Goal: Transaction & Acquisition: Purchase product/service

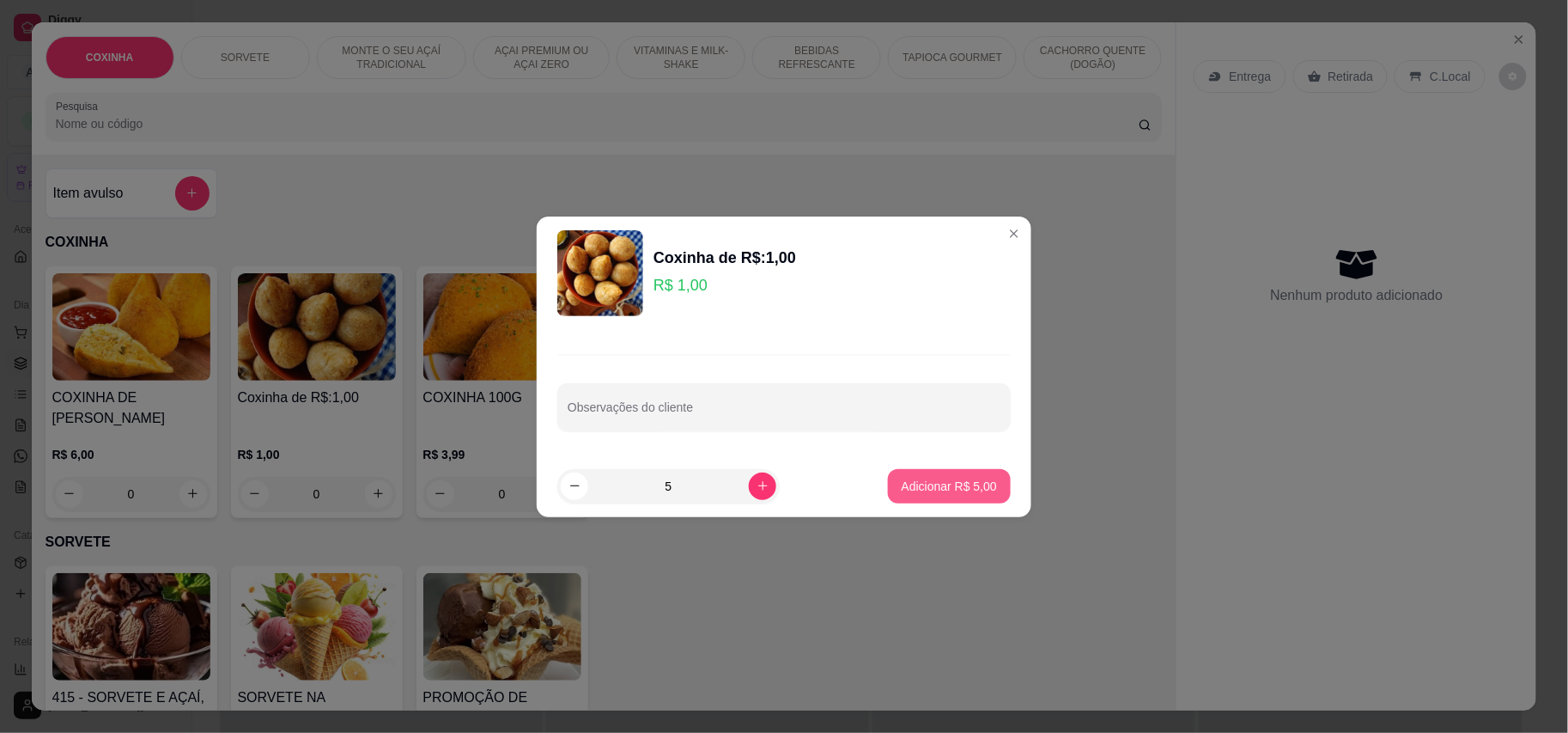
type input "5"
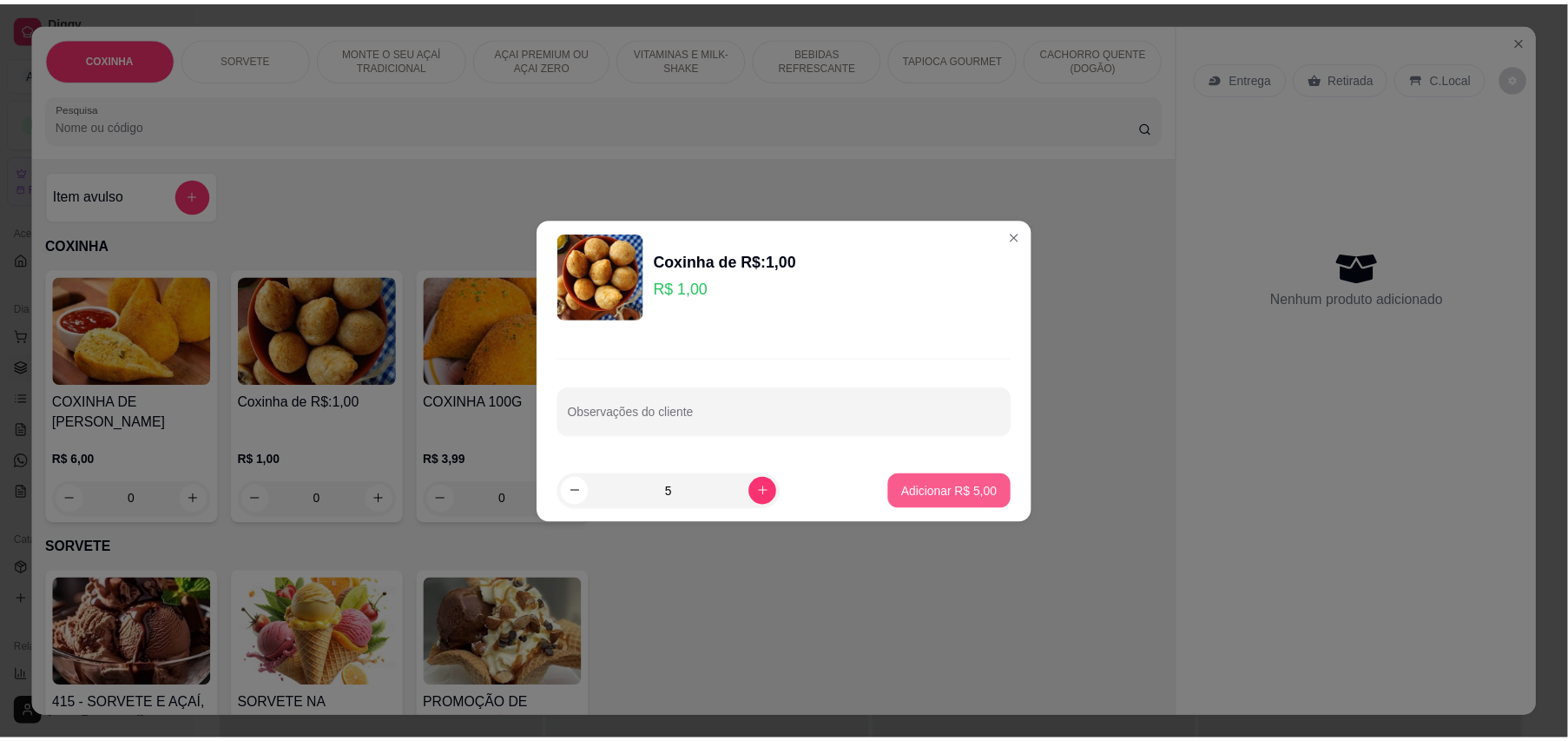
scroll to position [509, 0]
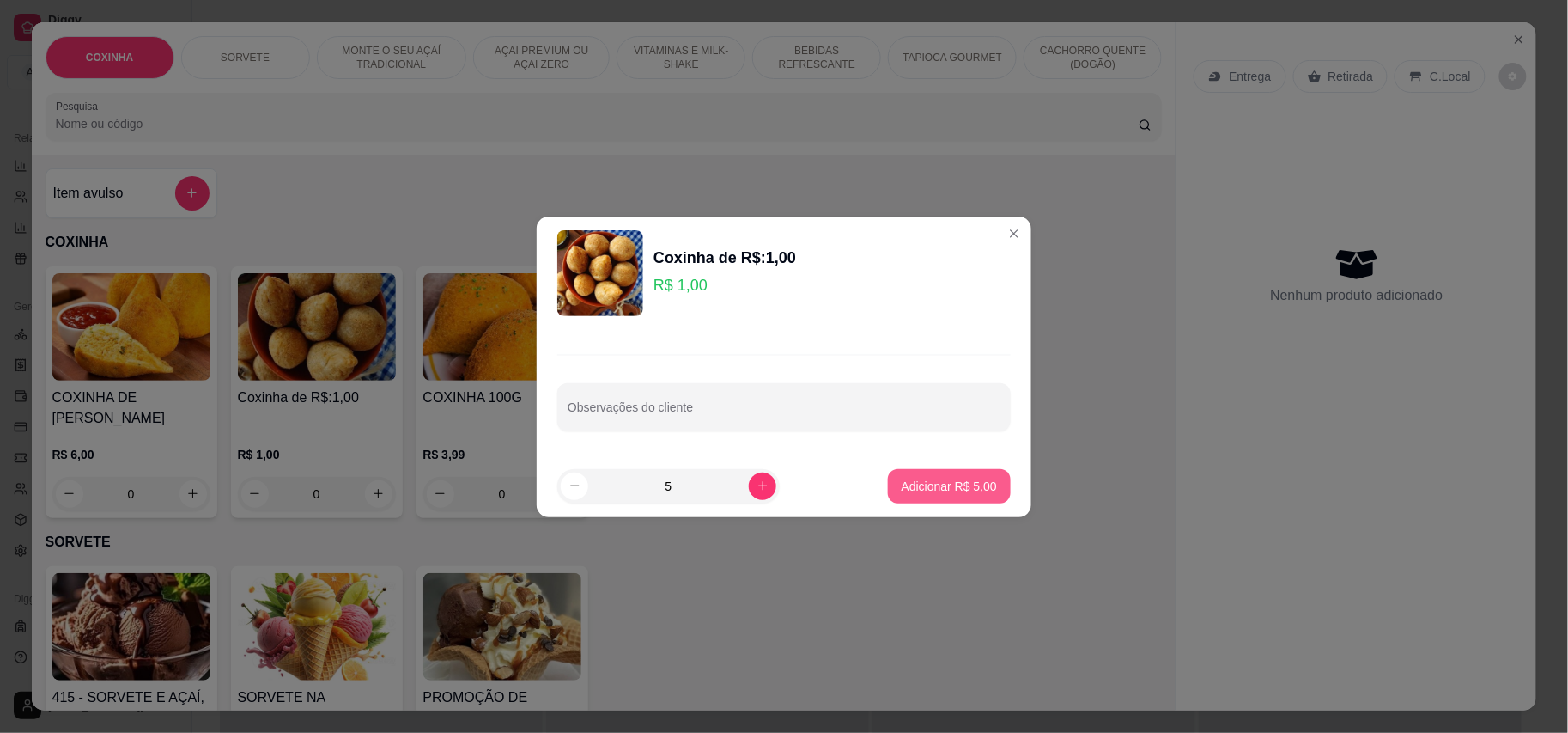
click at [930, 488] on p "Adicionar R$ 5,00" at bounding box center [949, 485] width 95 height 17
type input "5"
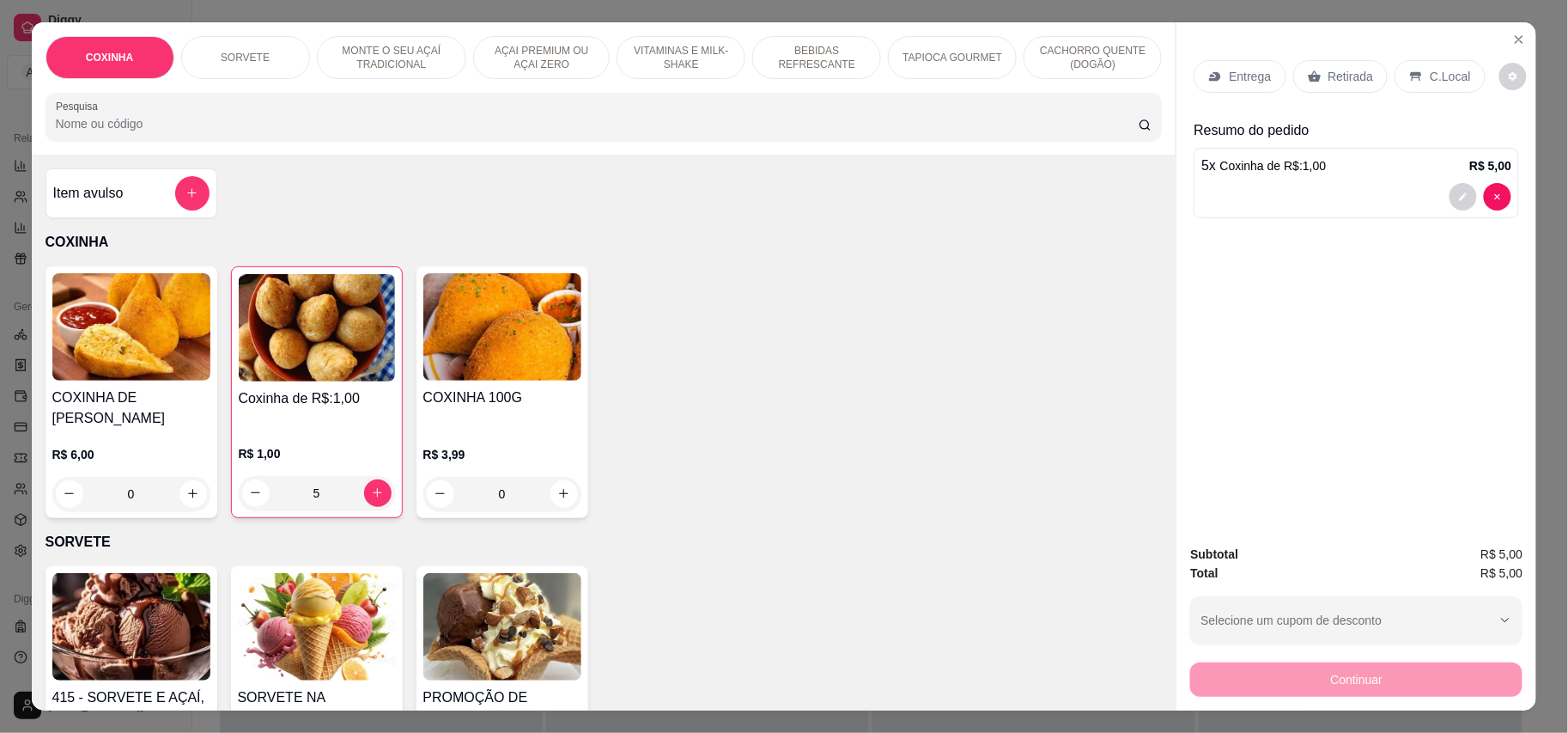
click at [1355, 69] on p "Retirada" at bounding box center [1351, 76] width 45 height 17
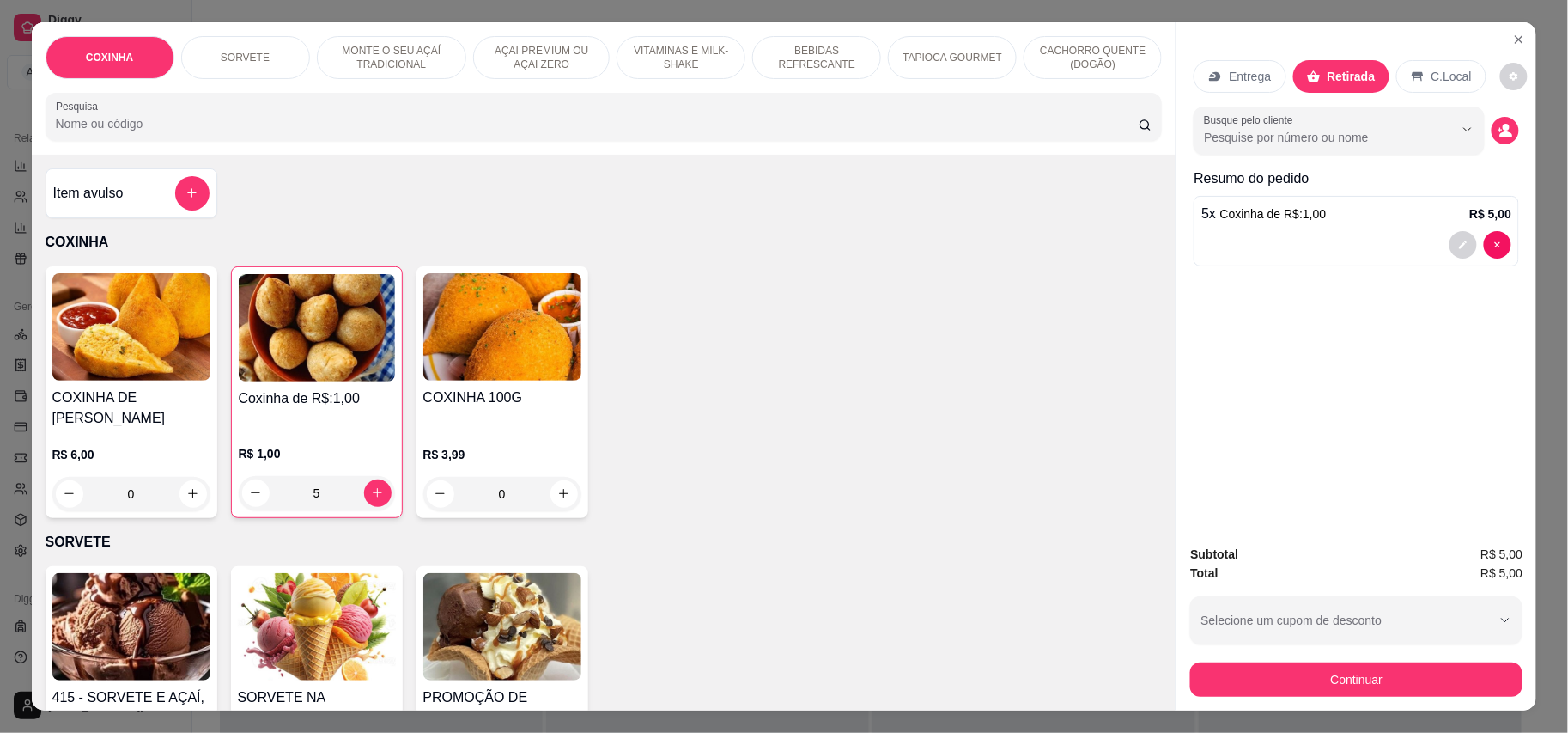
click at [1336, 658] on div "Continuar" at bounding box center [1356, 677] width 332 height 38
click at [1316, 677] on button "Continuar" at bounding box center [1356, 680] width 332 height 35
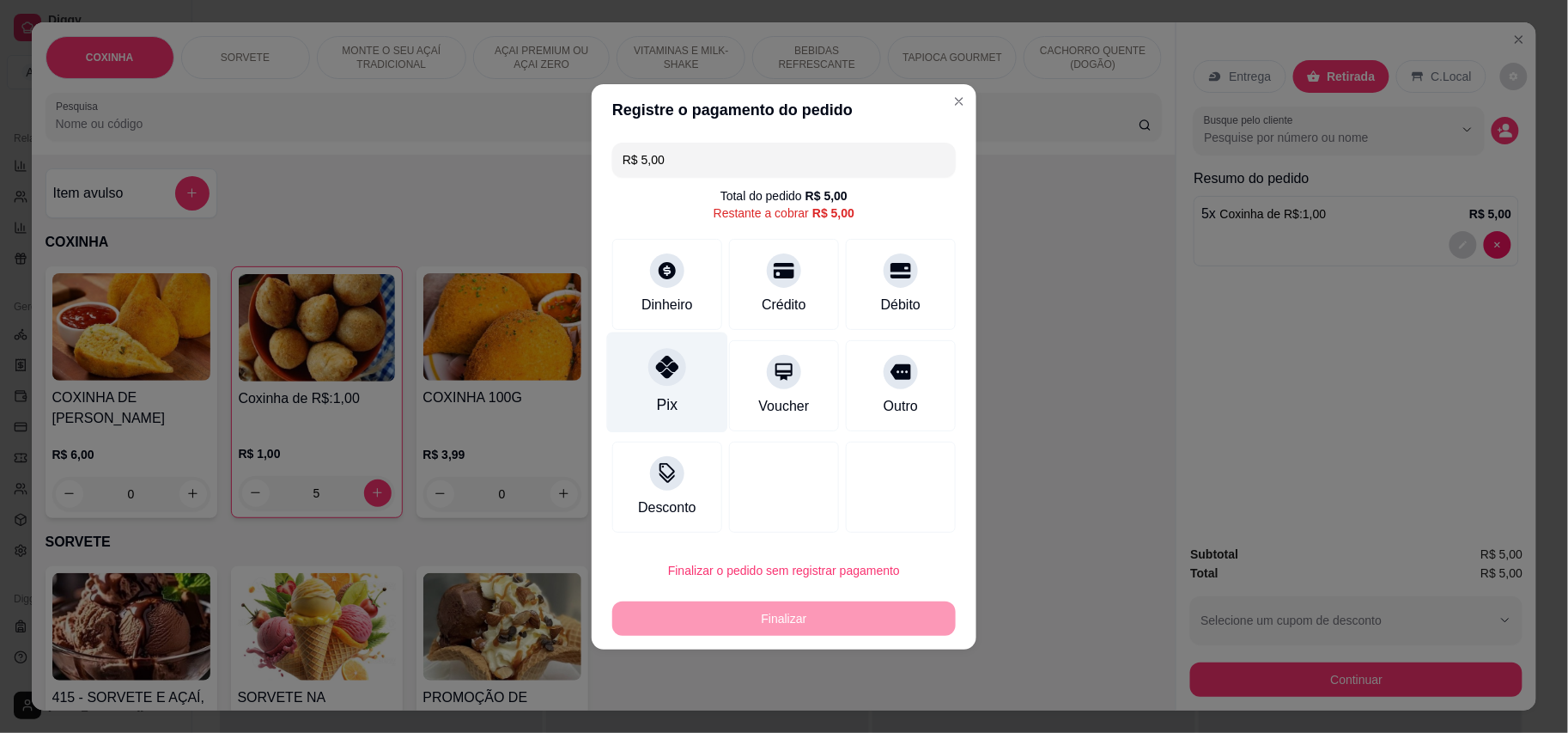
click at [682, 366] on div at bounding box center [667, 367] width 37 height 37
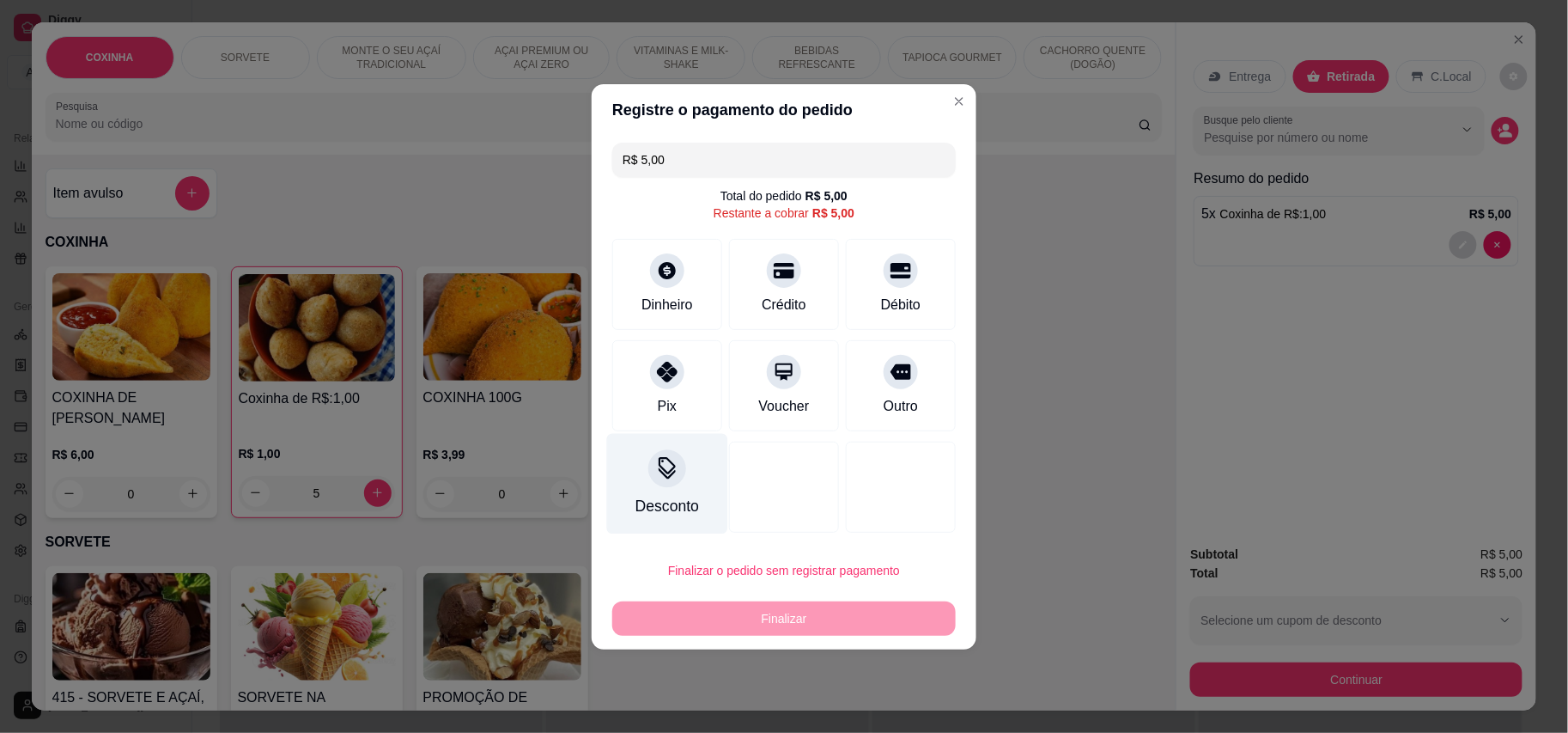
type input "R$ 0,00"
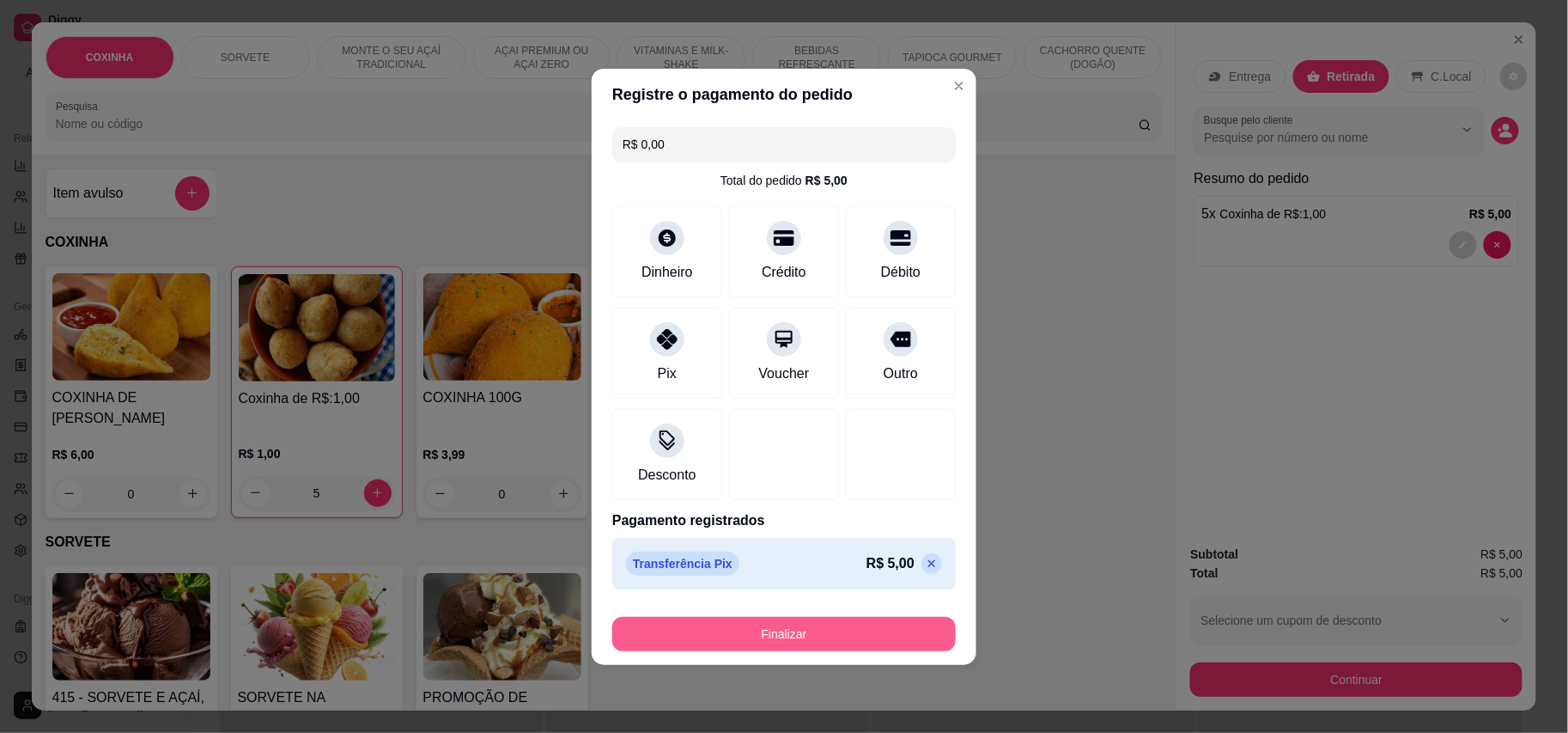
click at [742, 630] on button "Finalizar" at bounding box center [784, 634] width 344 height 35
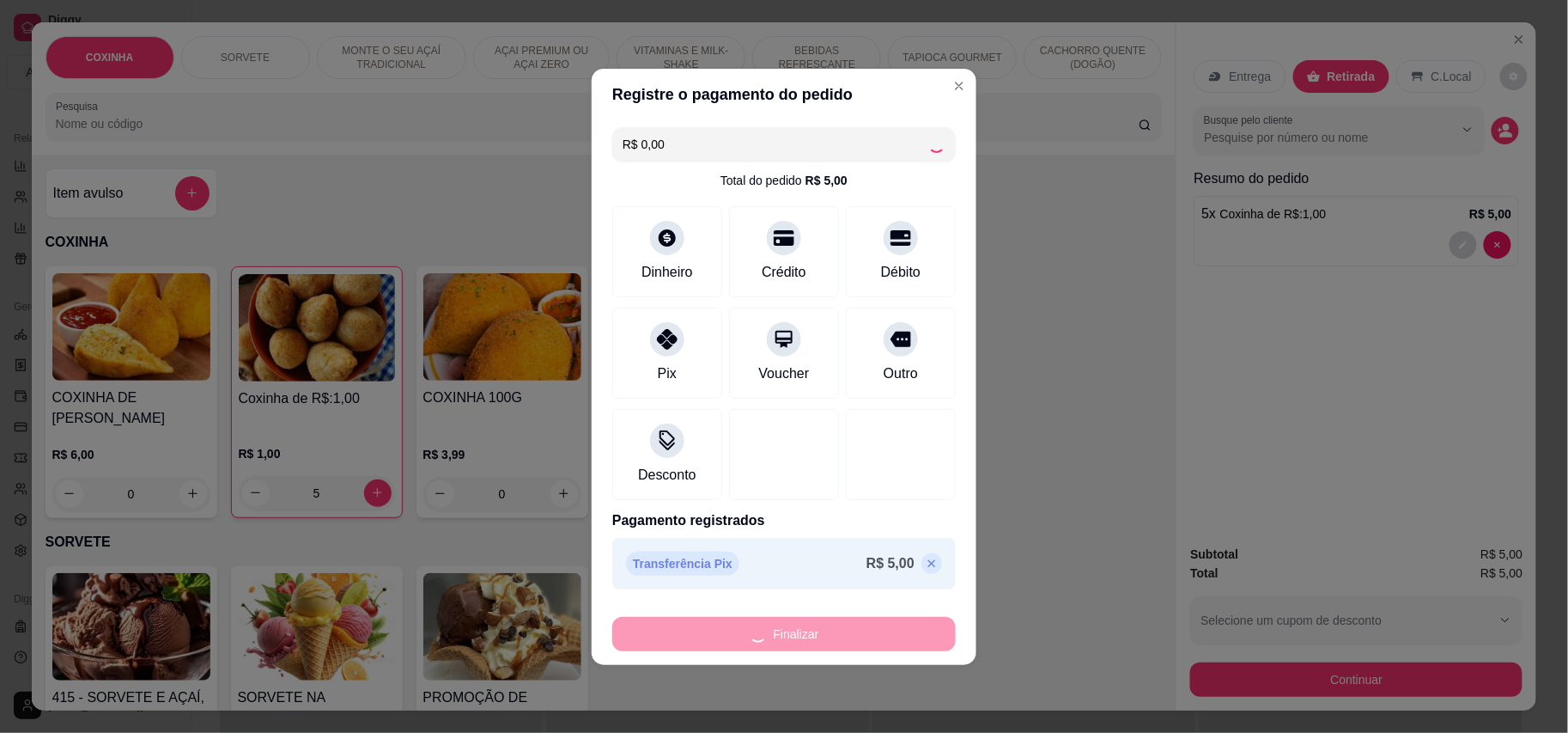
type input "0"
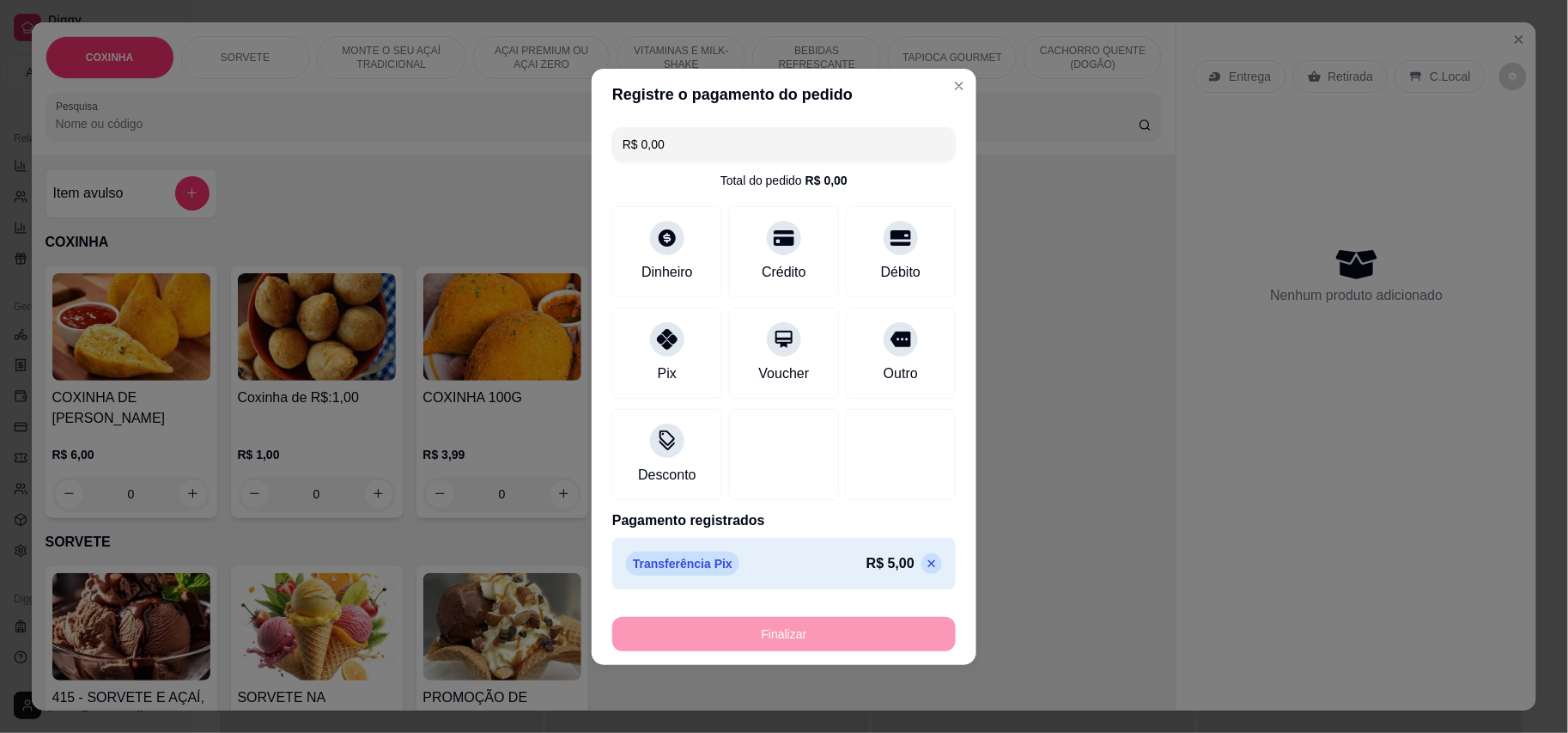
type input "-R$ 5,00"
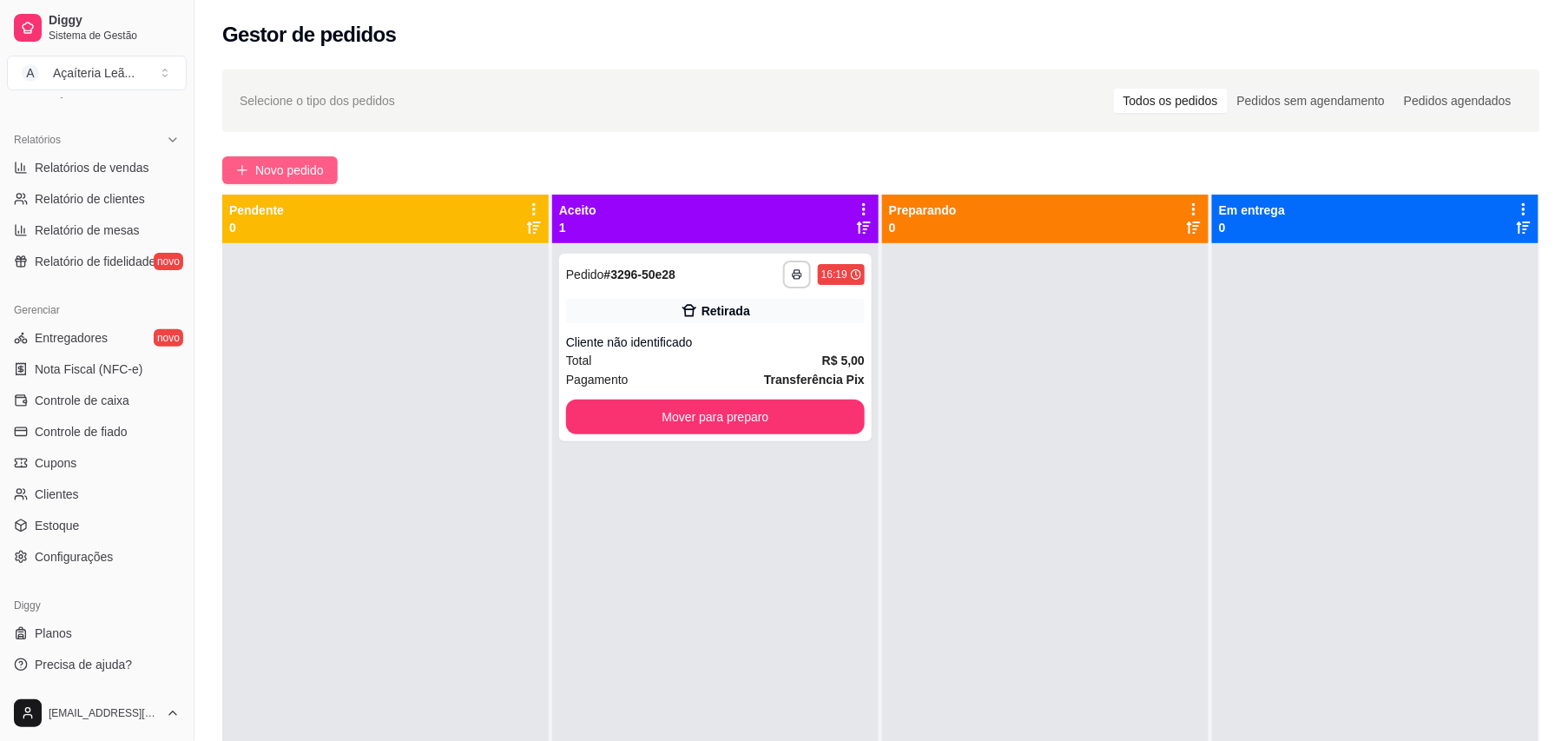
click at [317, 174] on span "Novo pedido" at bounding box center [290, 169] width 68 height 19
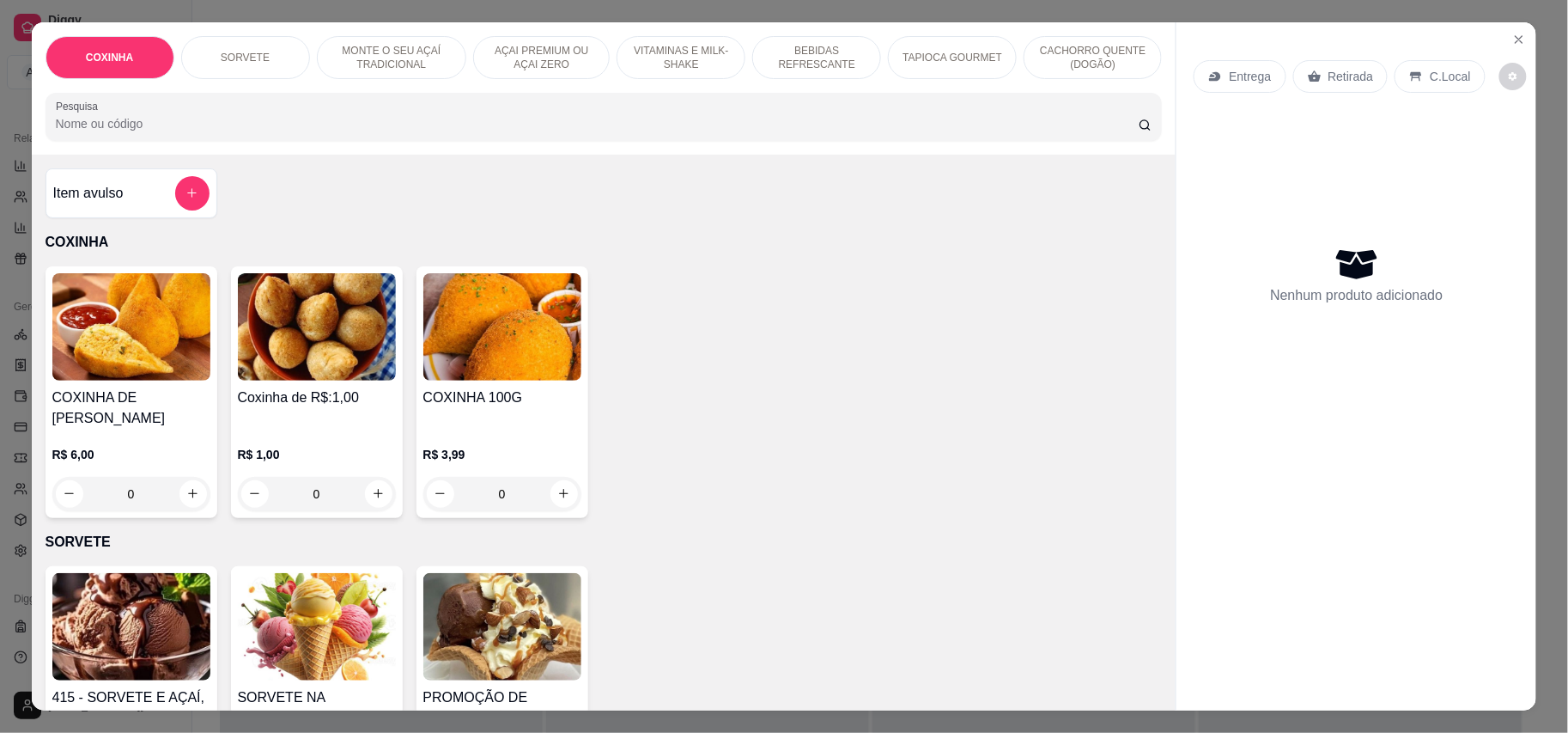
click at [329, 368] on img at bounding box center [316, 327] width 158 height 108
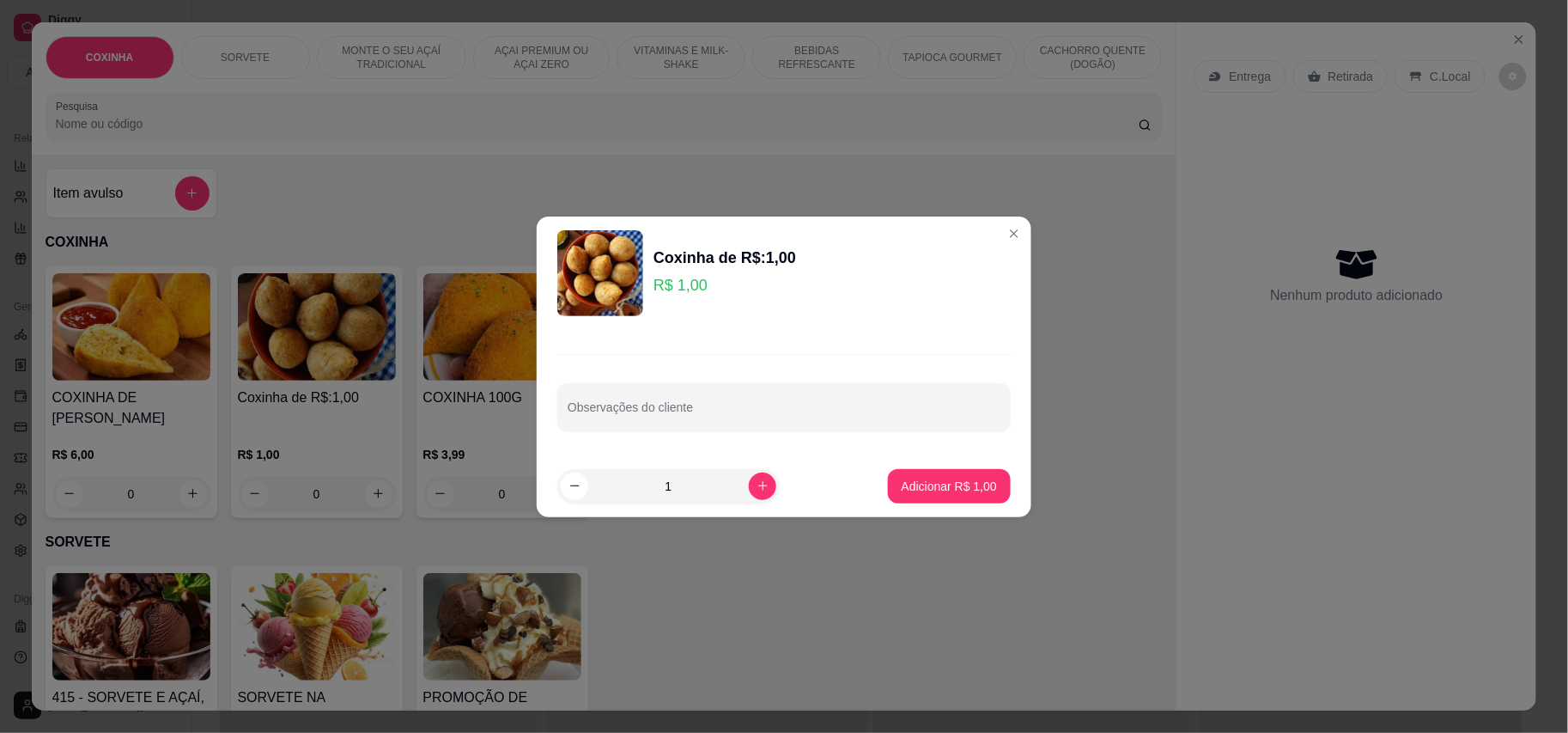
drag, startPoint x: 670, startPoint y: 486, endPoint x: 684, endPoint y: 482, distance: 14.6
click at [671, 485] on input "1" at bounding box center [669, 486] width 160 height 35
type input "5"
click at [888, 492] on button "Adicionar R$ 5,00" at bounding box center [949, 486] width 123 height 35
type input "5"
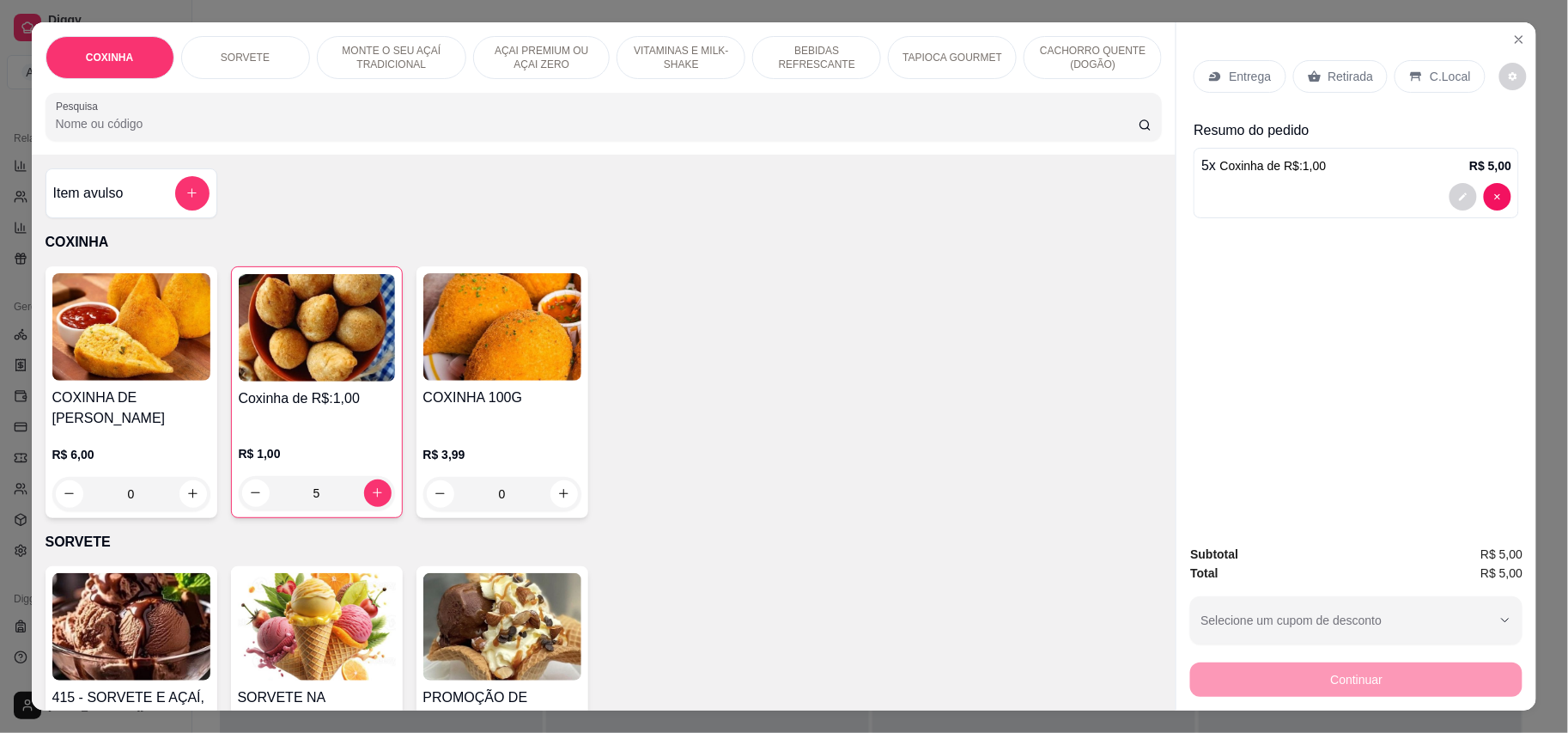
click at [1368, 69] on div "Retirada" at bounding box center [1341, 77] width 95 height 33
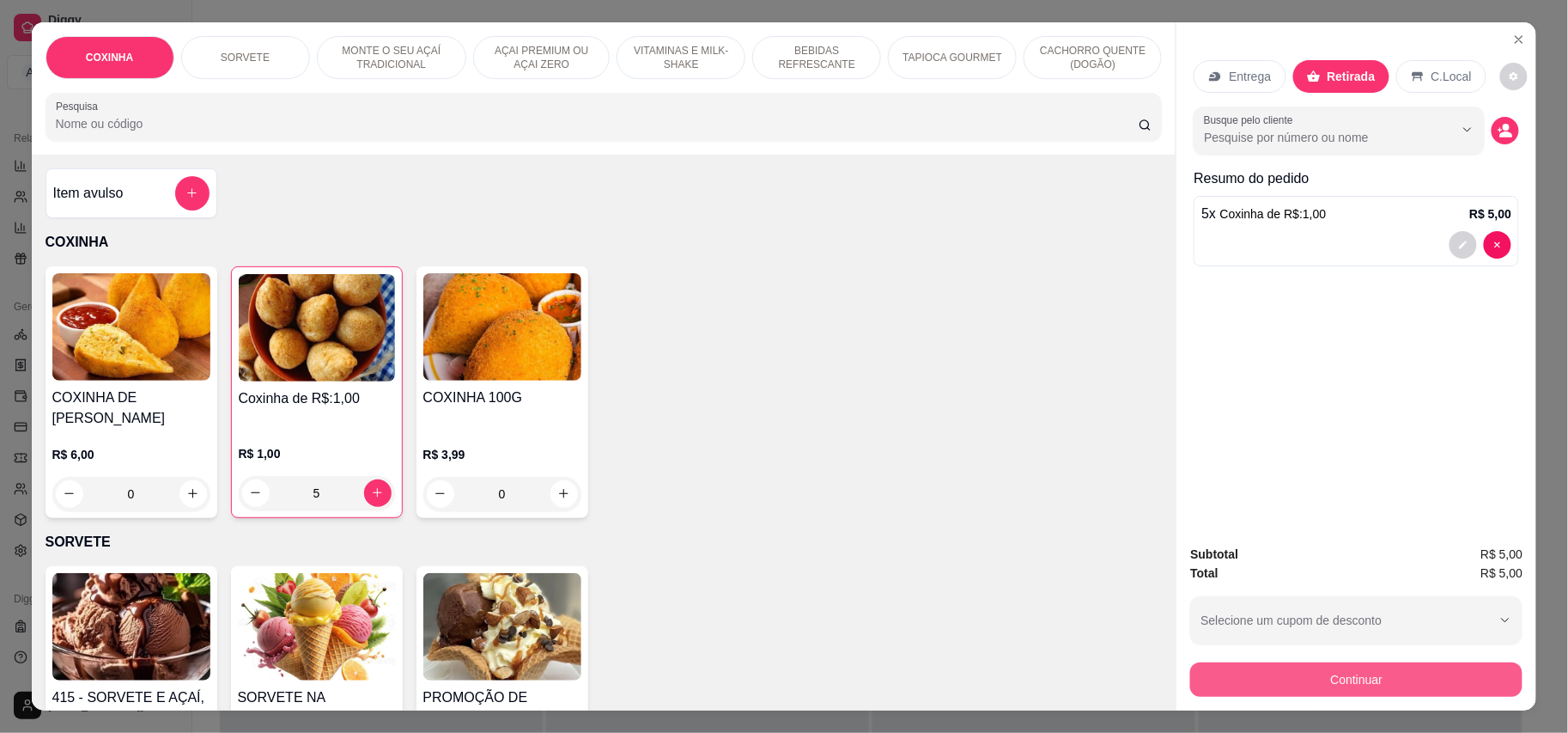
click at [1382, 673] on button "Continuar" at bounding box center [1356, 680] width 332 height 35
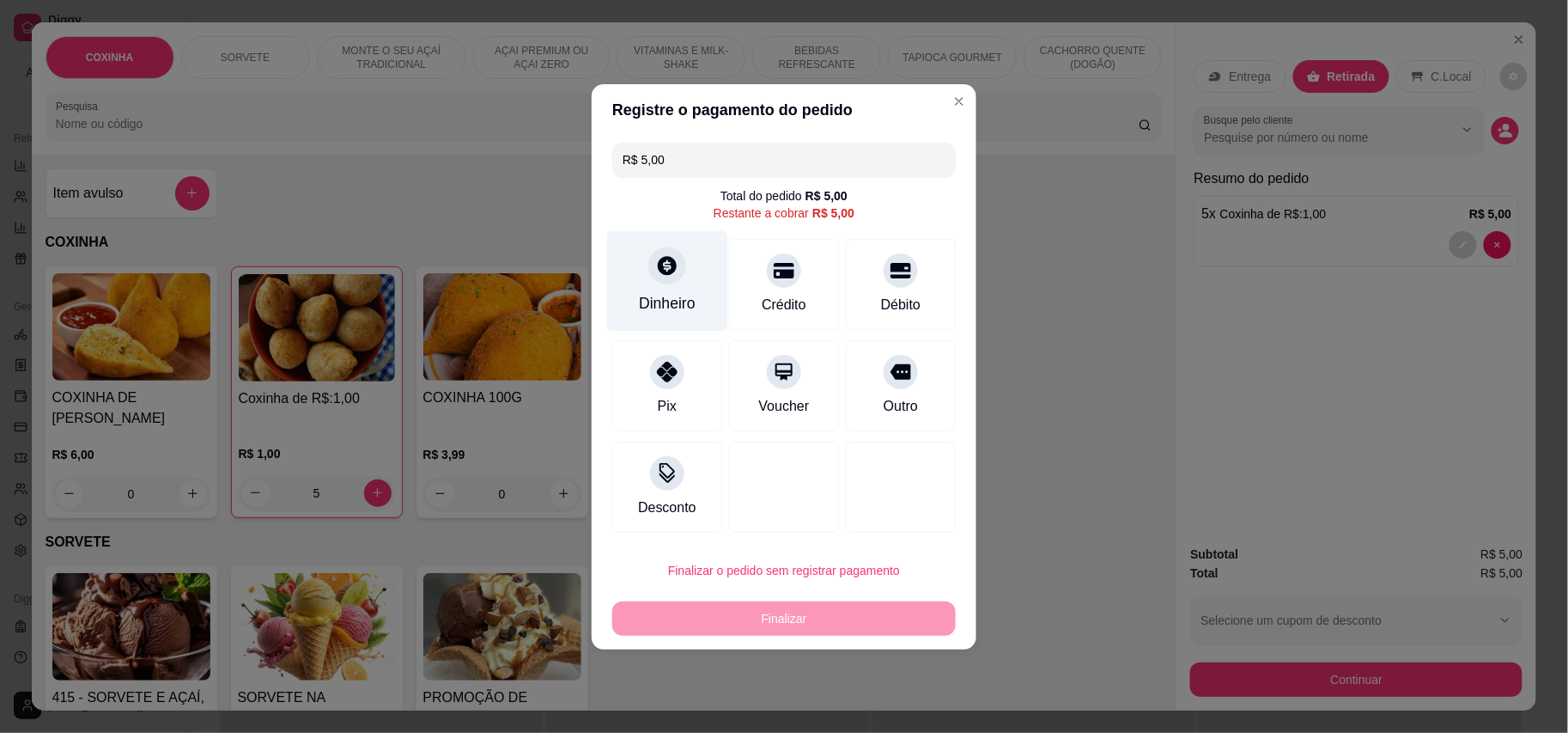
click at [653, 280] on div "Dinheiro" at bounding box center [668, 280] width 121 height 101
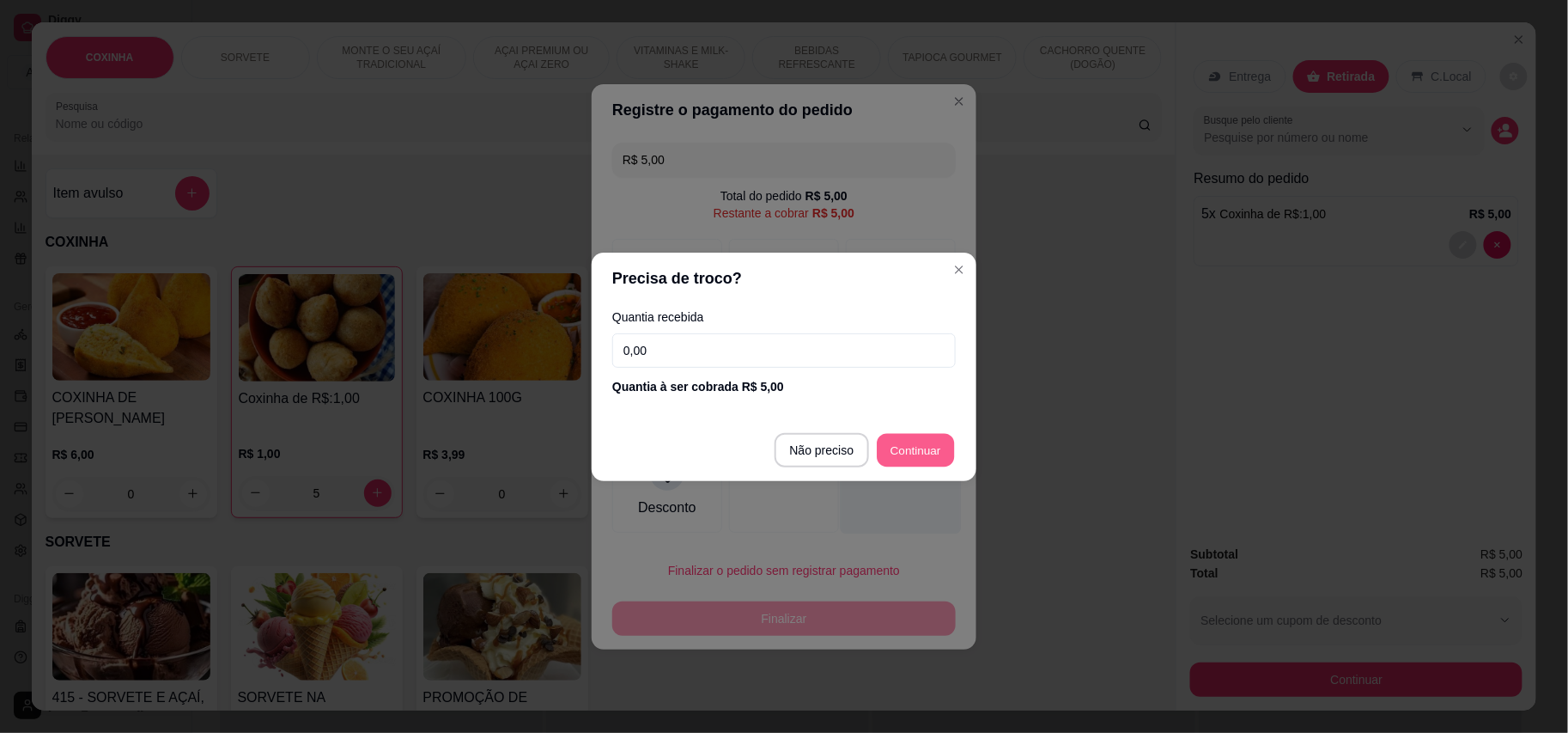
type input "R$ 0,00"
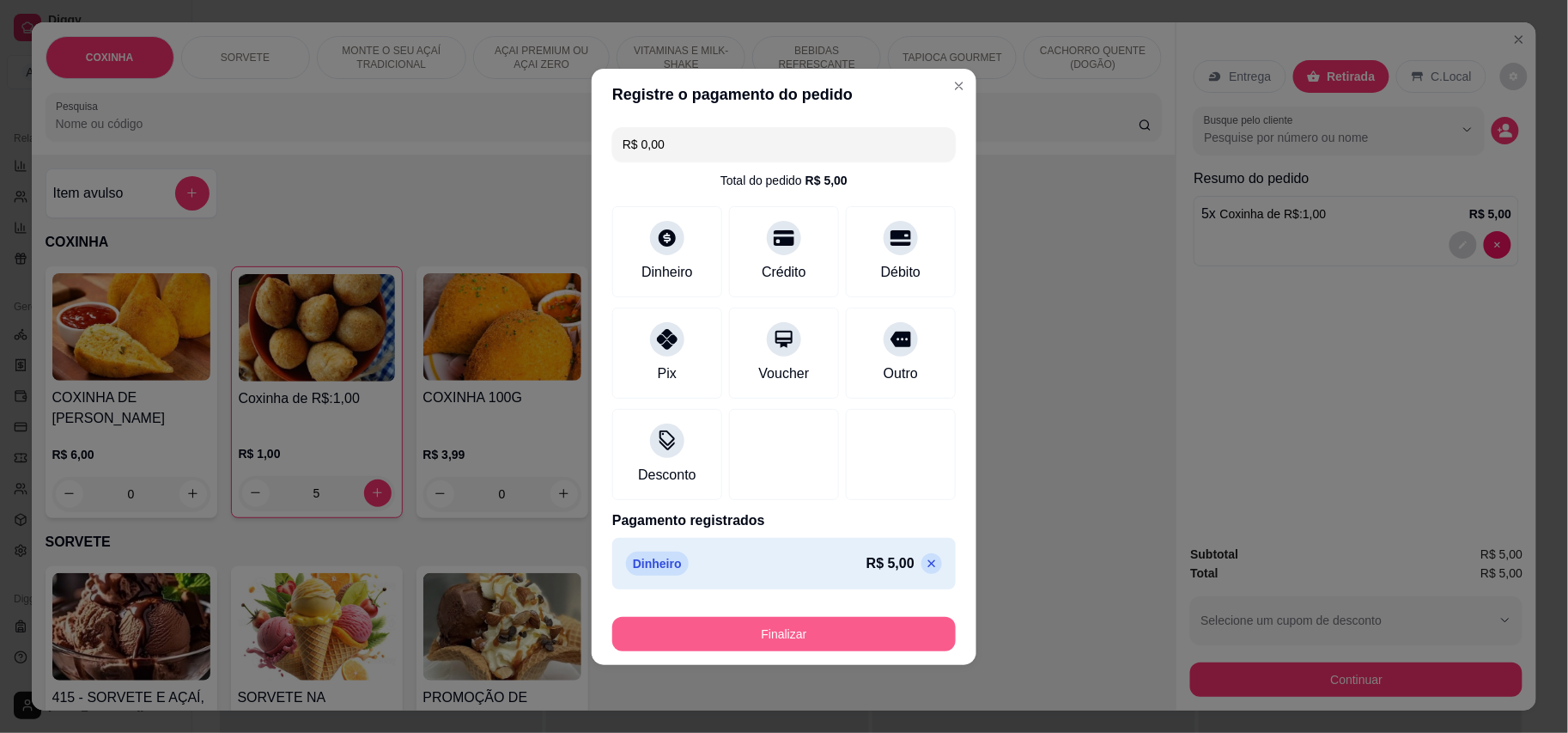
click at [873, 618] on button "Finalizar" at bounding box center [784, 634] width 344 height 35
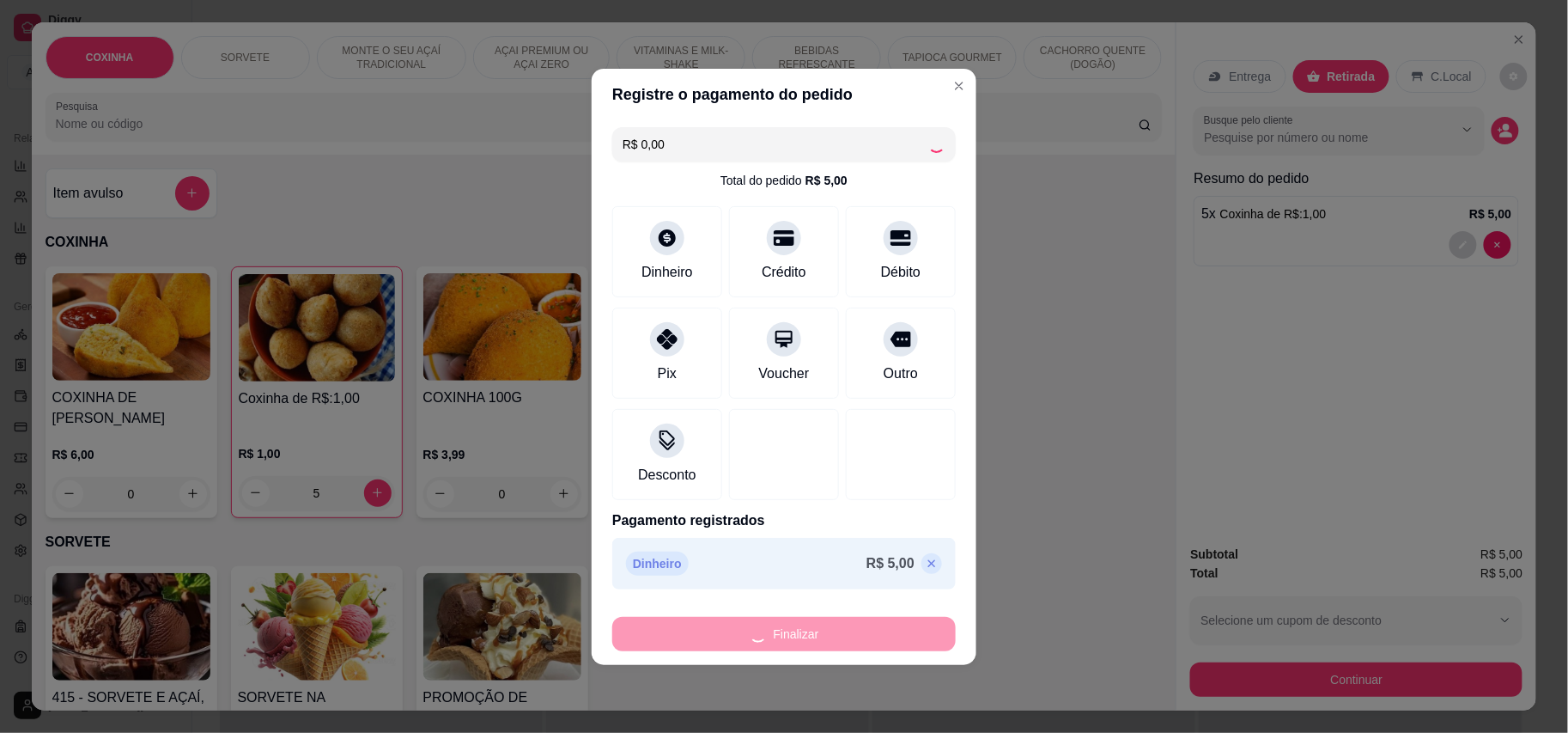
type input "0"
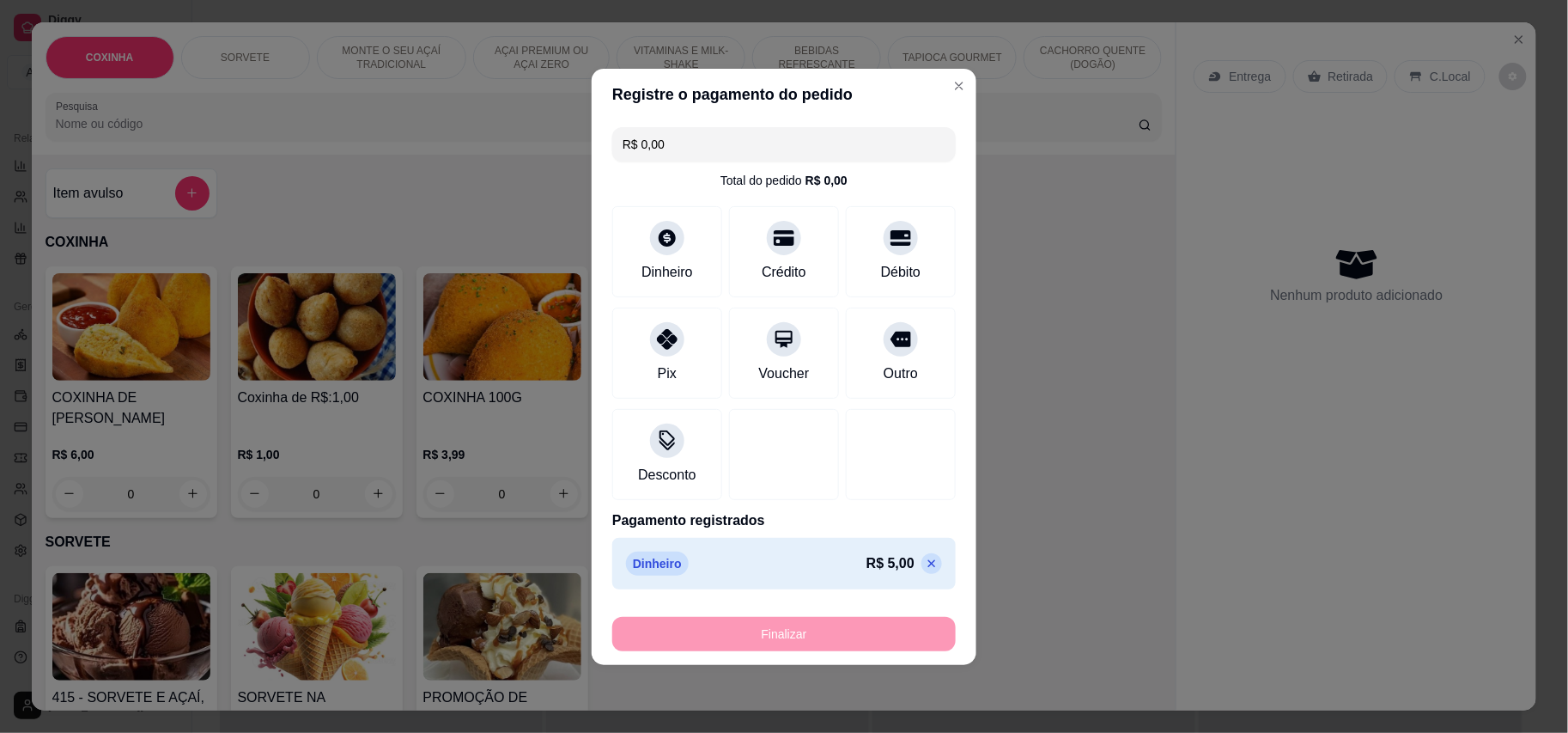
type input "-R$ 5,00"
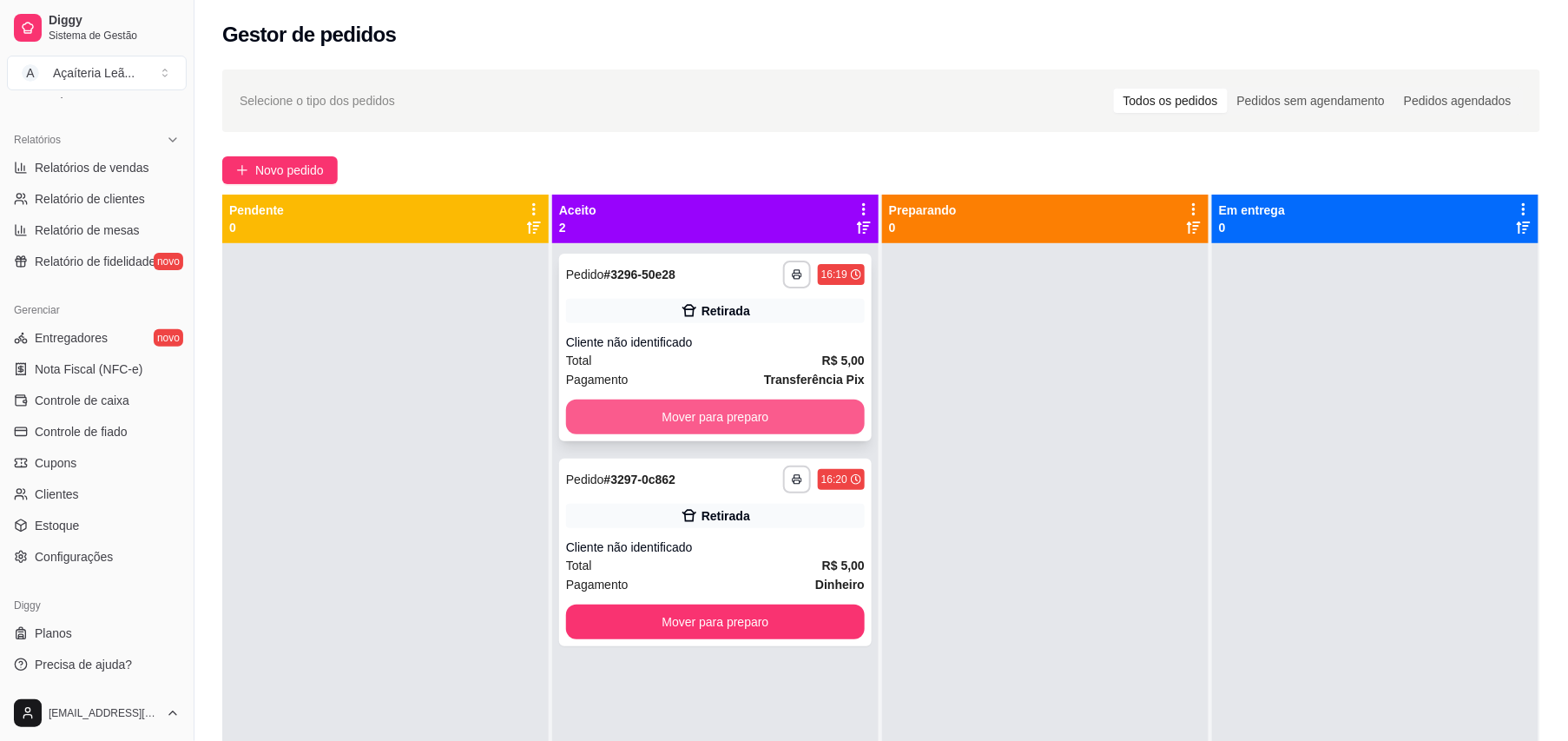
click at [803, 421] on button "Mover para preparo" at bounding box center [716, 417] width 299 height 35
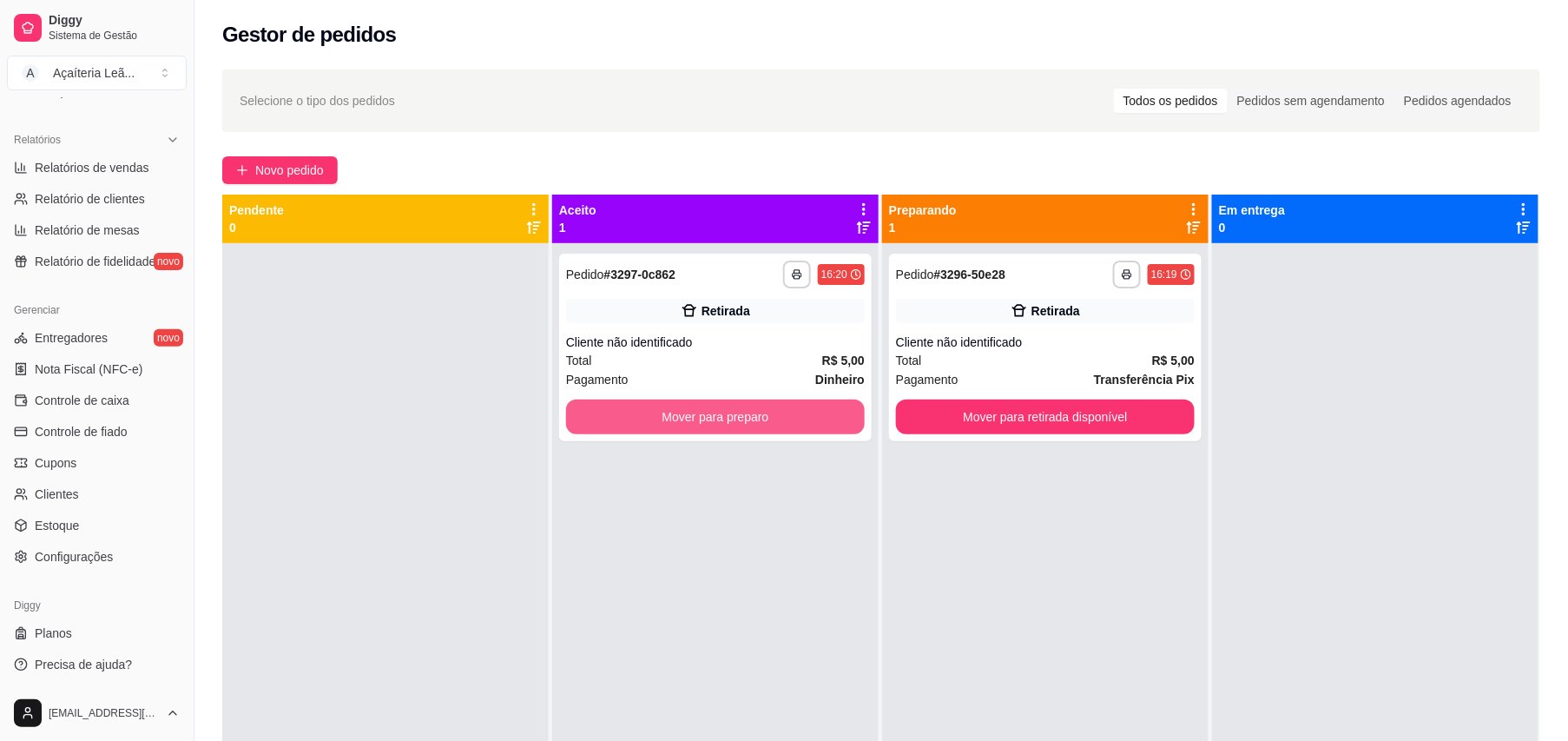
click at [803, 421] on button "Mover para preparo" at bounding box center [716, 417] width 299 height 35
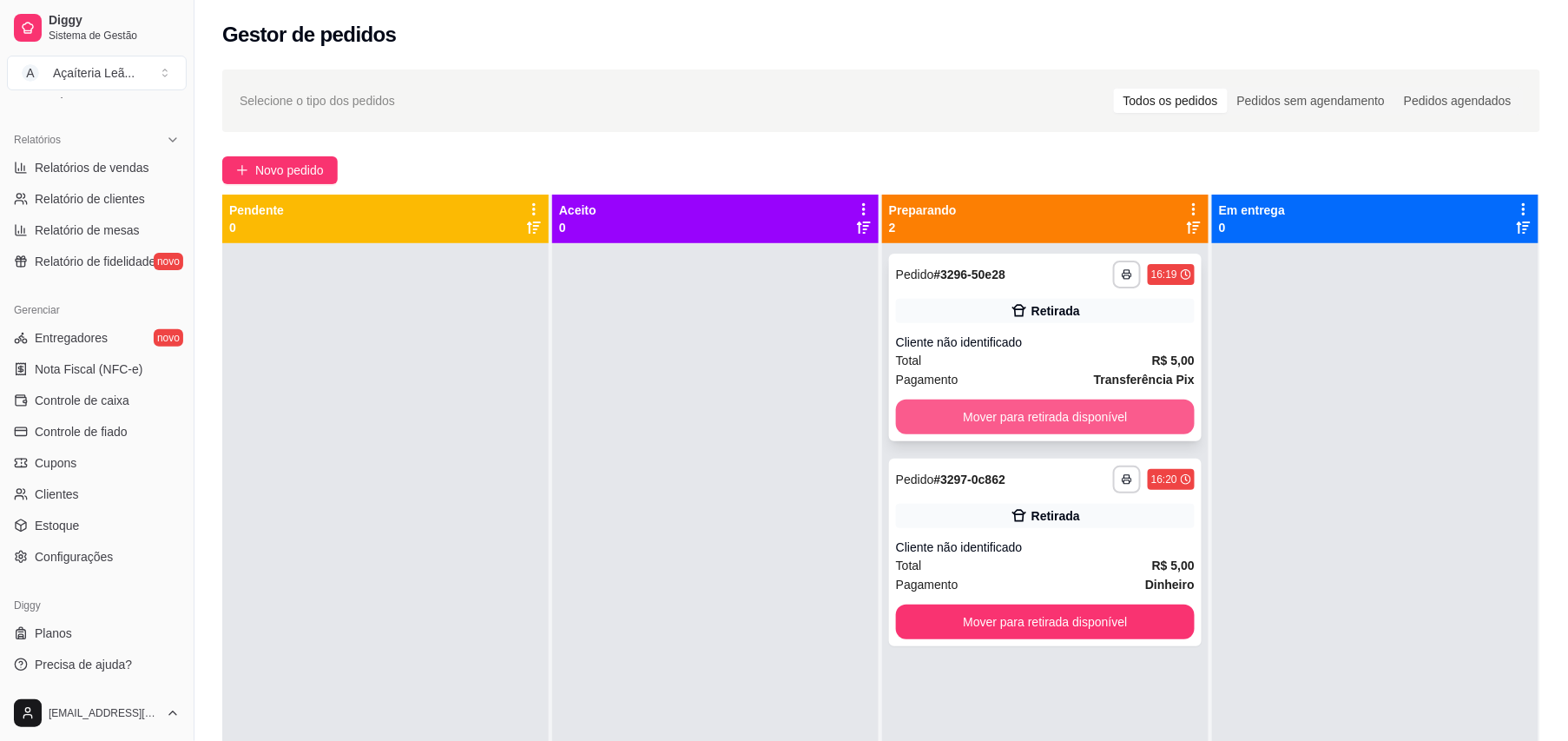
click at [1078, 411] on button "Mover para retirada disponível" at bounding box center [1045, 417] width 299 height 35
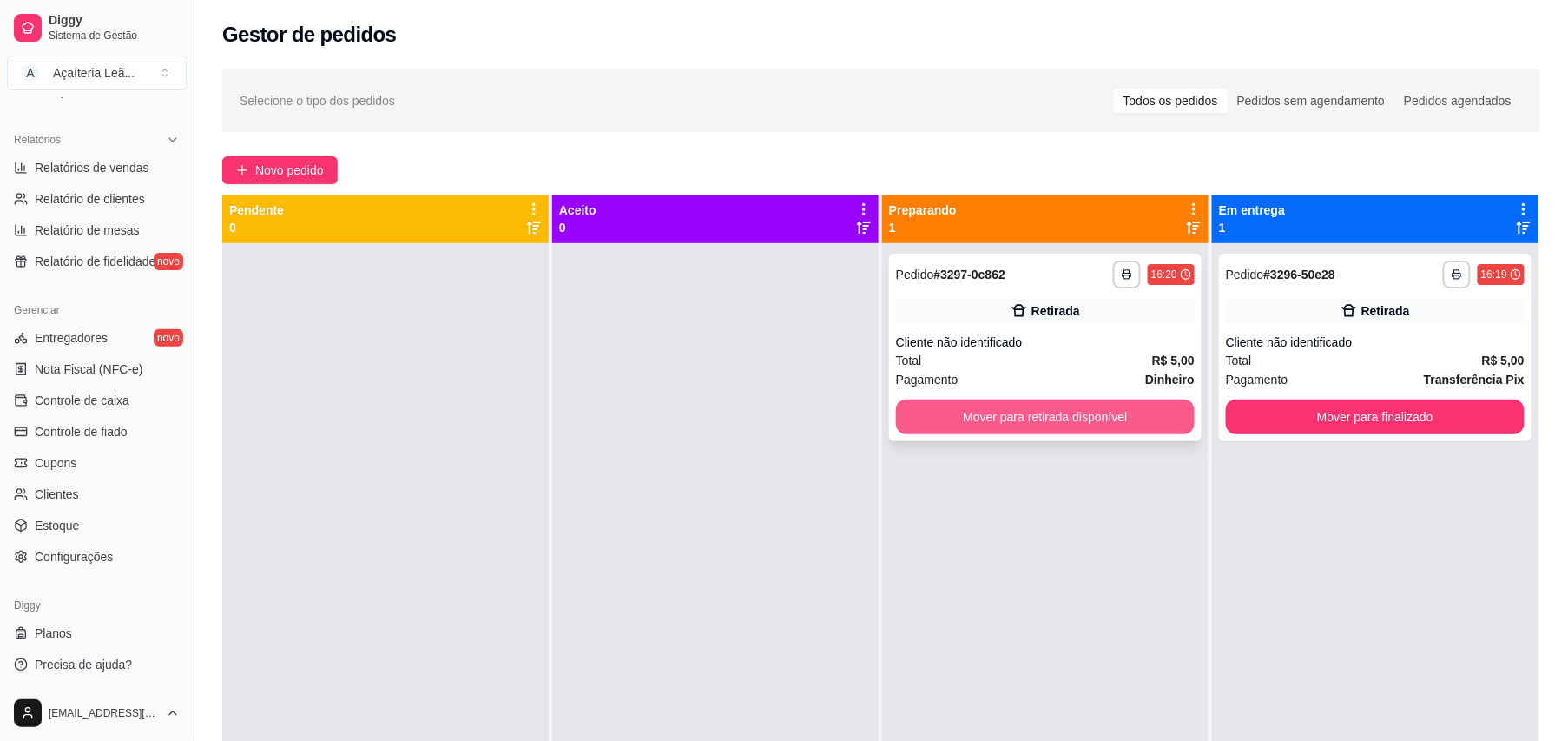
click at [1074, 422] on button "Mover para retirada disponível" at bounding box center [1045, 417] width 299 height 35
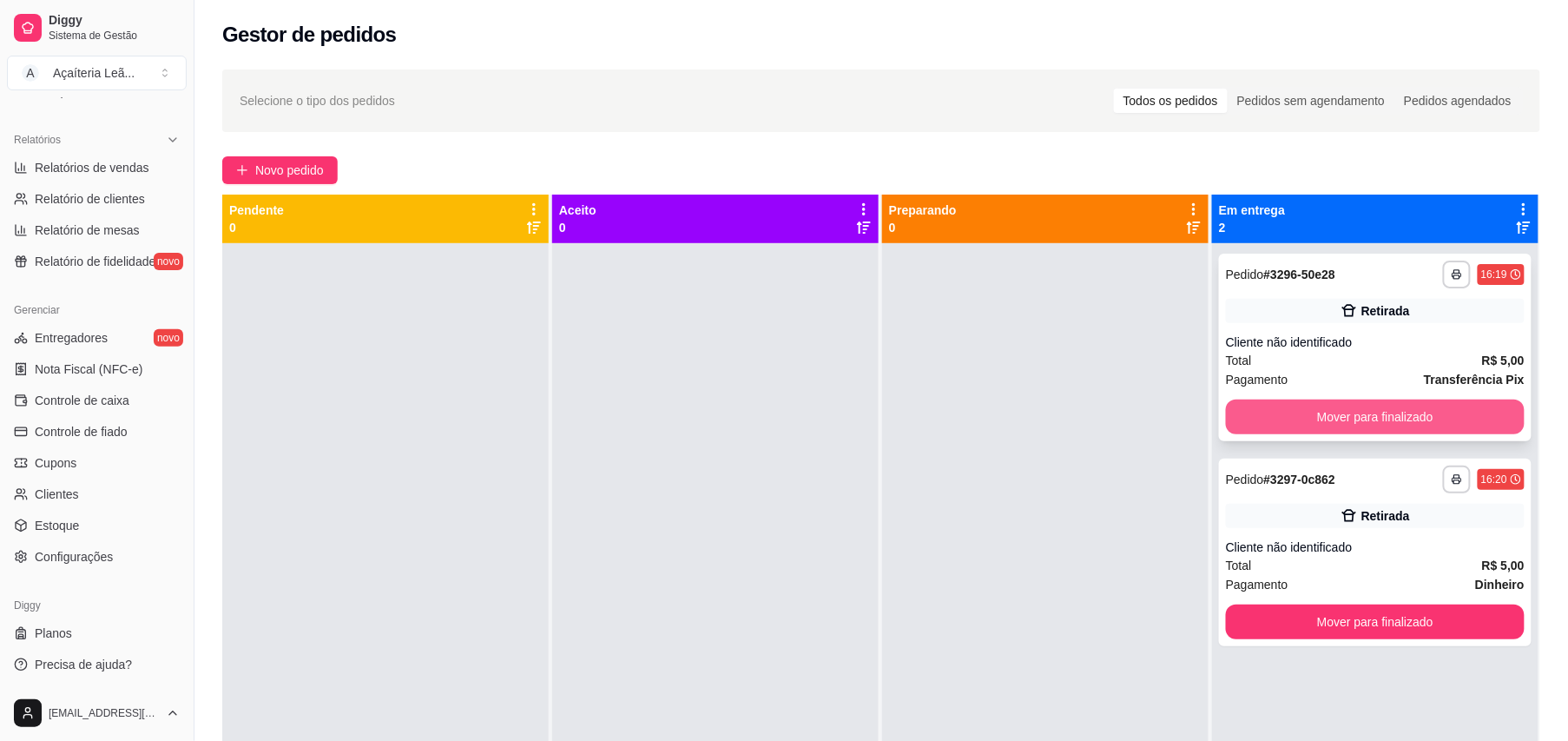
click at [1442, 428] on button "Mover para finalizado" at bounding box center [1375, 417] width 299 height 35
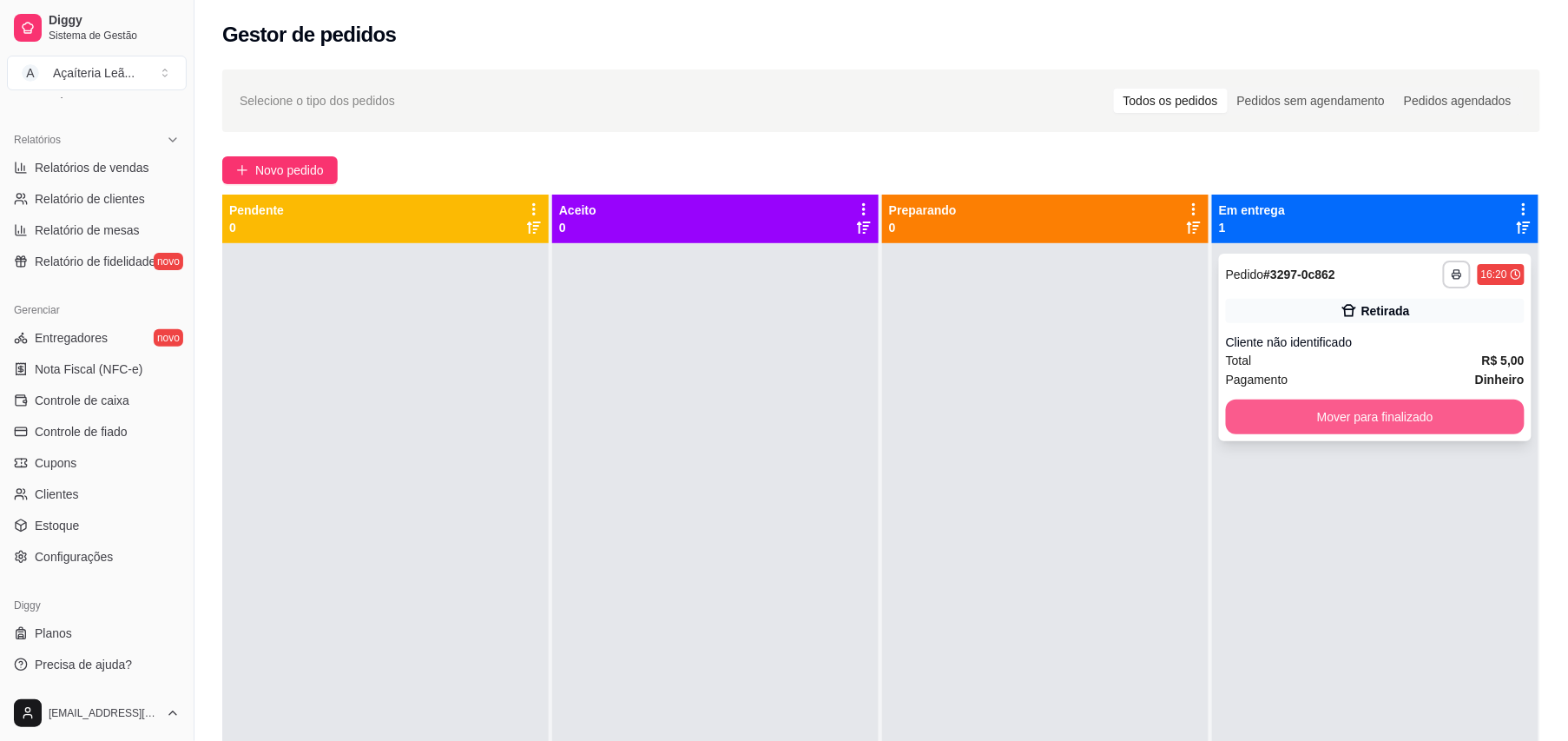
click at [1410, 406] on button "Mover para finalizado" at bounding box center [1375, 417] width 299 height 35
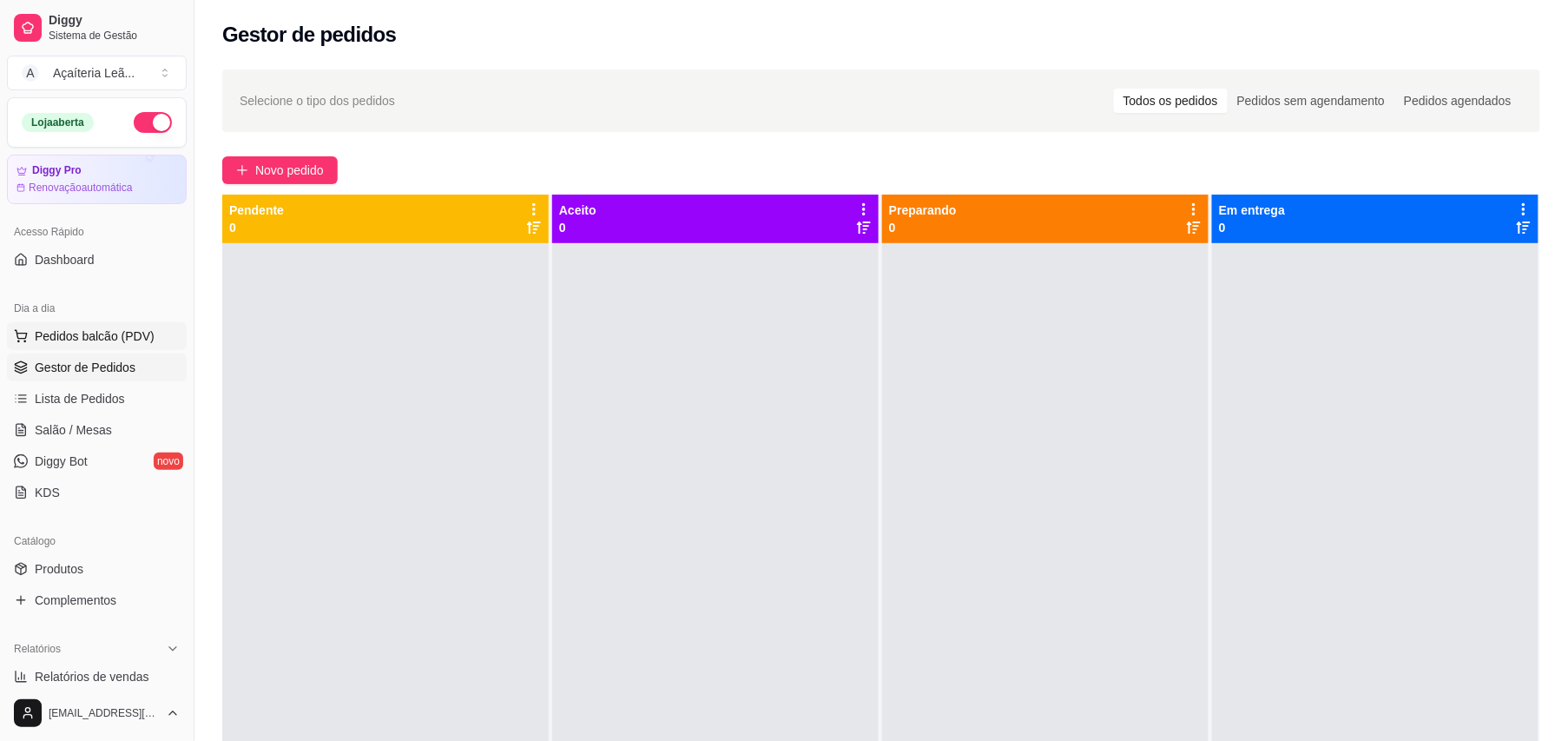
click at [140, 330] on span "Pedidos balcão (PDV)" at bounding box center [95, 336] width 120 height 17
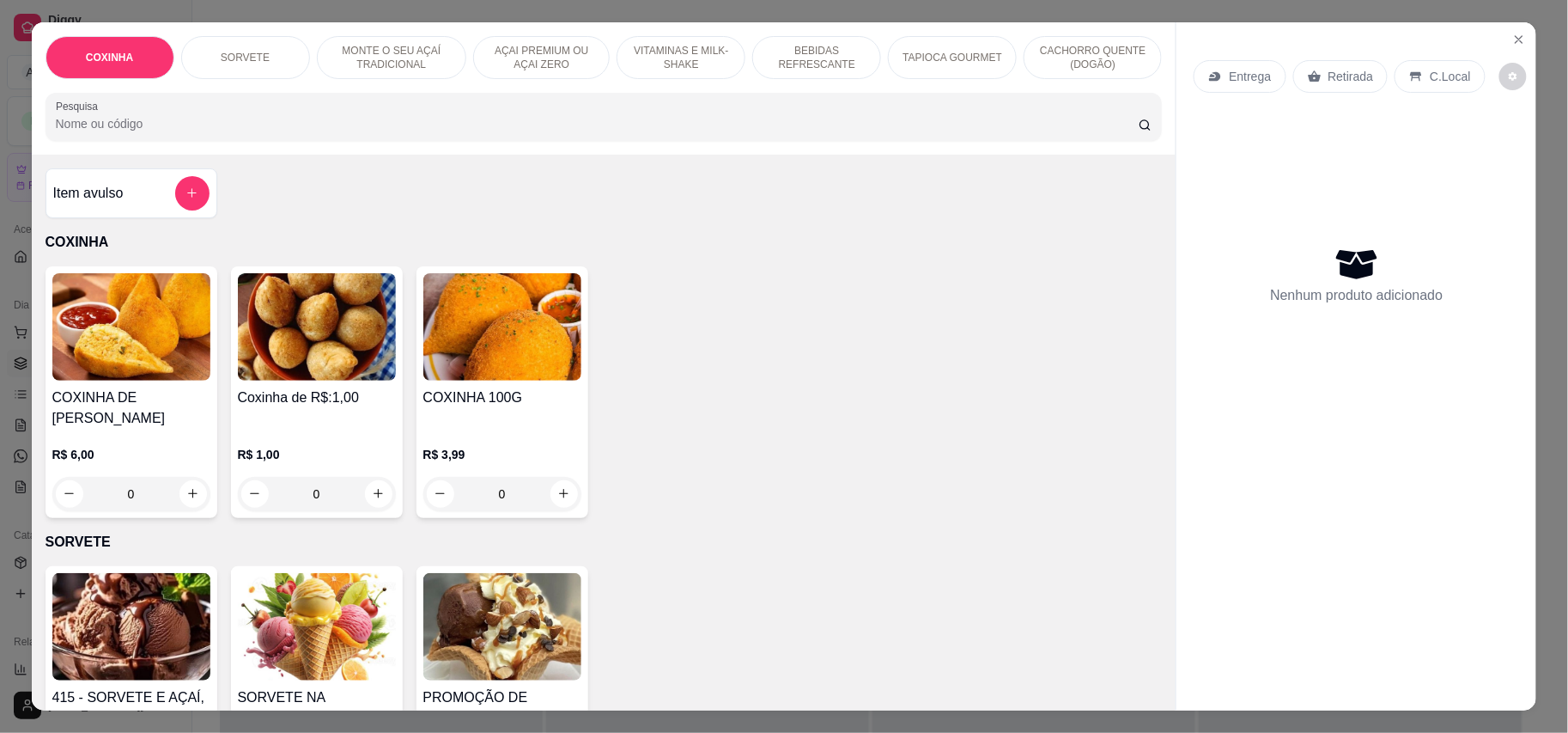
click at [238, 362] on img at bounding box center [316, 327] width 158 height 108
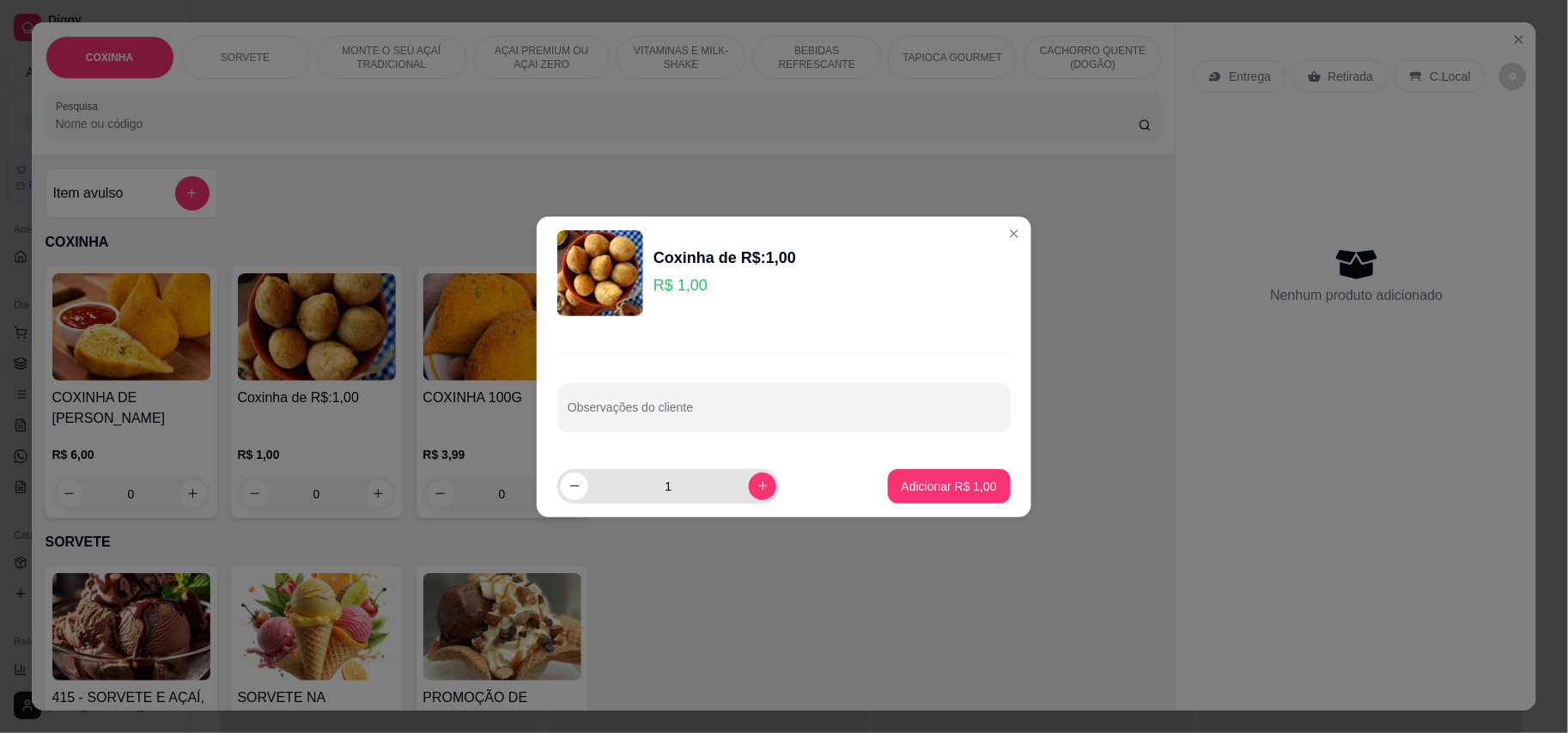
click at [695, 496] on input "1" at bounding box center [669, 486] width 160 height 35
type input "20"
click at [895, 479] on p "Adicionar R$ 20,00" at bounding box center [946, 485] width 102 height 17
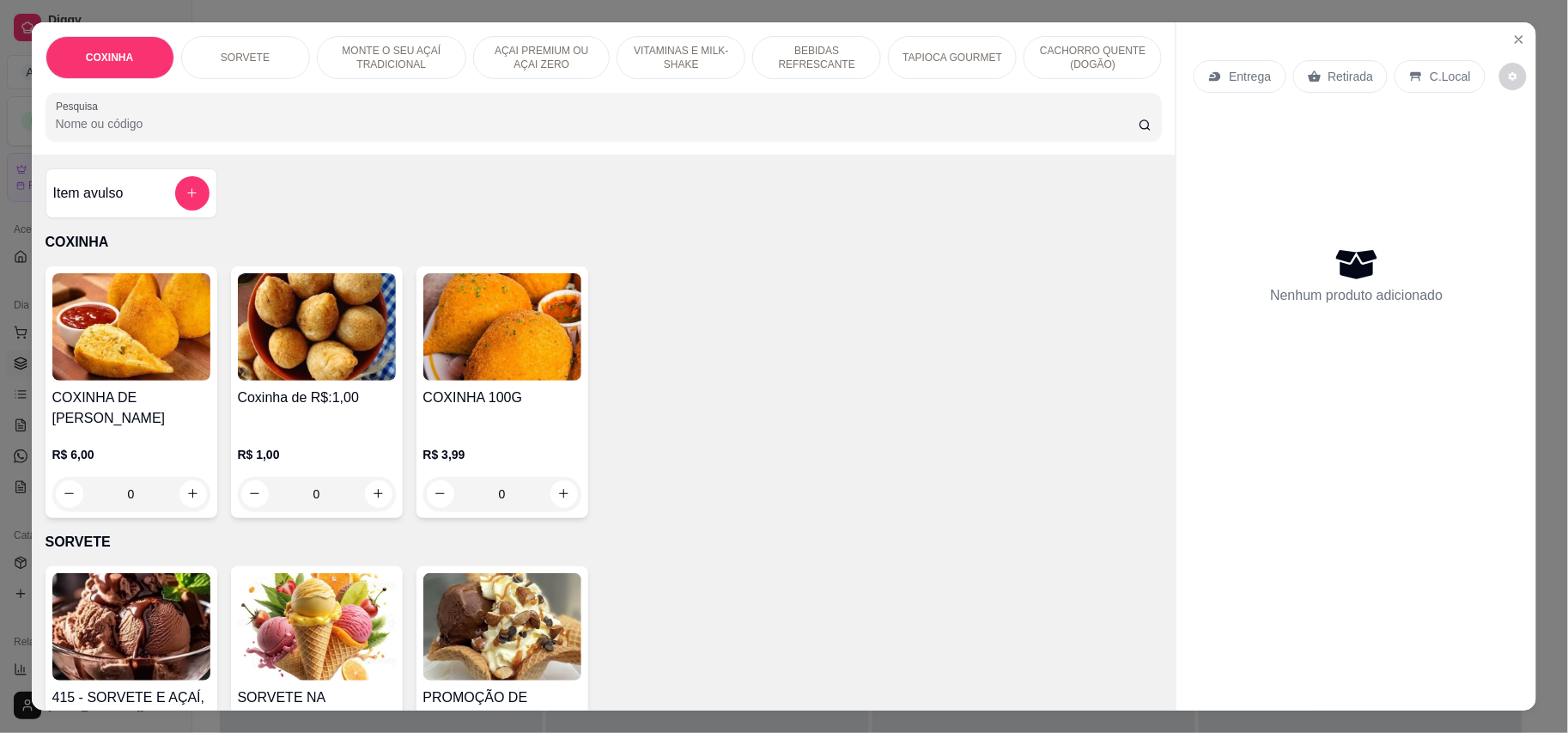
click at [340, 327] on img at bounding box center [316, 327] width 158 height 108
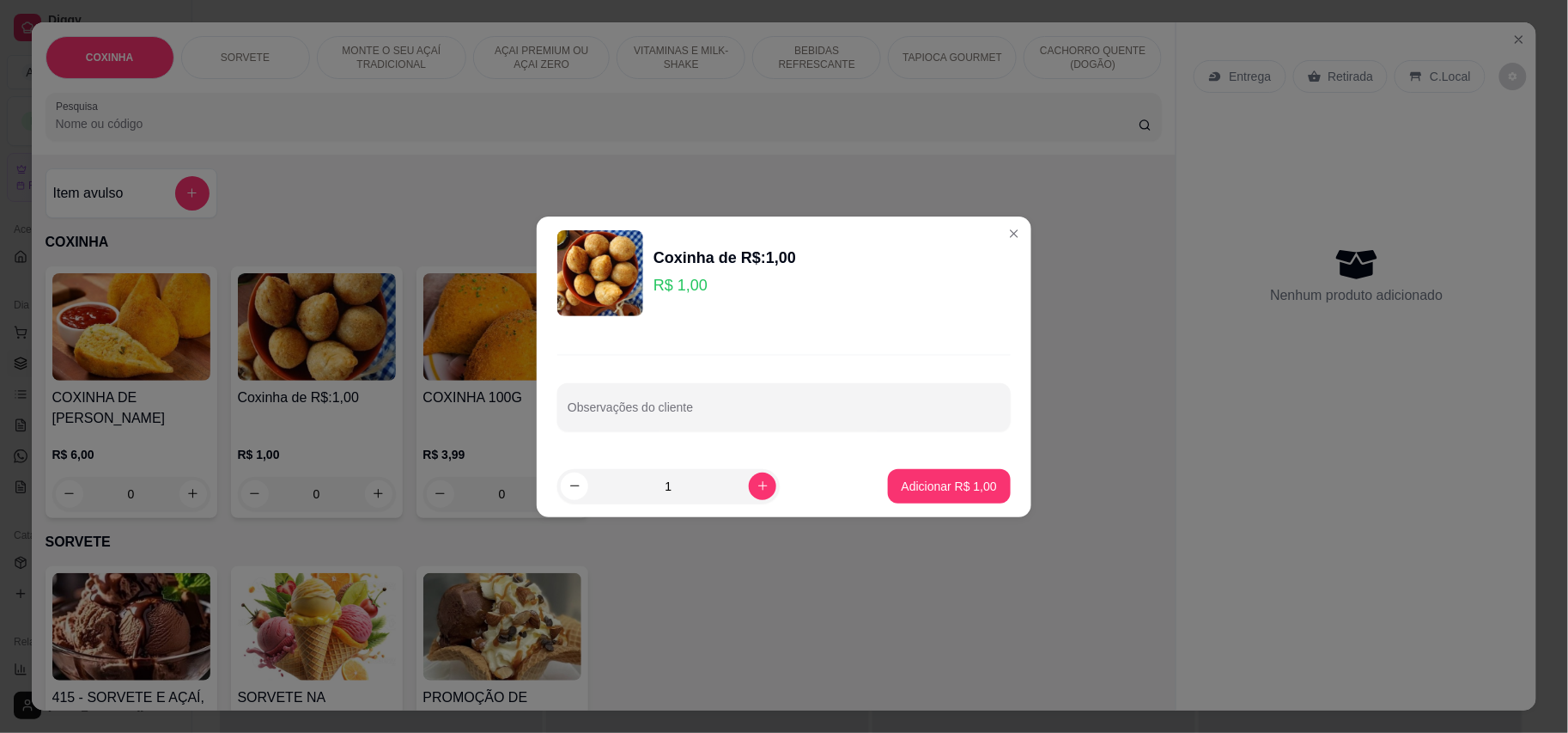
drag, startPoint x: 670, startPoint y: 492, endPoint x: 678, endPoint y: 472, distance: 21.5
click at [673, 489] on input "1" at bounding box center [669, 486] width 160 height 35
type input "20"
click at [935, 489] on p "Adicionar R$ 20,00" at bounding box center [946, 485] width 102 height 17
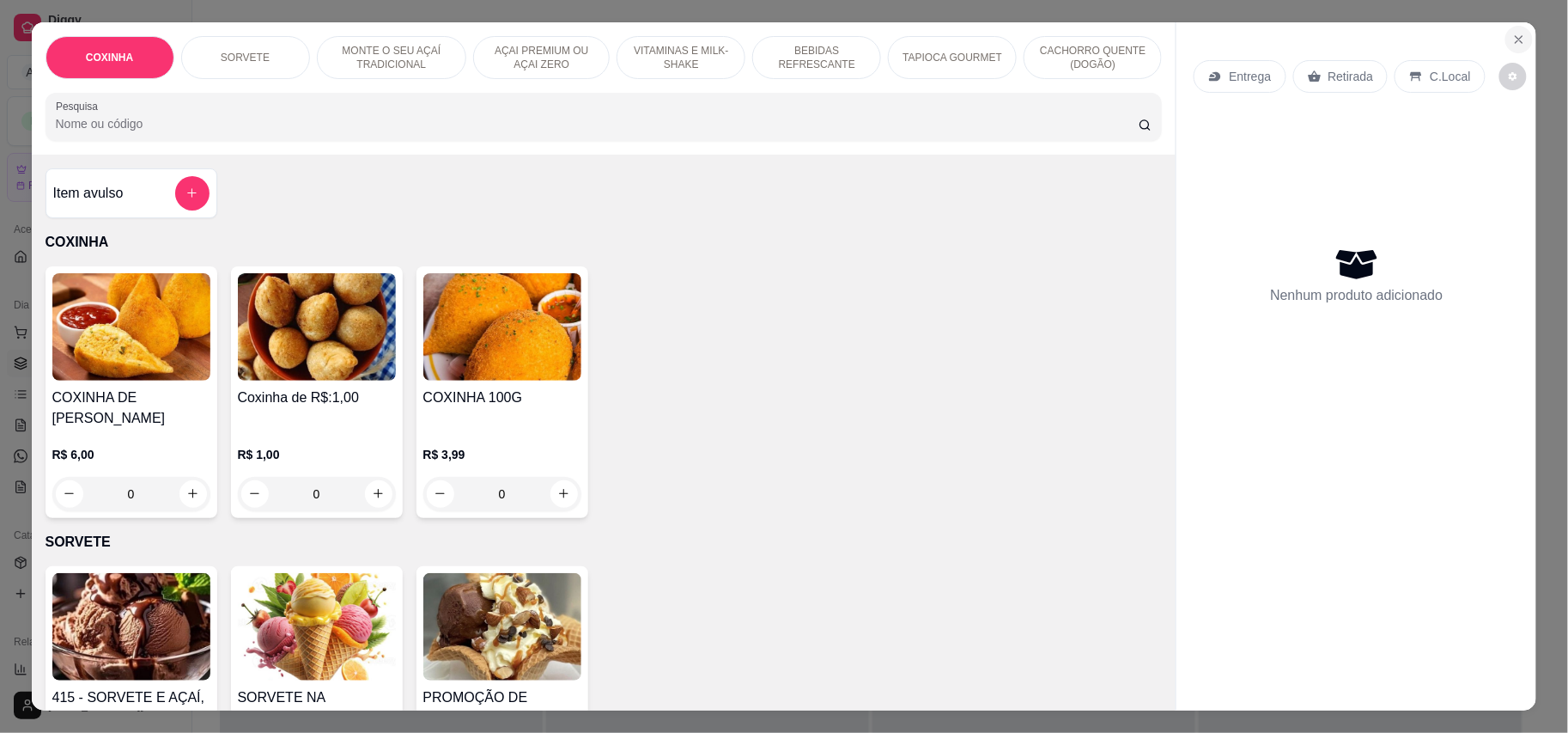
click at [1513, 33] on icon "Close" at bounding box center [1519, 39] width 13 height 13
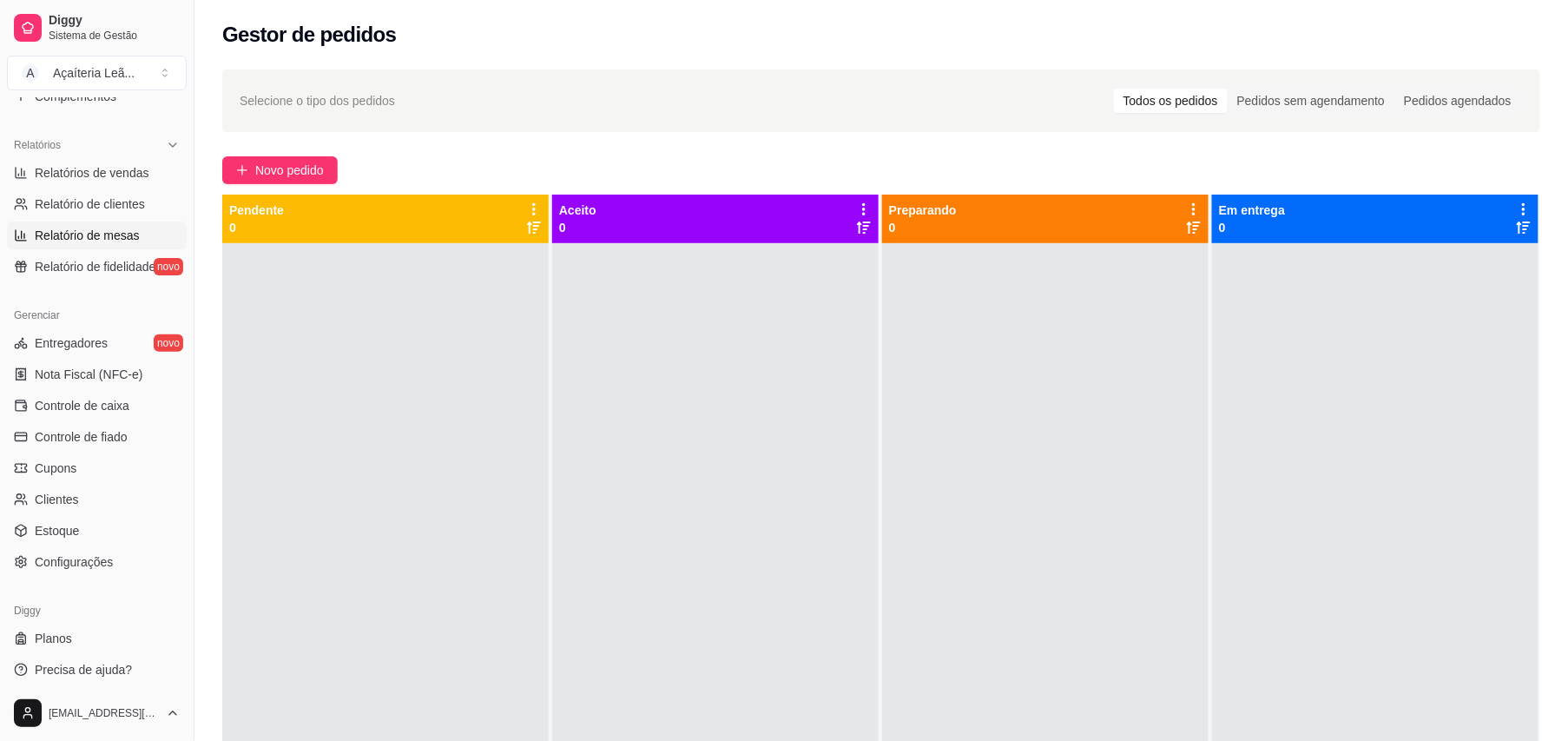
scroll to position [509, 0]
click at [85, 536] on link "Estoque" at bounding box center [97, 525] width 180 height 28
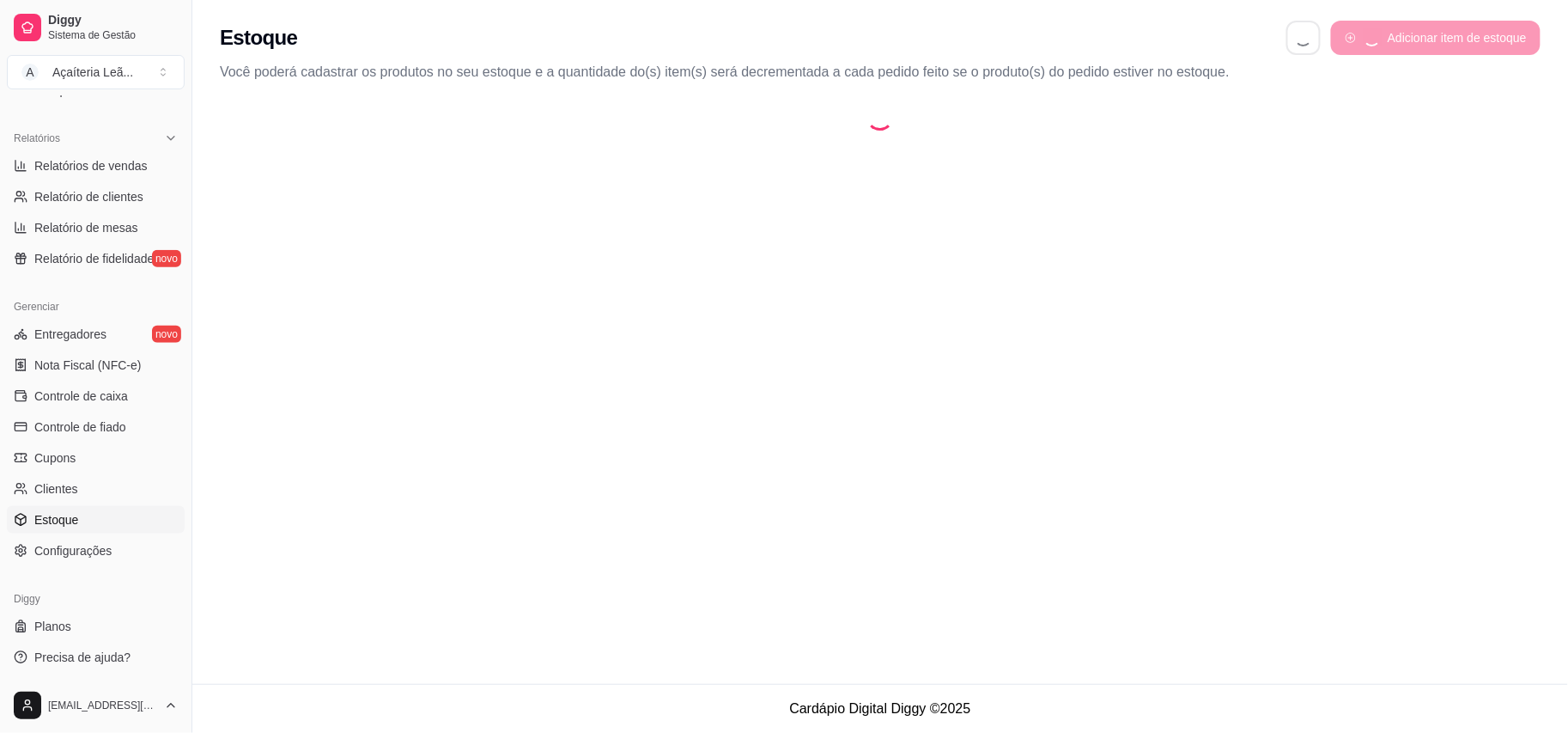
select select "QUANTITY_ORDER"
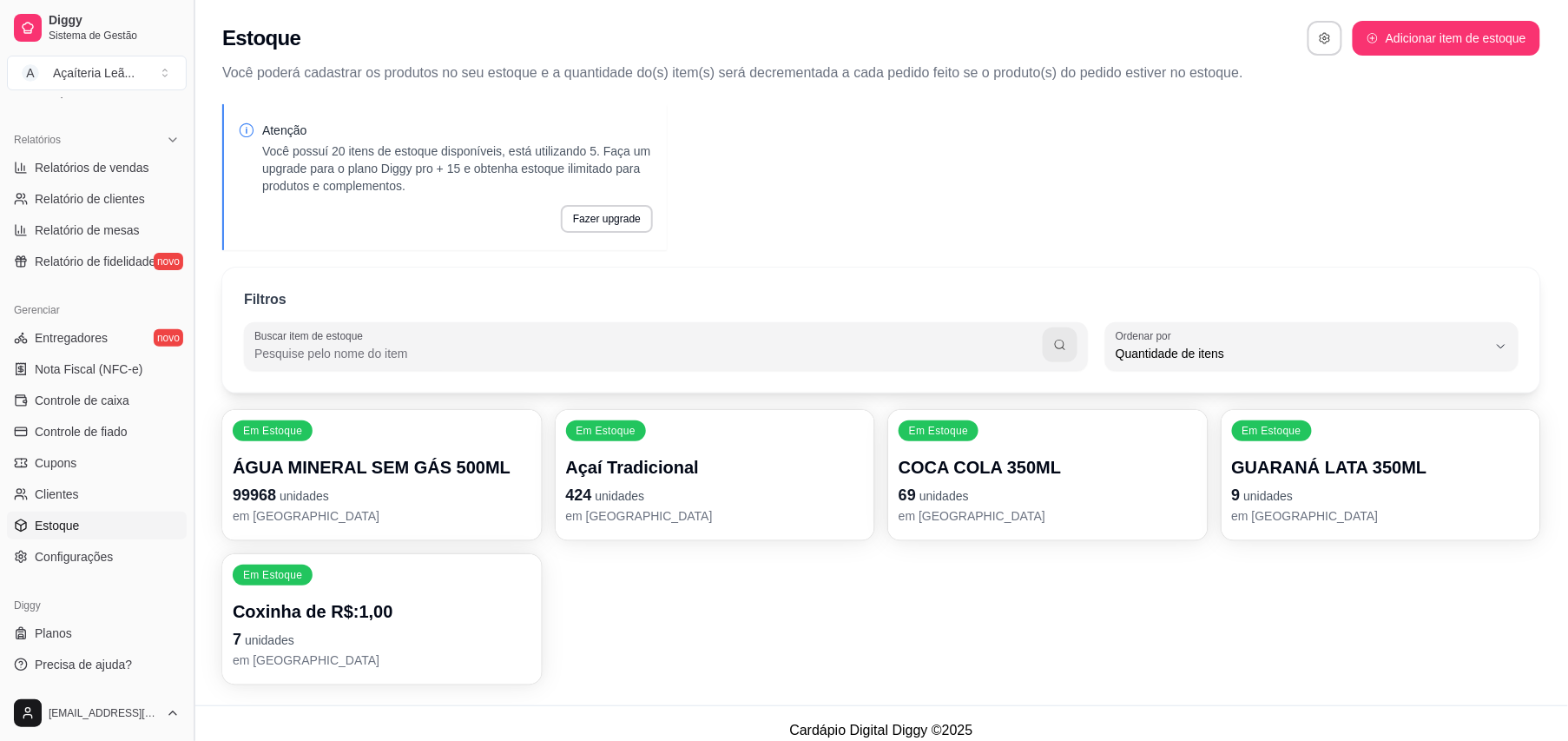
scroll to position [15, 0]
click at [310, 633] on p "7 unidades" at bounding box center [382, 638] width 299 height 24
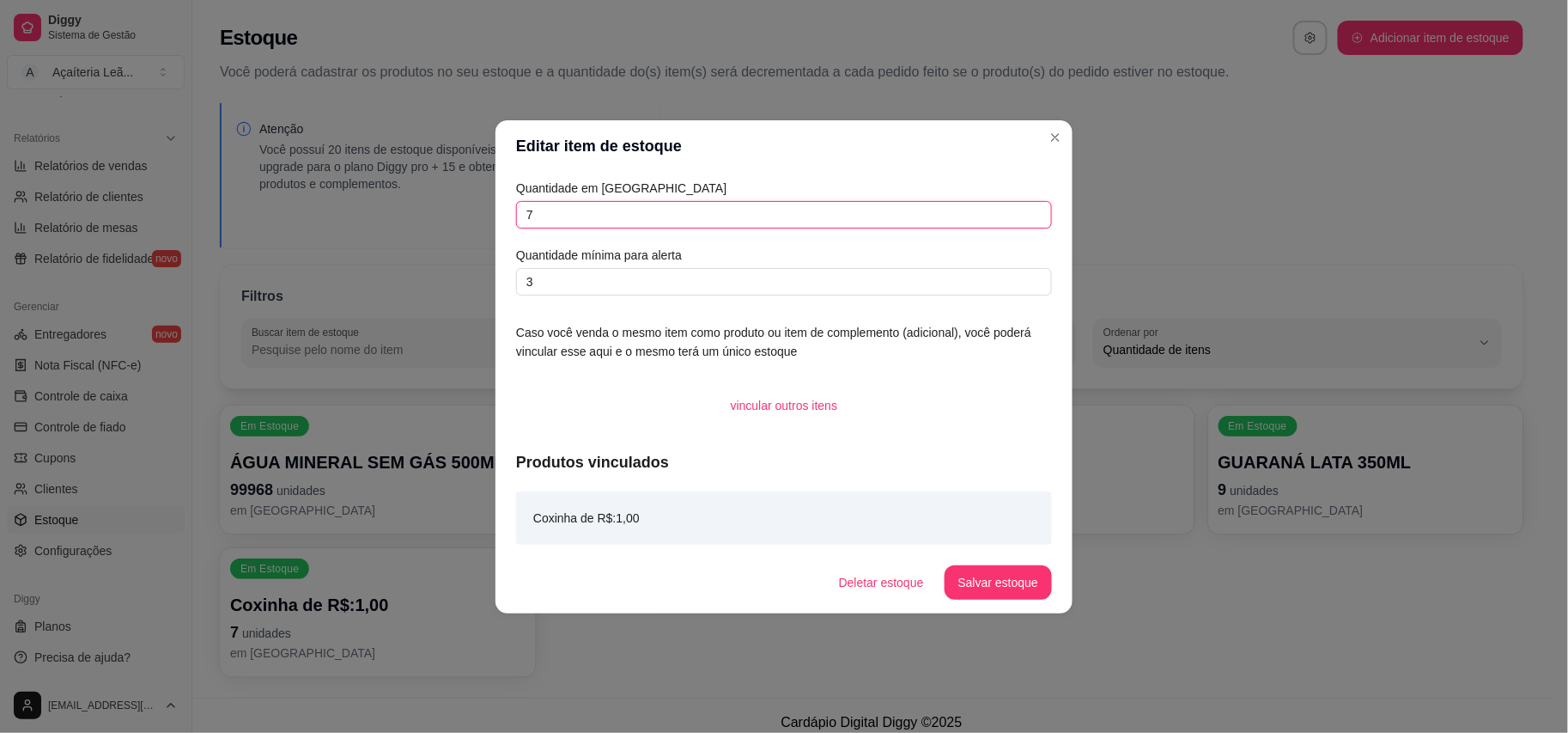
click at [623, 214] on input "7" at bounding box center [784, 215] width 536 height 28
type input "100"
click at [1001, 588] on button "Salvar estoque" at bounding box center [998, 582] width 108 height 35
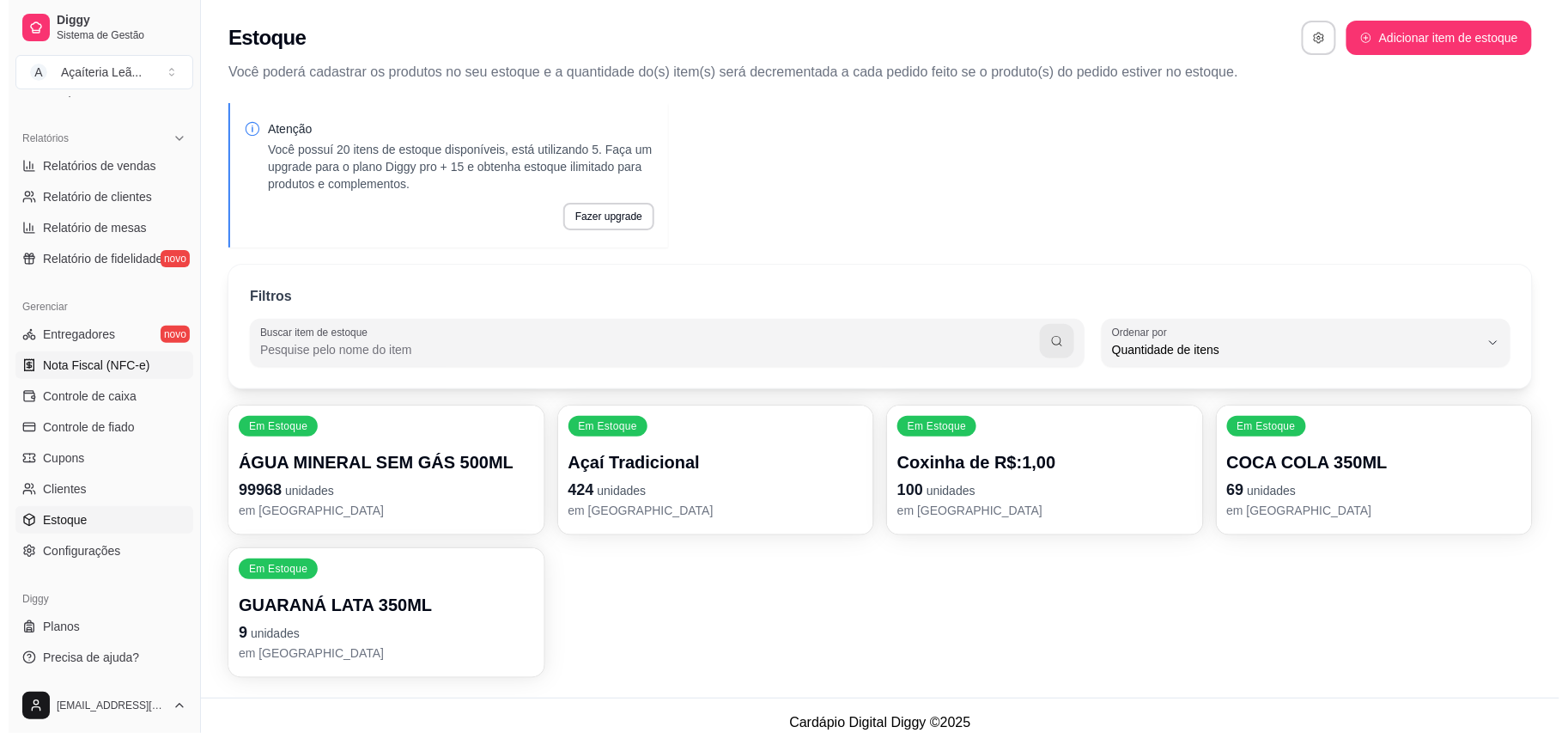
scroll to position [0, 0]
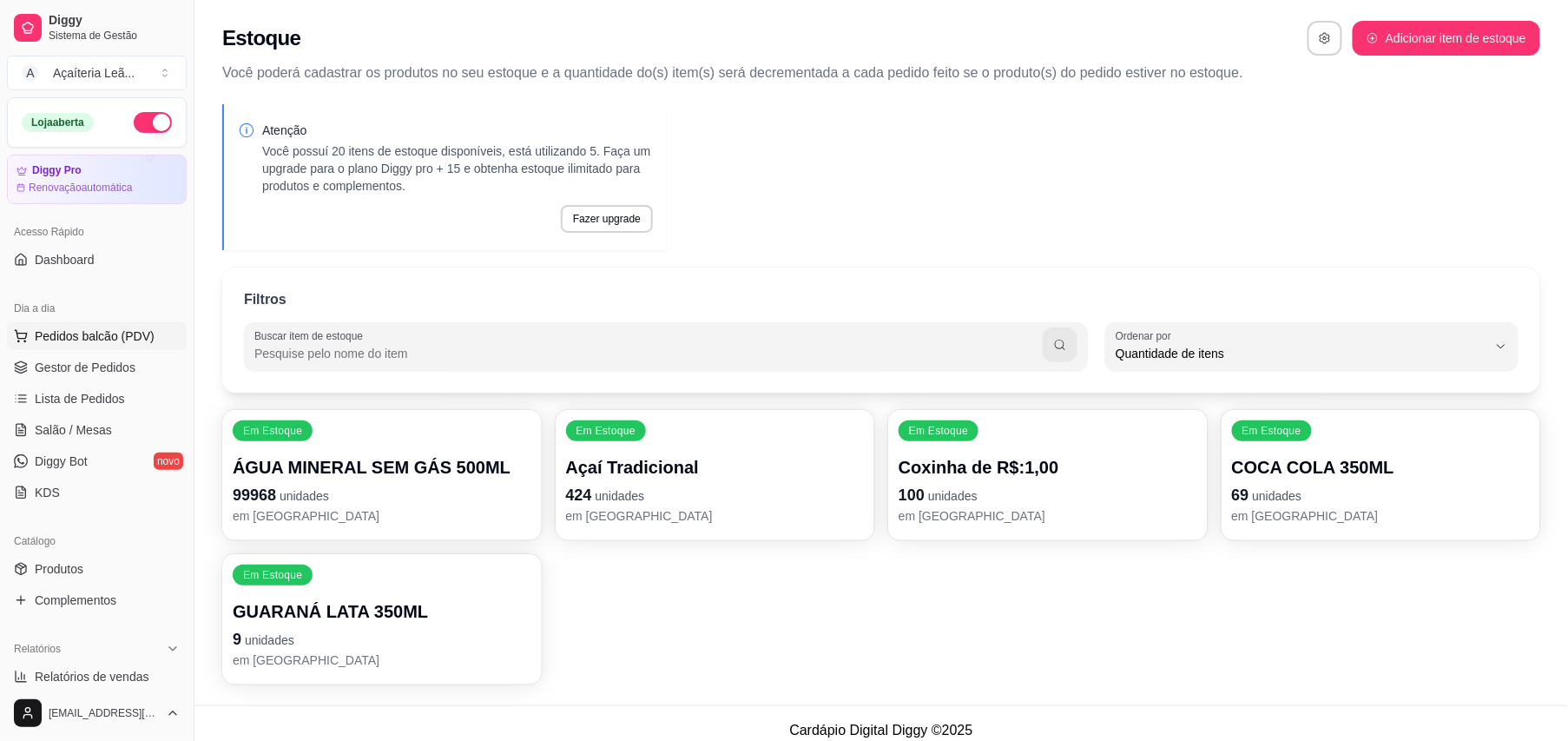
click at [118, 338] on span "Pedidos balcão (PDV)" at bounding box center [95, 336] width 120 height 17
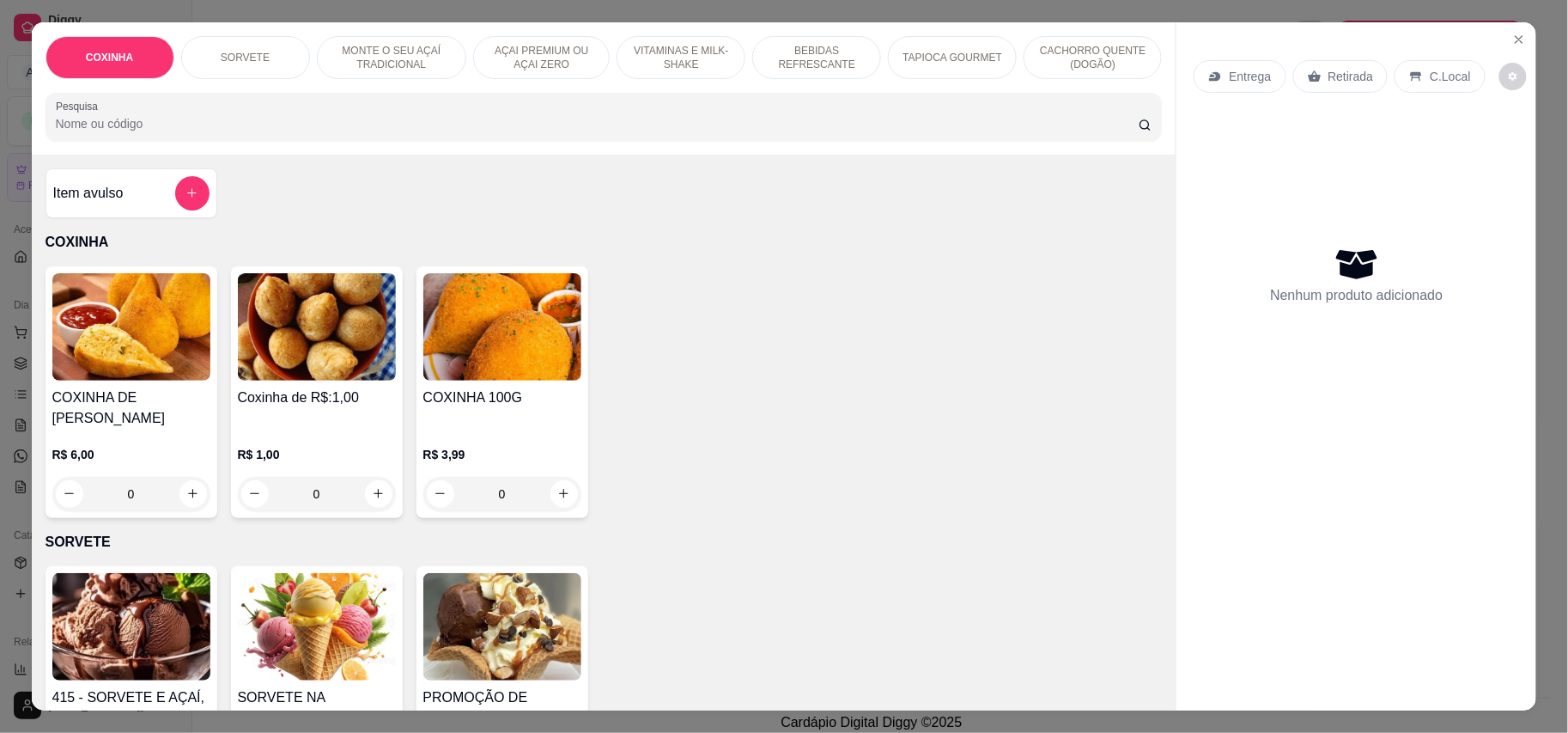
click at [328, 351] on img at bounding box center [316, 327] width 158 height 108
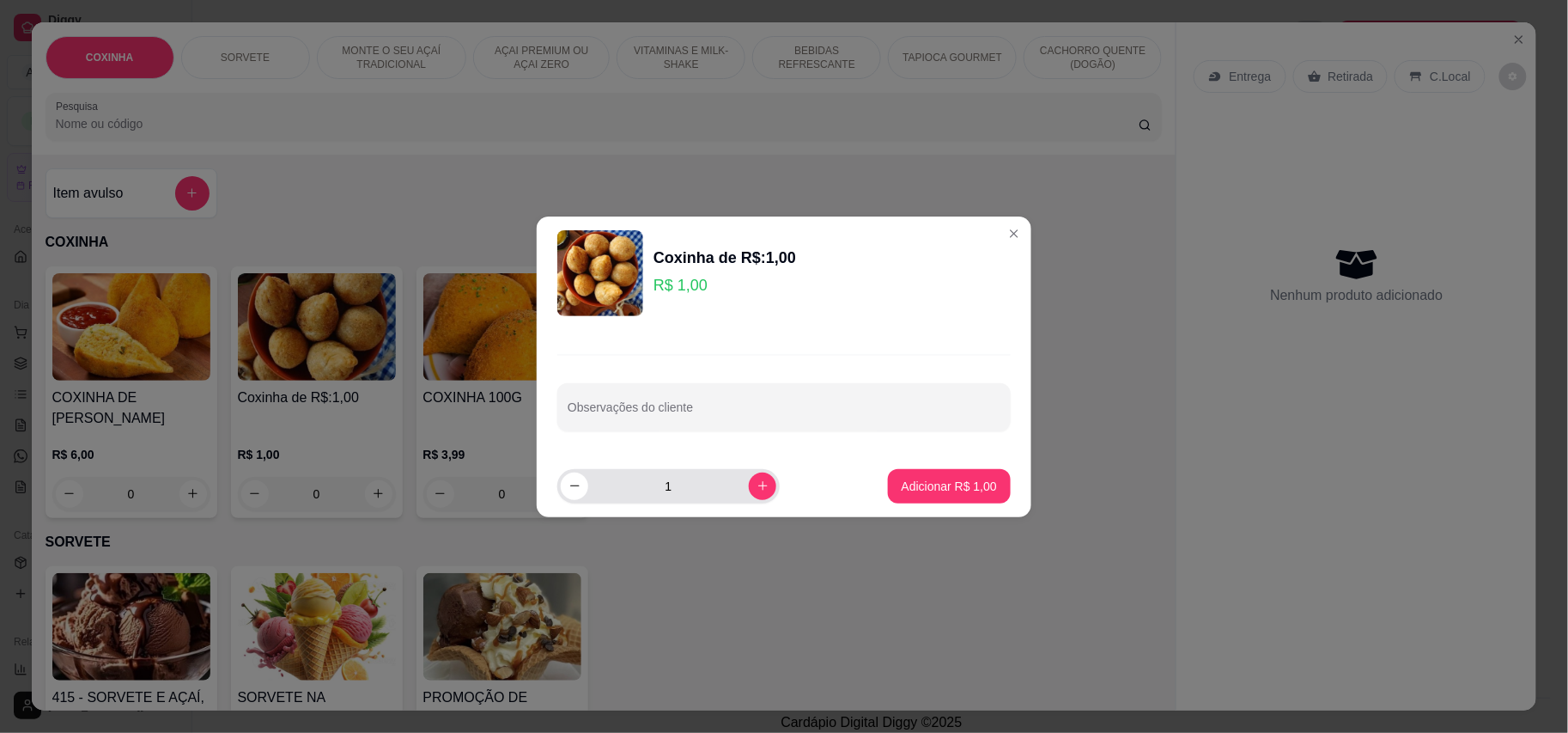
click at [675, 483] on input "1" at bounding box center [669, 486] width 160 height 35
type input "20"
click at [943, 477] on p "Adicionar R$ 20,00" at bounding box center [946, 485] width 102 height 17
type input "20"
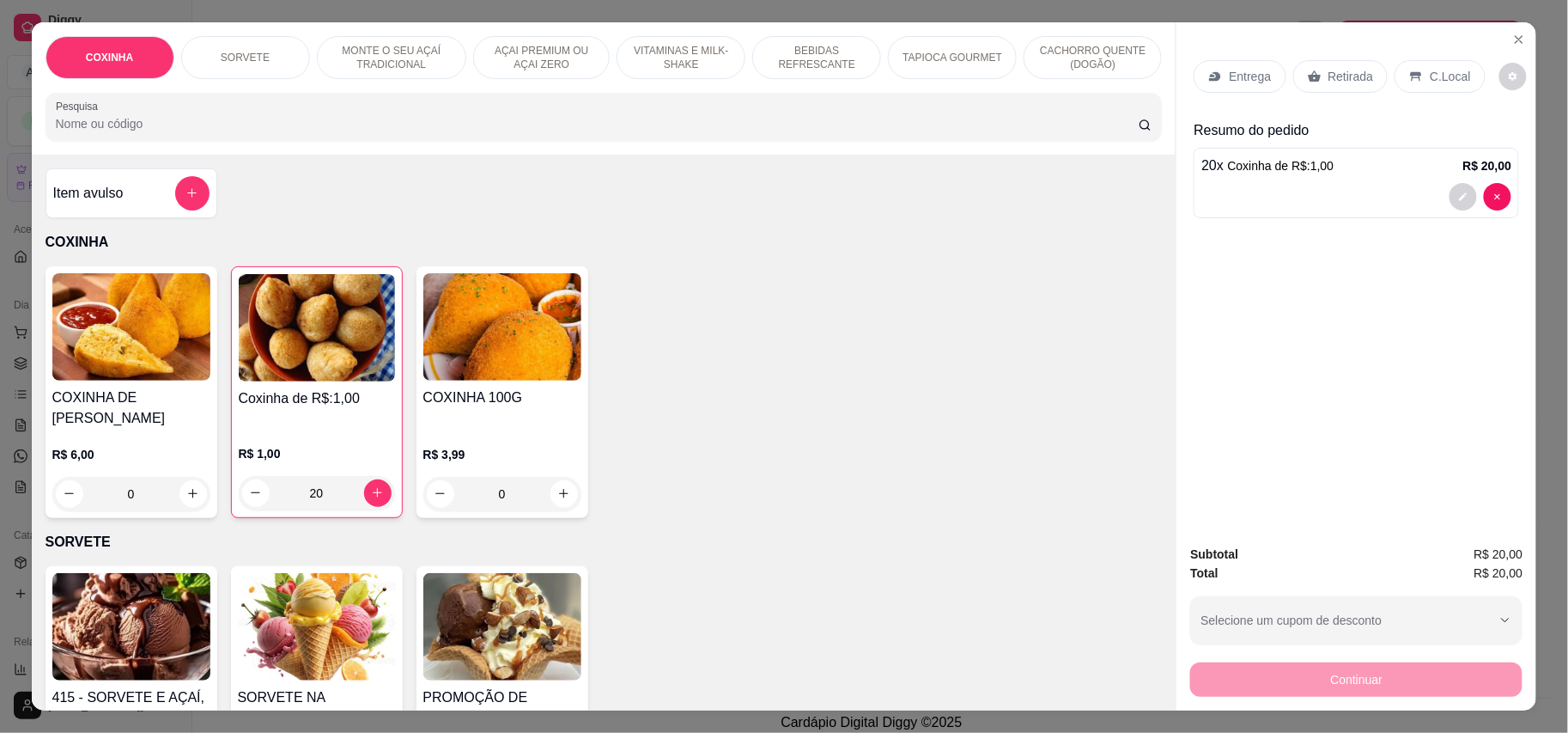
click at [1364, 74] on div "Retirada" at bounding box center [1341, 77] width 95 height 33
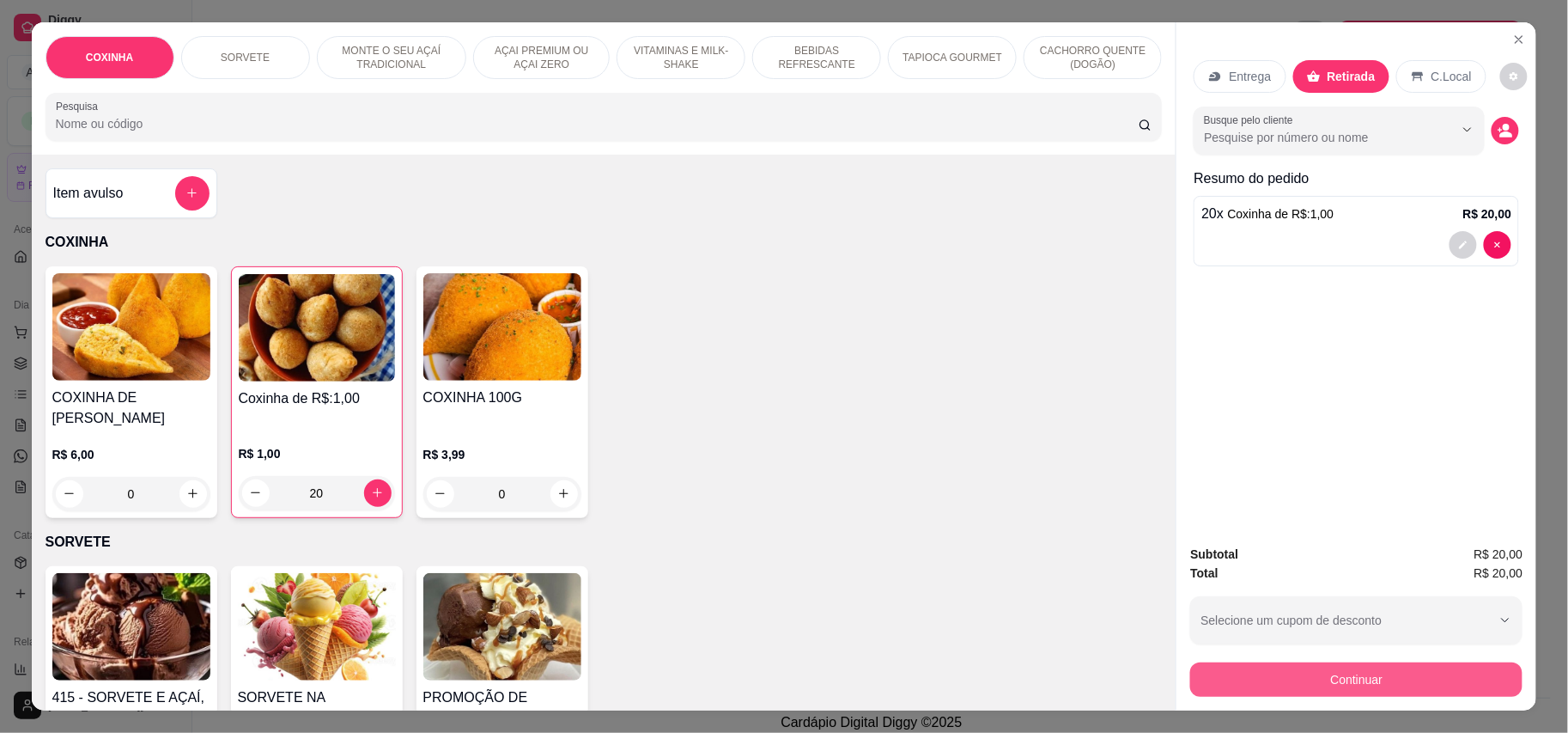
click at [1319, 681] on button "Continuar" at bounding box center [1356, 680] width 332 height 35
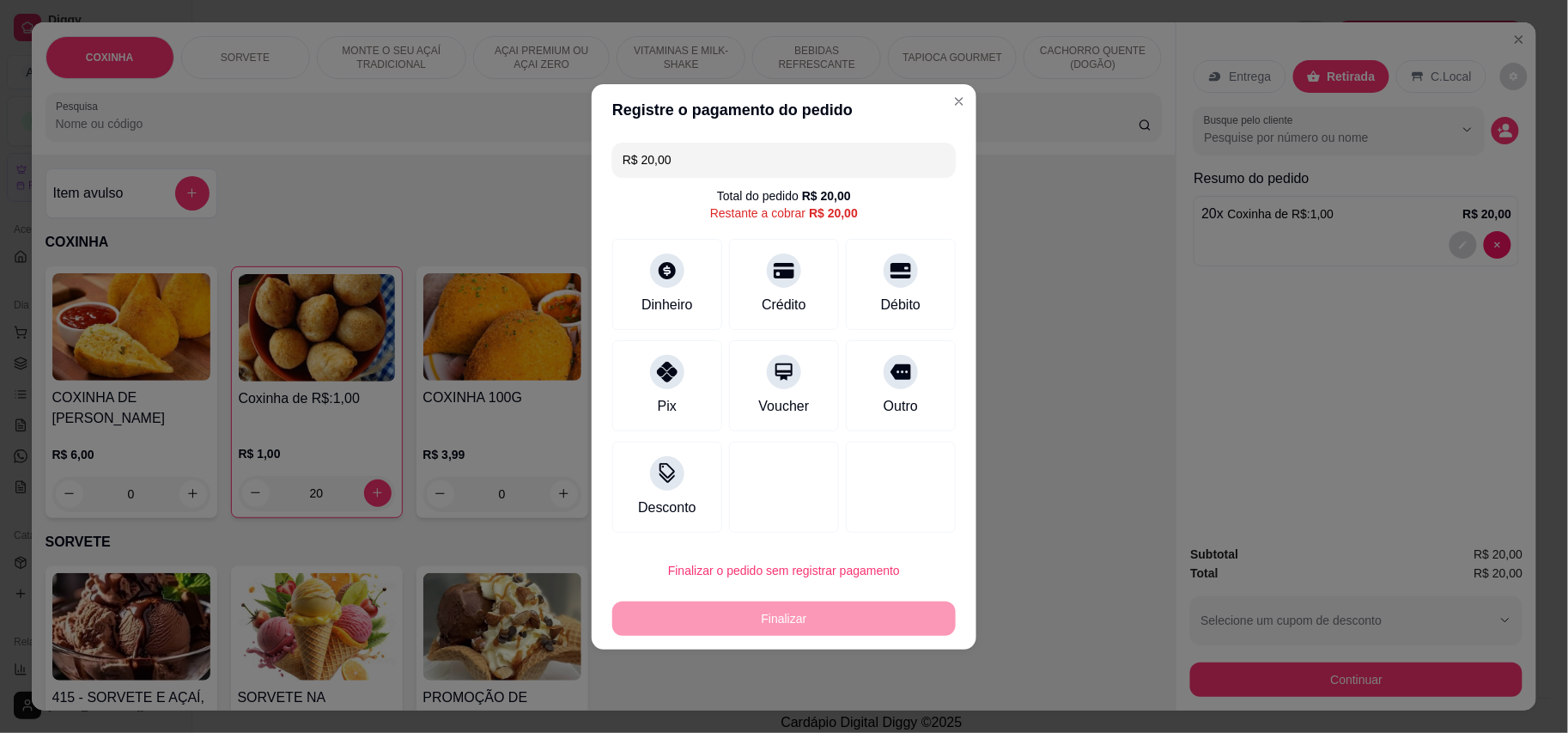
drag, startPoint x: 895, startPoint y: 307, endPoint x: 904, endPoint y: 304, distance: 9.5
click at [895, 306] on div "Débito" at bounding box center [901, 305] width 39 height 20
type input "R$ 0,00"
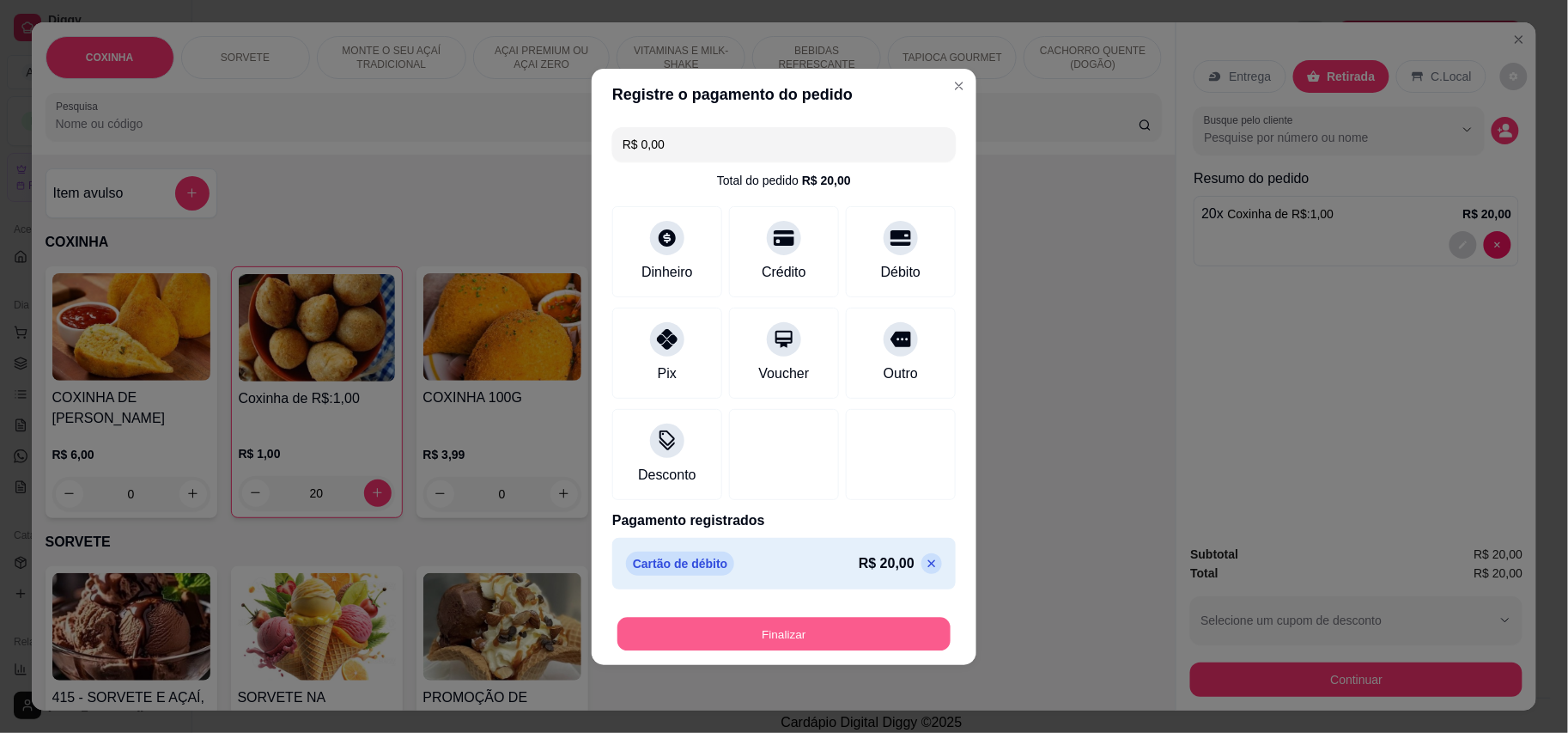
click at [849, 638] on button "Finalizar" at bounding box center [784, 634] width 333 height 34
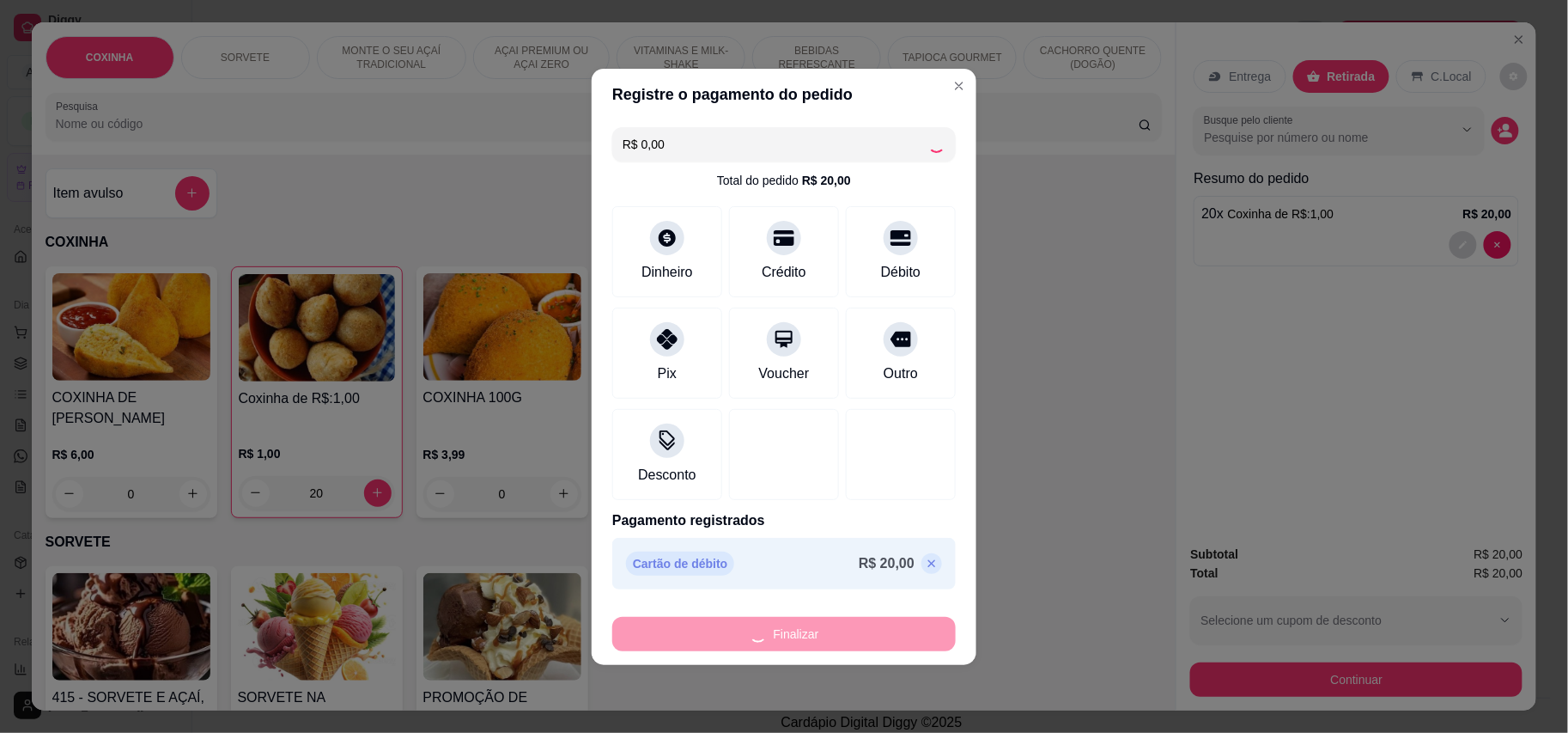
type input "0"
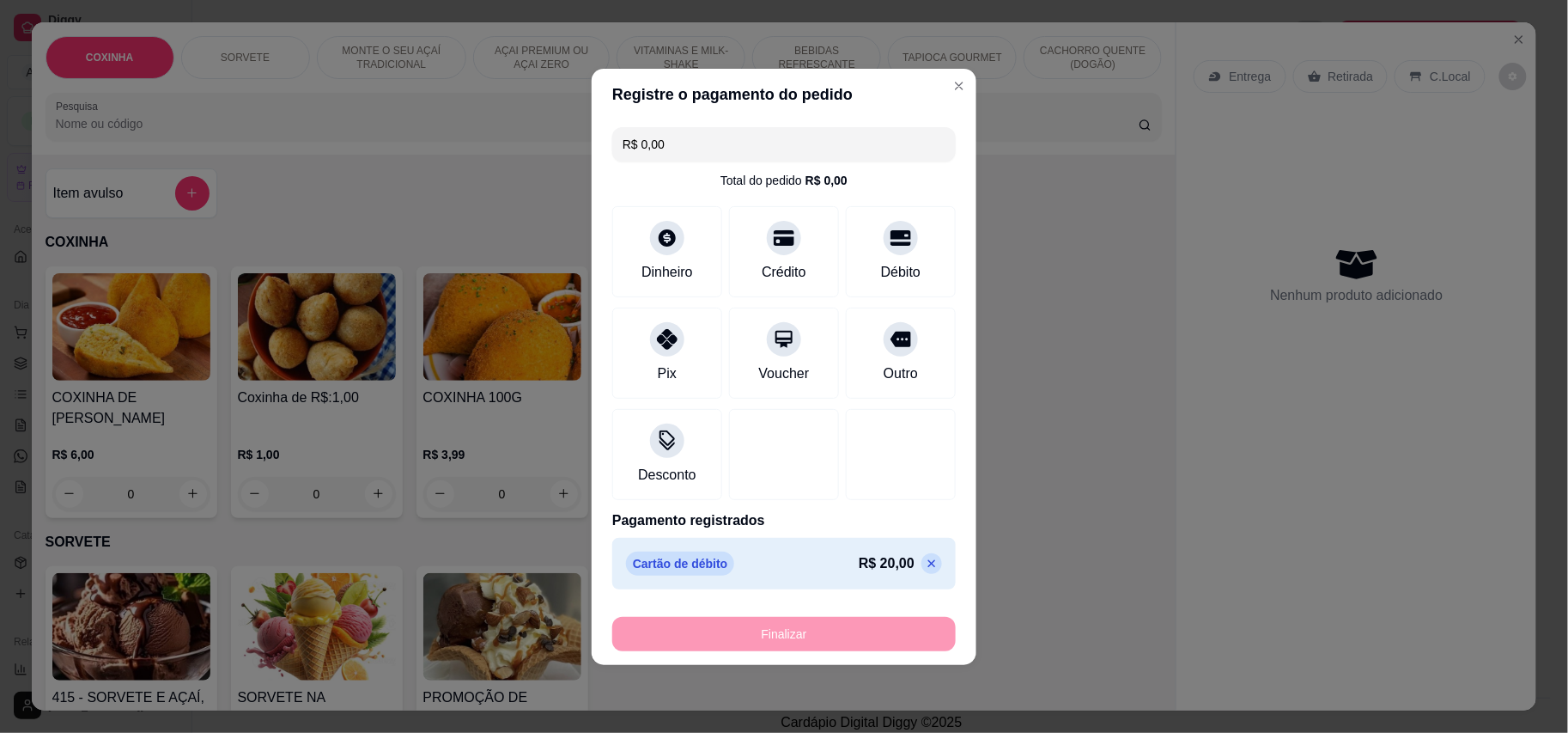
type input "-R$ 20,00"
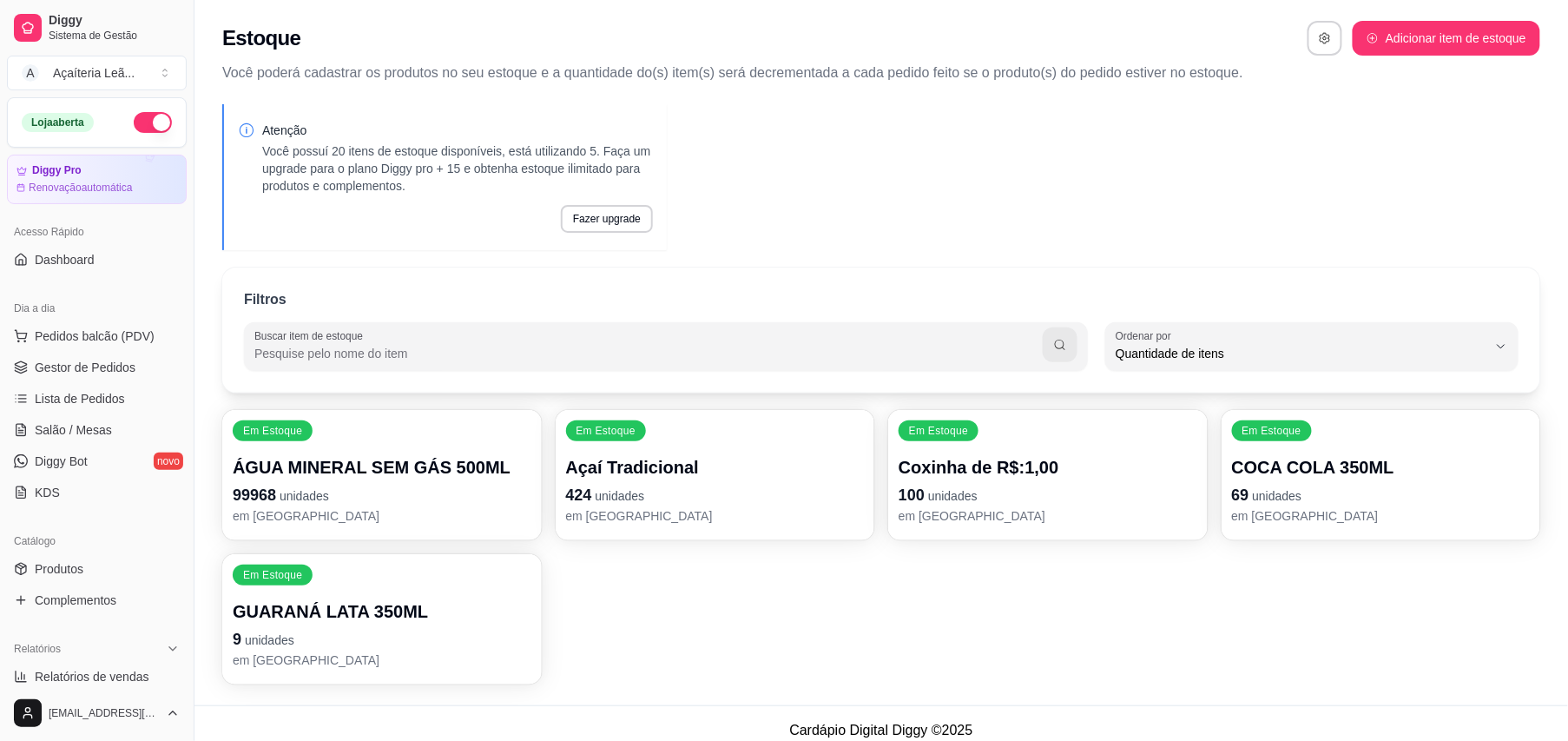
click at [389, 507] on p "em [GEOGRAPHIC_DATA]" at bounding box center [382, 515] width 299 height 17
click at [131, 384] on ul "Pedidos balcão (PDV) Gestor de Pedidos Lista de Pedidos Salão / Mesas Diggy Bot…" at bounding box center [97, 414] width 180 height 184
click at [118, 375] on span "Gestor de Pedidos" at bounding box center [86, 366] width 101 height 17
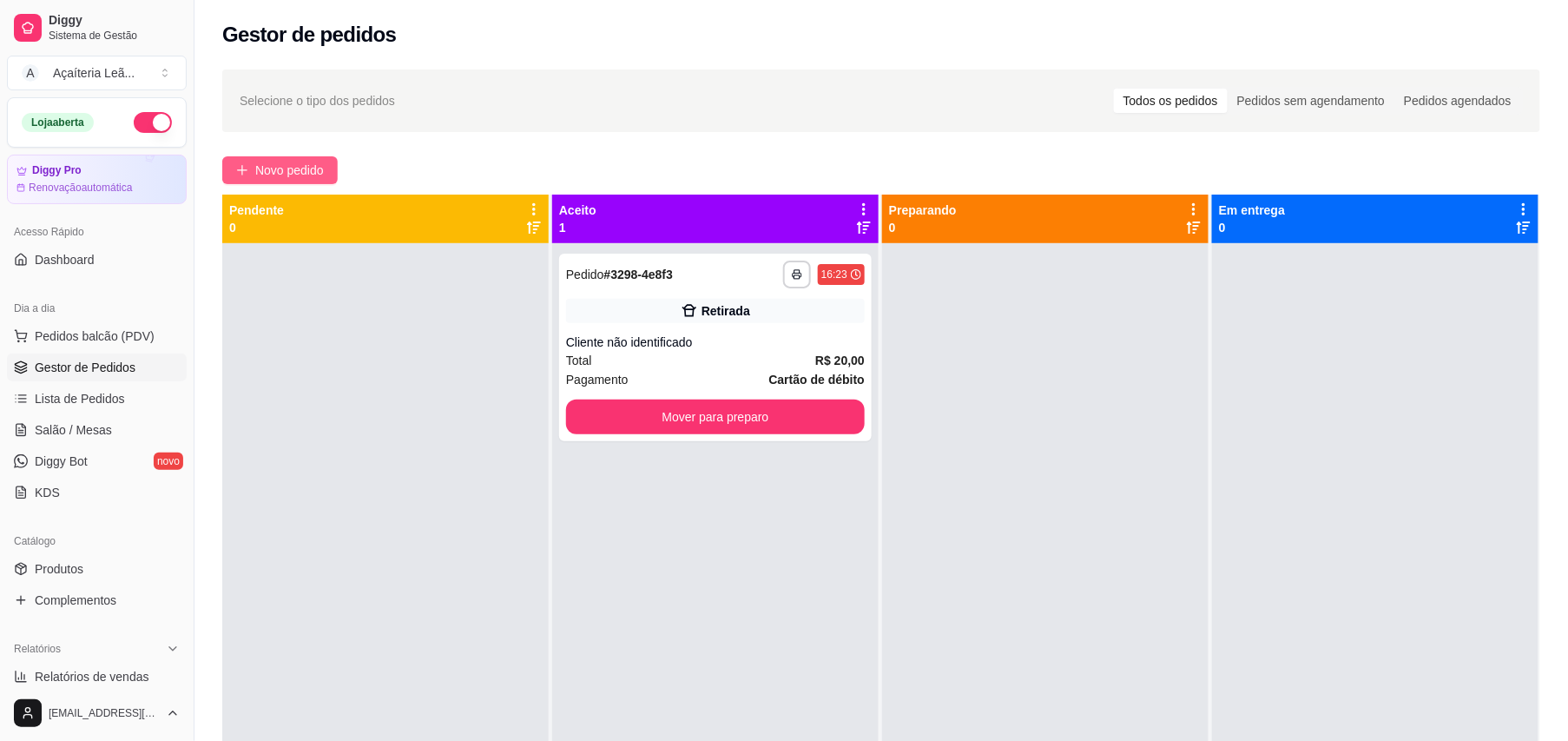
click at [236, 178] on button "Novo pedido" at bounding box center [280, 170] width 115 height 28
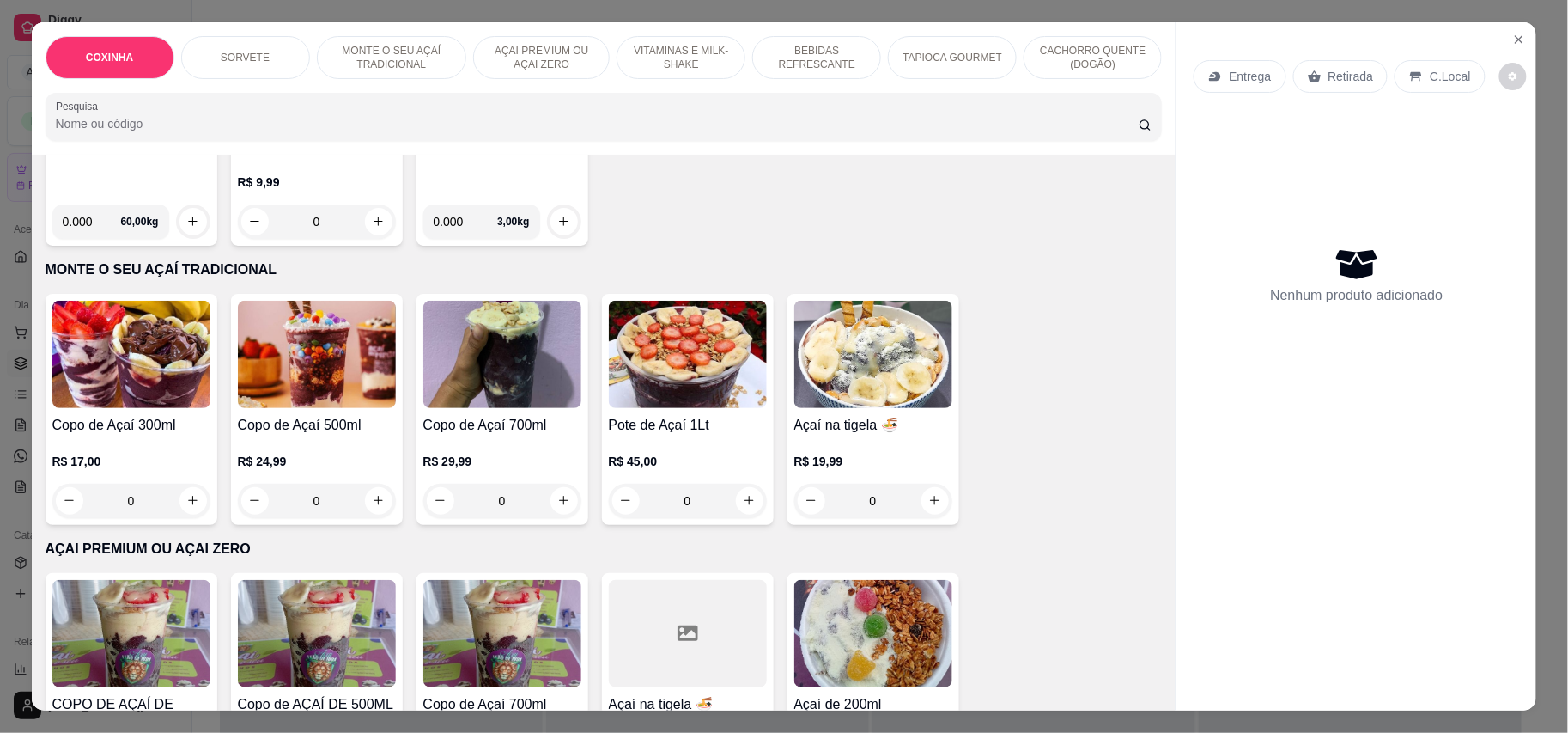
scroll to position [688, 0]
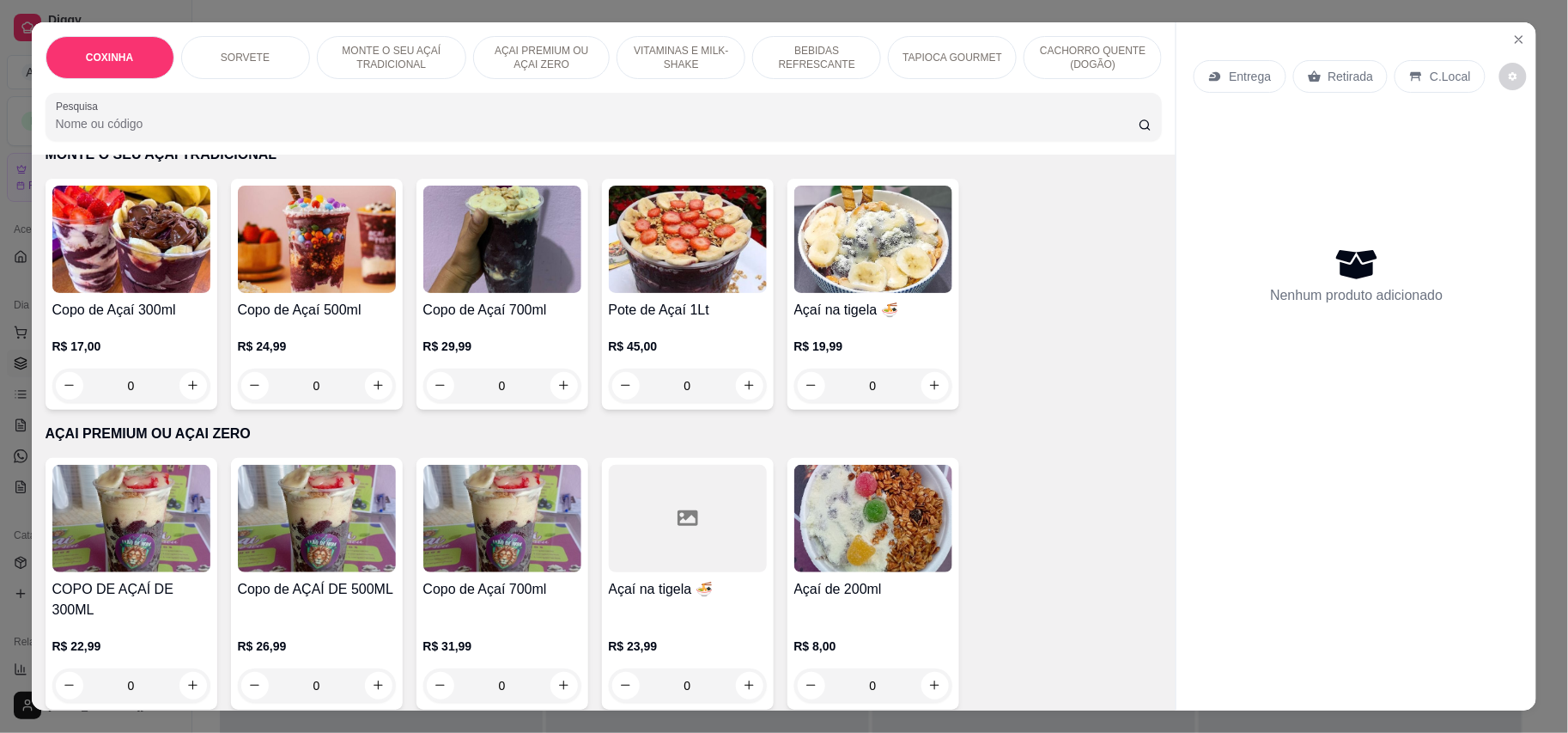
click at [850, 547] on img at bounding box center [873, 518] width 158 height 108
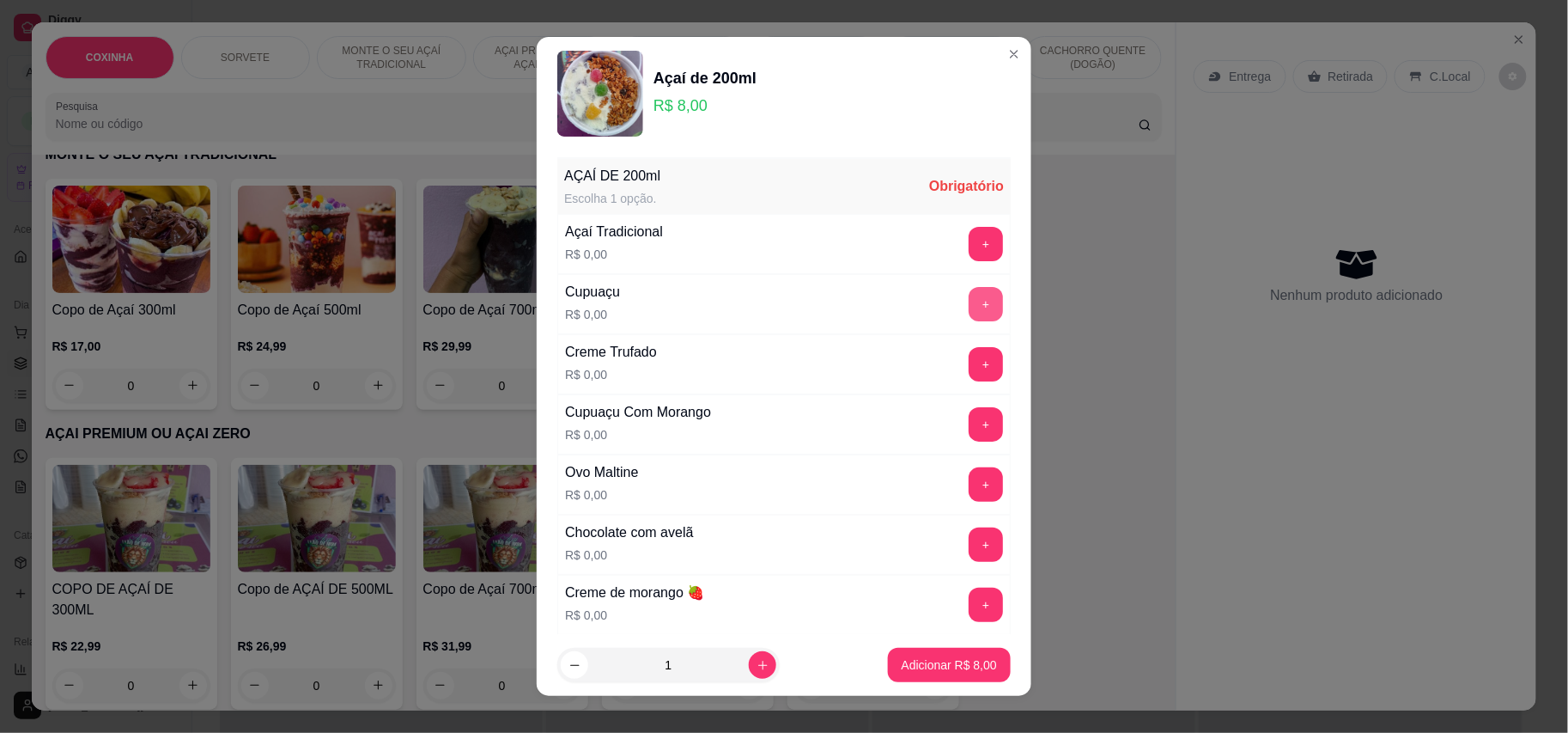
click at [969, 305] on button "+" at bounding box center [986, 304] width 35 height 35
click at [970, 606] on button "+" at bounding box center [987, 605] width 34 height 34
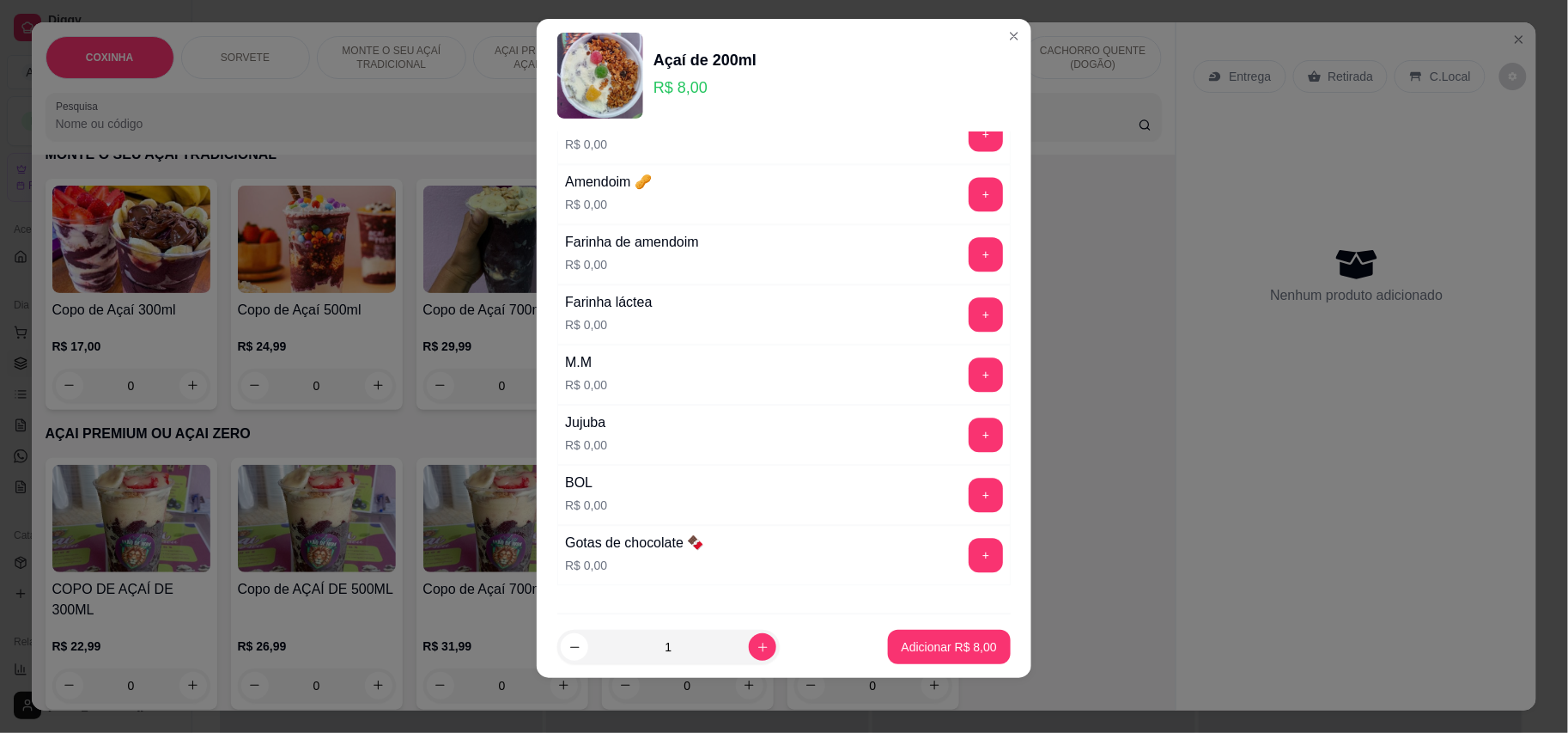
scroll to position [1419, 0]
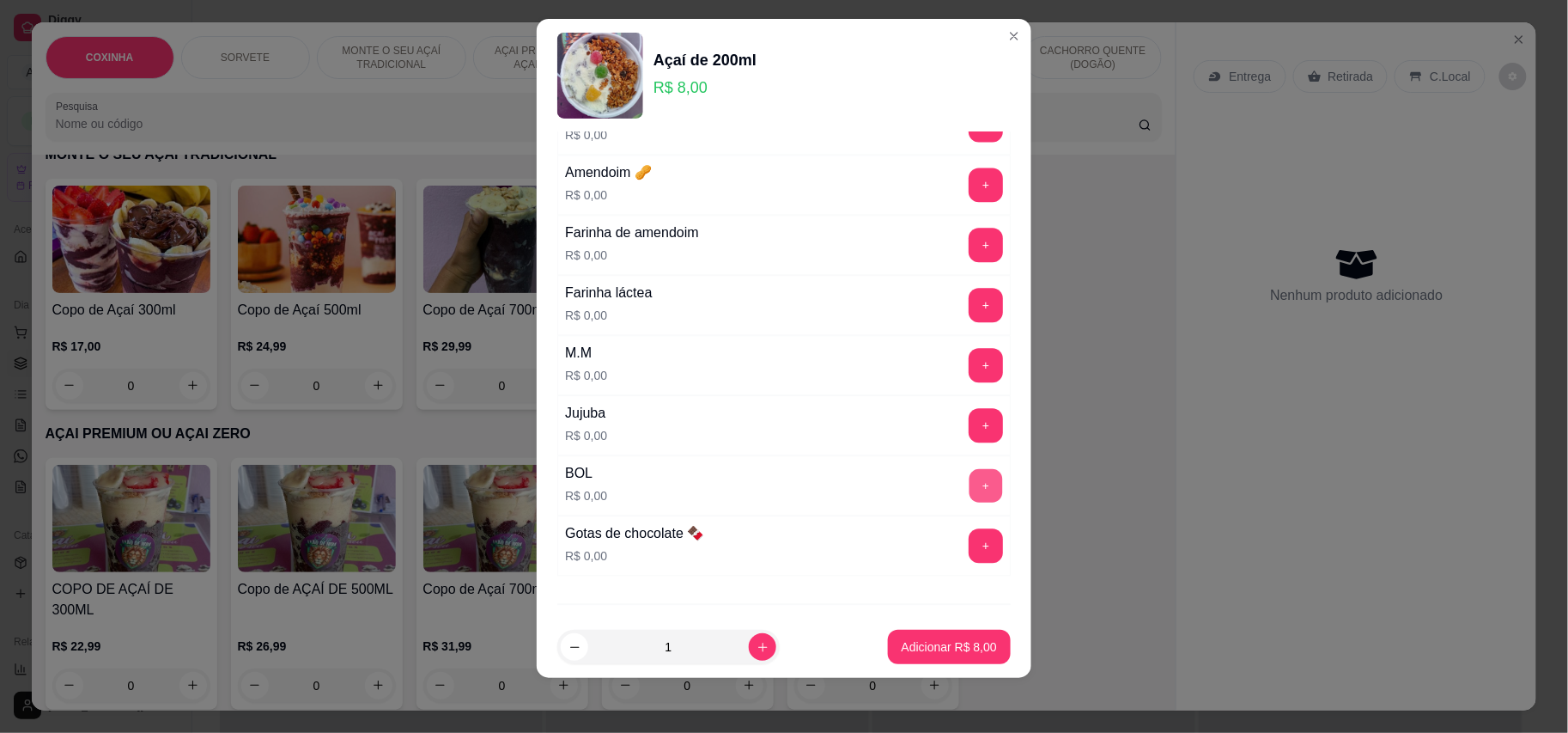
click at [970, 498] on button "+" at bounding box center [987, 485] width 34 height 34
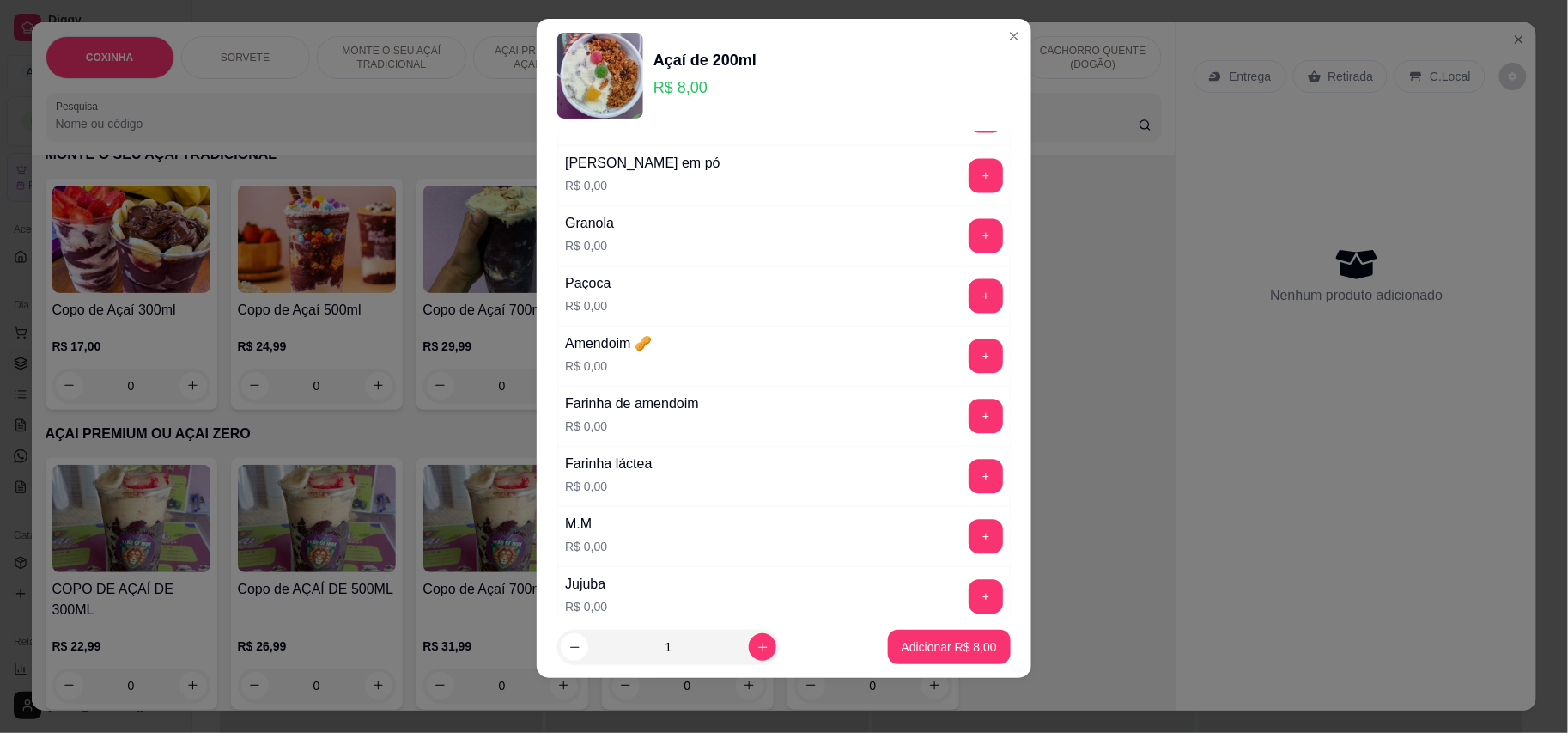
scroll to position [1190, 0]
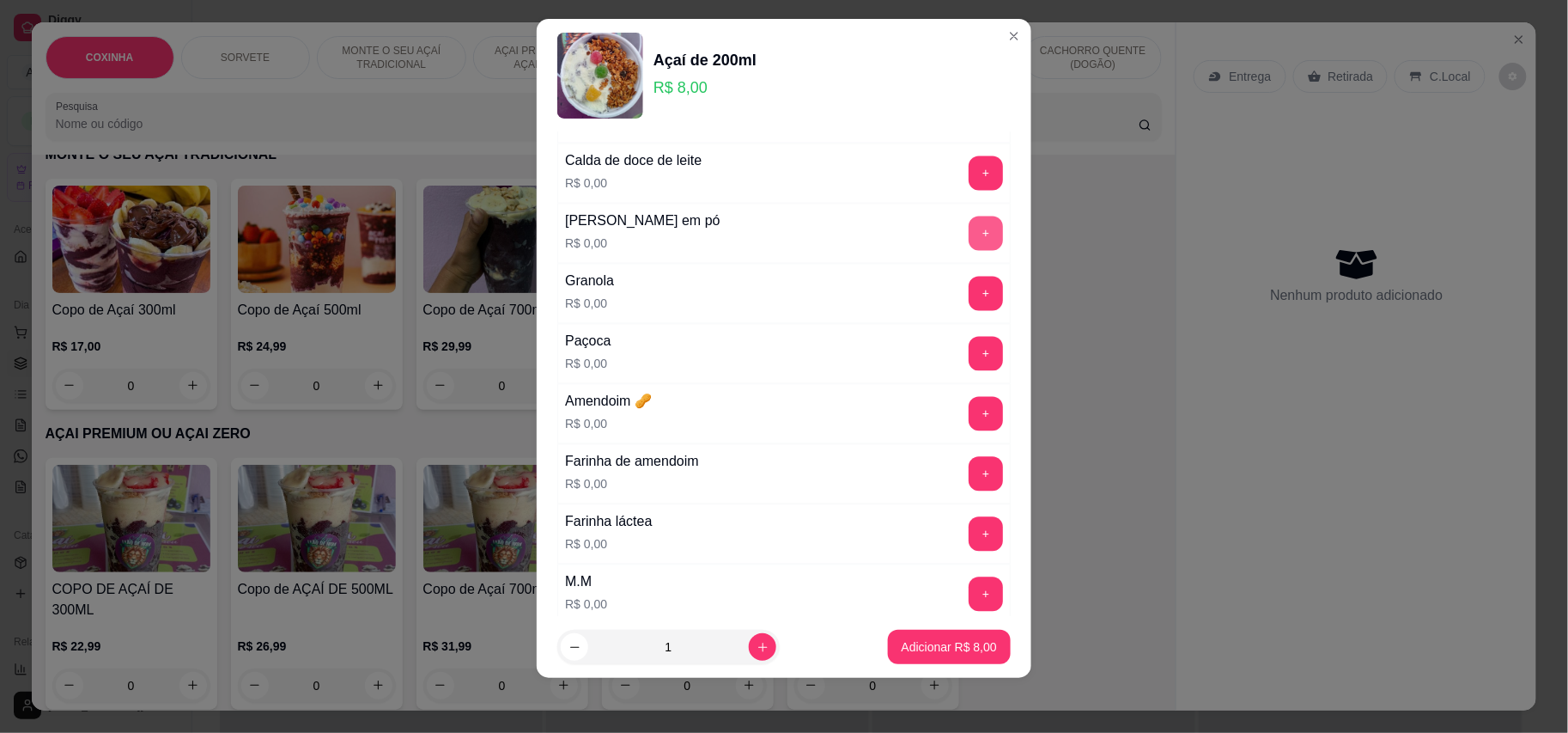
click at [969, 249] on button "+" at bounding box center [986, 233] width 35 height 35
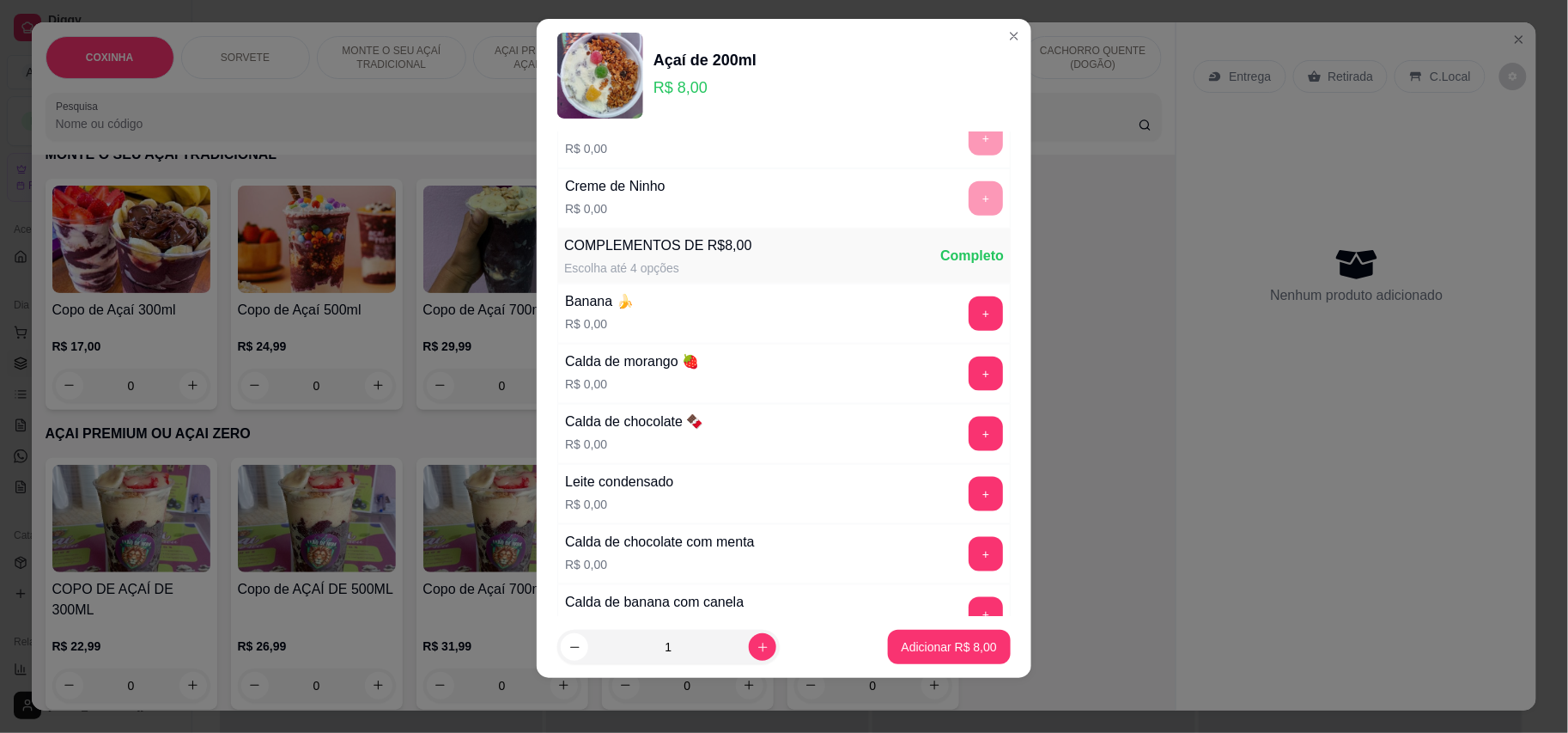
scroll to position [617, 0]
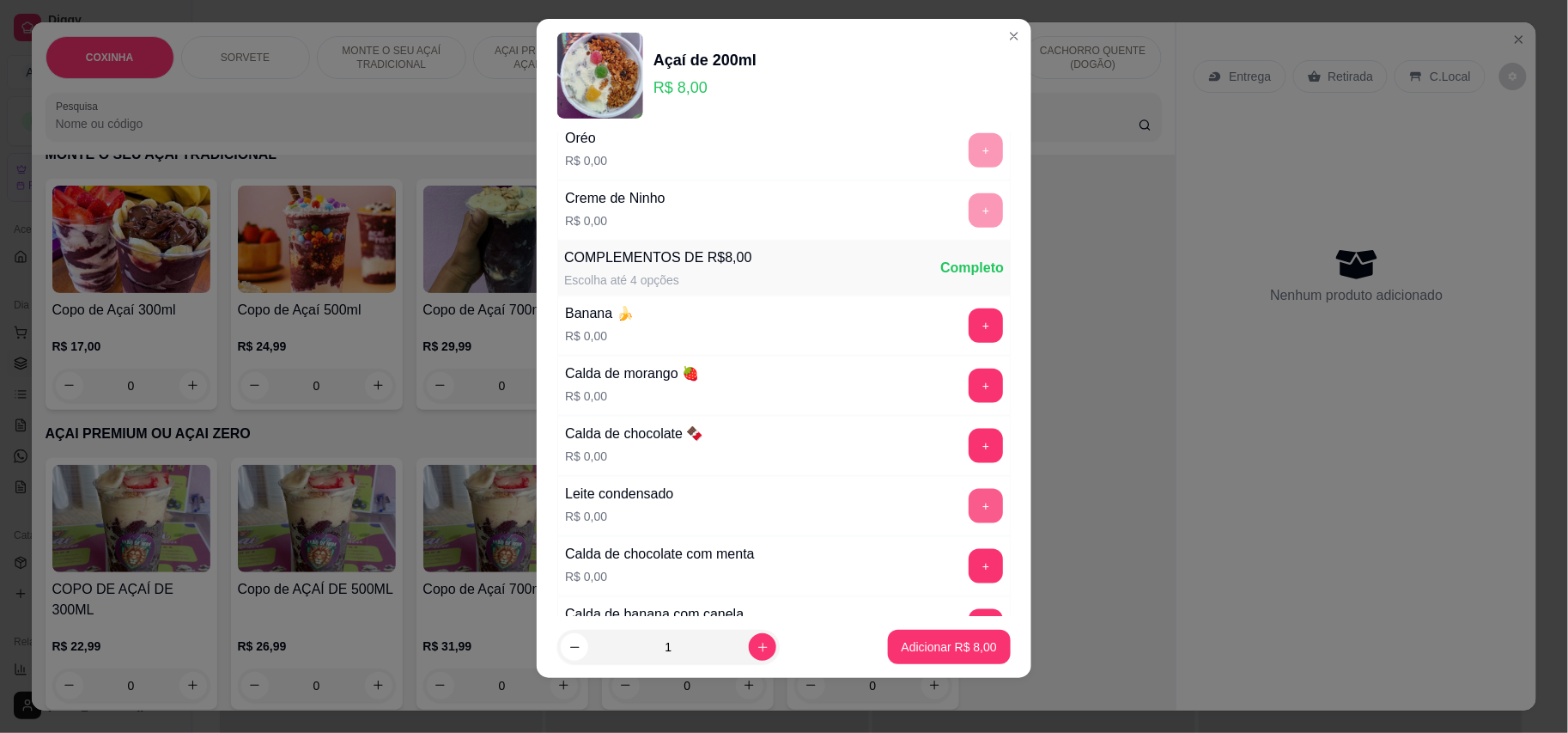
click at [969, 519] on button "+" at bounding box center [986, 506] width 35 height 35
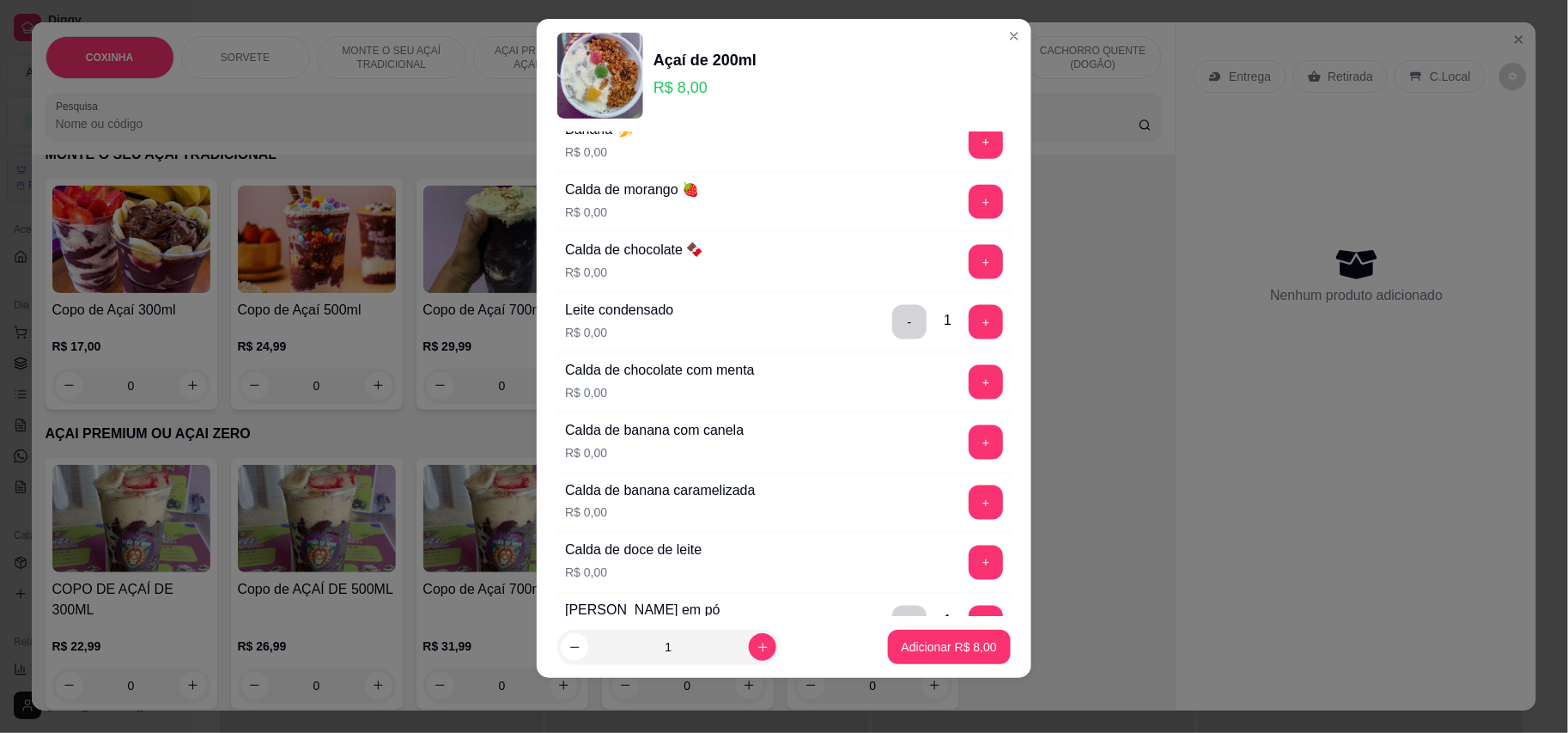
scroll to position [846, 0]
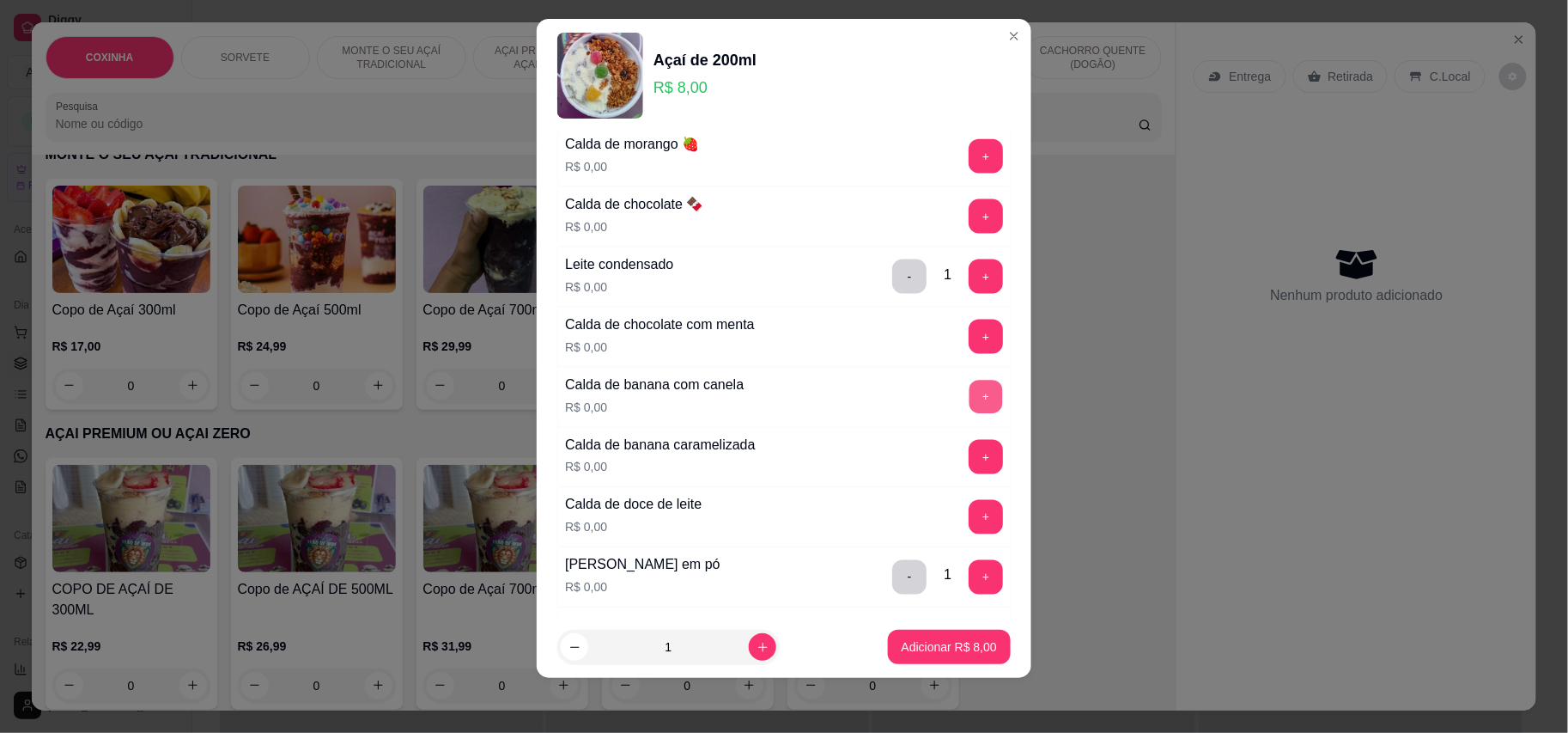
click at [970, 396] on button "+" at bounding box center [987, 396] width 34 height 34
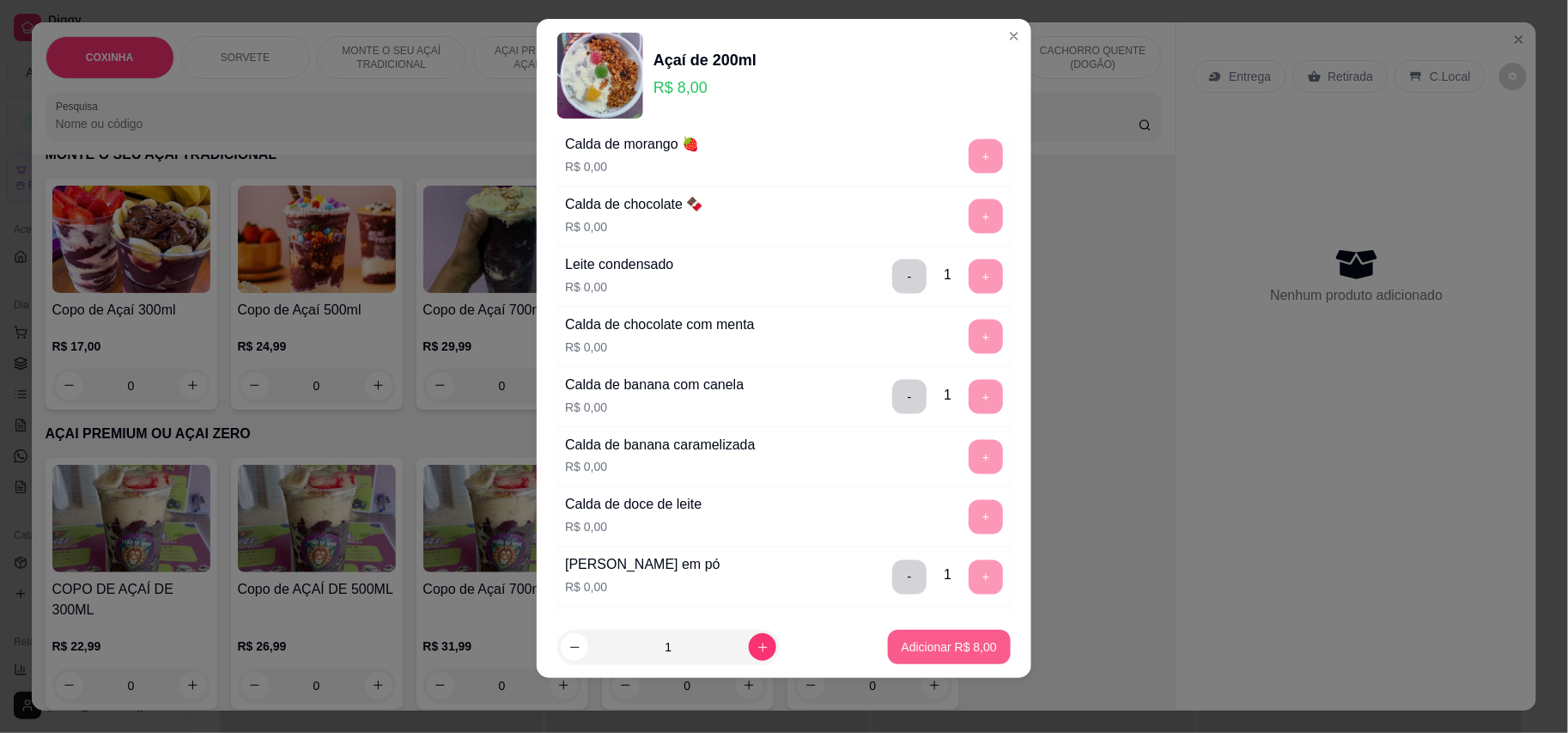
click at [912, 636] on button "Adicionar R$ 8,00" at bounding box center [949, 647] width 123 height 35
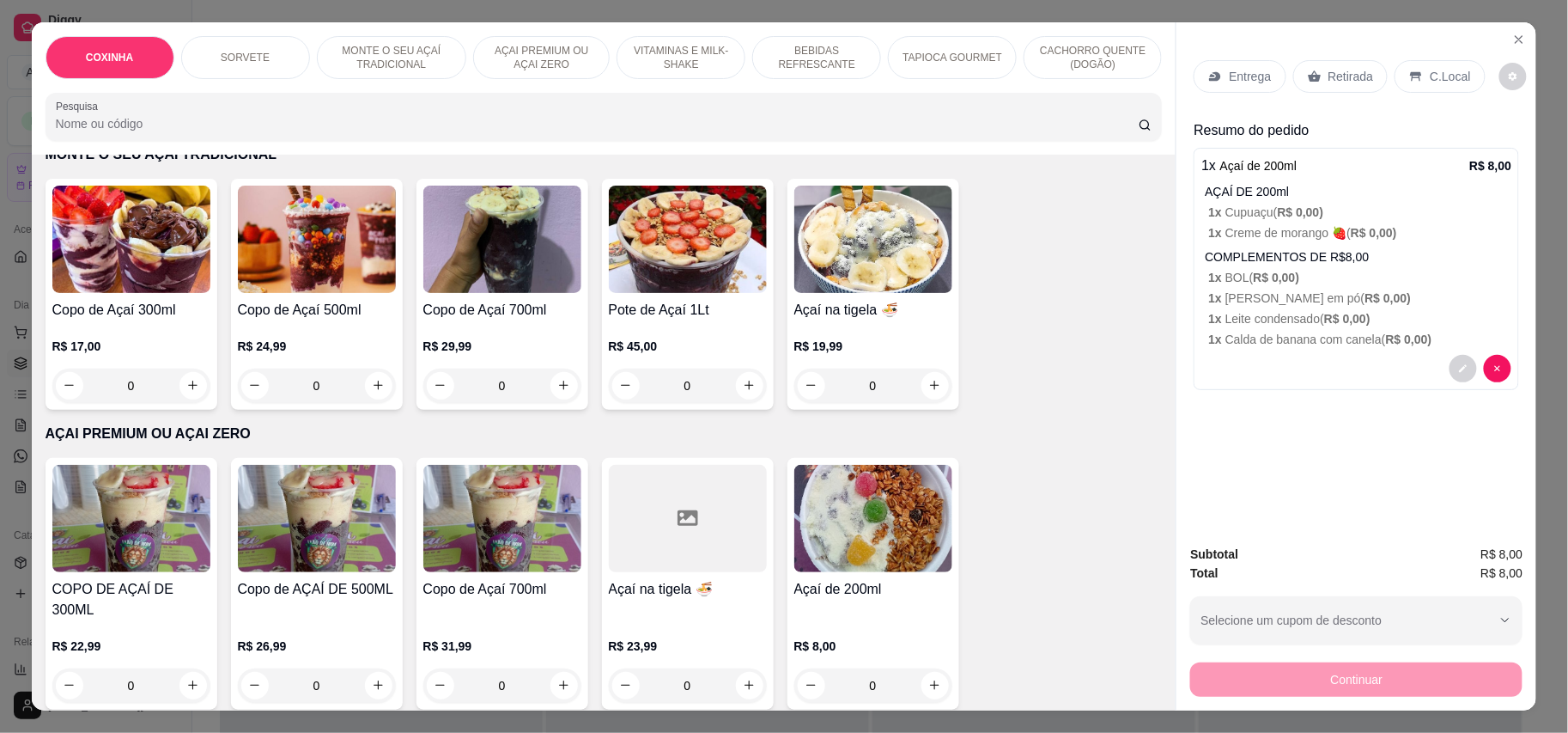
click at [1412, 76] on icon at bounding box center [1417, 76] width 12 height 10
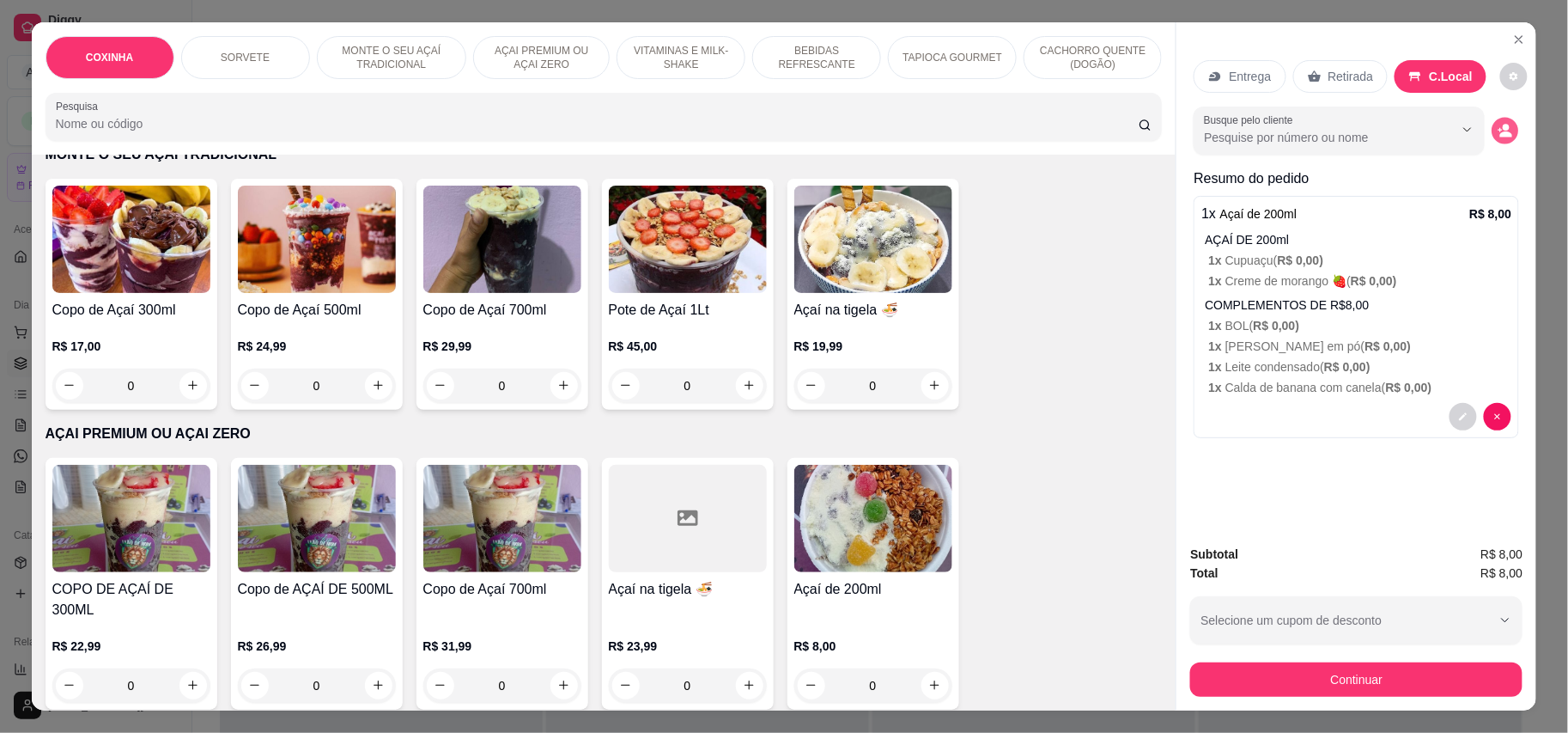
click at [1504, 128] on circle "decrease-product-quantity" at bounding box center [1507, 127] width 7 height 7
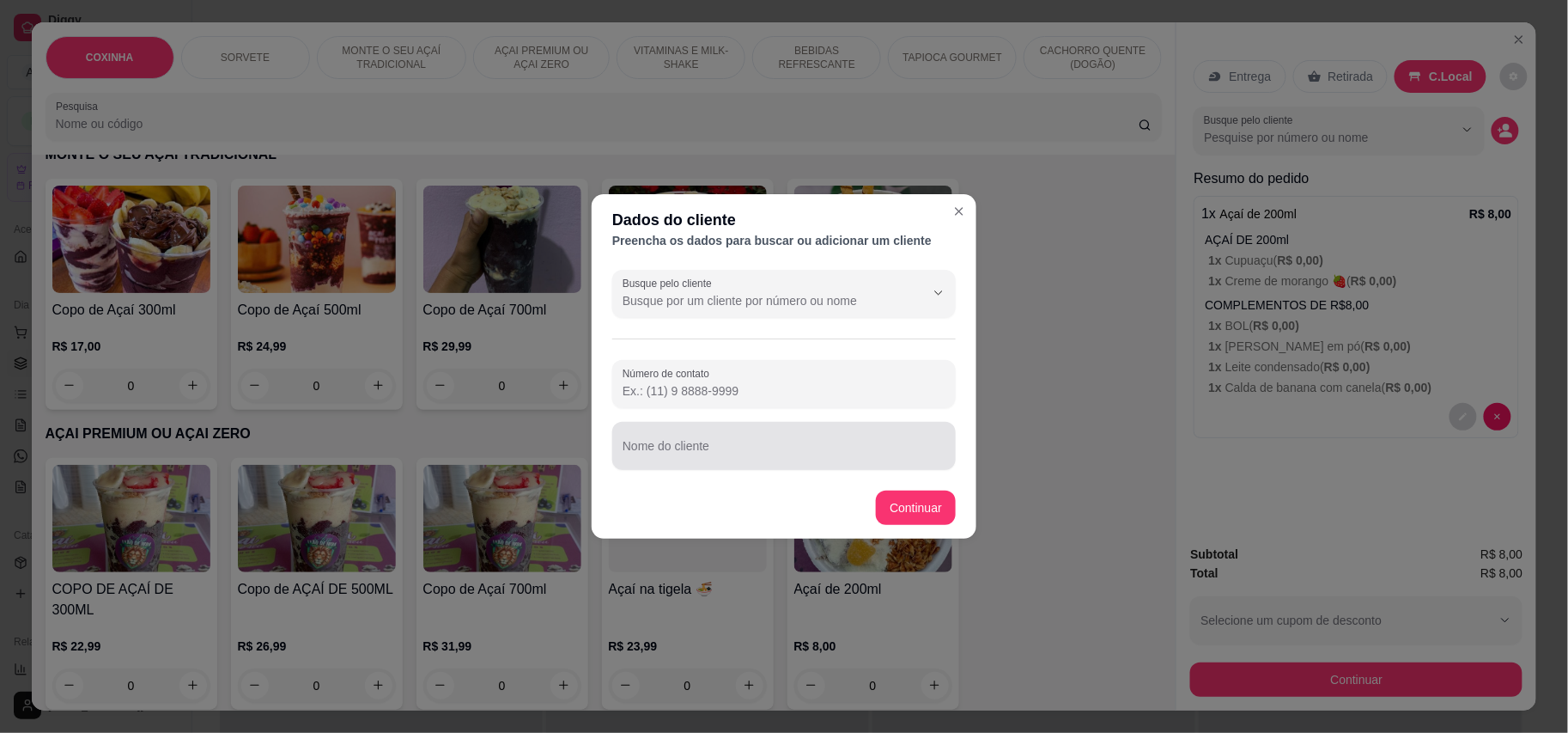
click at [690, 448] on input "Nome do cliente" at bounding box center [784, 452] width 323 height 17
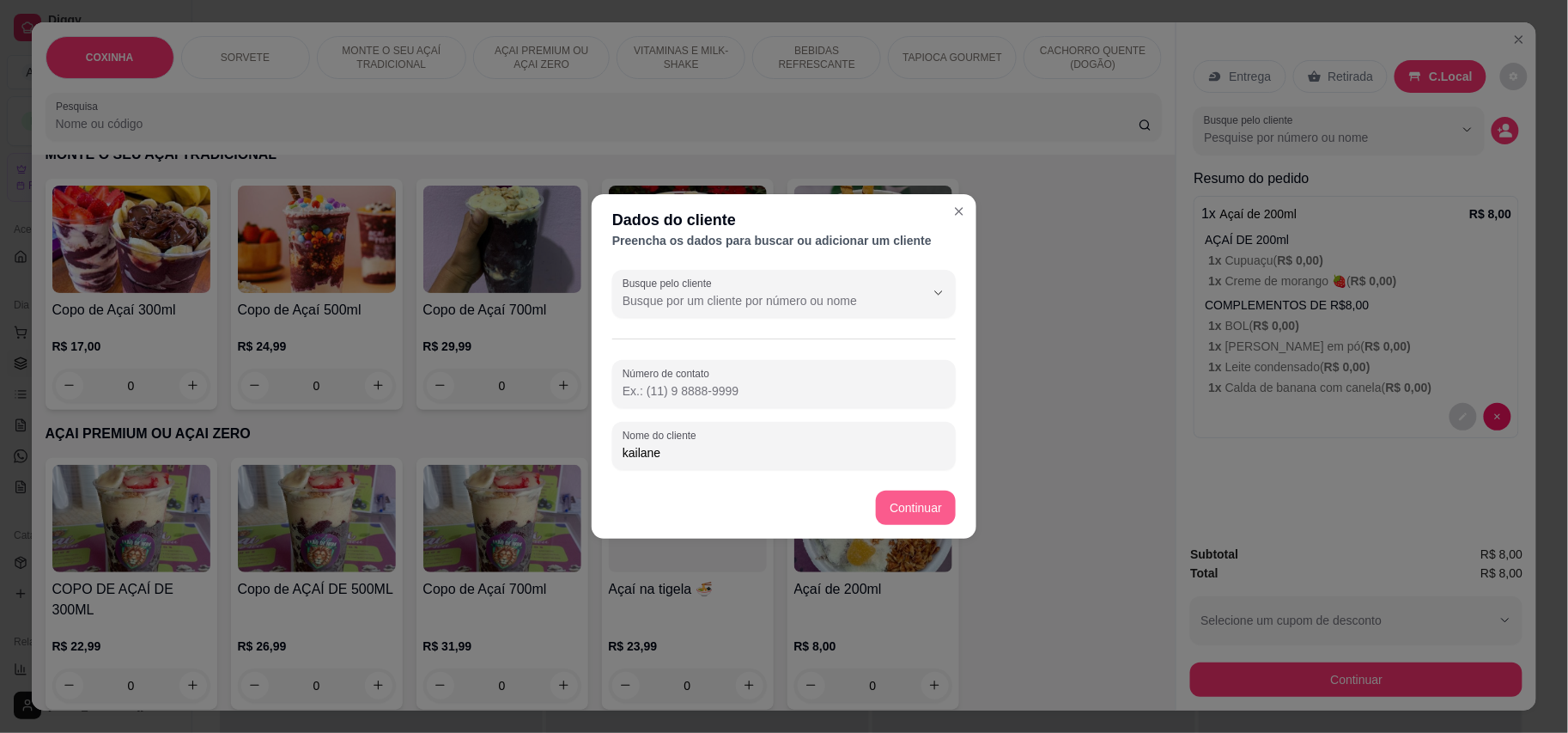
type input "kailane"
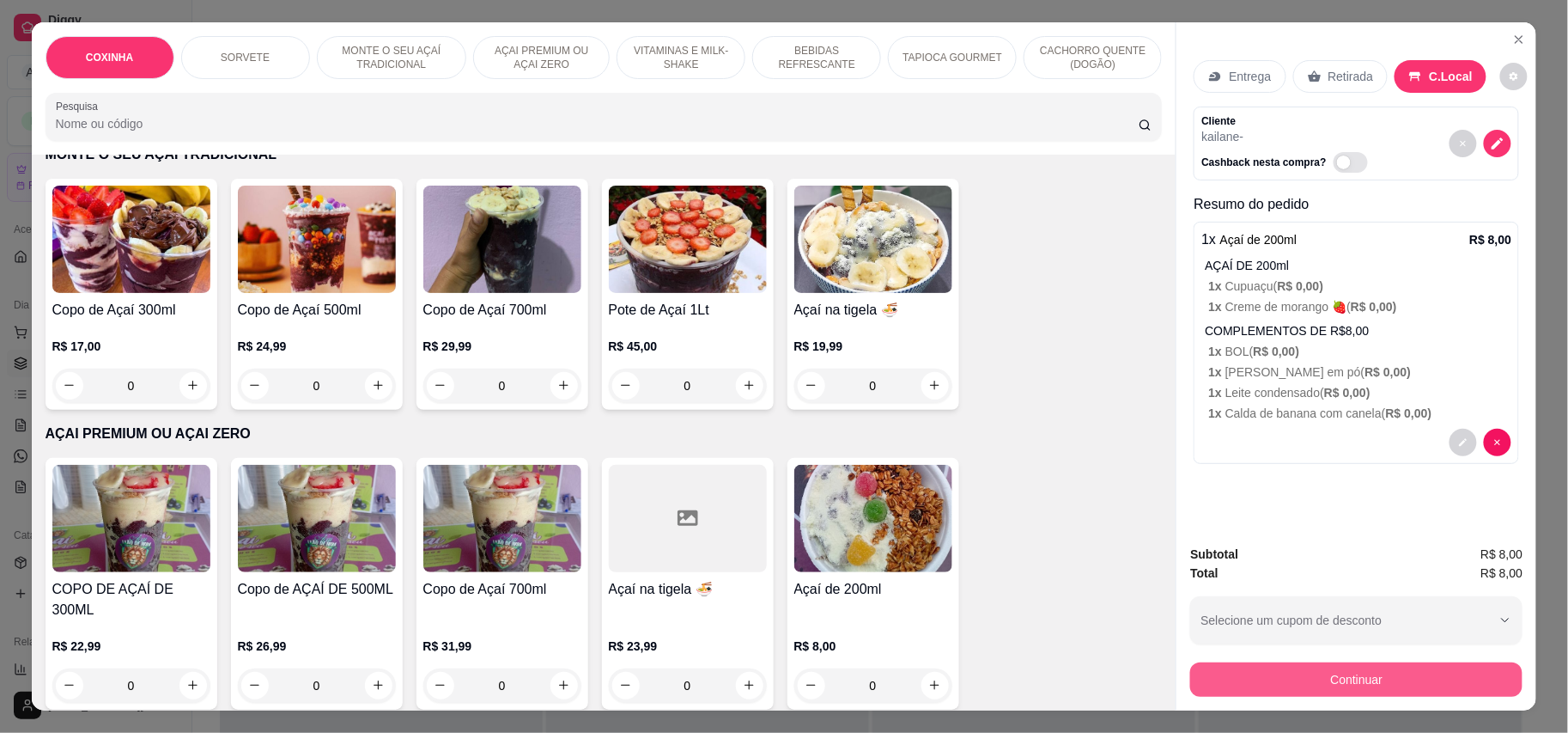
click at [1450, 696] on button "Continuar" at bounding box center [1356, 680] width 332 height 35
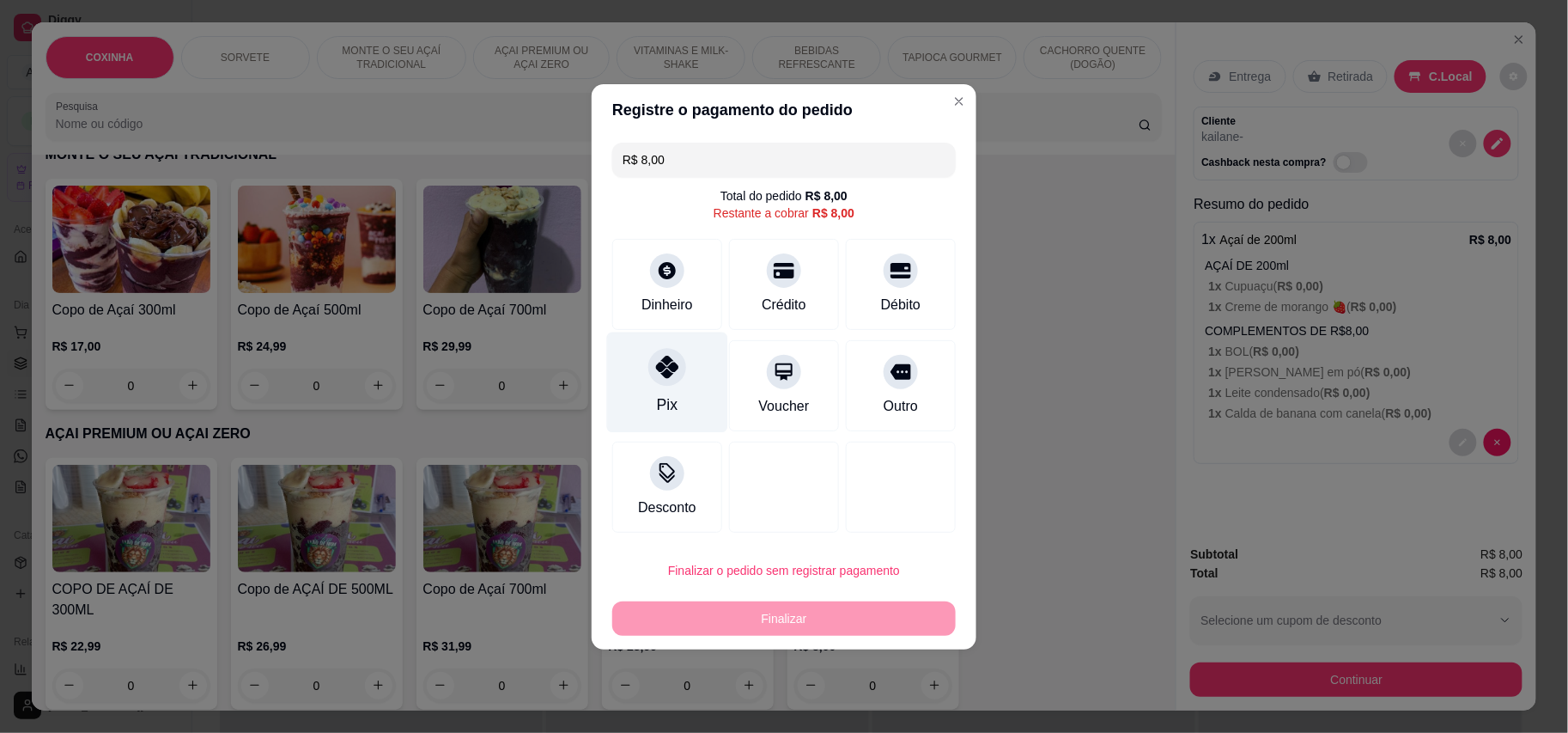
click at [641, 381] on div "Pix" at bounding box center [668, 381] width 121 height 101
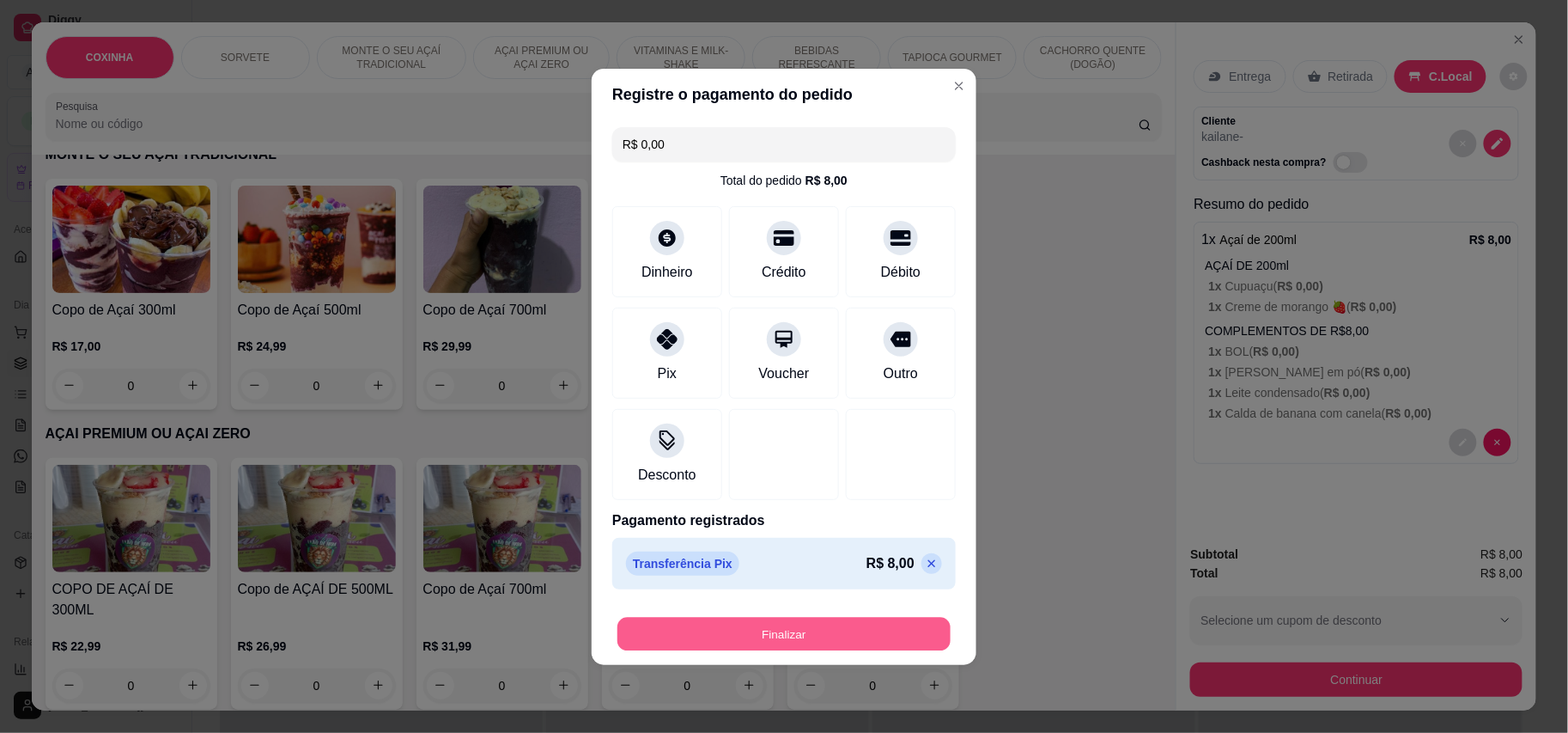
click at [769, 627] on button "Finalizar" at bounding box center [784, 634] width 333 height 34
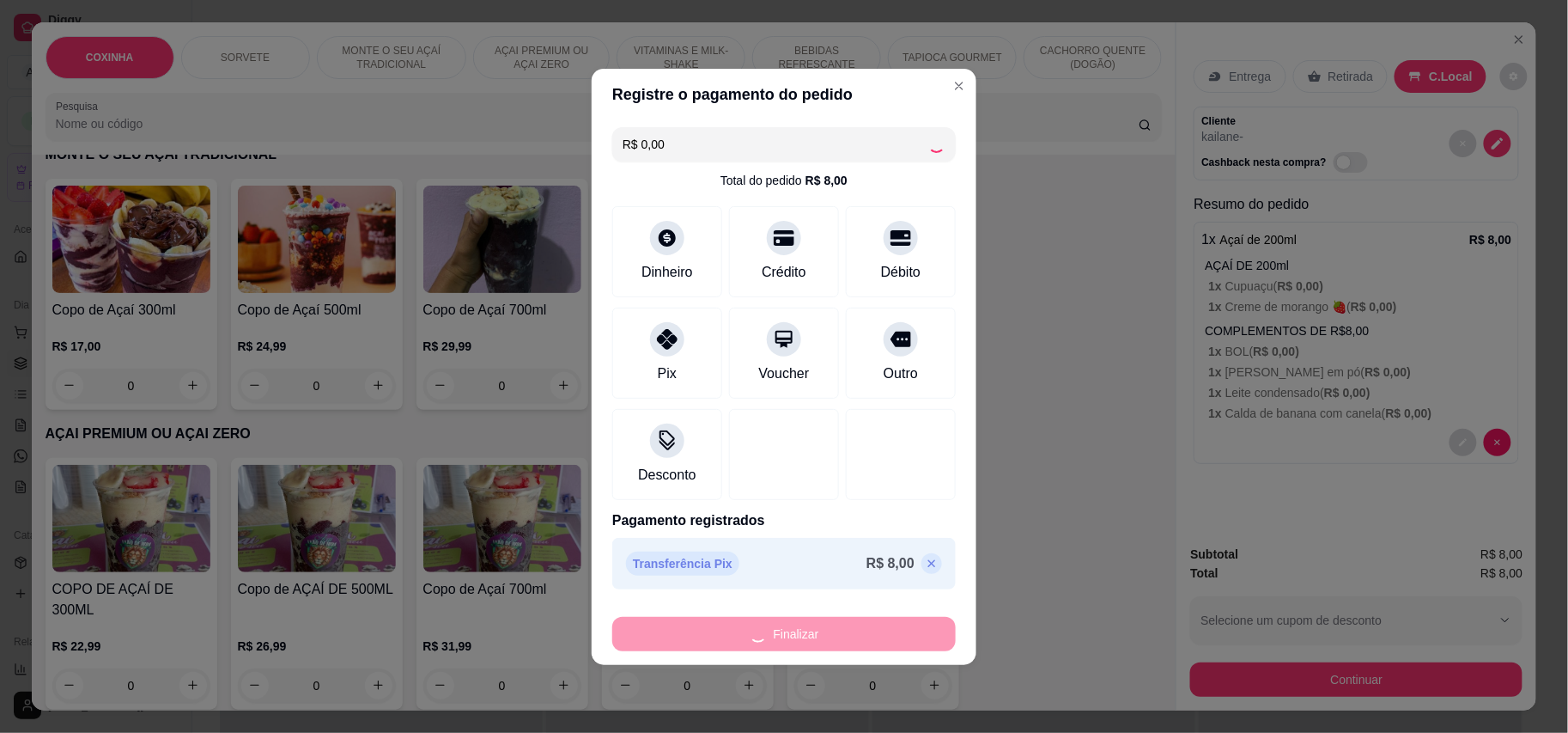
type input "-R$ 8,00"
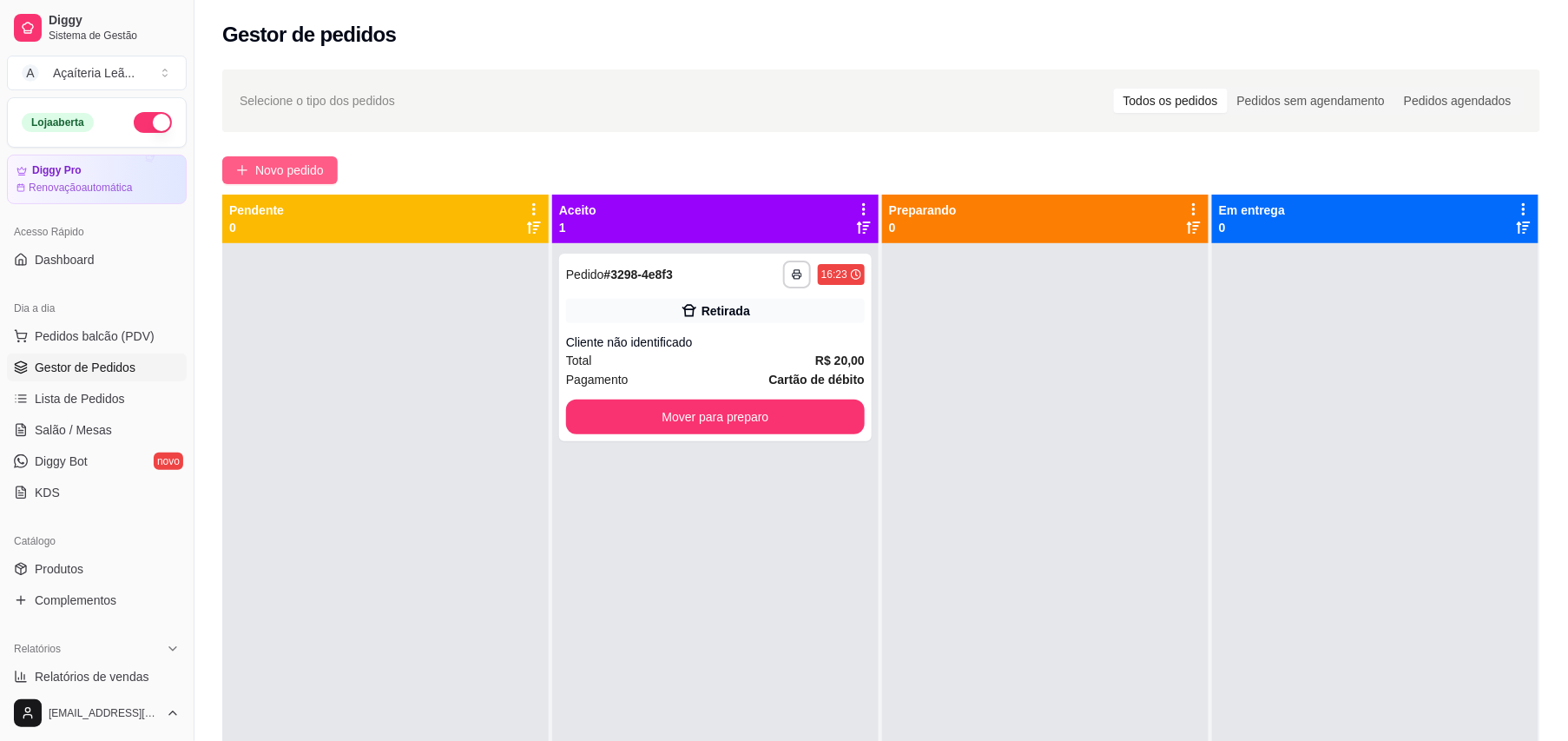
click at [247, 164] on icon "plus" at bounding box center [242, 170] width 13 height 13
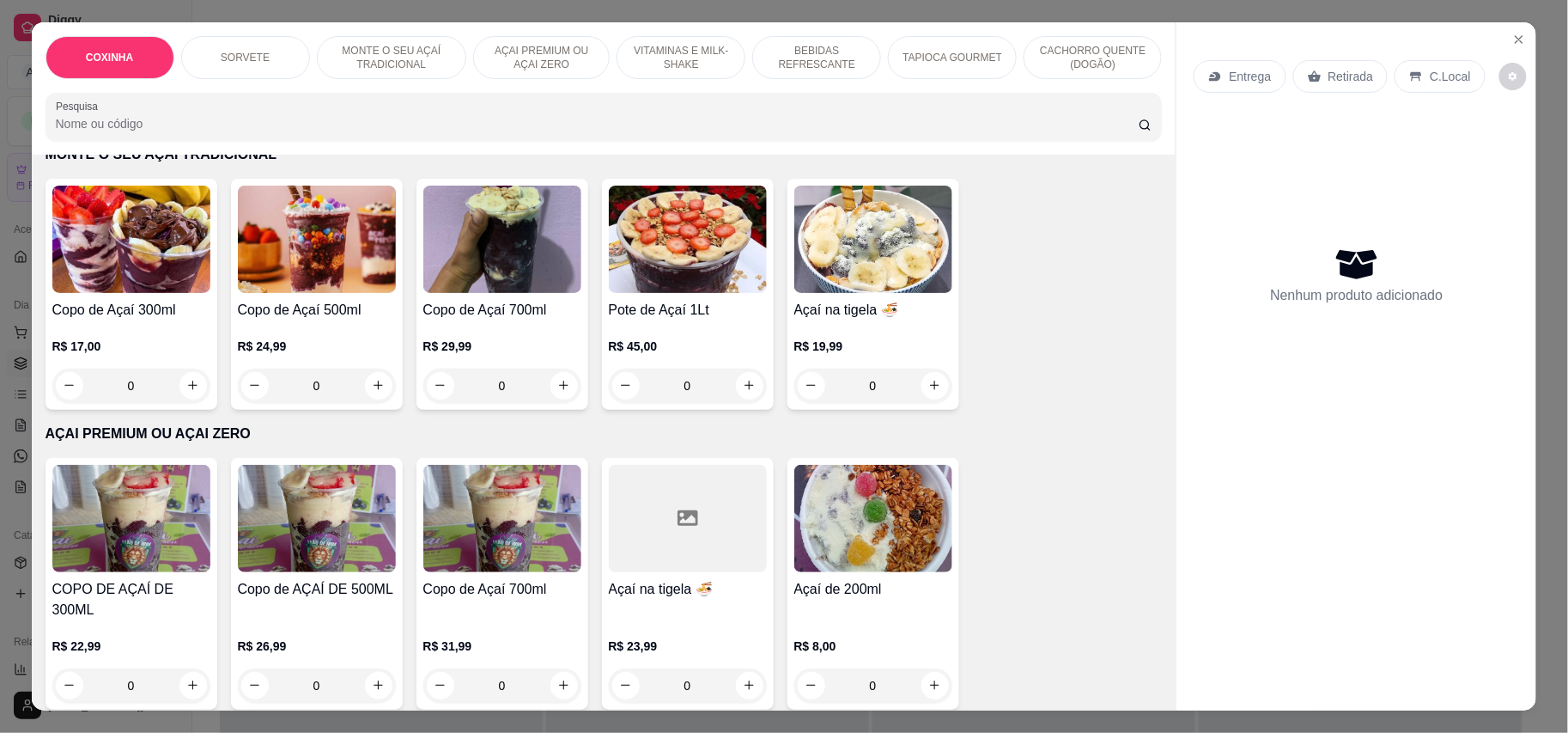
scroll to position [802, 0]
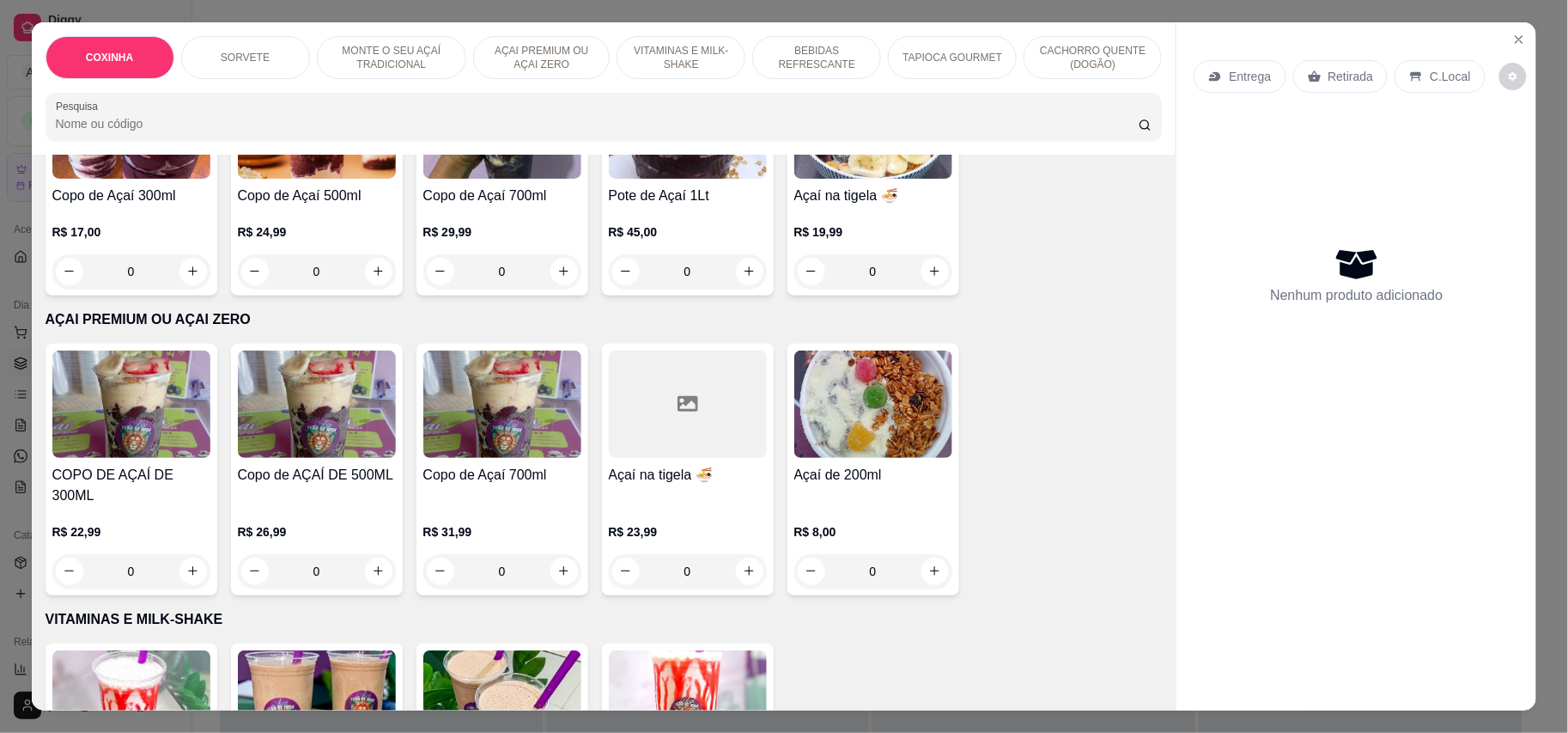
click at [843, 410] on img at bounding box center [873, 404] width 158 height 108
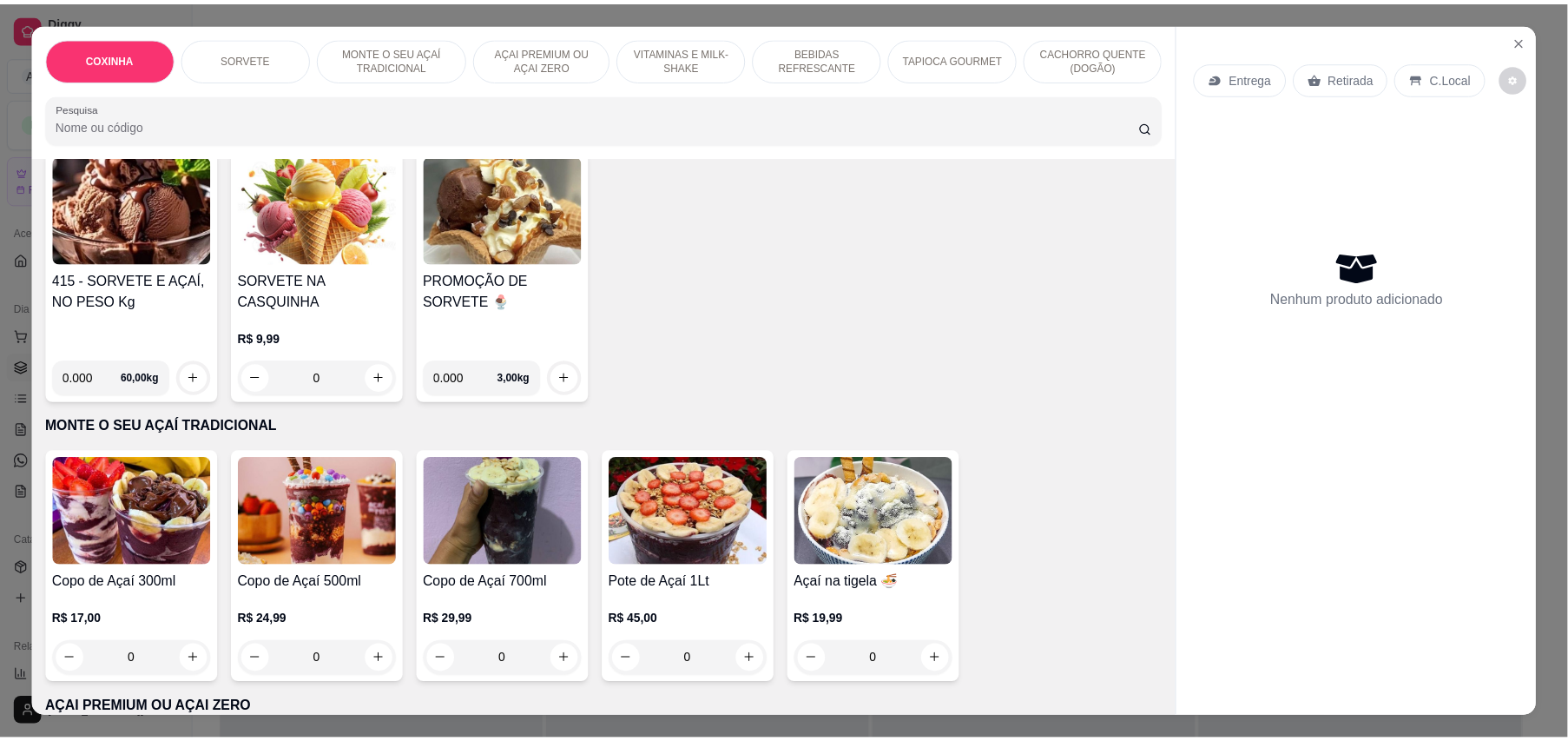
scroll to position [463, 0]
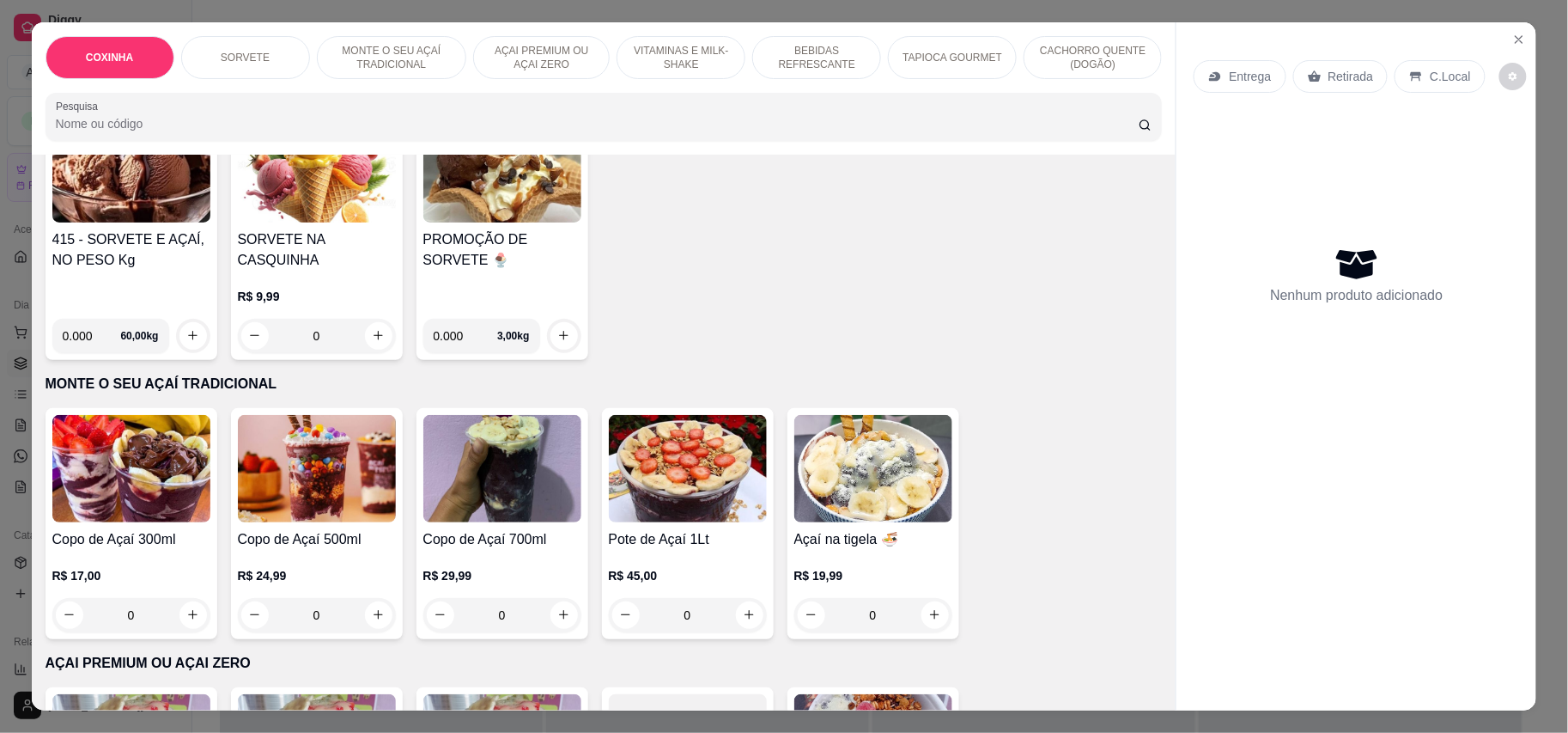
click at [505, 237] on h4 "PROMOÇÃO DE SORVETE 🍨" at bounding box center [502, 250] width 158 height 41
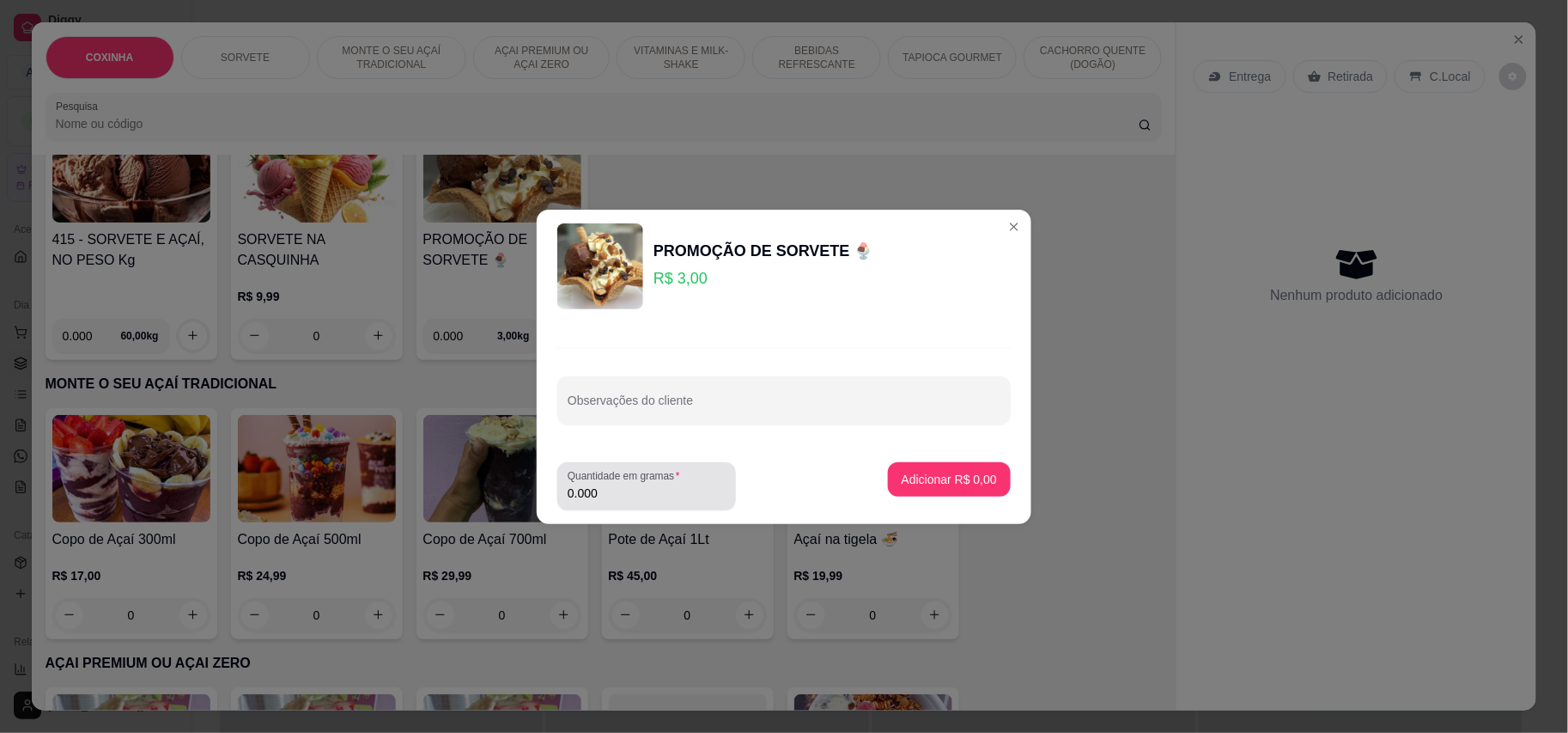
click at [650, 493] on input "0.000" at bounding box center [646, 493] width 158 height 17
type input "2.022"
click at [924, 464] on button "Adicionar R$ 6,07" at bounding box center [949, 479] width 119 height 34
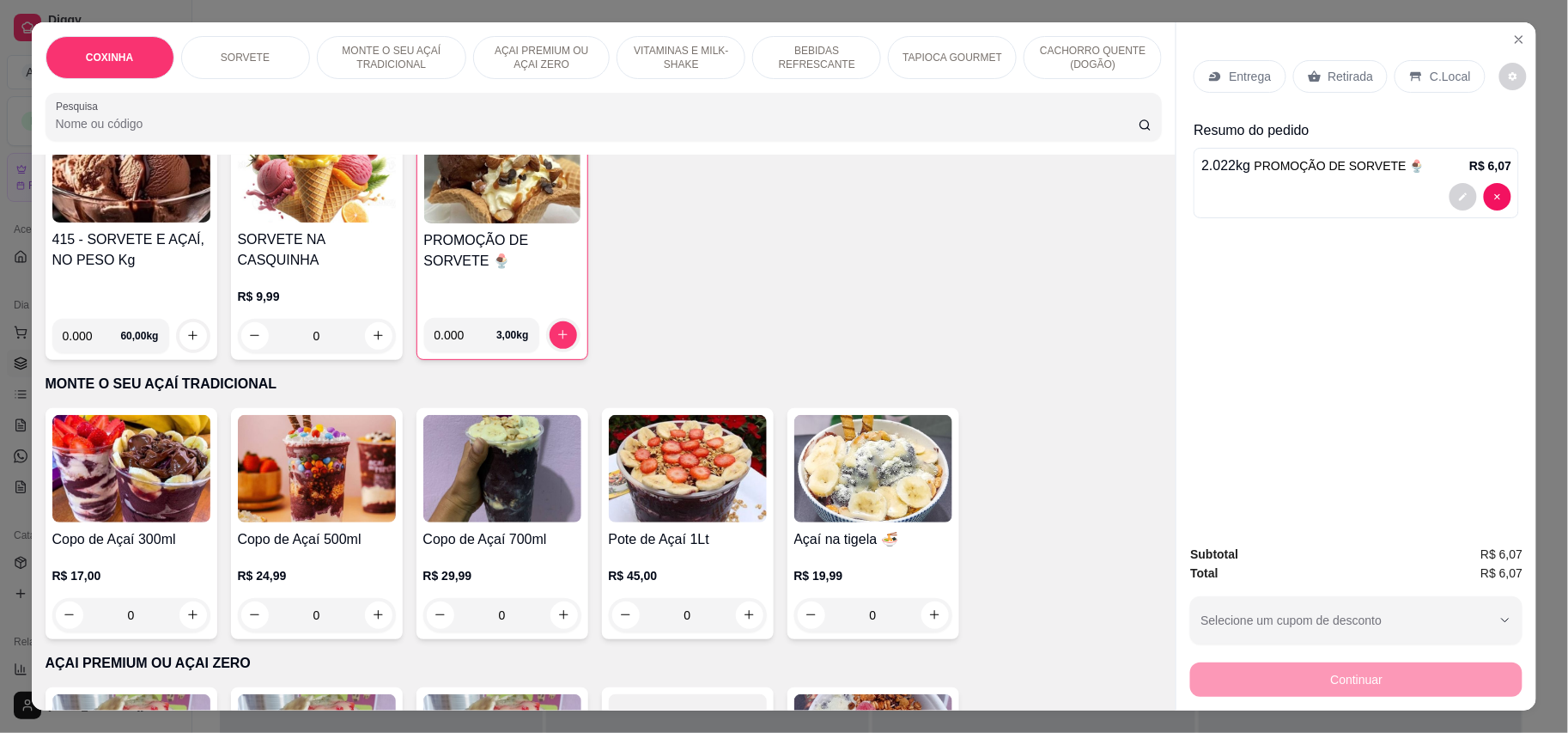
click at [1406, 62] on div "C.Local" at bounding box center [1439, 77] width 90 height 33
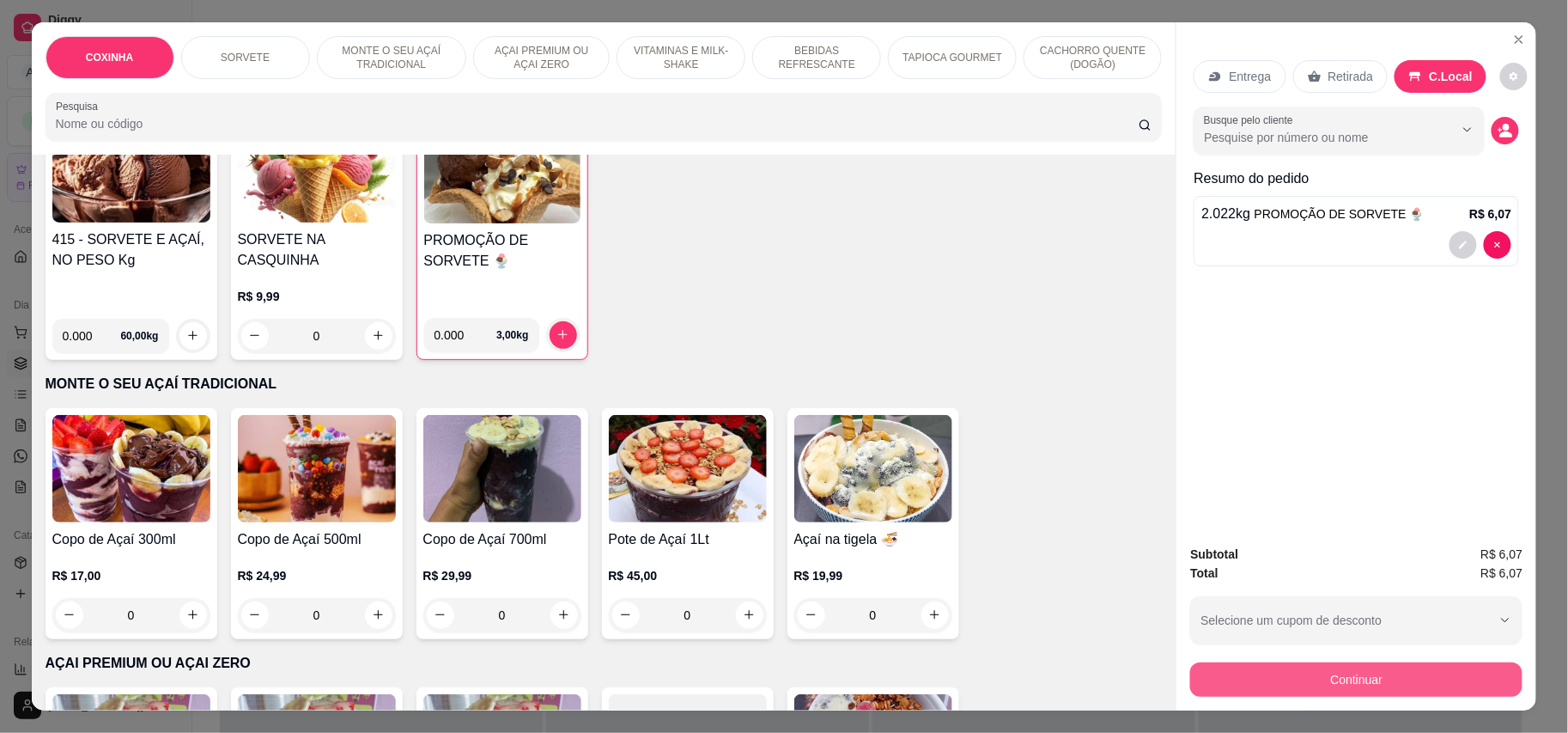
click at [1433, 673] on button "Continuar" at bounding box center [1356, 680] width 332 height 35
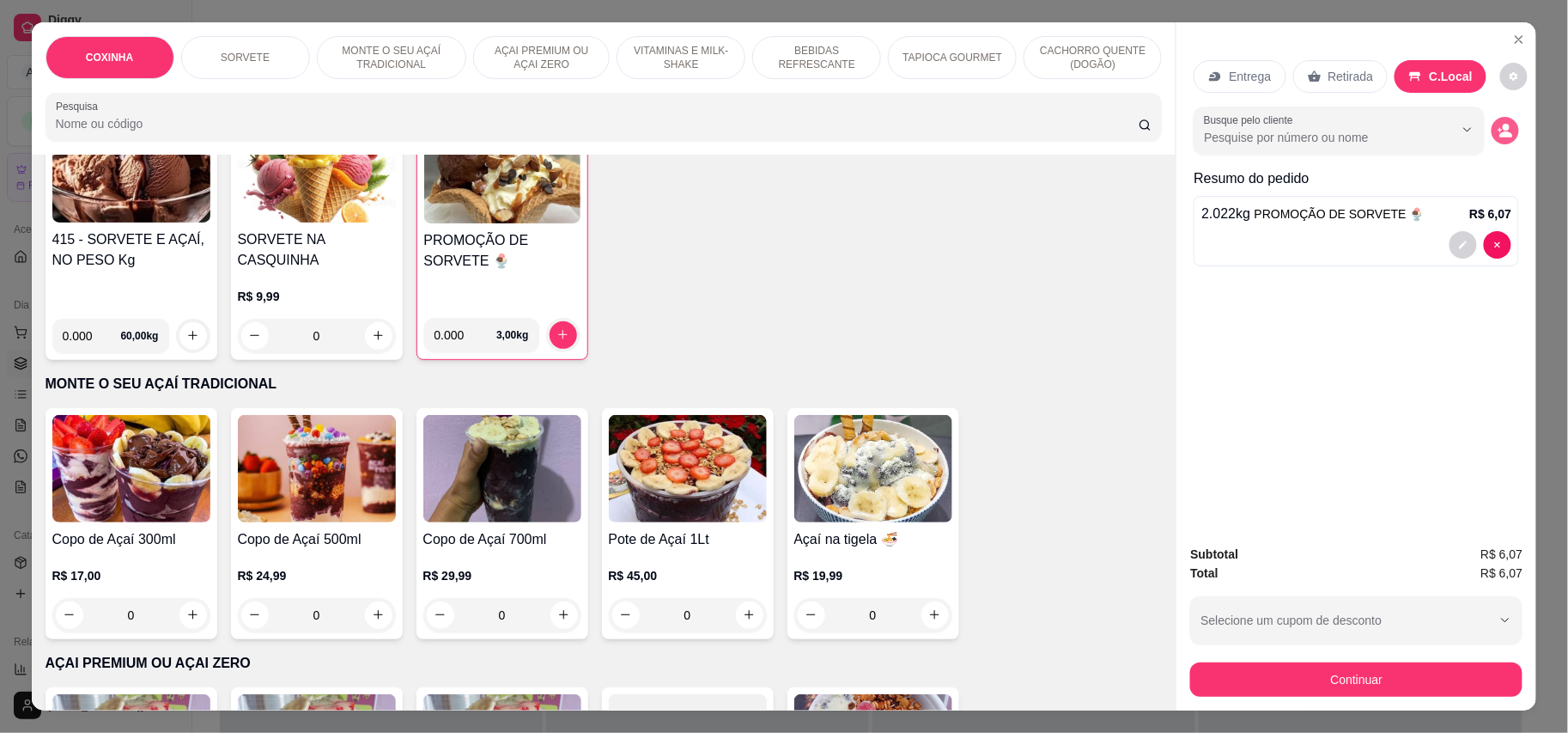
click at [1499, 131] on icon "decrease-product-quantity" at bounding box center [1505, 130] width 15 height 15
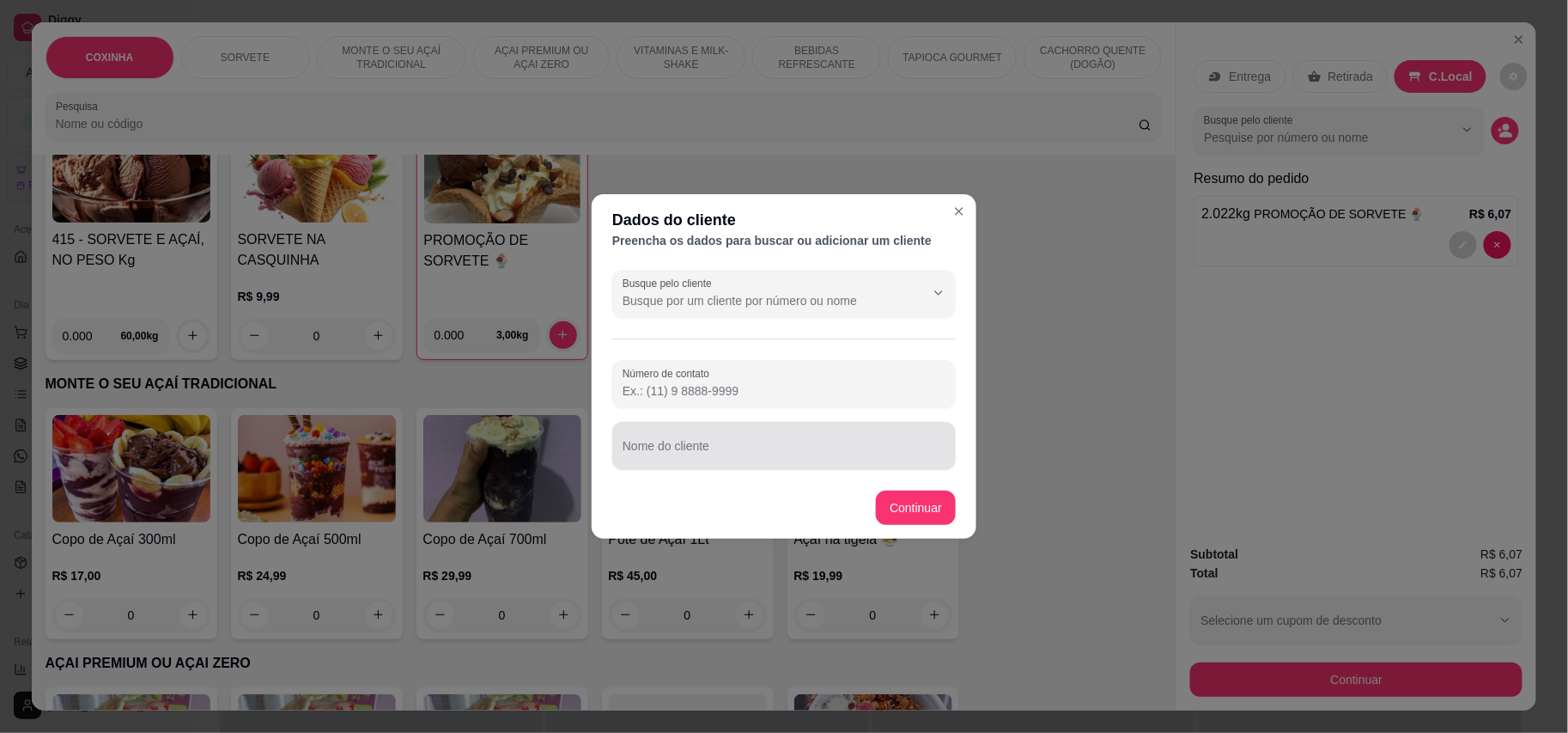
click at [684, 451] on input "Nome do cliente" at bounding box center [784, 452] width 323 height 17
type input "JENIFFER"
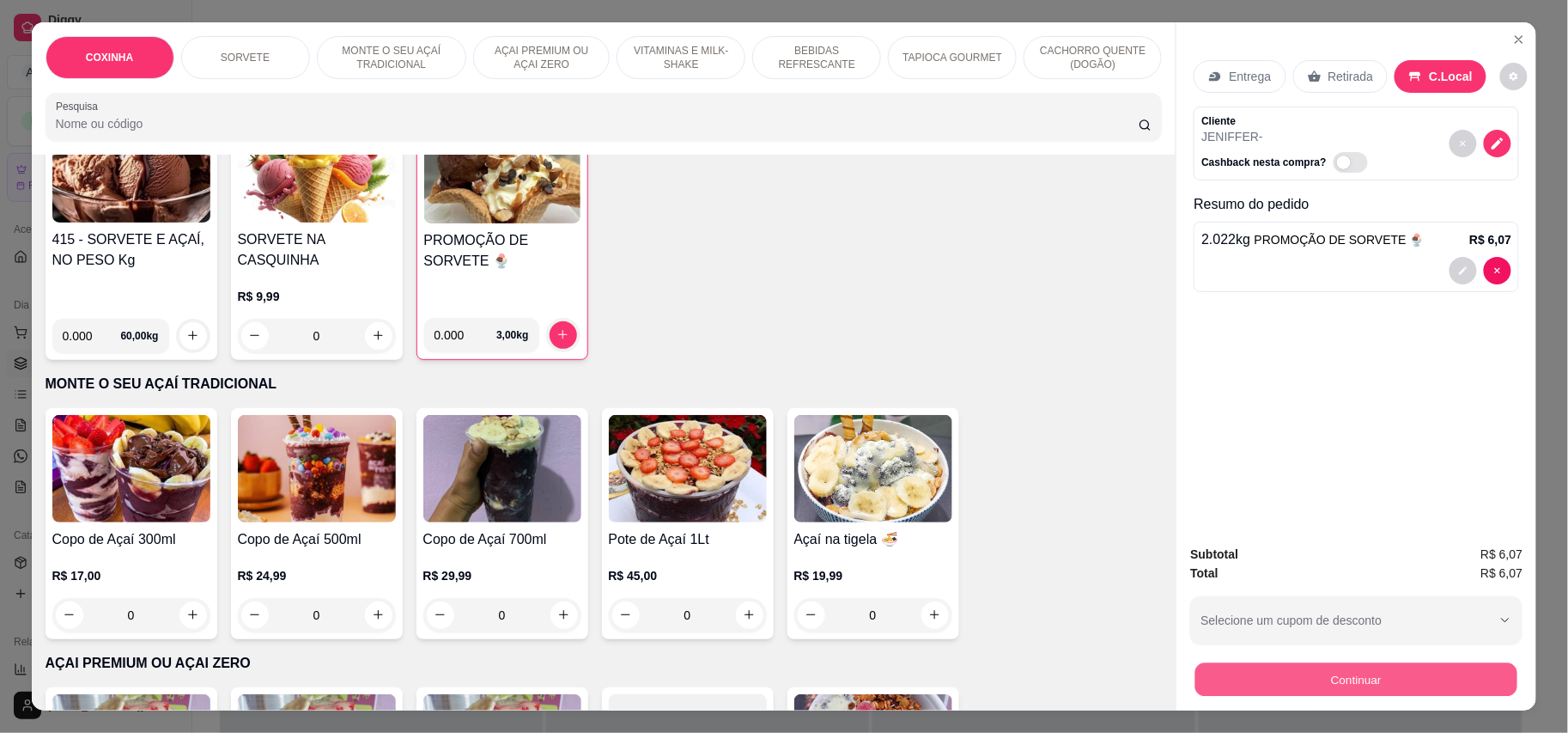
click at [1361, 670] on button "Continuar" at bounding box center [1357, 680] width 322 height 34
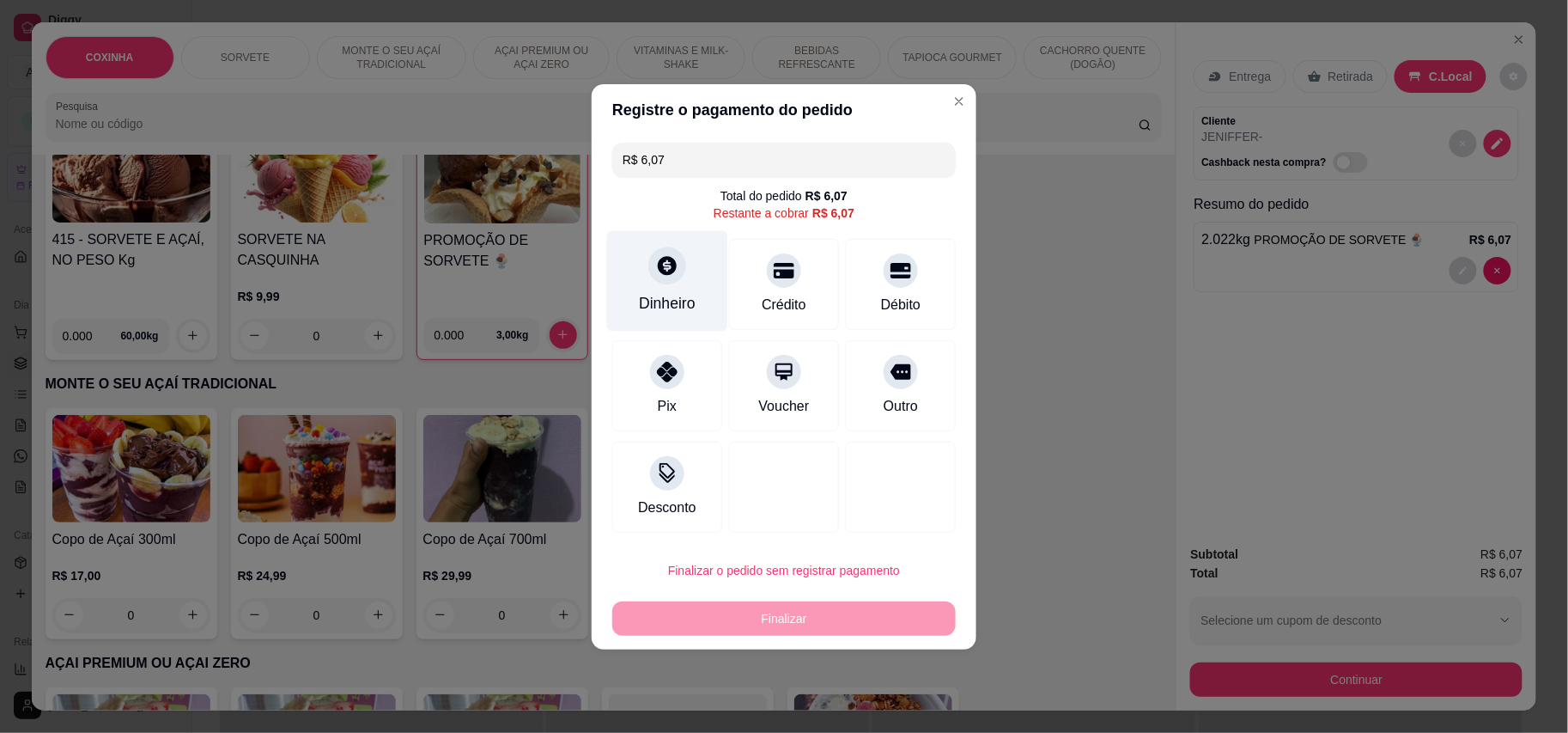
click at [656, 273] on icon at bounding box center [667, 265] width 22 height 22
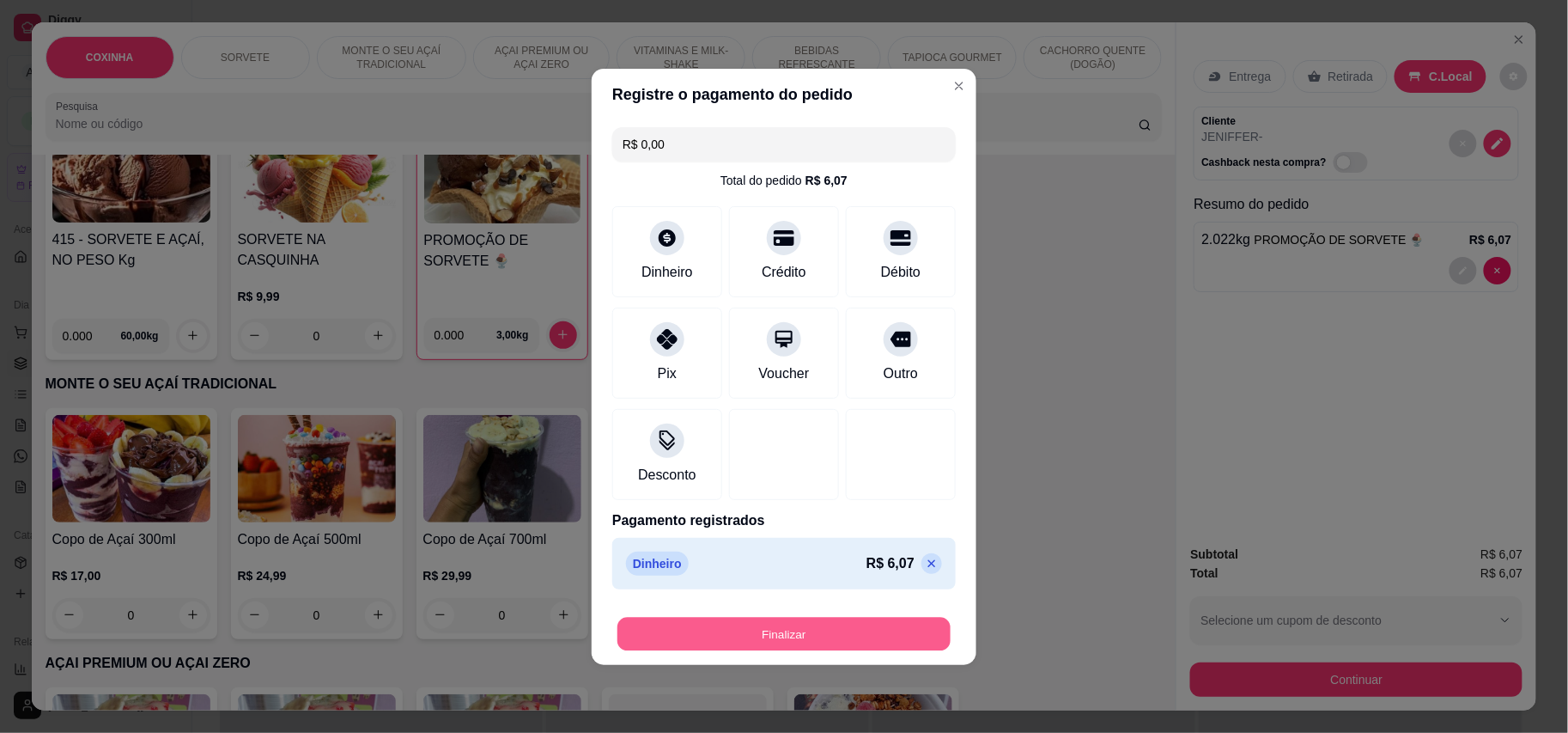
click at [841, 633] on button "Finalizar" at bounding box center [784, 634] width 333 height 34
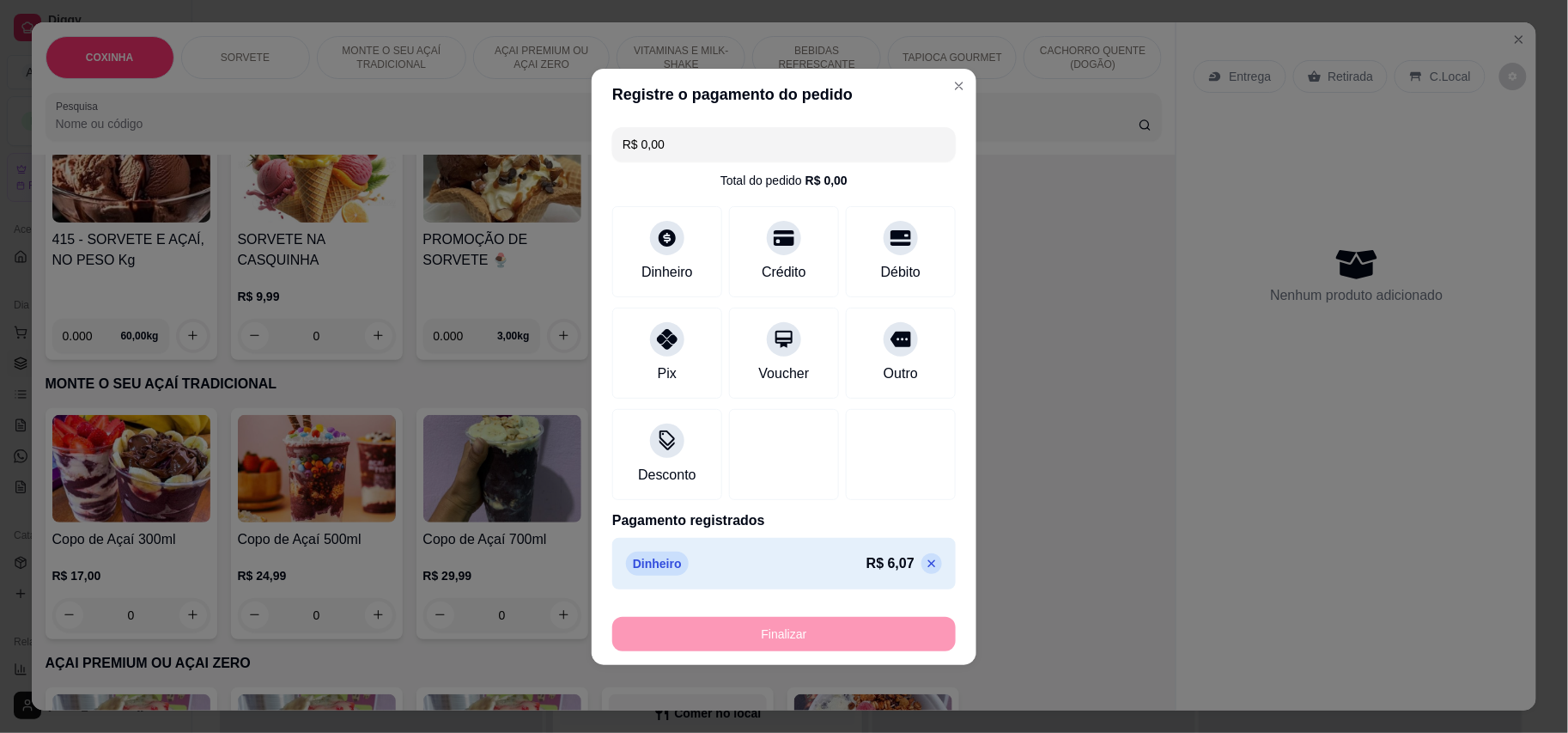
type input "-R$ 6,07"
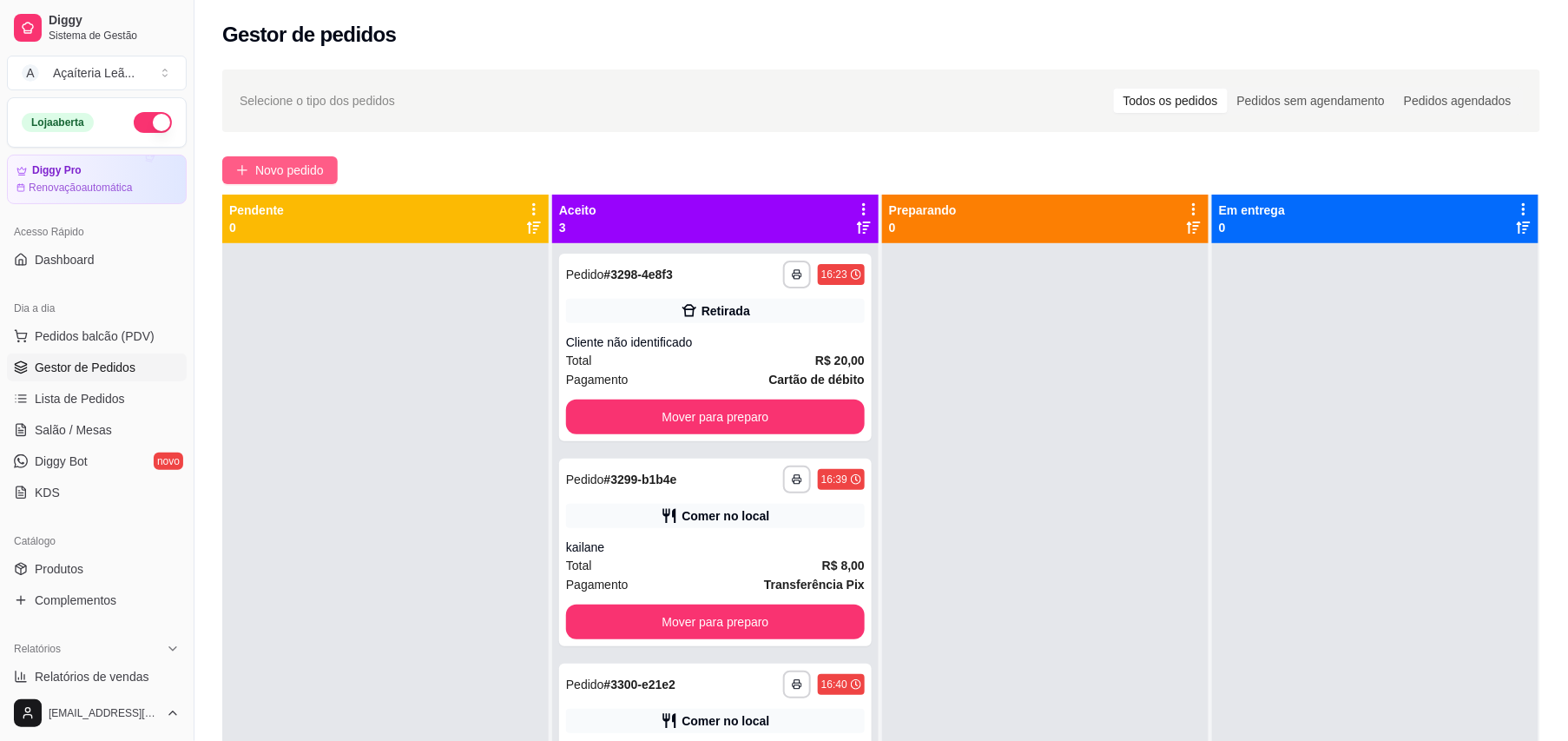
click at [304, 161] on span "Novo pedido" at bounding box center [290, 169] width 68 height 19
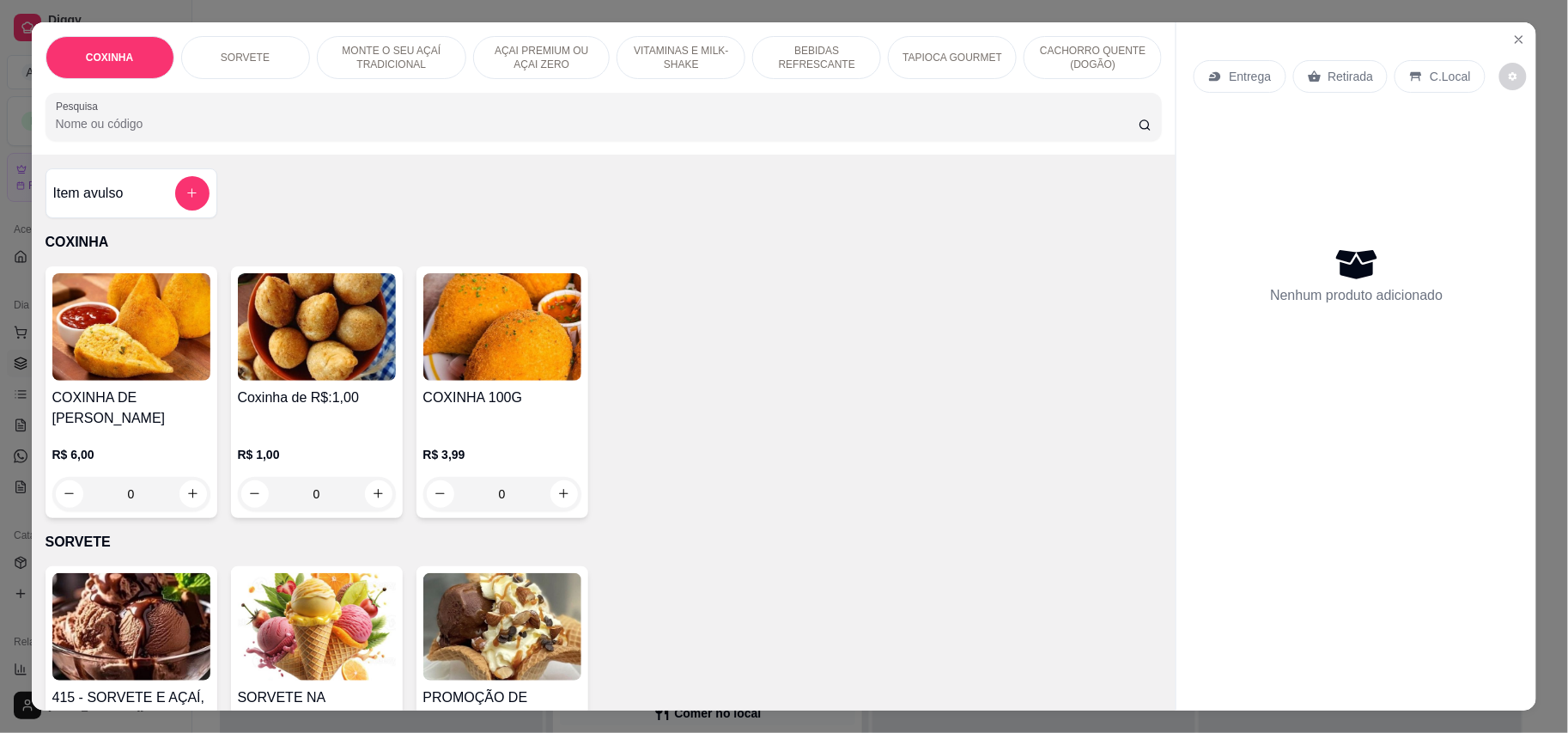
click at [323, 428] on div "R$ 1,00 0" at bounding box center [316, 469] width 158 height 83
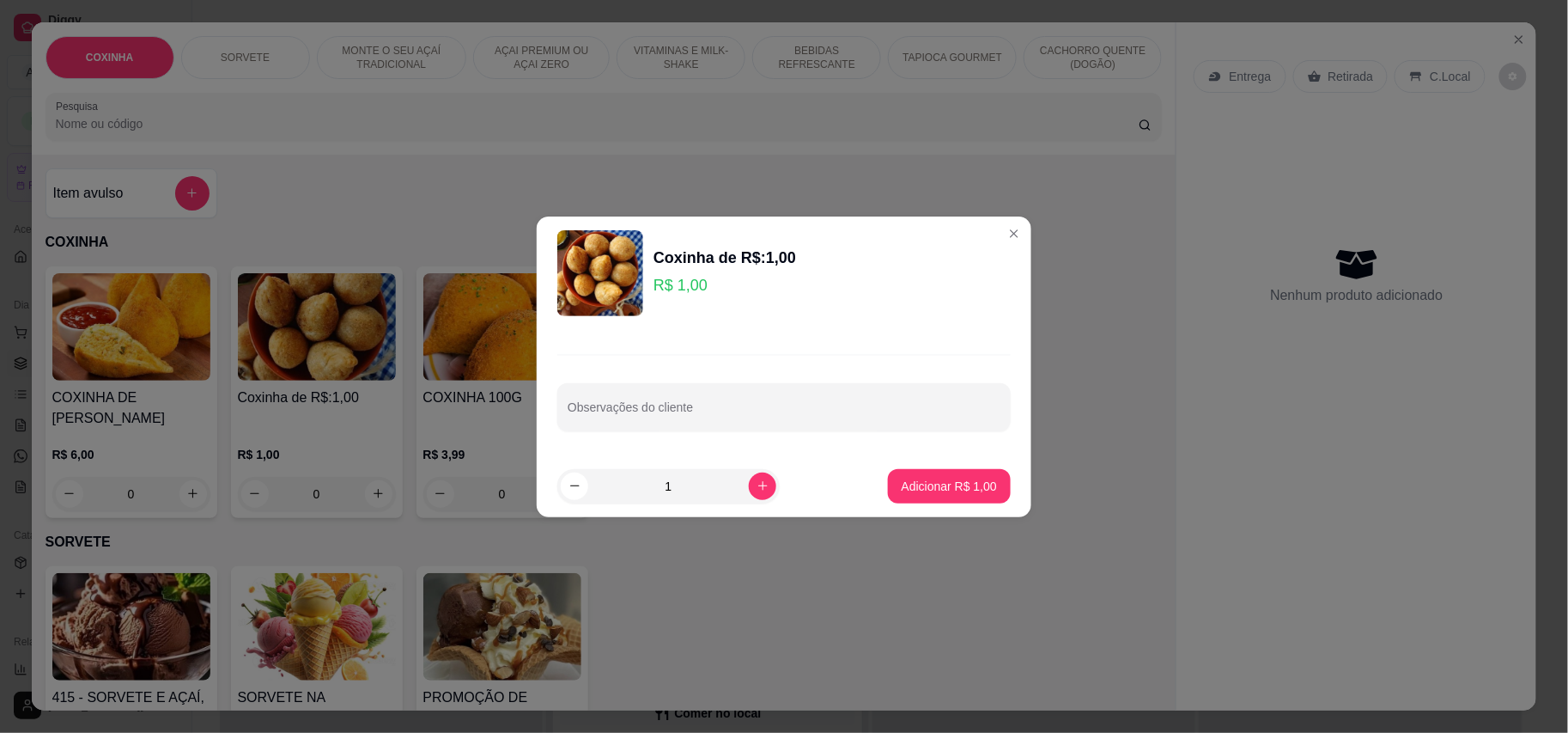
click at [686, 488] on input "1" at bounding box center [669, 486] width 160 height 35
type input "25"
click at [963, 469] on button "Adicionar R$ 25,00" at bounding box center [946, 486] width 126 height 34
type input "25"
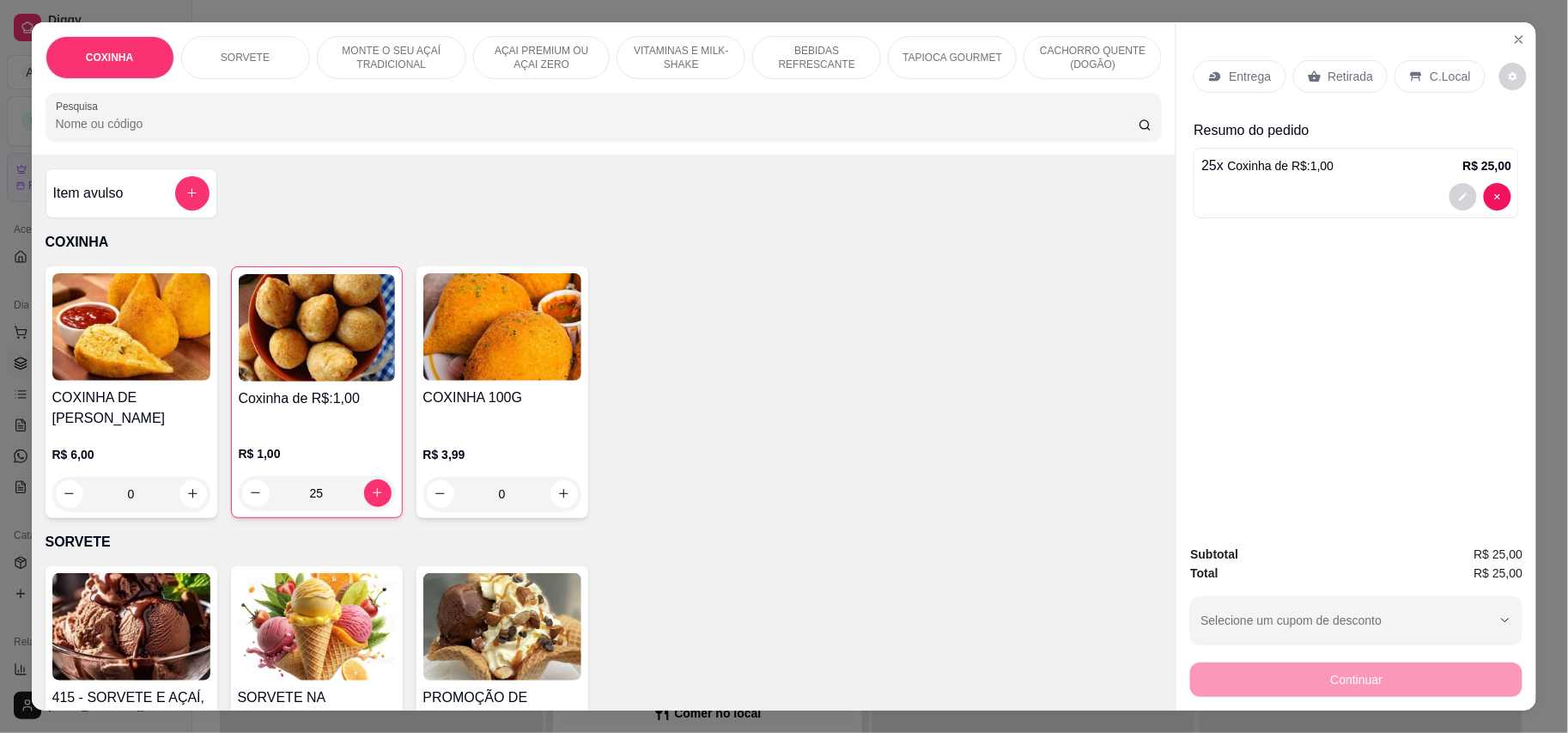
click at [1330, 74] on p "Retirada" at bounding box center [1351, 76] width 45 height 17
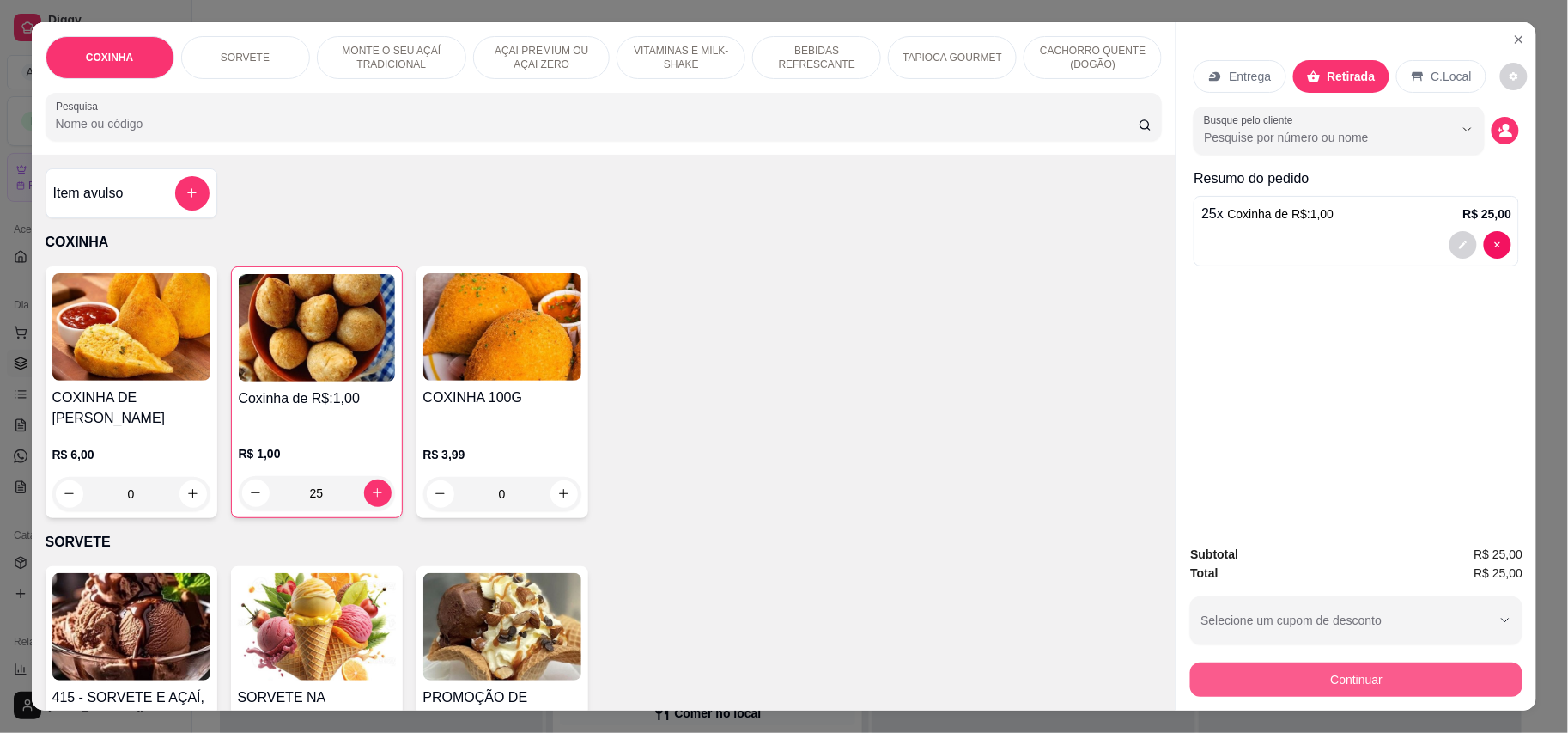
click at [1281, 670] on button "Continuar" at bounding box center [1356, 680] width 332 height 35
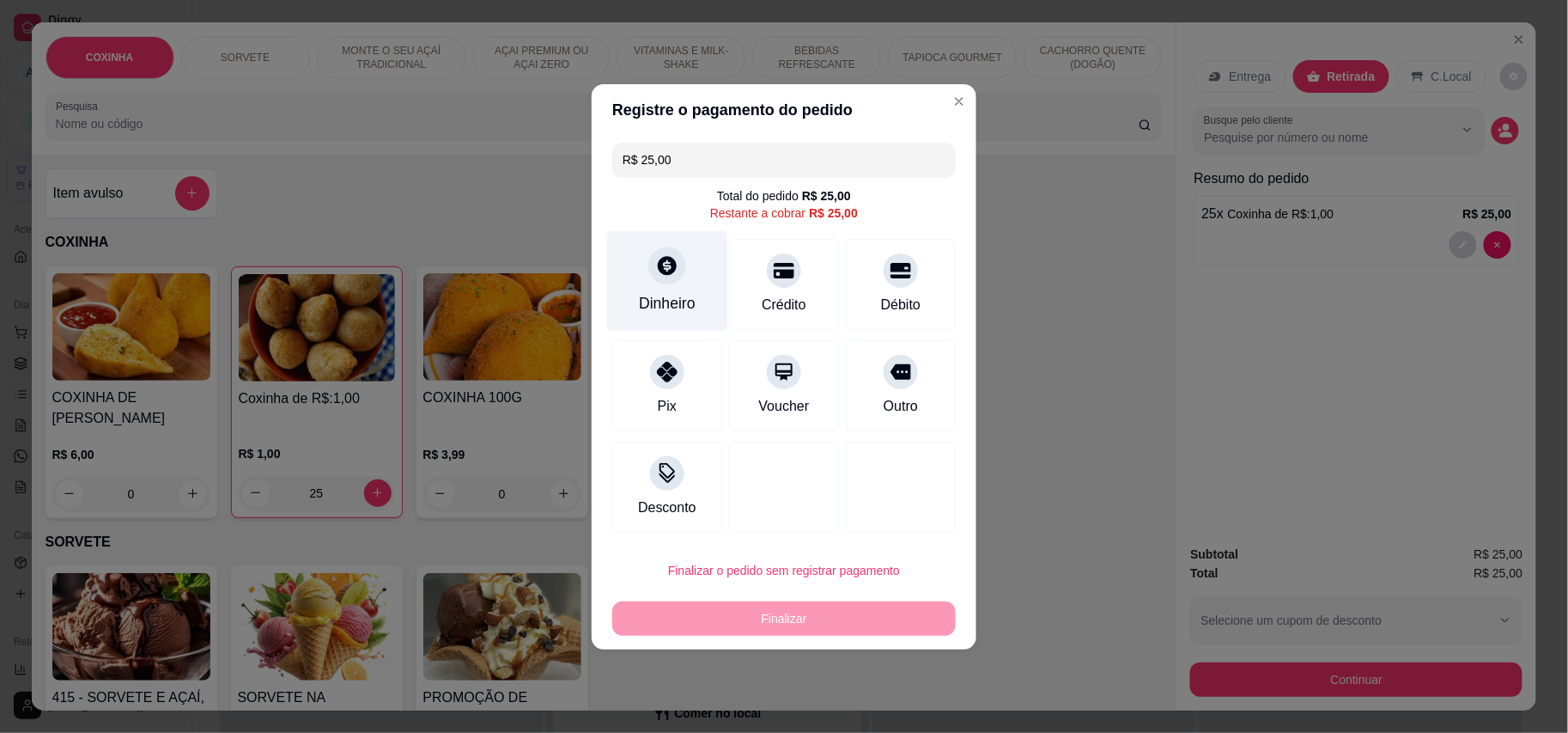
click at [667, 307] on div "Dinheiro" at bounding box center [668, 303] width 57 height 22
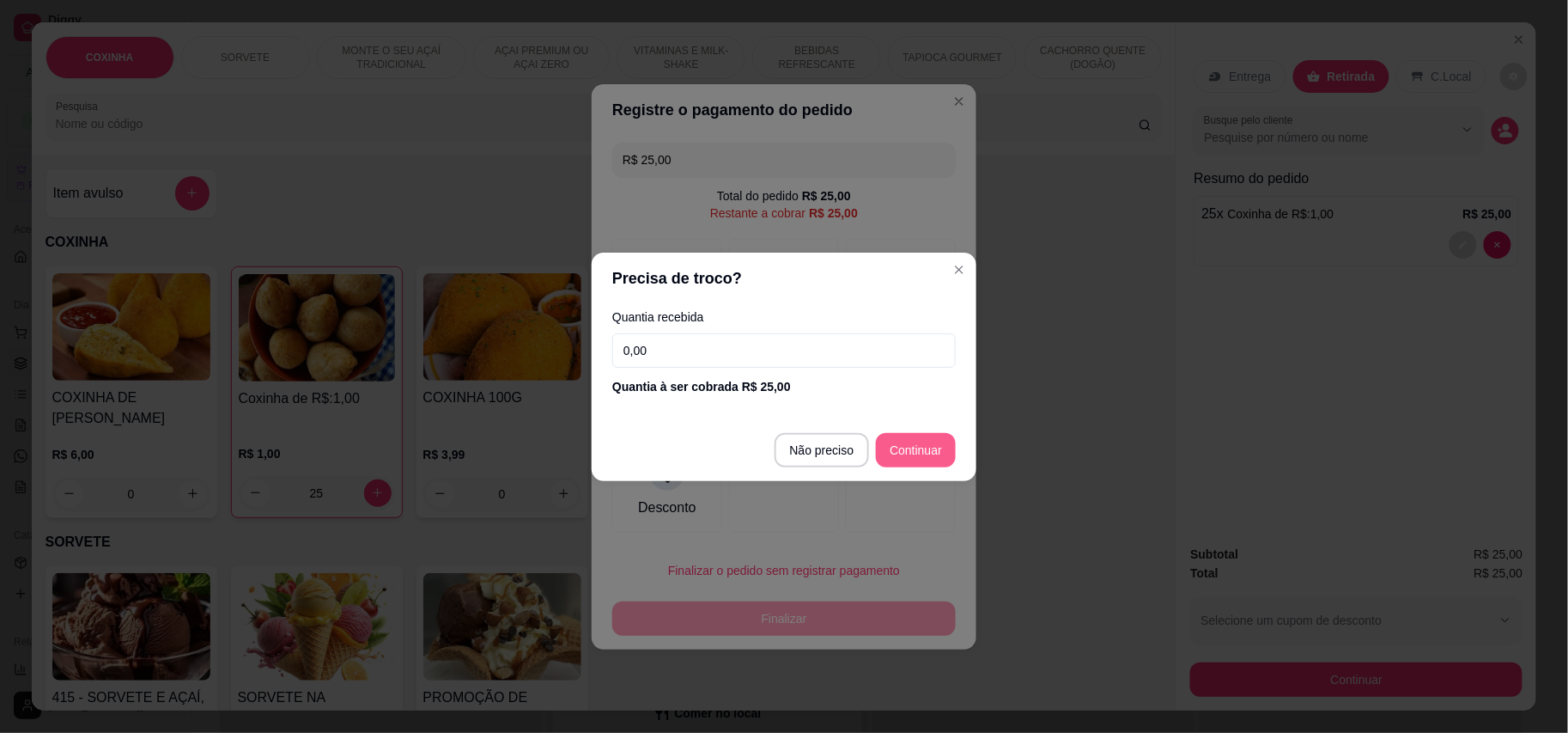
type input "R$ 0,00"
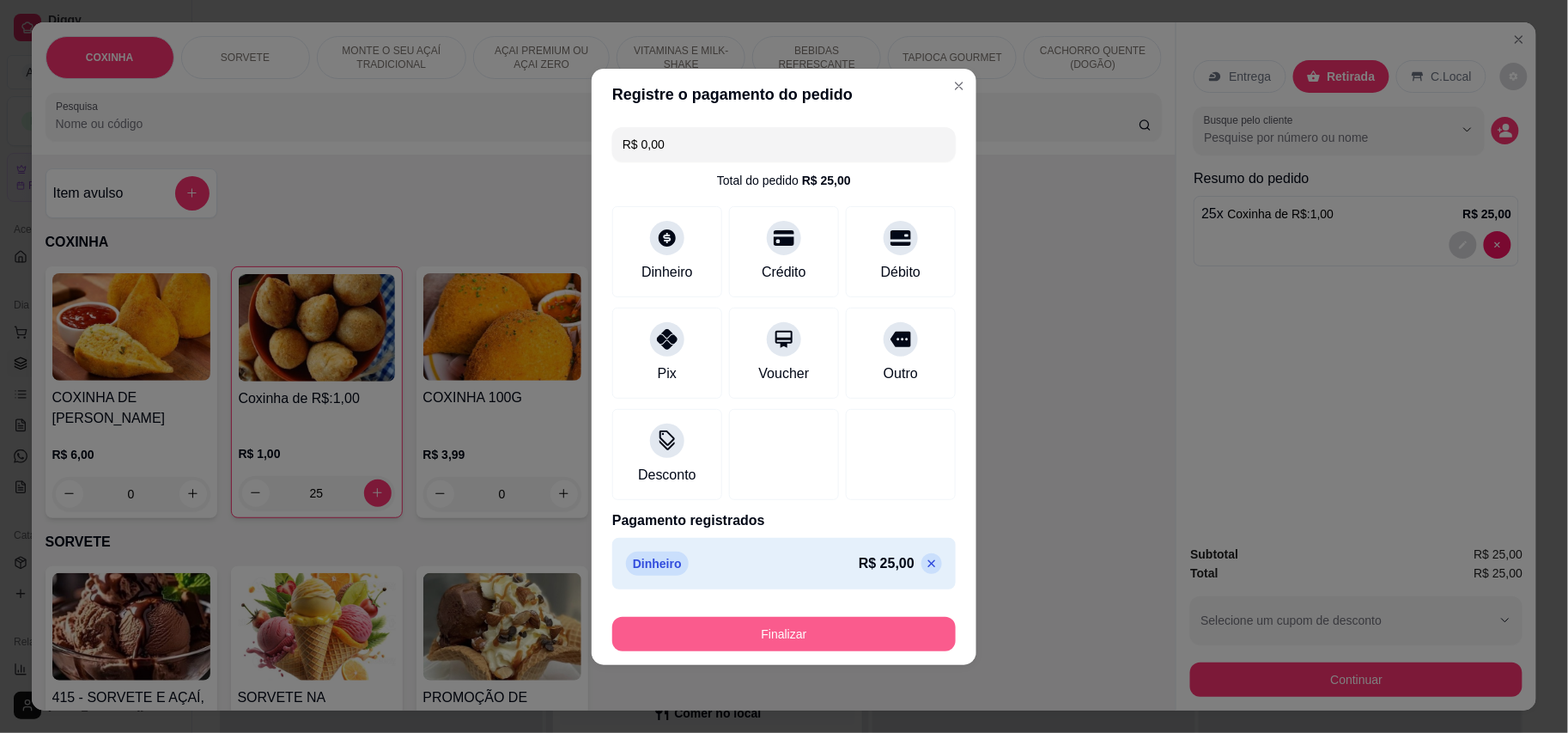
click at [905, 623] on button "Finalizar" at bounding box center [784, 634] width 344 height 35
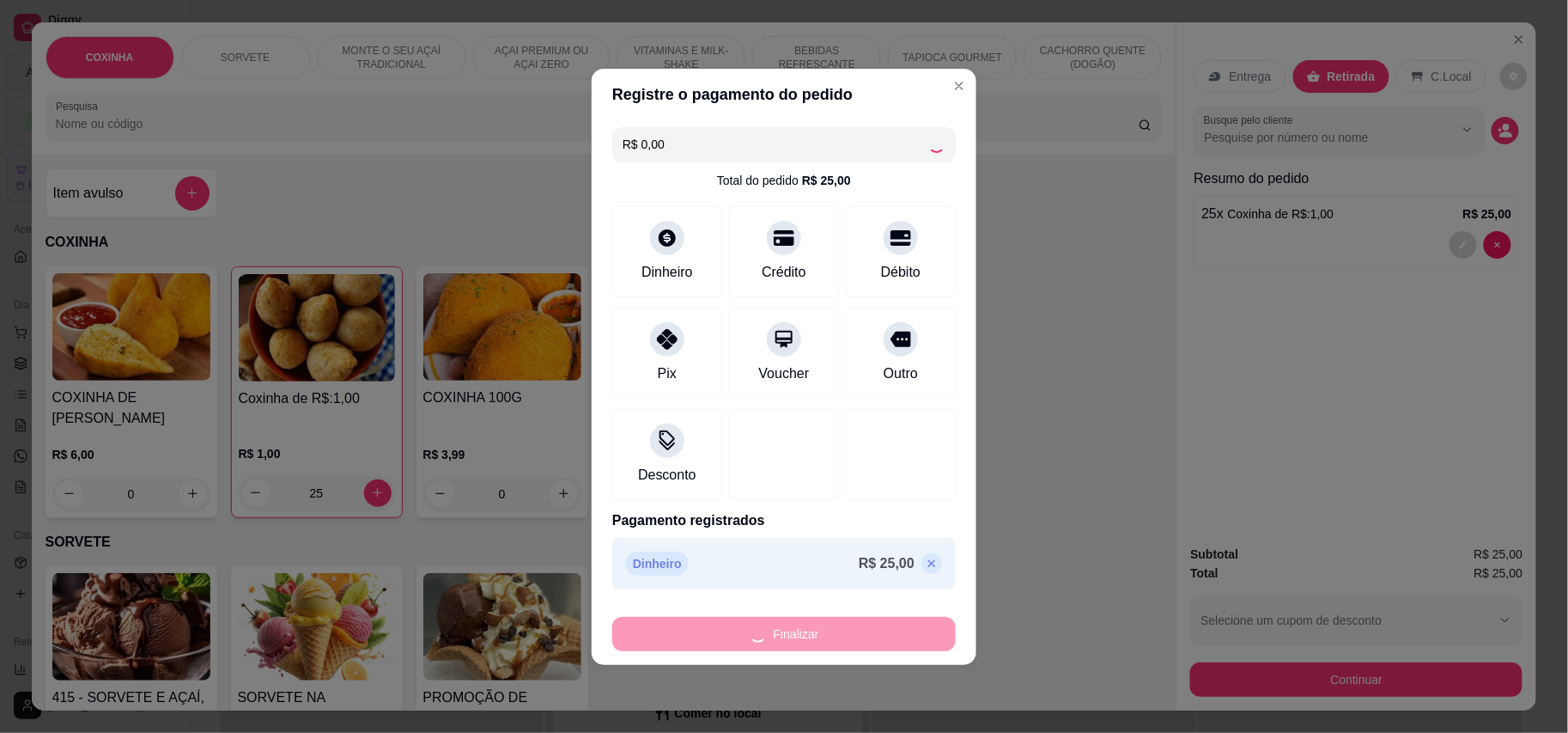
type input "0"
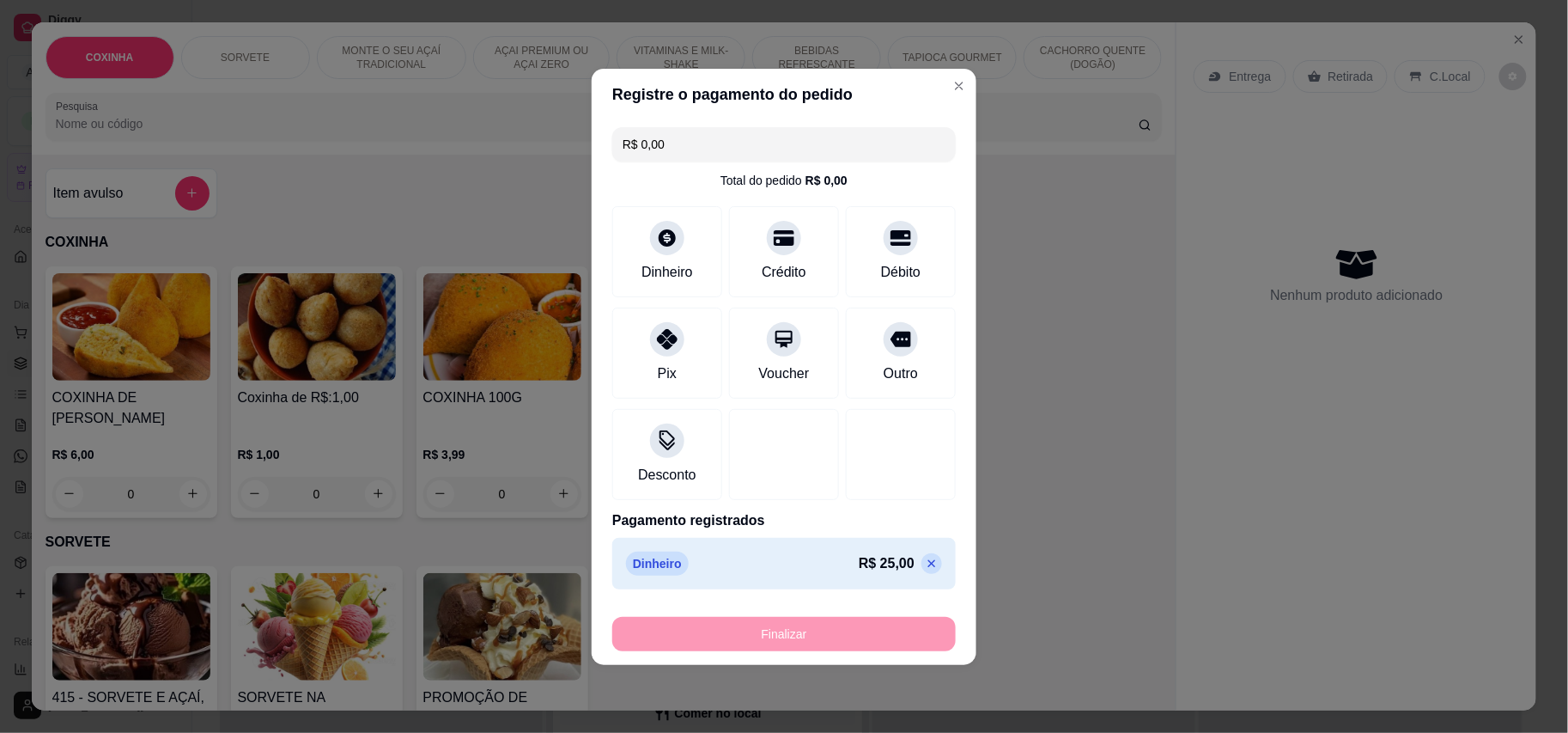
type input "-R$ 25,00"
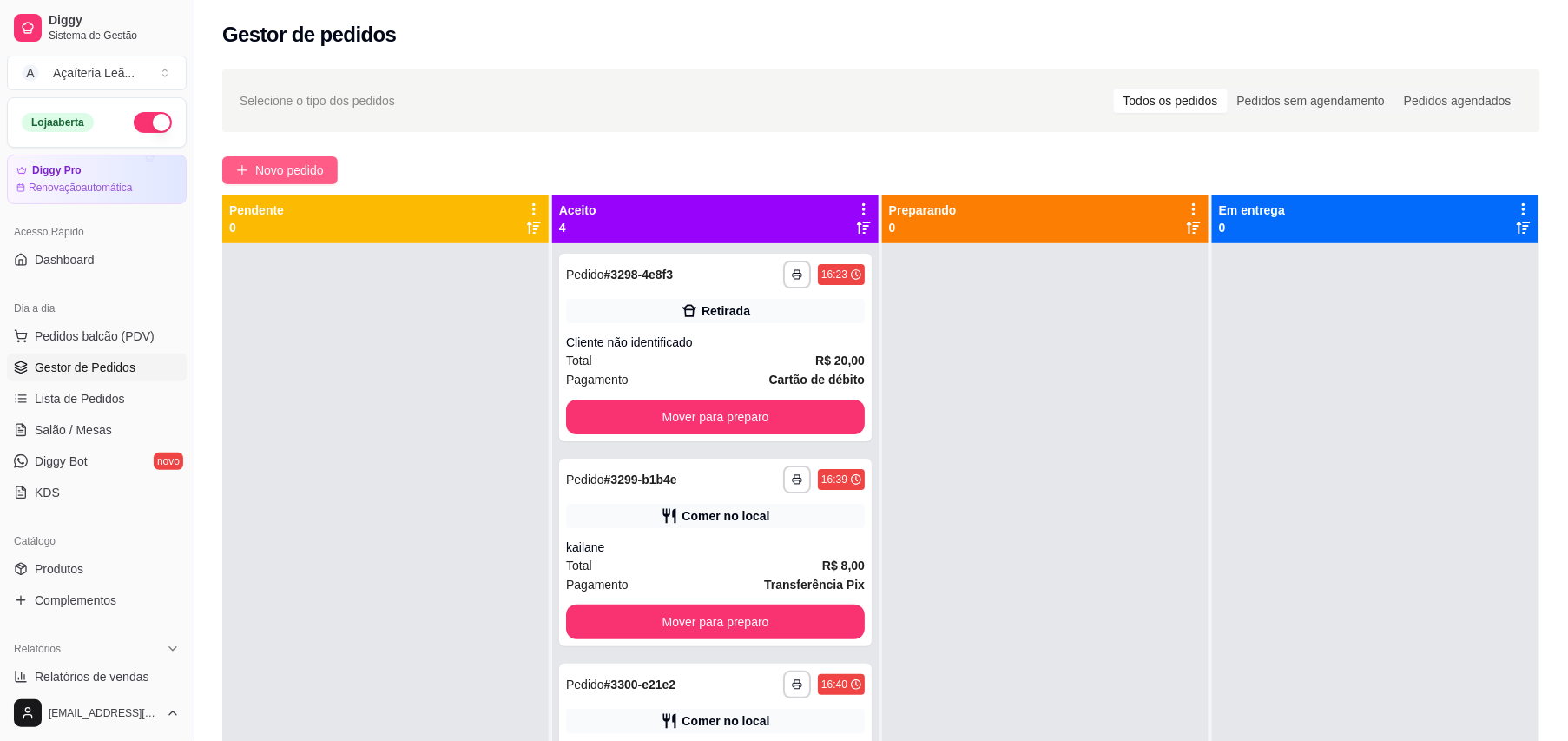
click at [310, 167] on span "Novo pedido" at bounding box center [290, 169] width 68 height 19
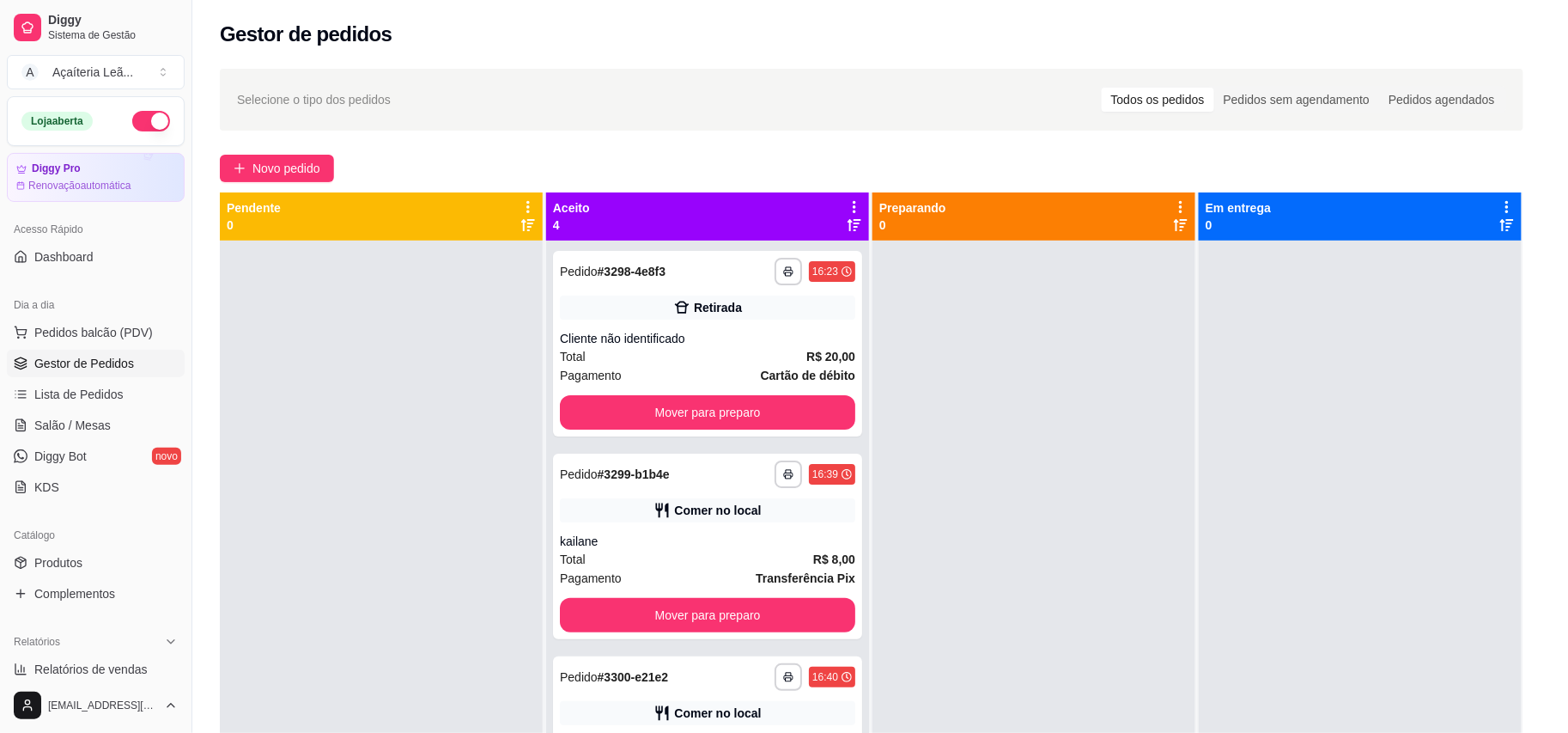
click at [349, 428] on div "R$ 1,00 0" at bounding box center [316, 469] width 158 height 83
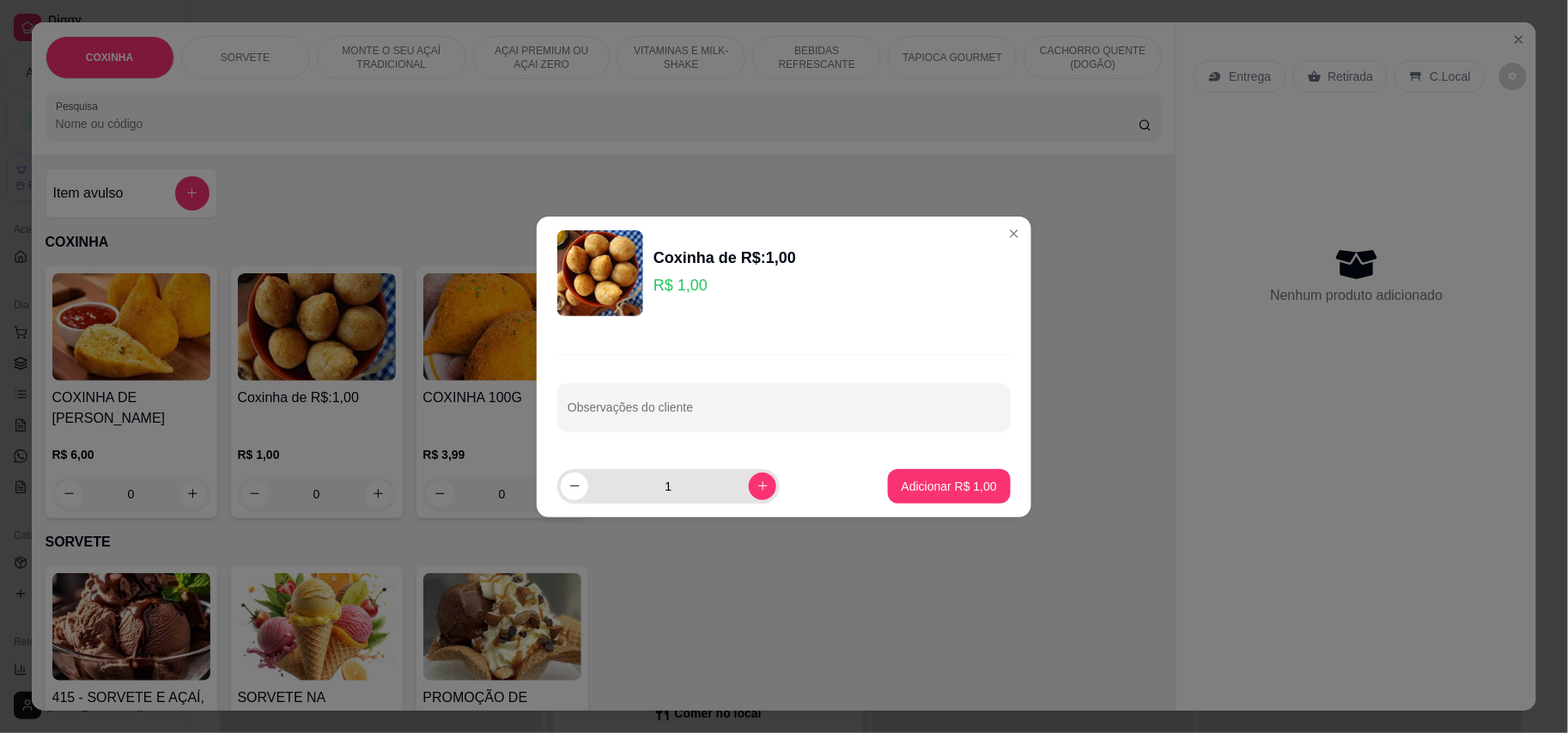
click at [727, 486] on input "1" at bounding box center [669, 486] width 160 height 35
type input "2"
click at [949, 468] on footer "2 Adicionar R$ 2,00" at bounding box center [784, 485] width 495 height 61
click at [974, 483] on p "Adicionar R$ 2,00" at bounding box center [949, 485] width 93 height 16
type input "2"
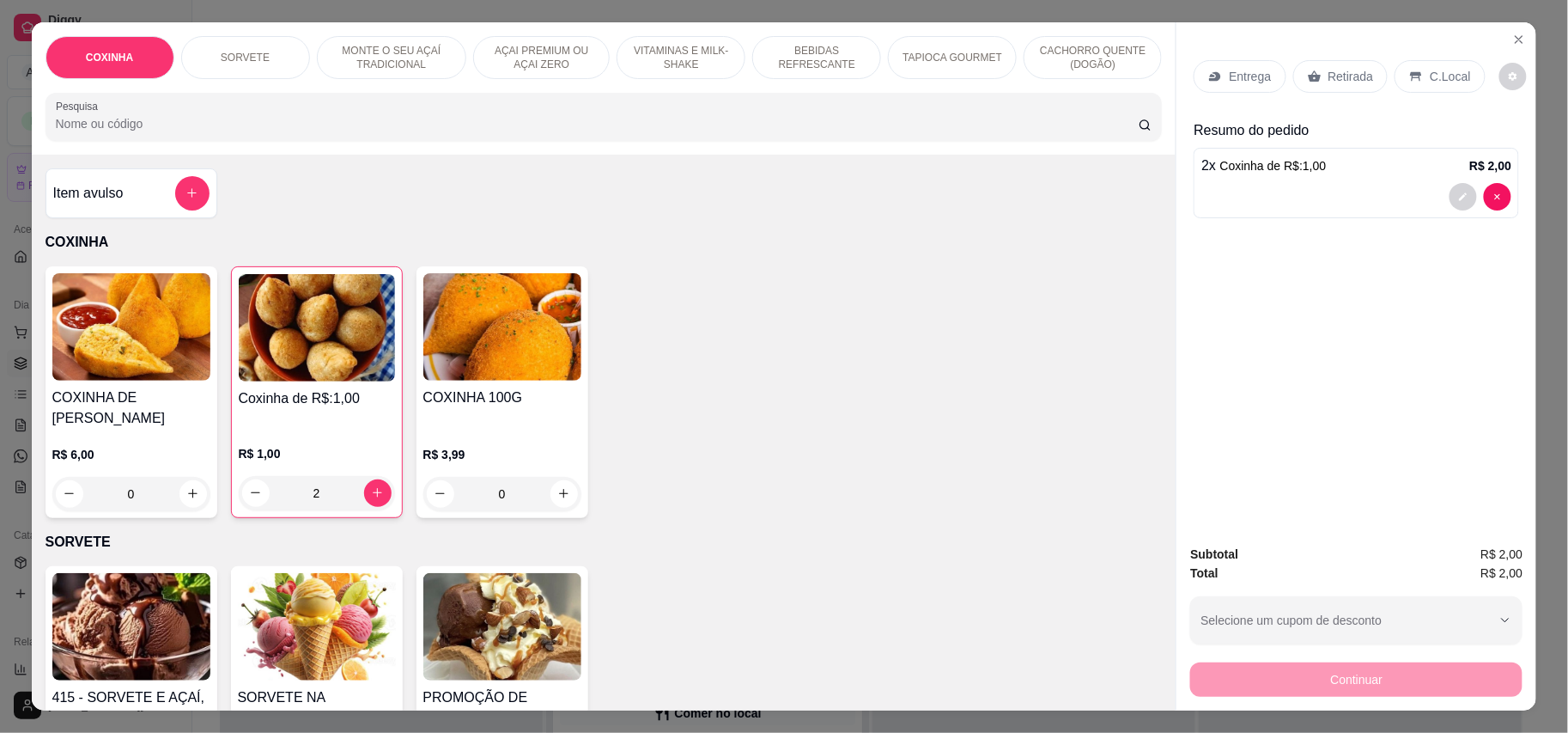
click at [1311, 72] on icon at bounding box center [1314, 76] width 13 height 13
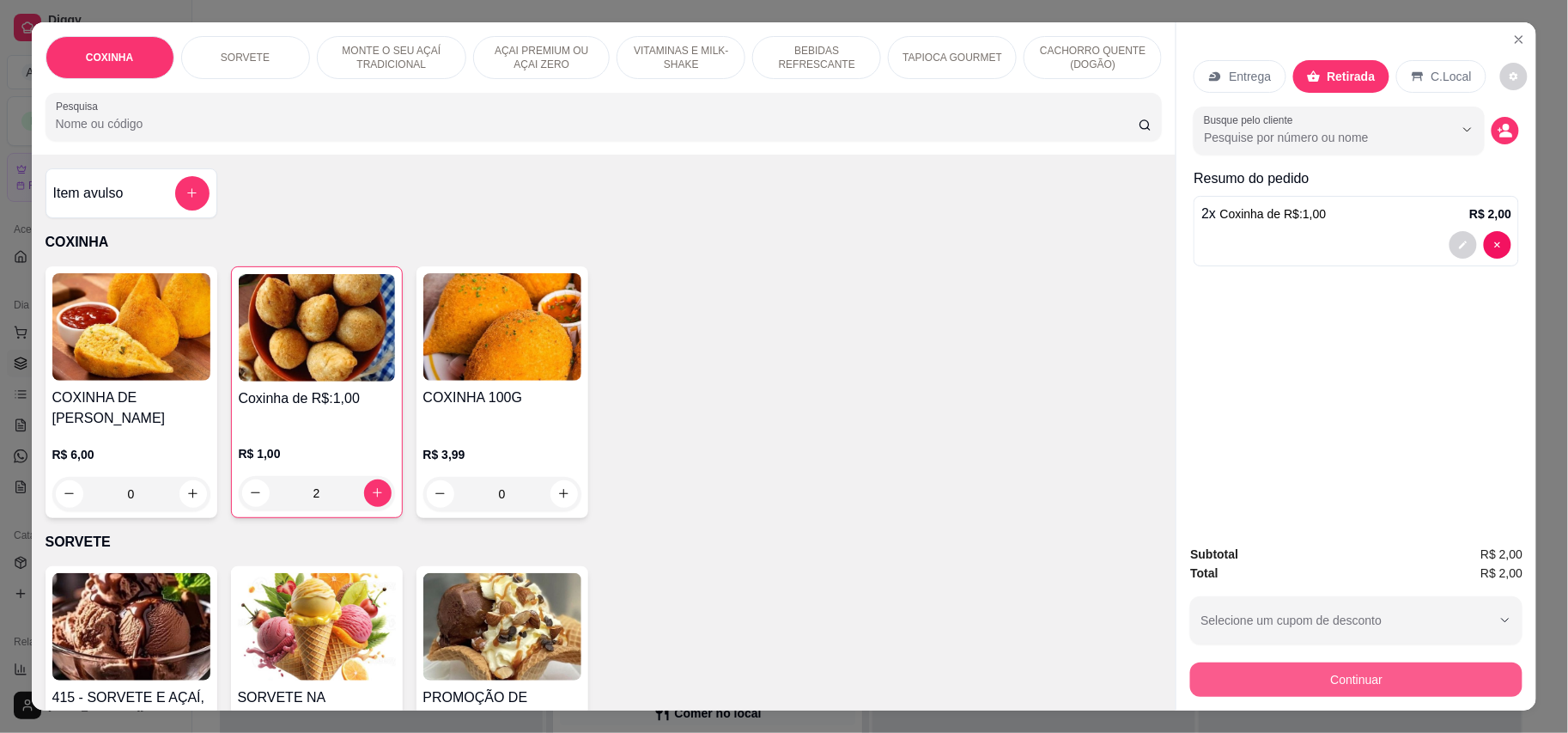
click at [1398, 681] on button "Continuar" at bounding box center [1356, 680] width 332 height 35
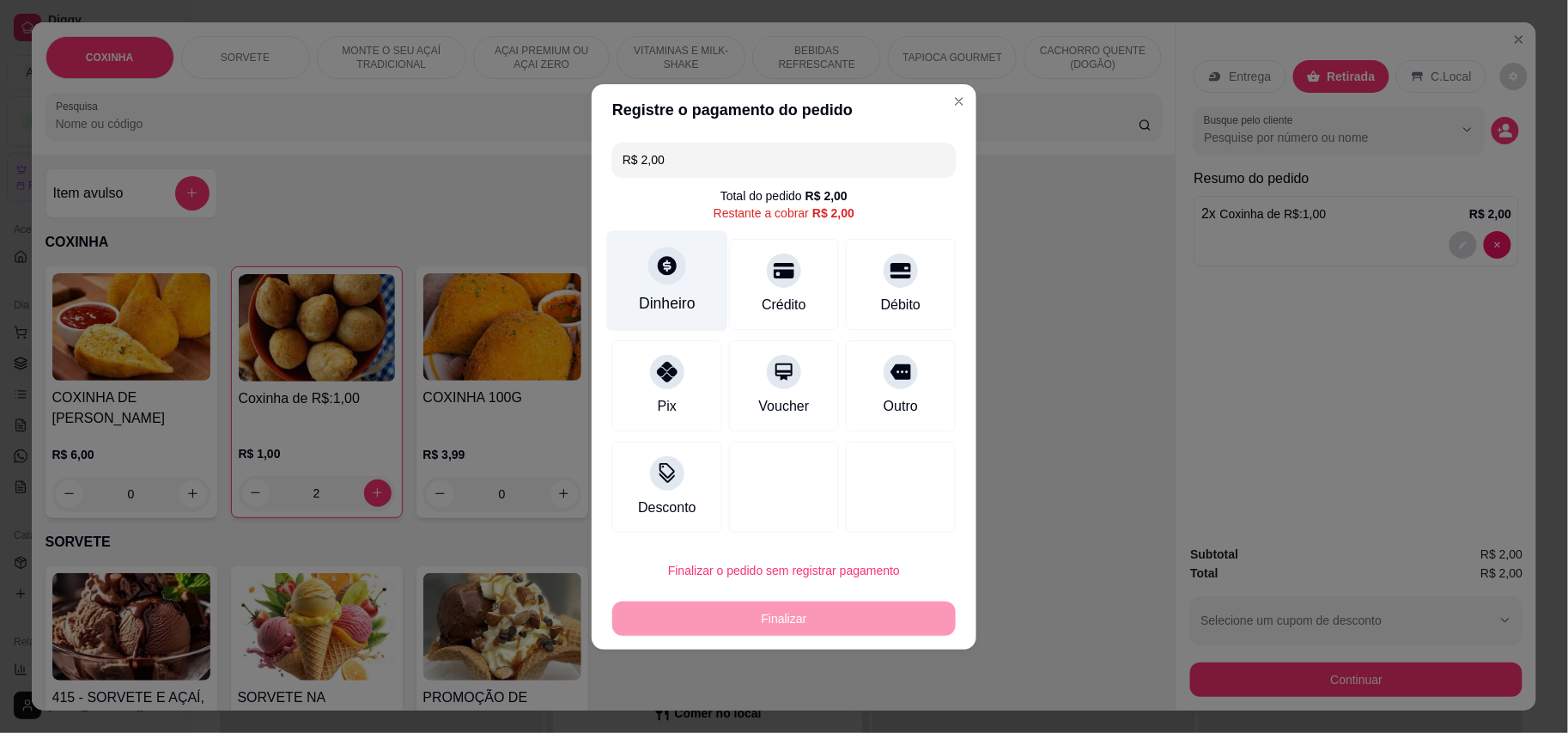
click at [695, 285] on div "Dinheiro" at bounding box center [668, 280] width 121 height 101
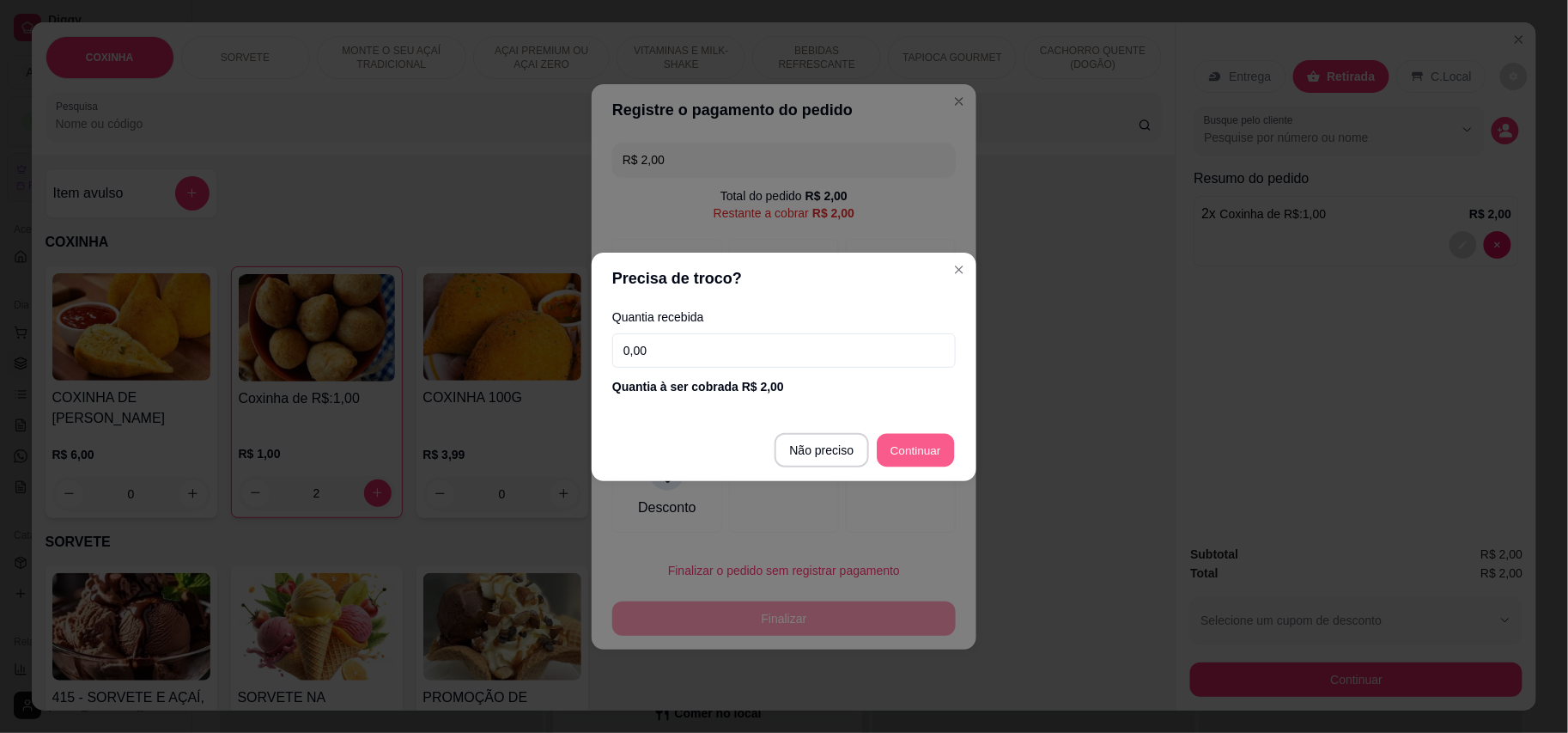
type input "R$ 0,00"
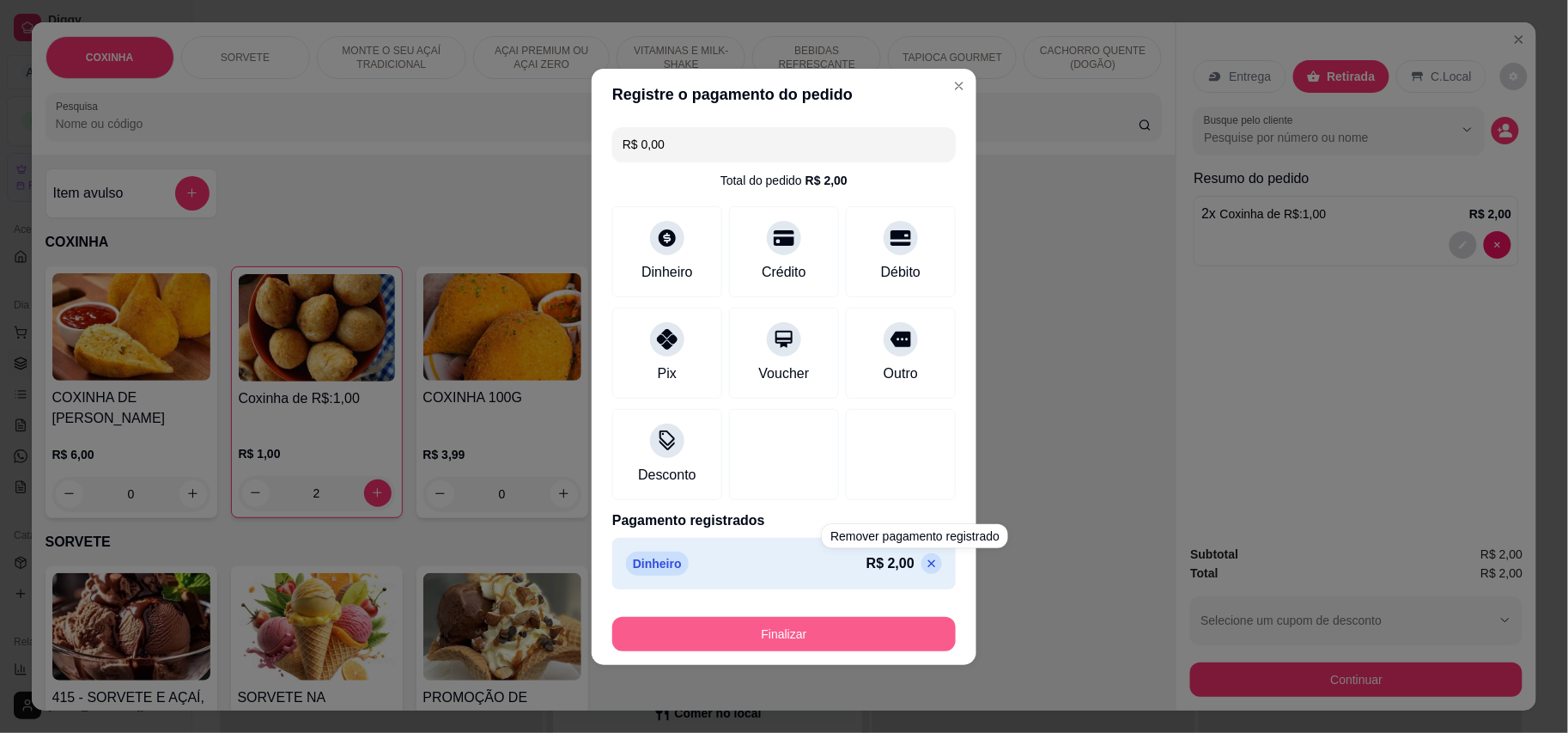
click at [917, 632] on button "Finalizar" at bounding box center [784, 634] width 344 height 35
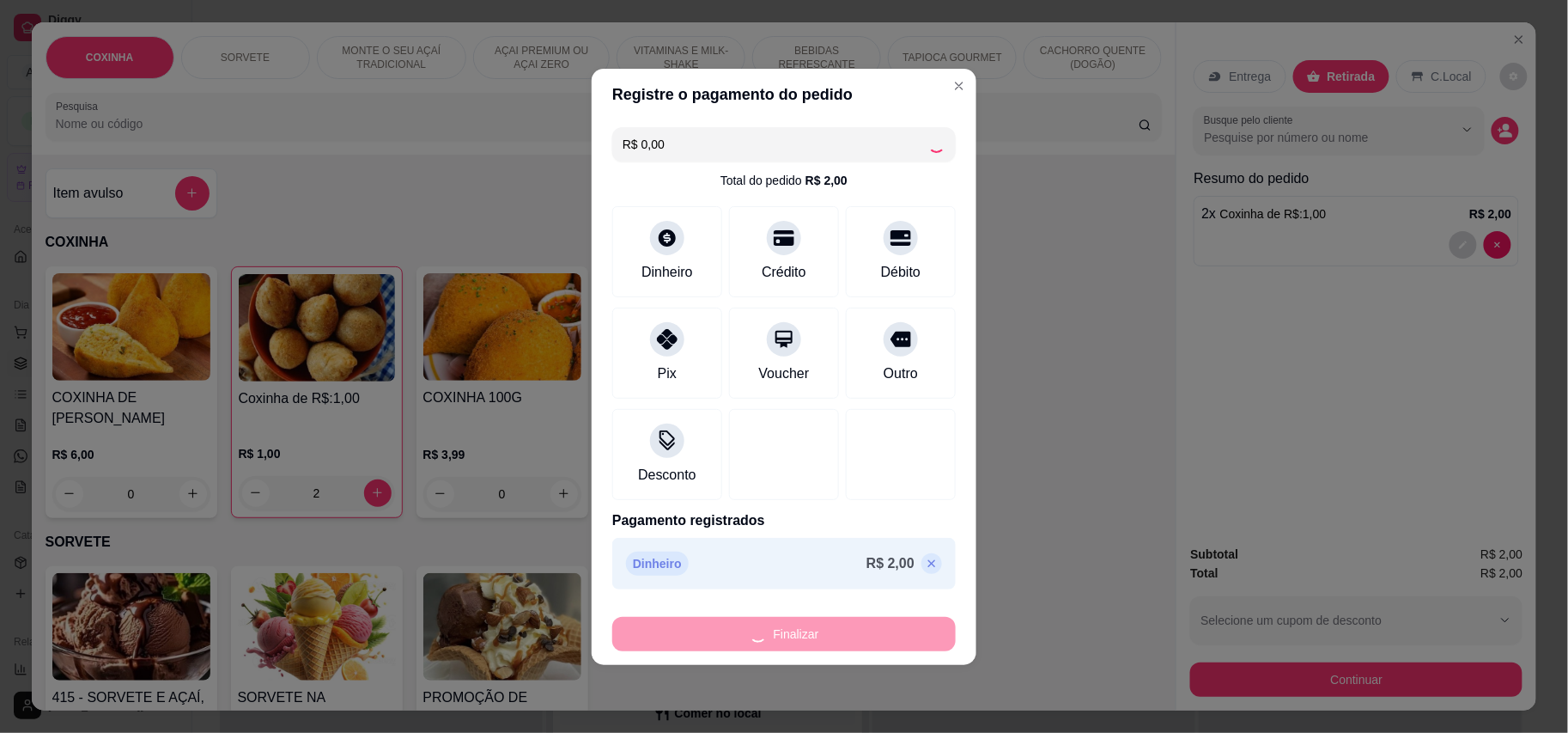
type input "0"
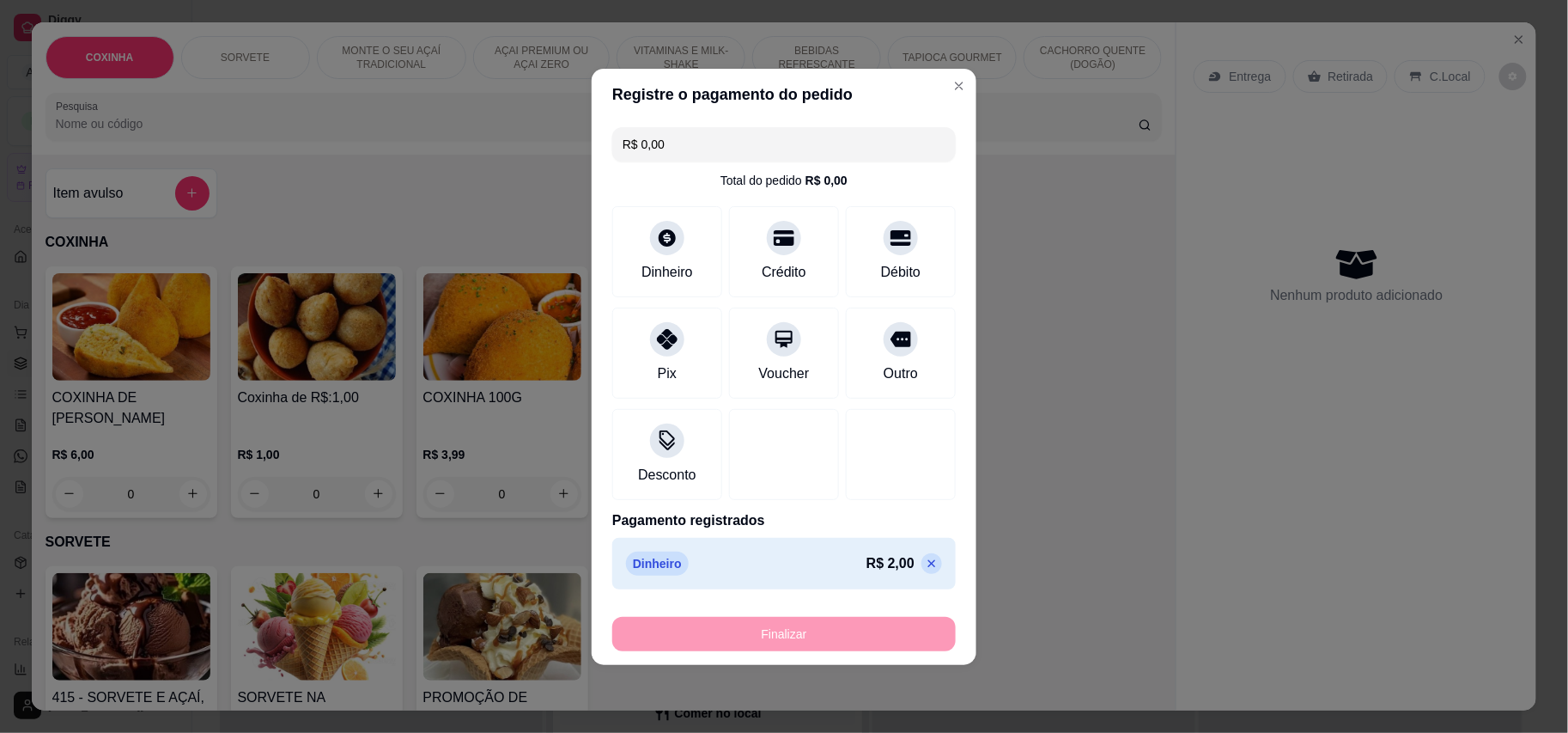
type input "-R$ 2,00"
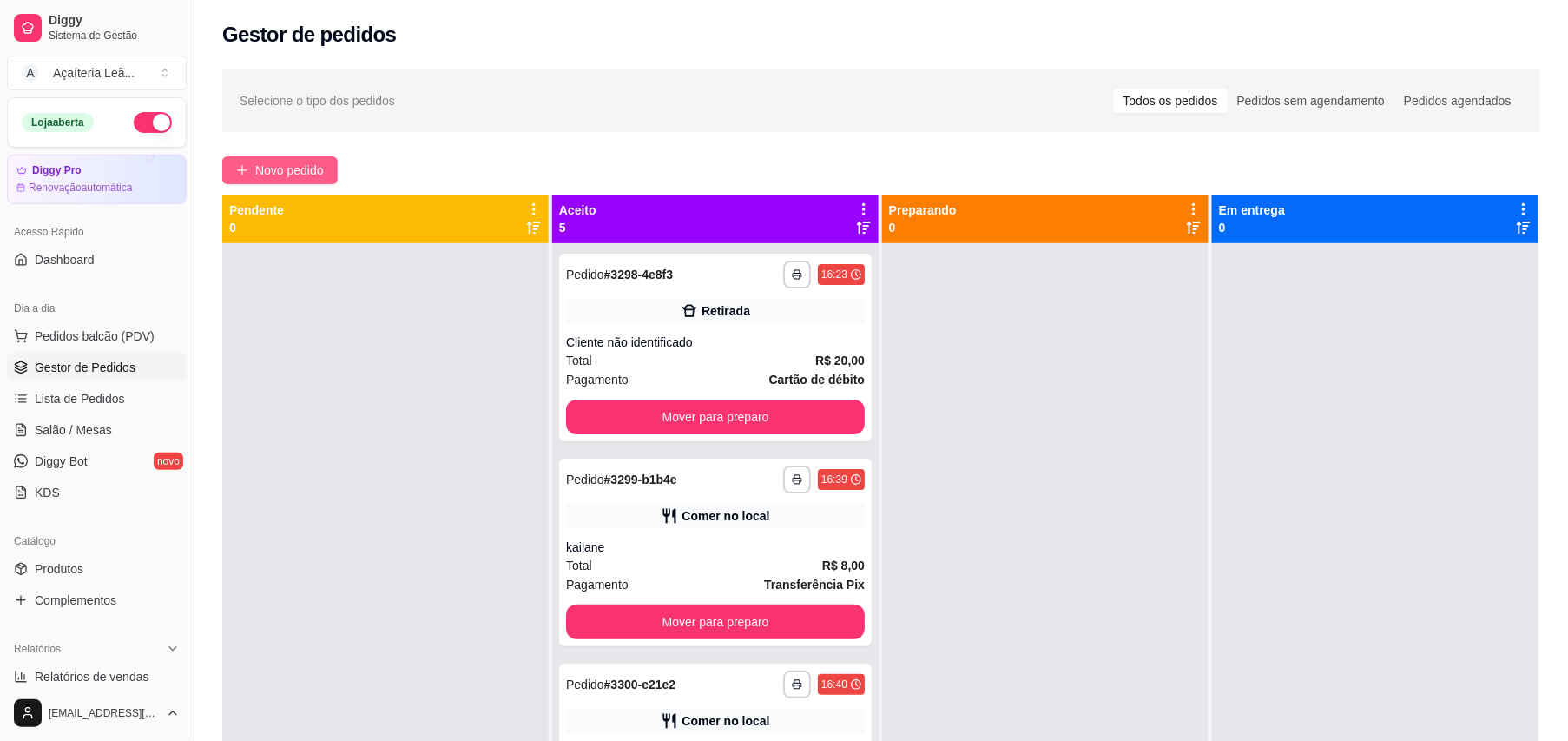
click at [268, 179] on span "Novo pedido" at bounding box center [290, 169] width 68 height 19
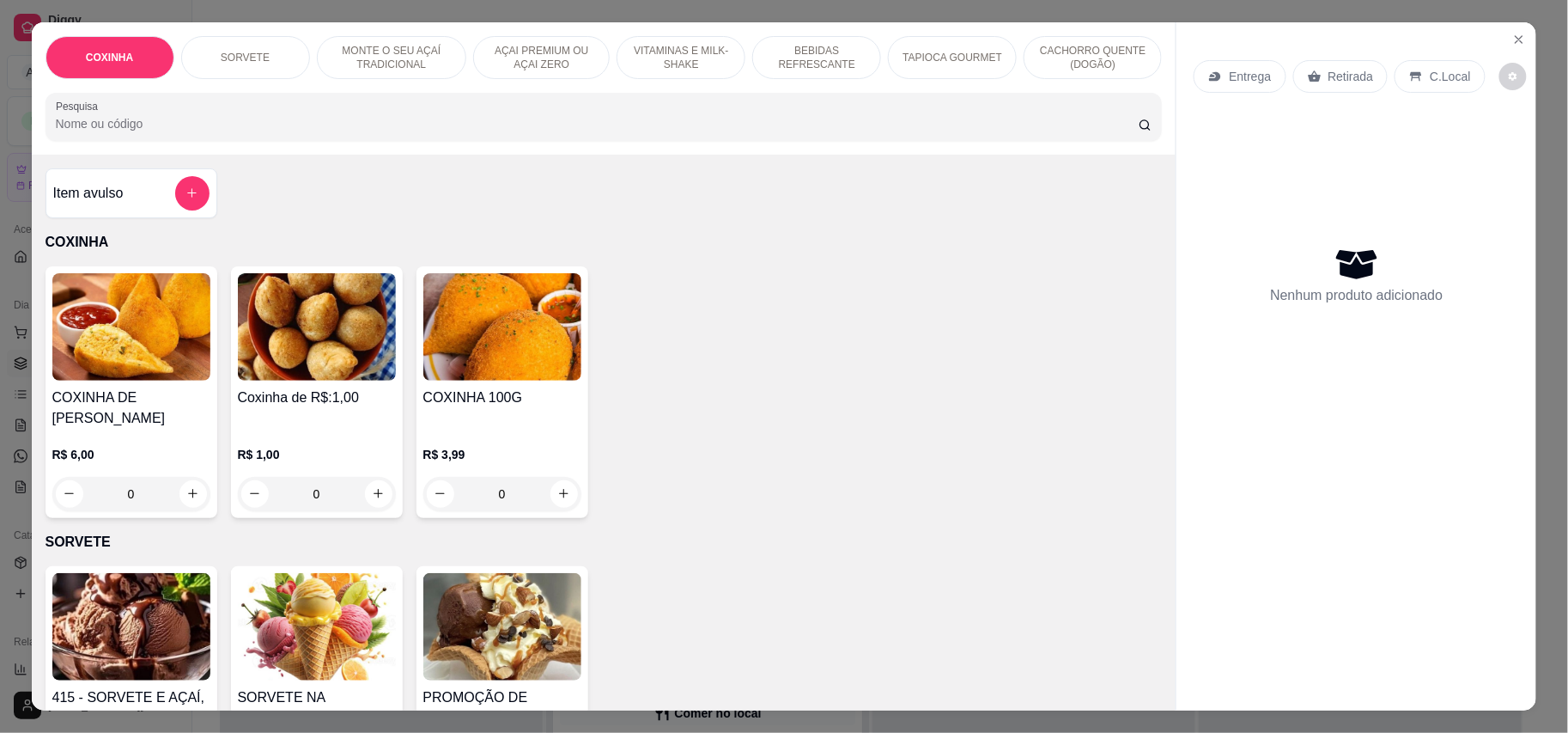
click at [351, 357] on img at bounding box center [316, 327] width 158 height 108
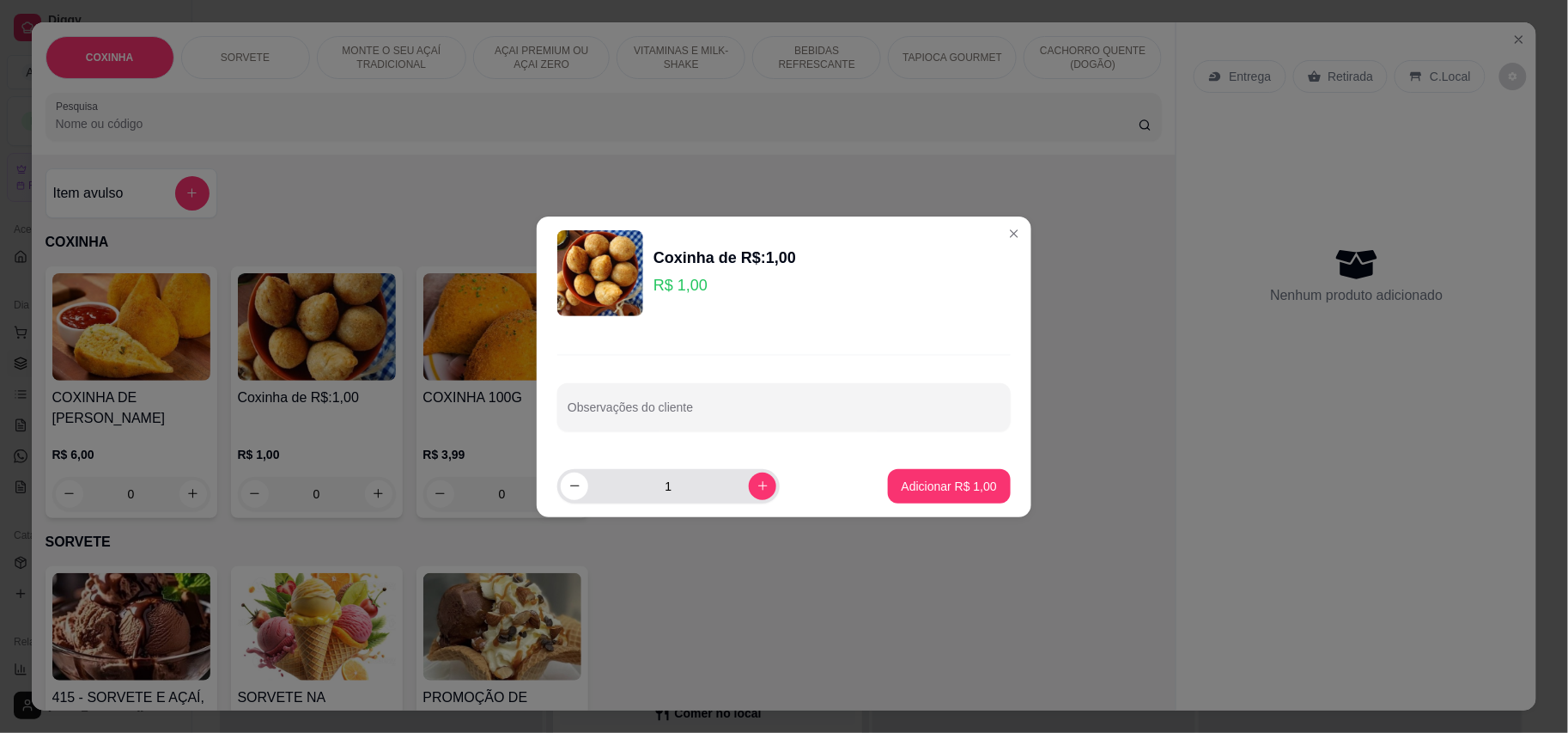
click at [682, 471] on input "1" at bounding box center [669, 486] width 160 height 35
type input "2"
click at [919, 502] on button "Adicionar R$ 2,00" at bounding box center [949, 486] width 123 height 35
type input "2"
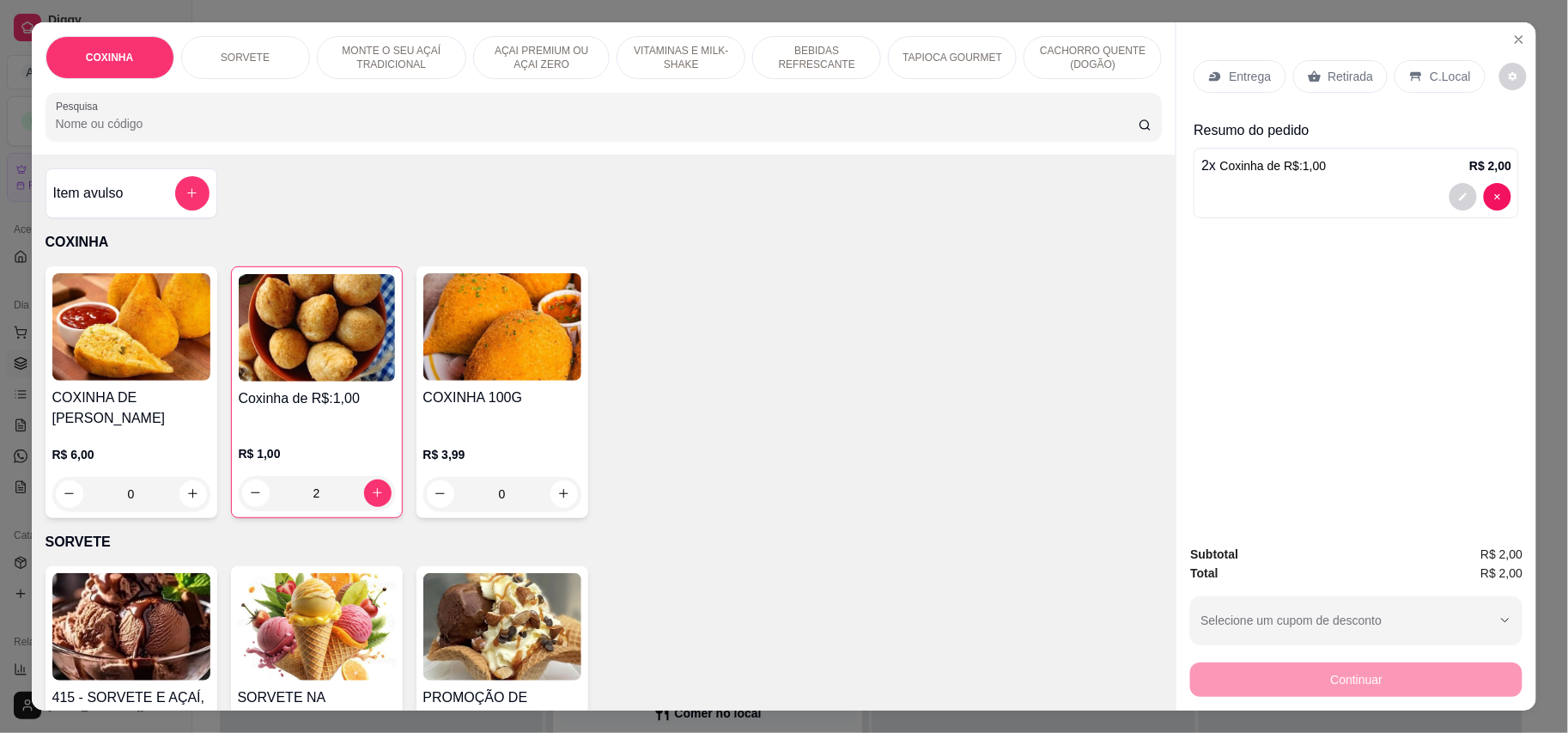
click at [1328, 84] on p "Retirada" at bounding box center [1351, 76] width 45 height 17
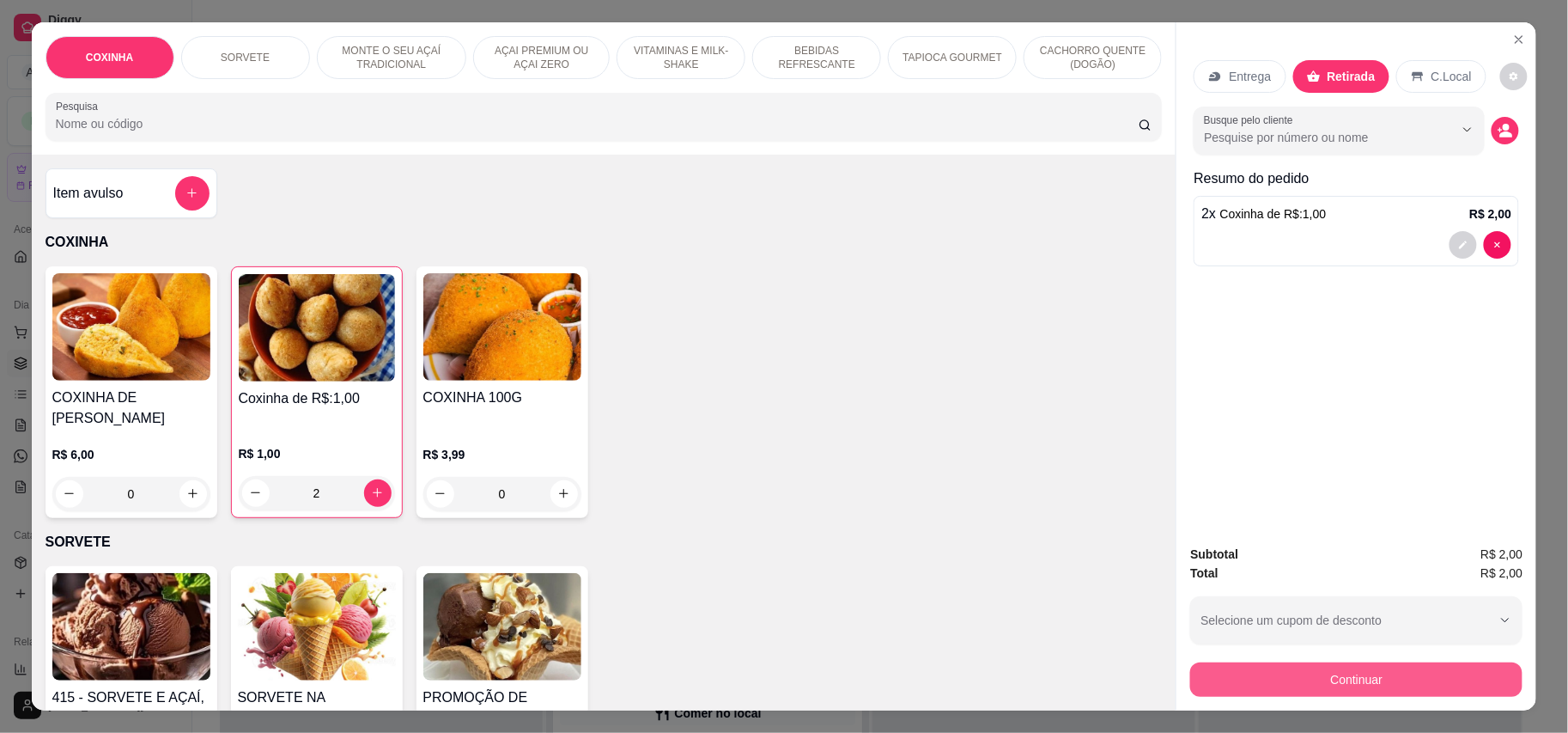
click at [1416, 671] on button "Continuar" at bounding box center [1356, 680] width 332 height 35
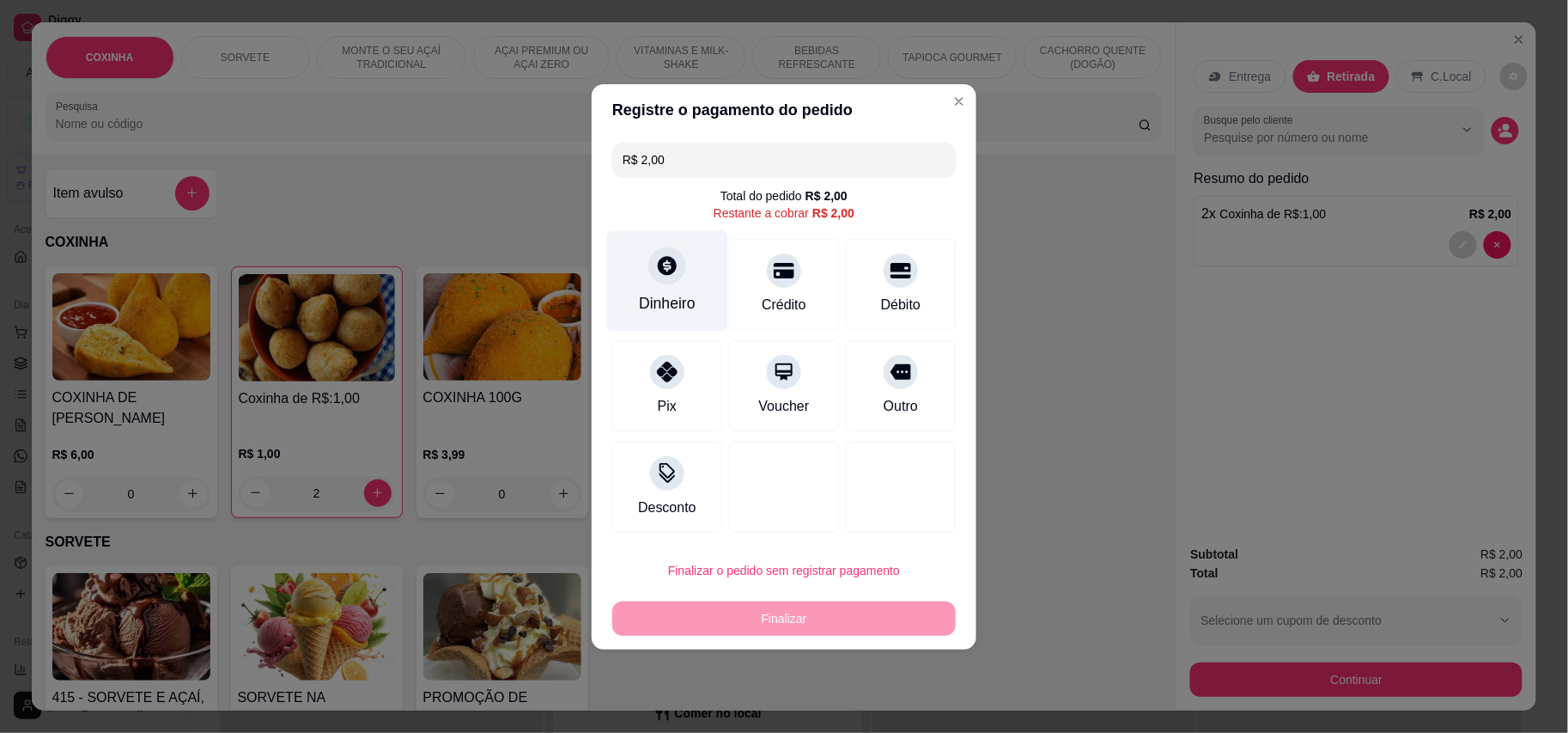
click at [666, 297] on div "Dinheiro" at bounding box center [668, 303] width 57 height 22
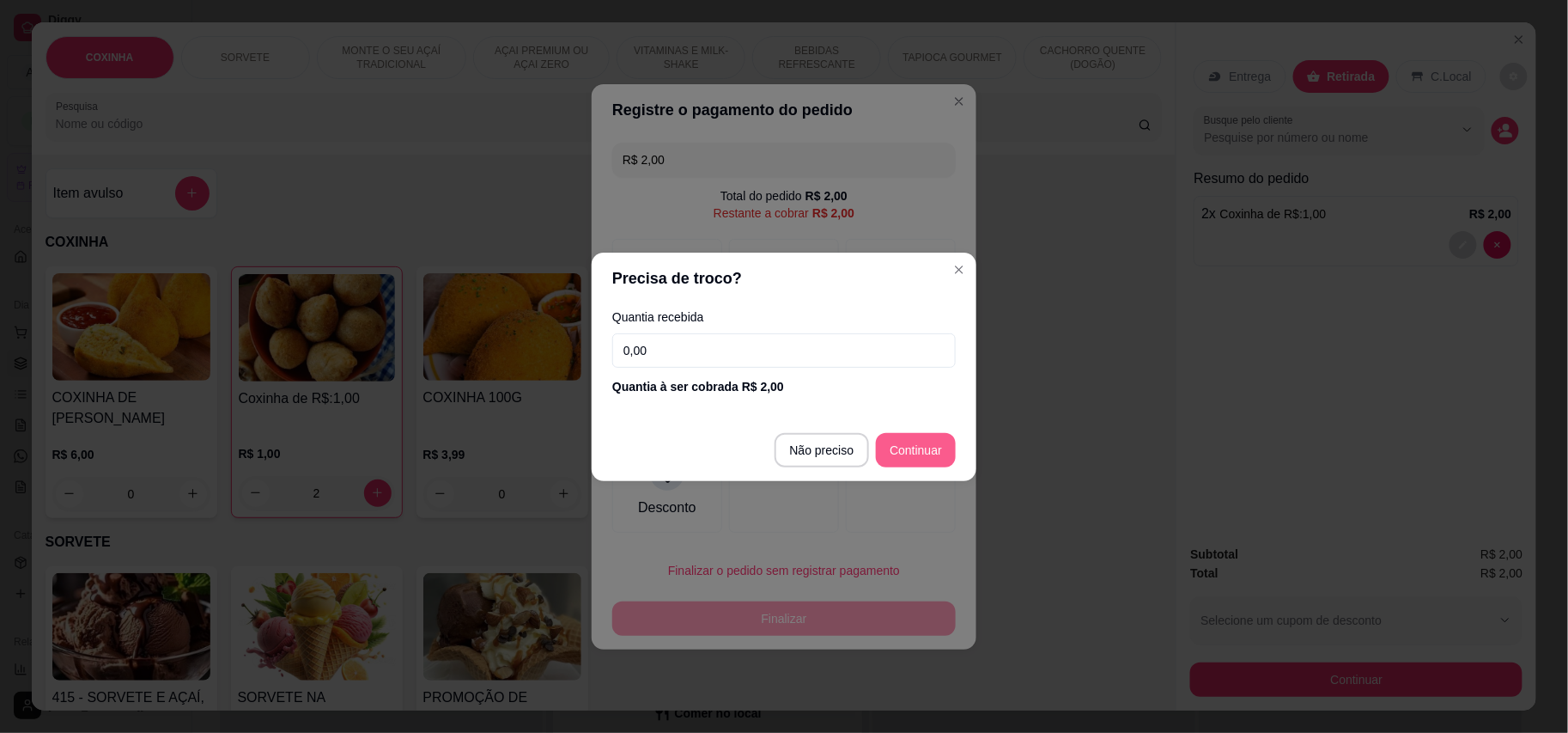
type input "R$ 0,00"
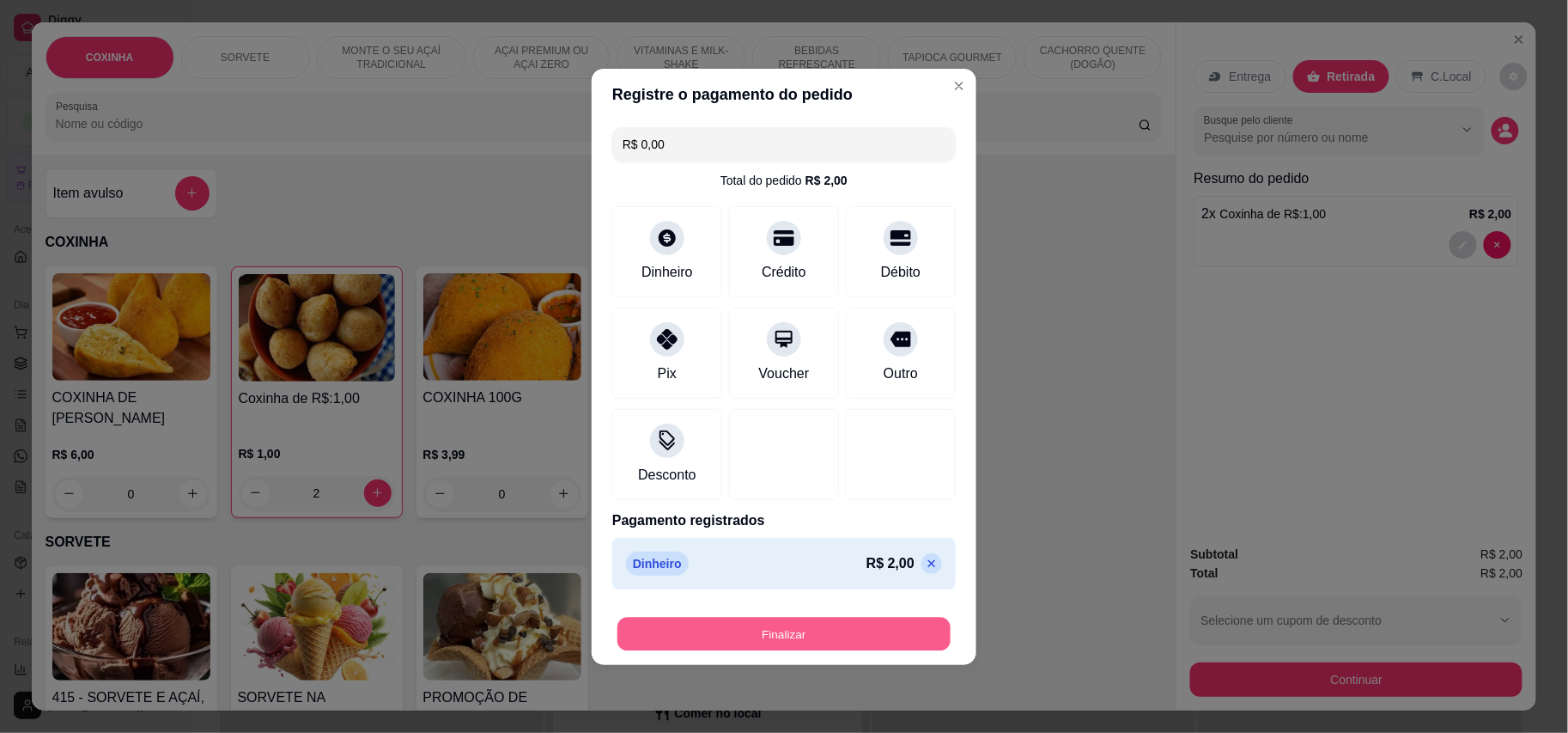
click at [900, 622] on button "Finalizar" at bounding box center [784, 634] width 333 height 34
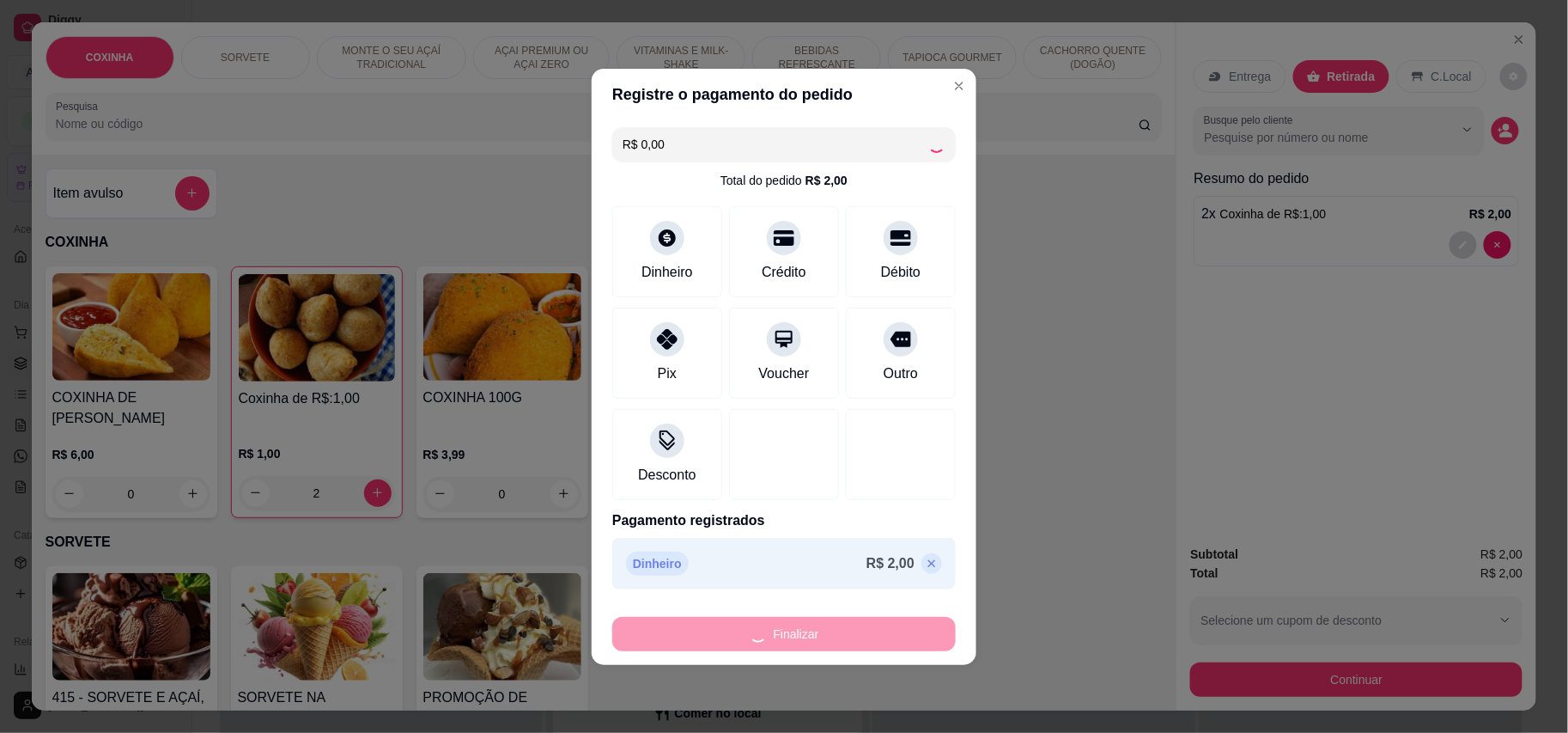
type input "0"
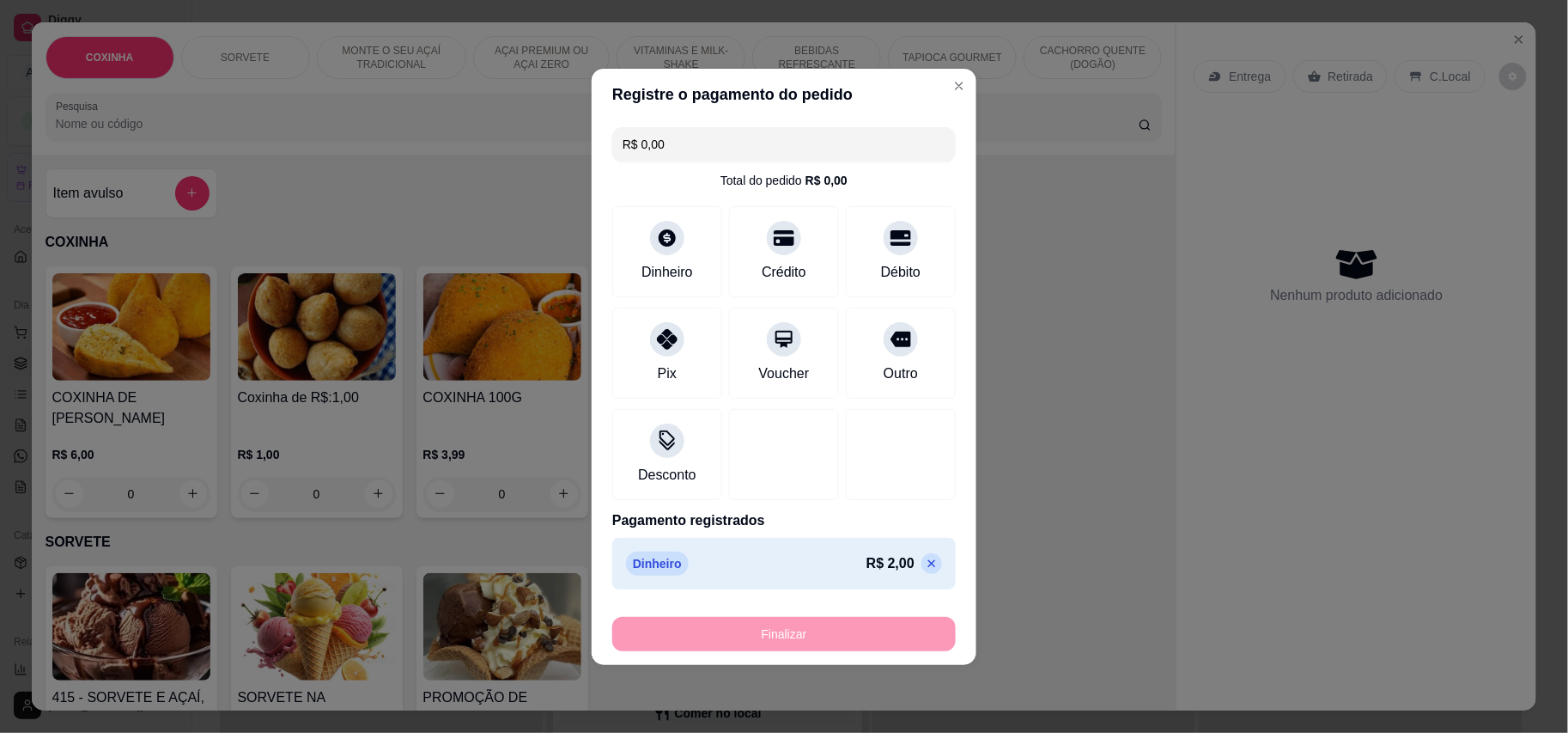
type input "-R$ 2,00"
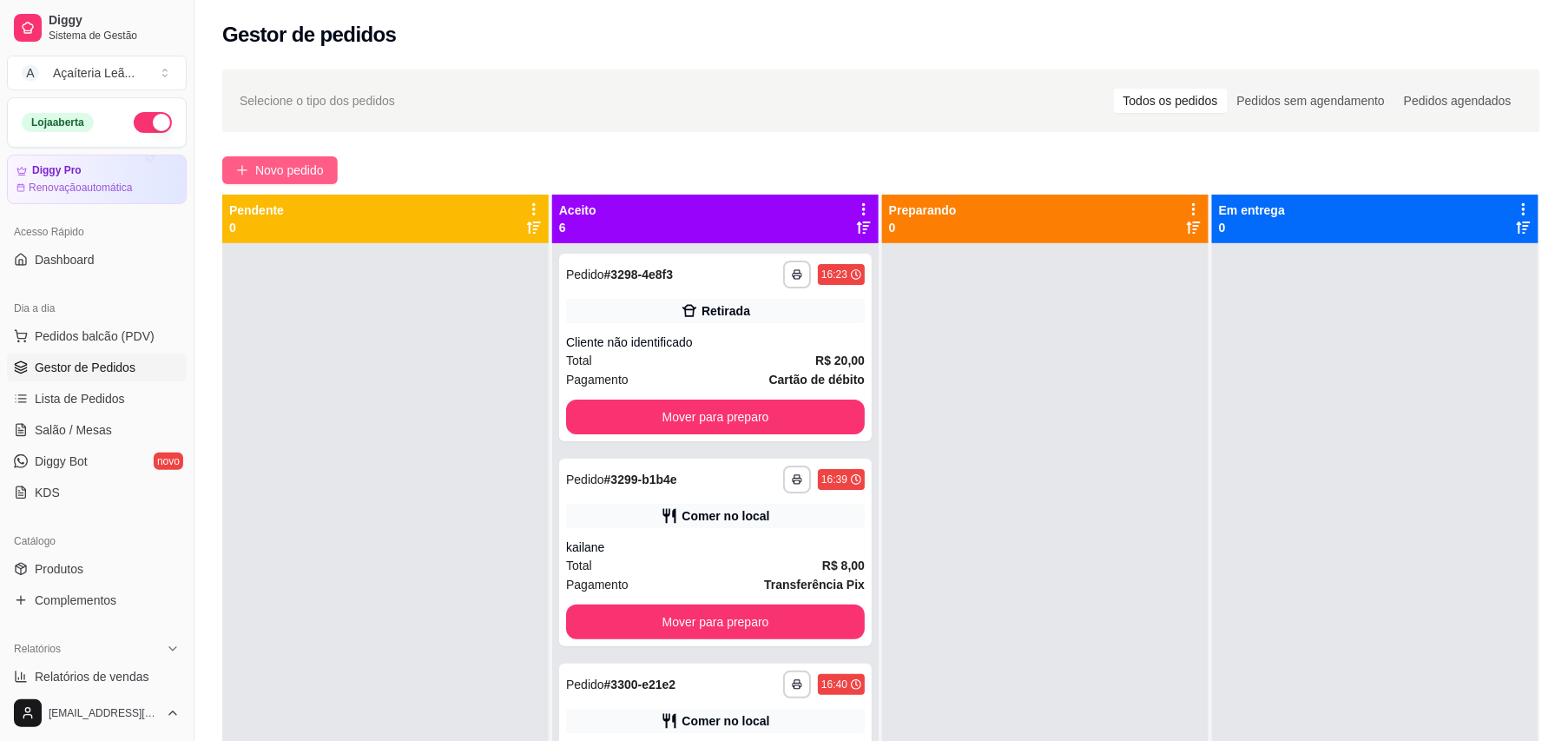
click at [241, 175] on icon "plus" at bounding box center [242, 170] width 13 height 13
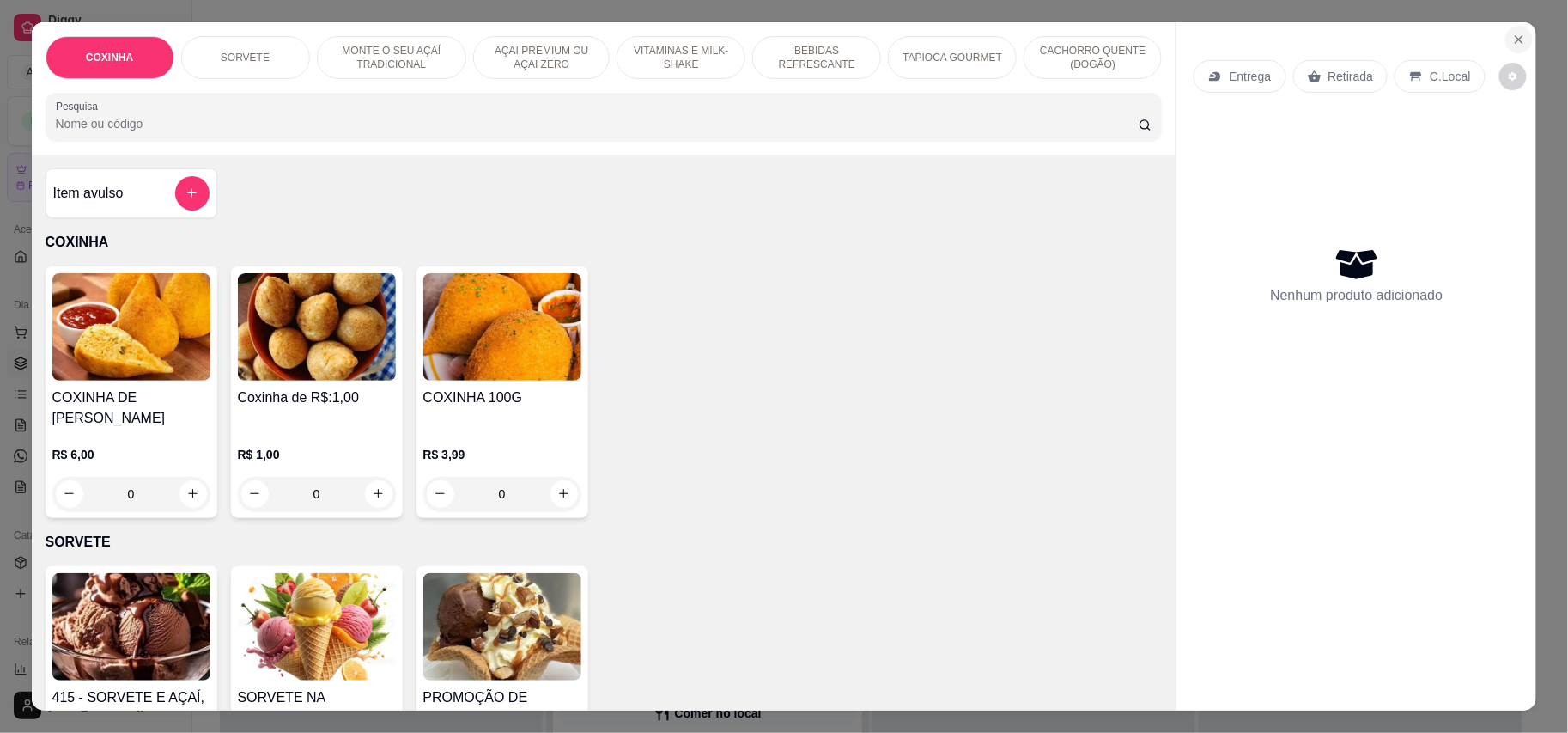
click at [1513, 36] on icon "Close" at bounding box center [1519, 39] width 13 height 13
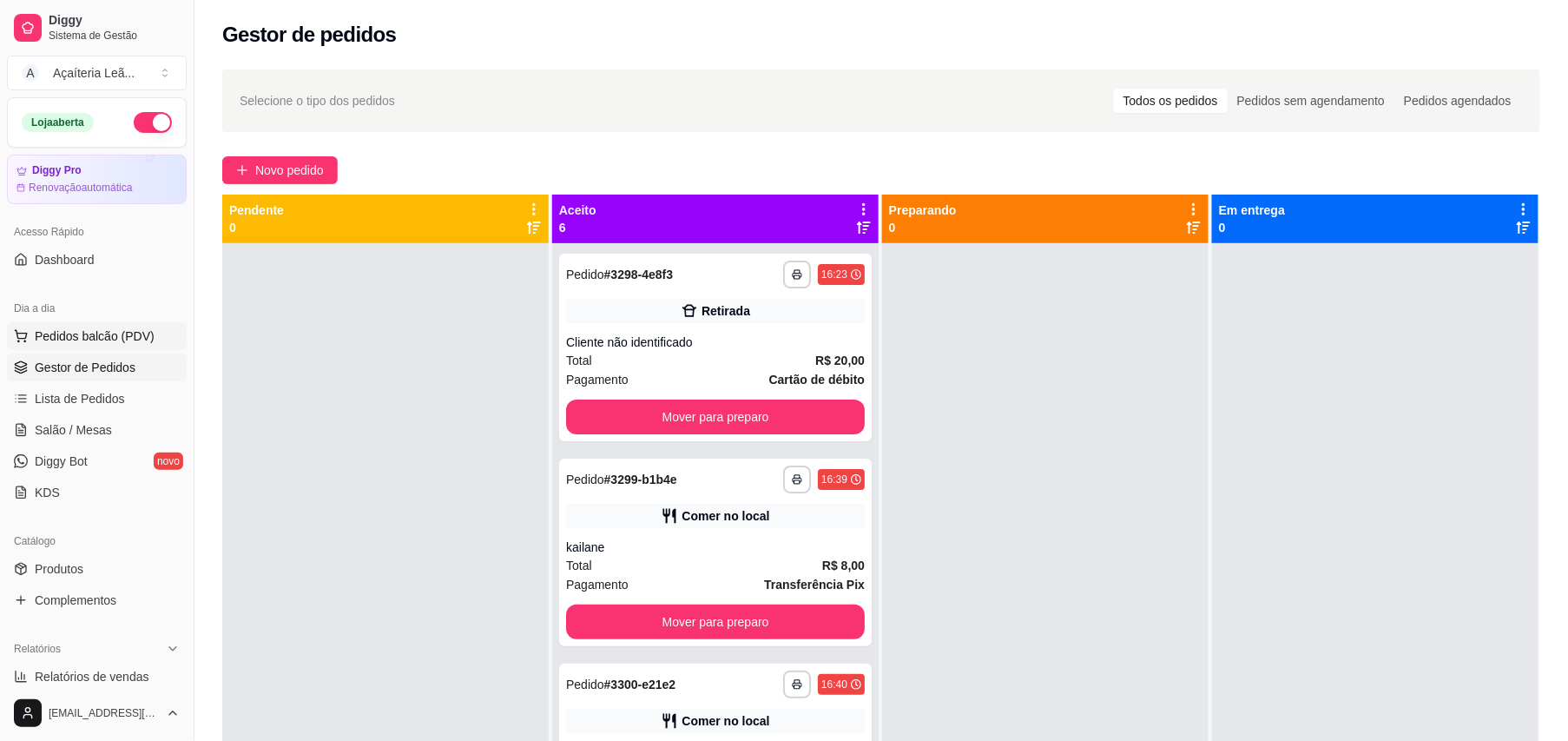
click at [62, 338] on span "Pedidos balcão (PDV)" at bounding box center [95, 336] width 120 height 17
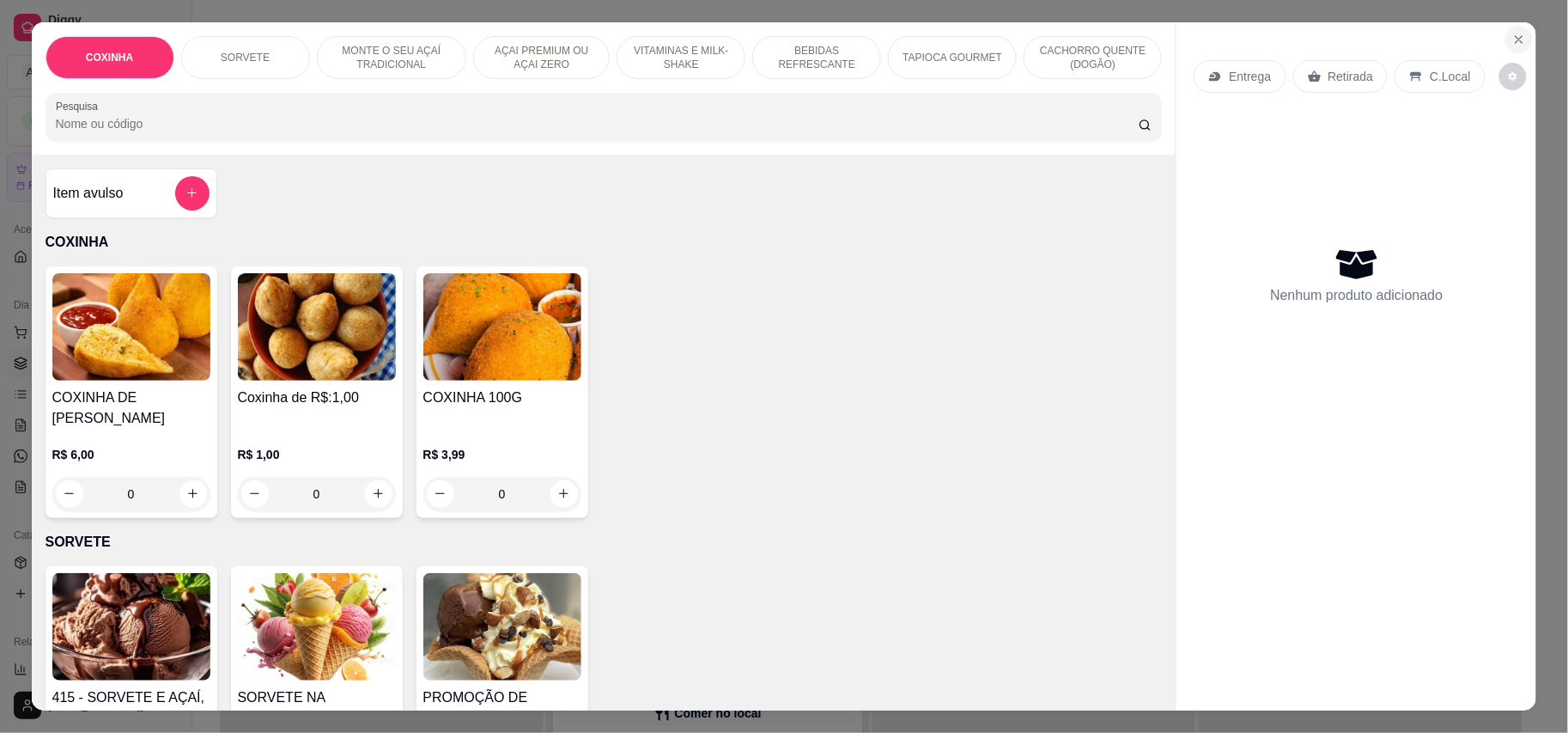
click at [1513, 37] on icon "Close" at bounding box center [1519, 39] width 13 height 13
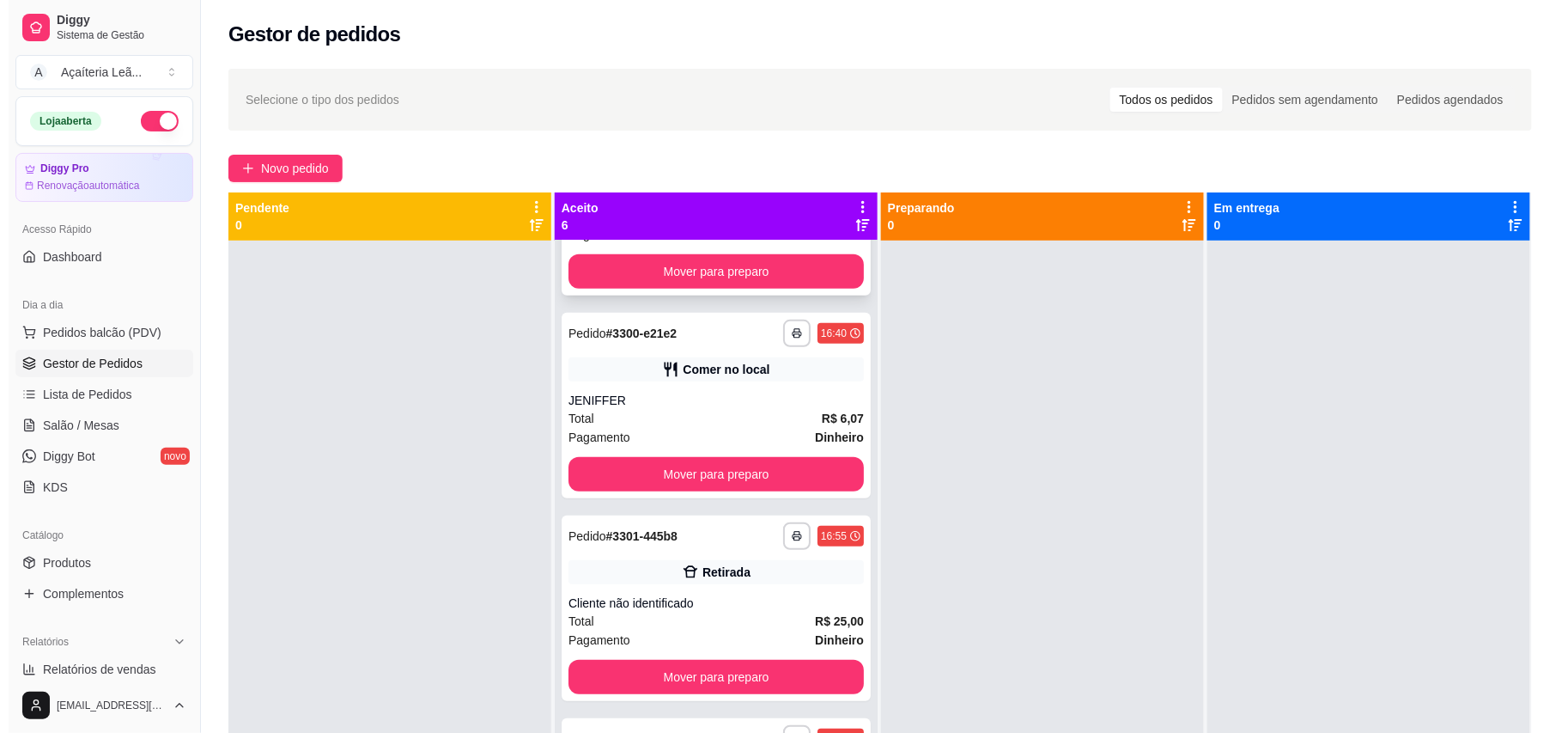
scroll to position [114, 0]
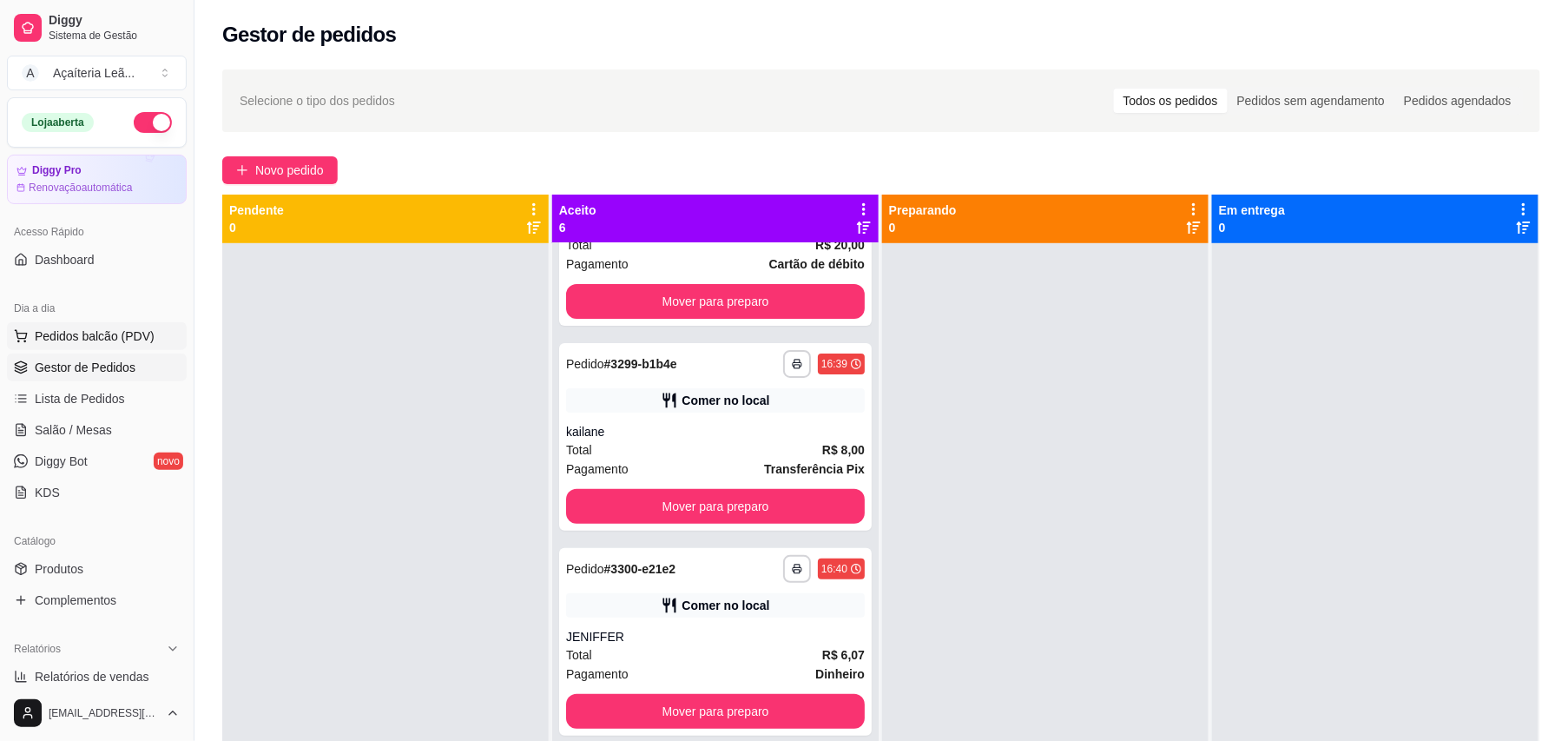
click at [43, 329] on span "Pedidos balcão (PDV)" at bounding box center [95, 336] width 120 height 17
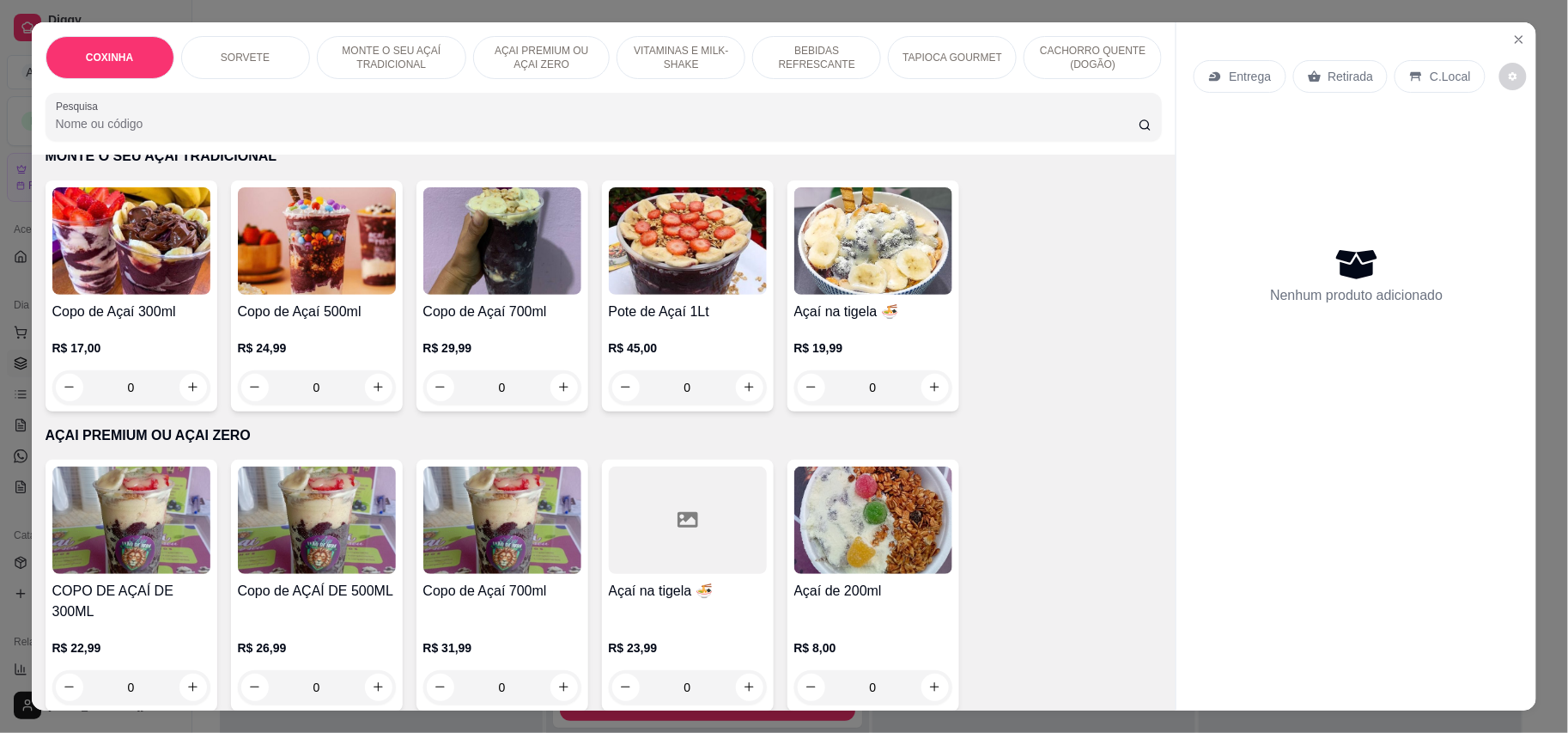
scroll to position [688, 0]
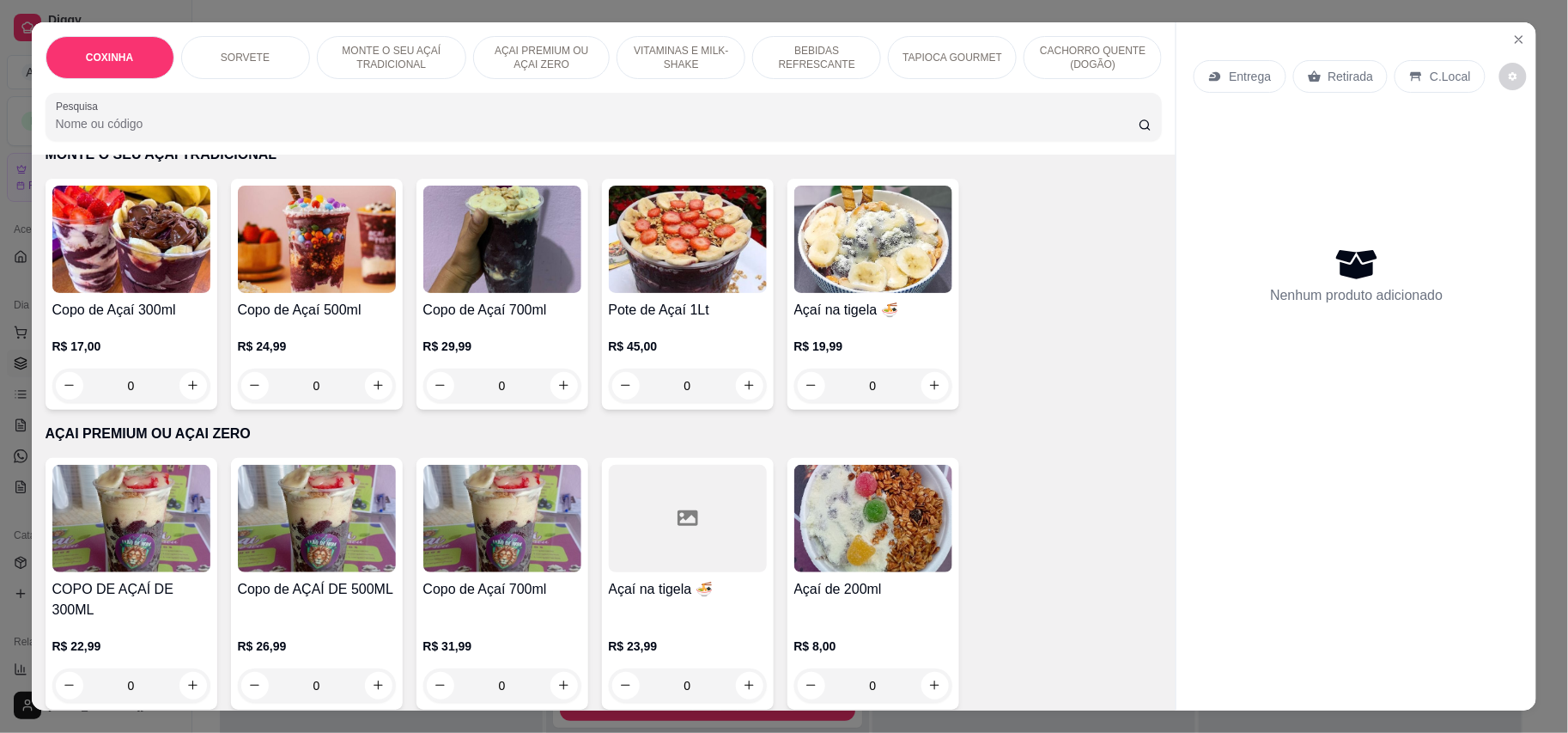
click at [904, 512] on img at bounding box center [873, 518] width 158 height 108
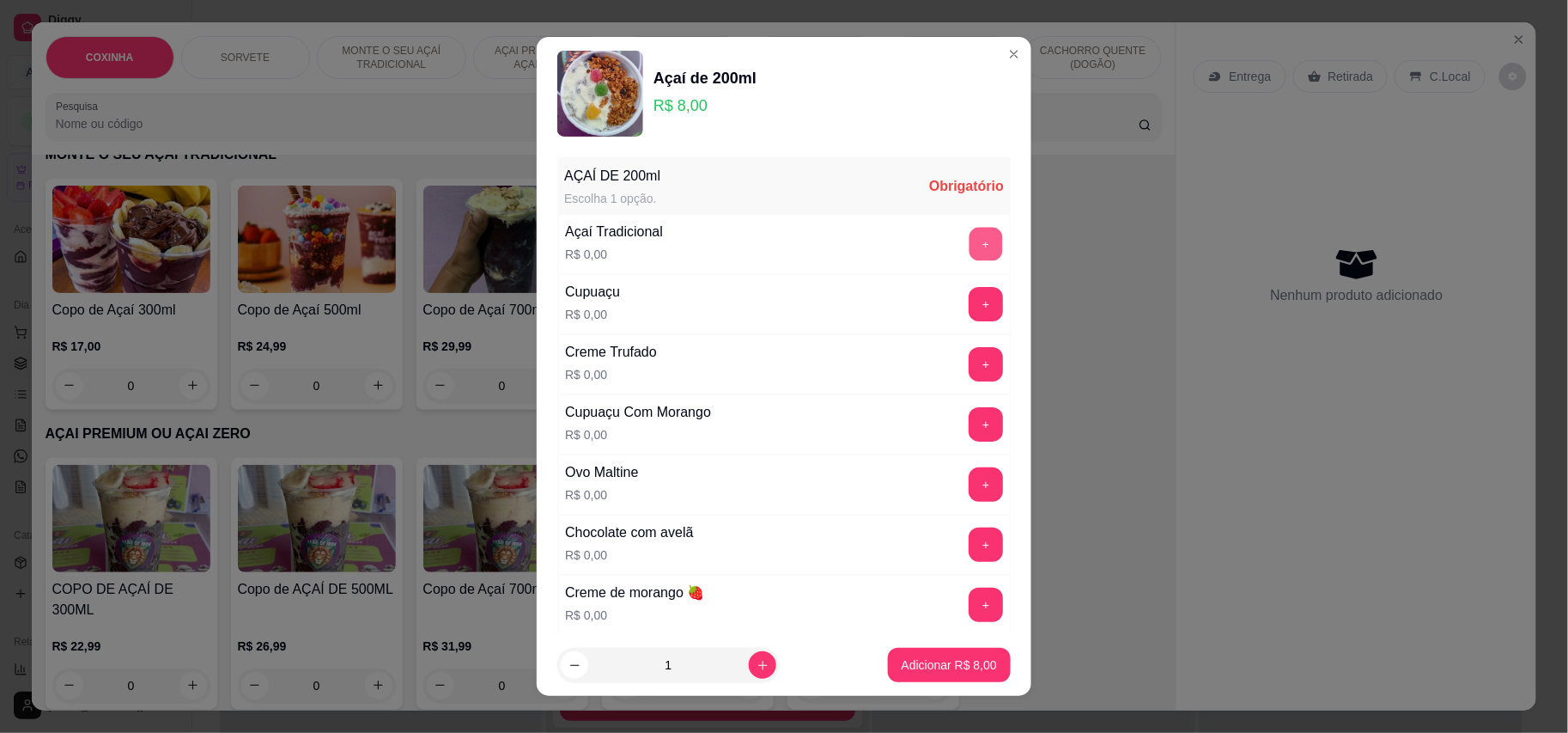
click at [970, 246] on button "+" at bounding box center [987, 244] width 34 height 34
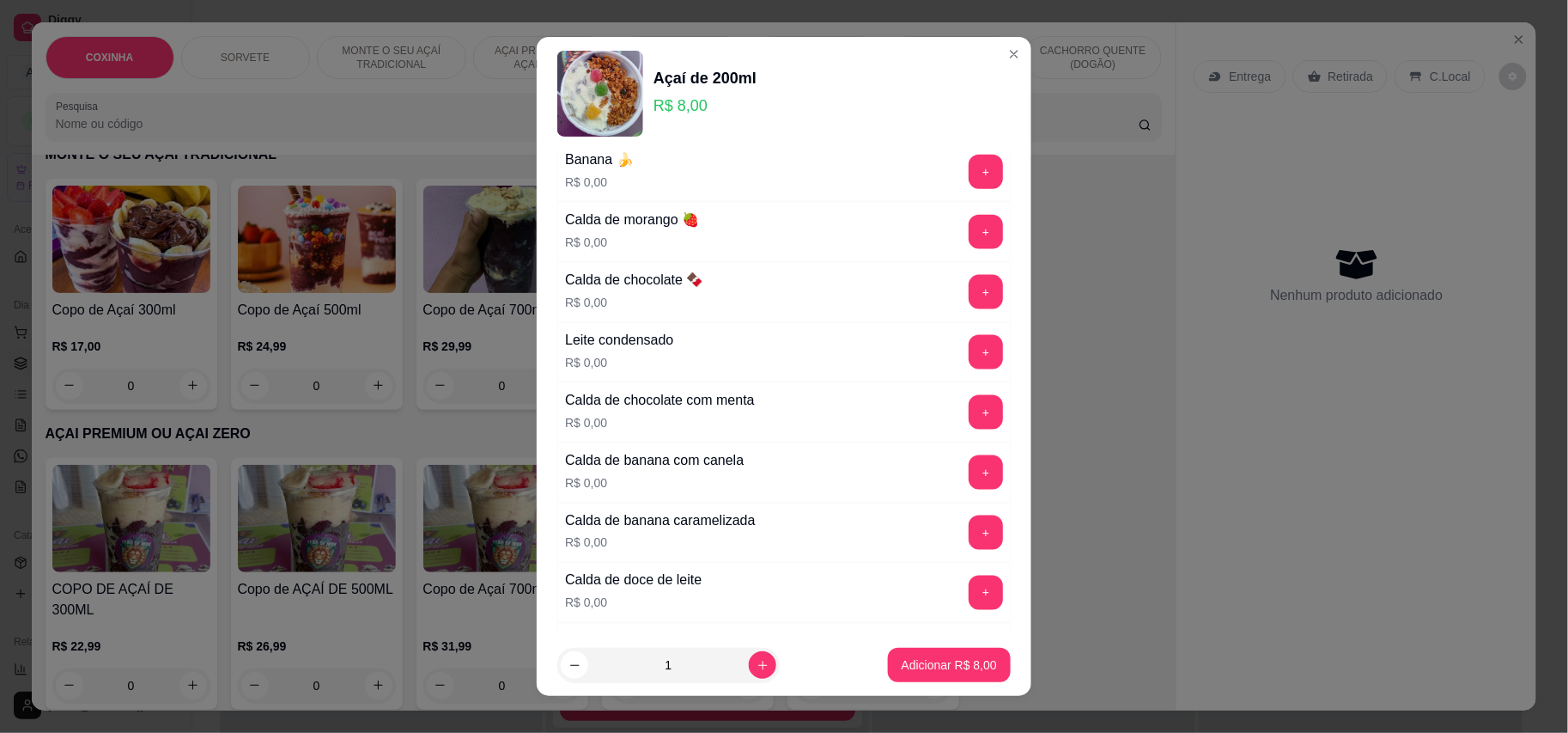
scroll to position [802, 0]
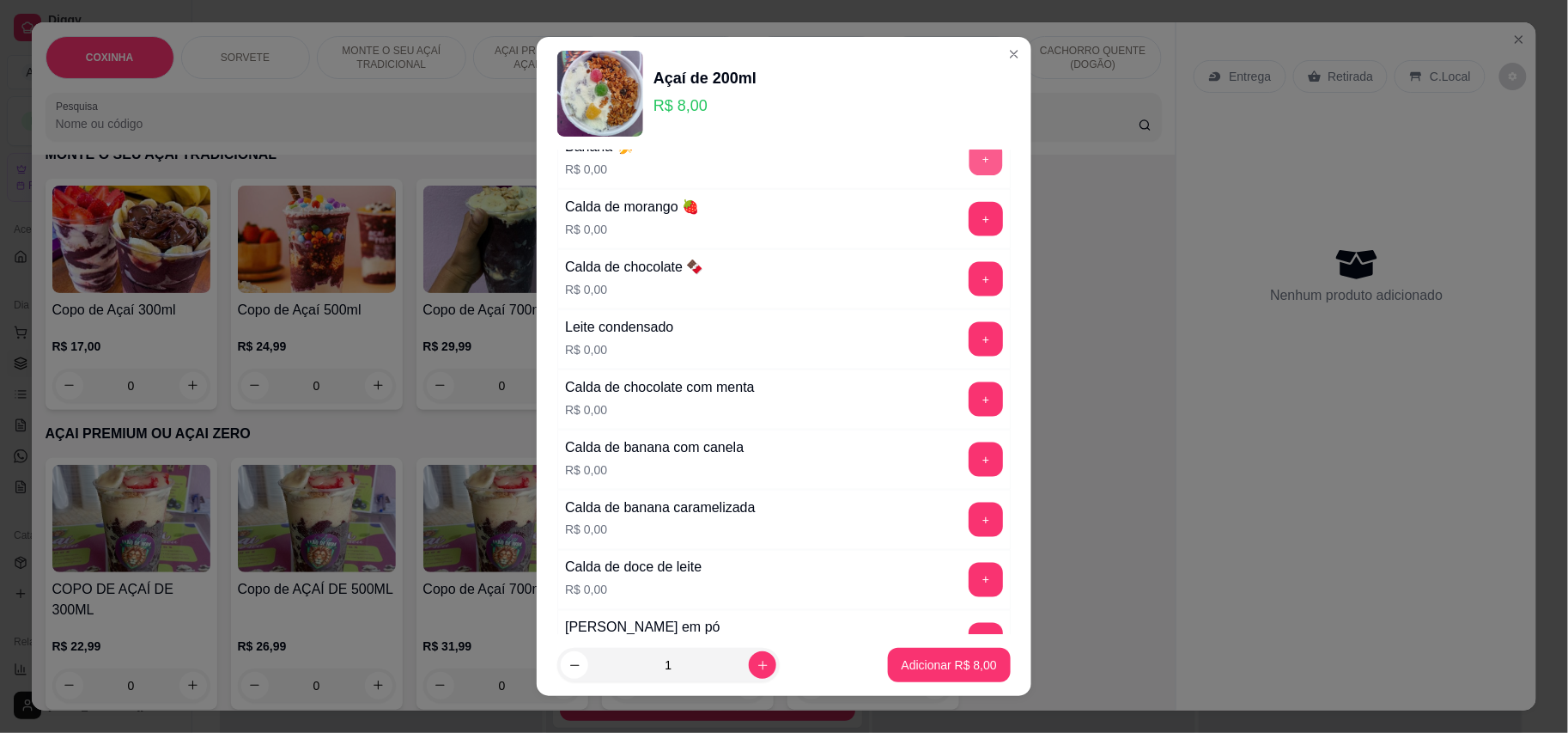
click at [970, 162] on button "+" at bounding box center [987, 159] width 34 height 34
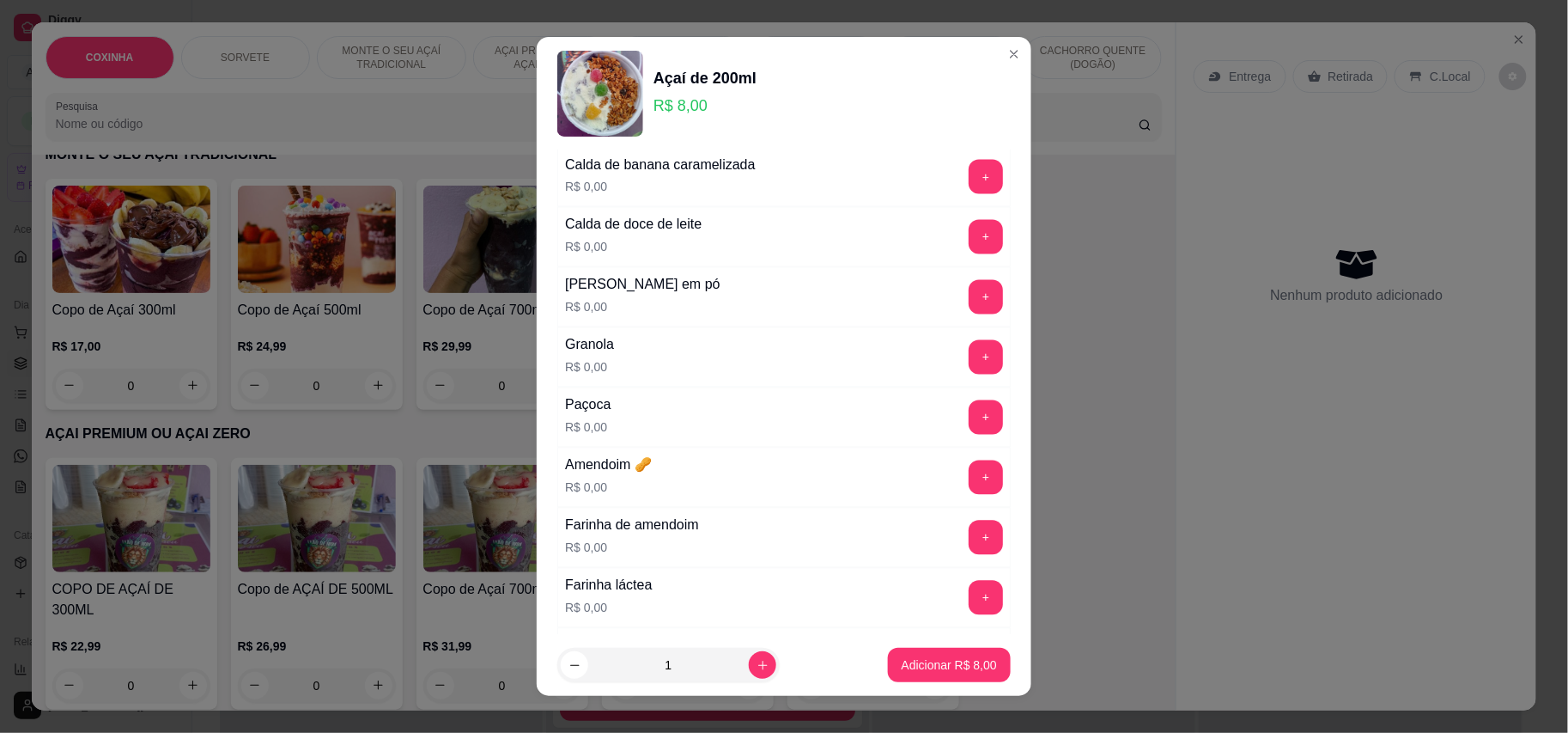
scroll to position [1145, 0]
click at [970, 306] on button "+" at bounding box center [987, 296] width 34 height 34
click at [970, 373] on button "+" at bounding box center [987, 356] width 34 height 34
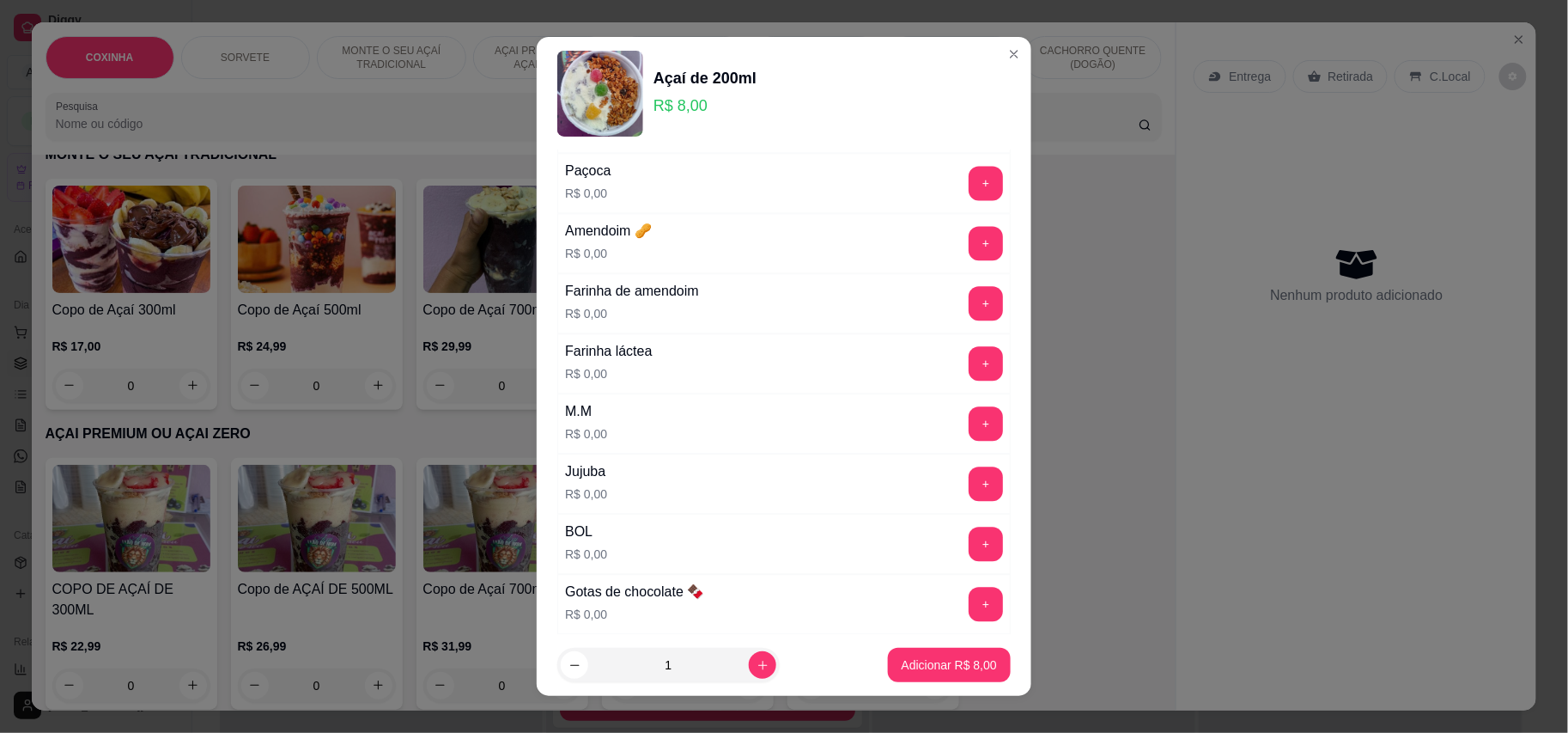
scroll to position [1541, 0]
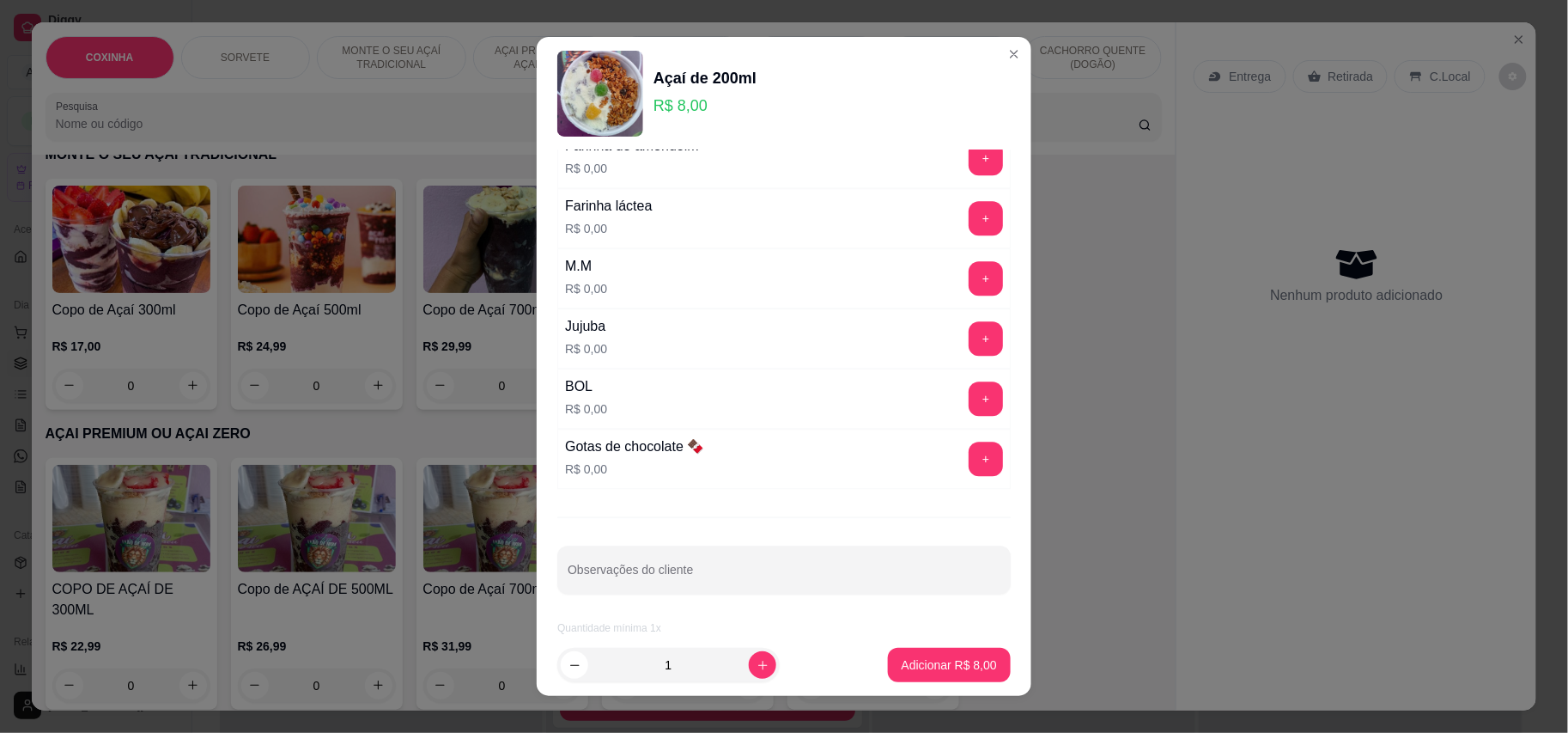
click at [716, 543] on div "AÇAÍ DE 200ml Escolha 1 opção. Completo Açaí Tradicional R$ 0,00 - 1 + Cupuaçu …" at bounding box center [784, 393] width 495 height 485
click at [716, 552] on div at bounding box center [784, 569] width 433 height 35
type input "ANGELI"
click at [902, 665] on p "Adicionar R$ 8,00" at bounding box center [949, 664] width 95 height 17
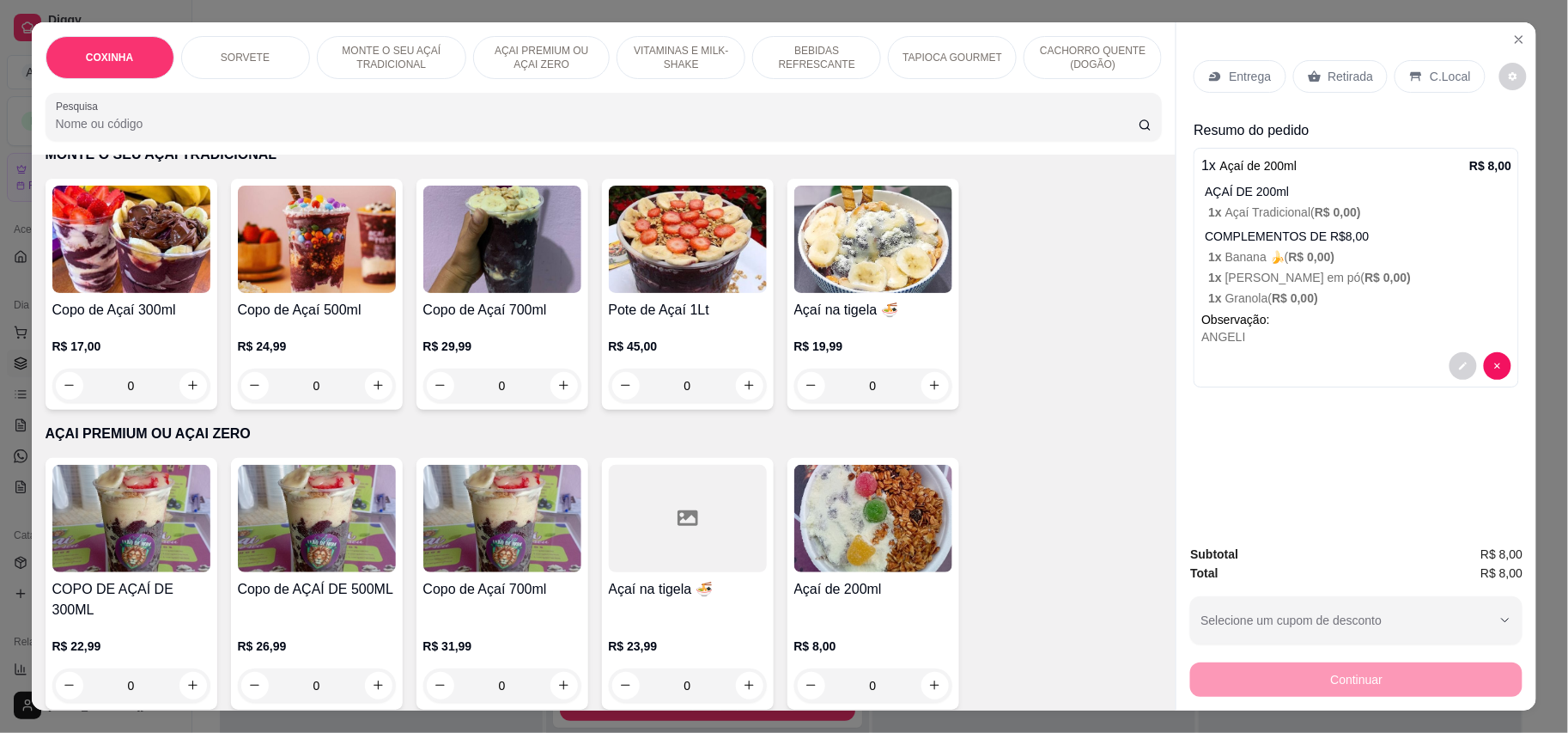
click at [833, 506] on img at bounding box center [873, 518] width 158 height 108
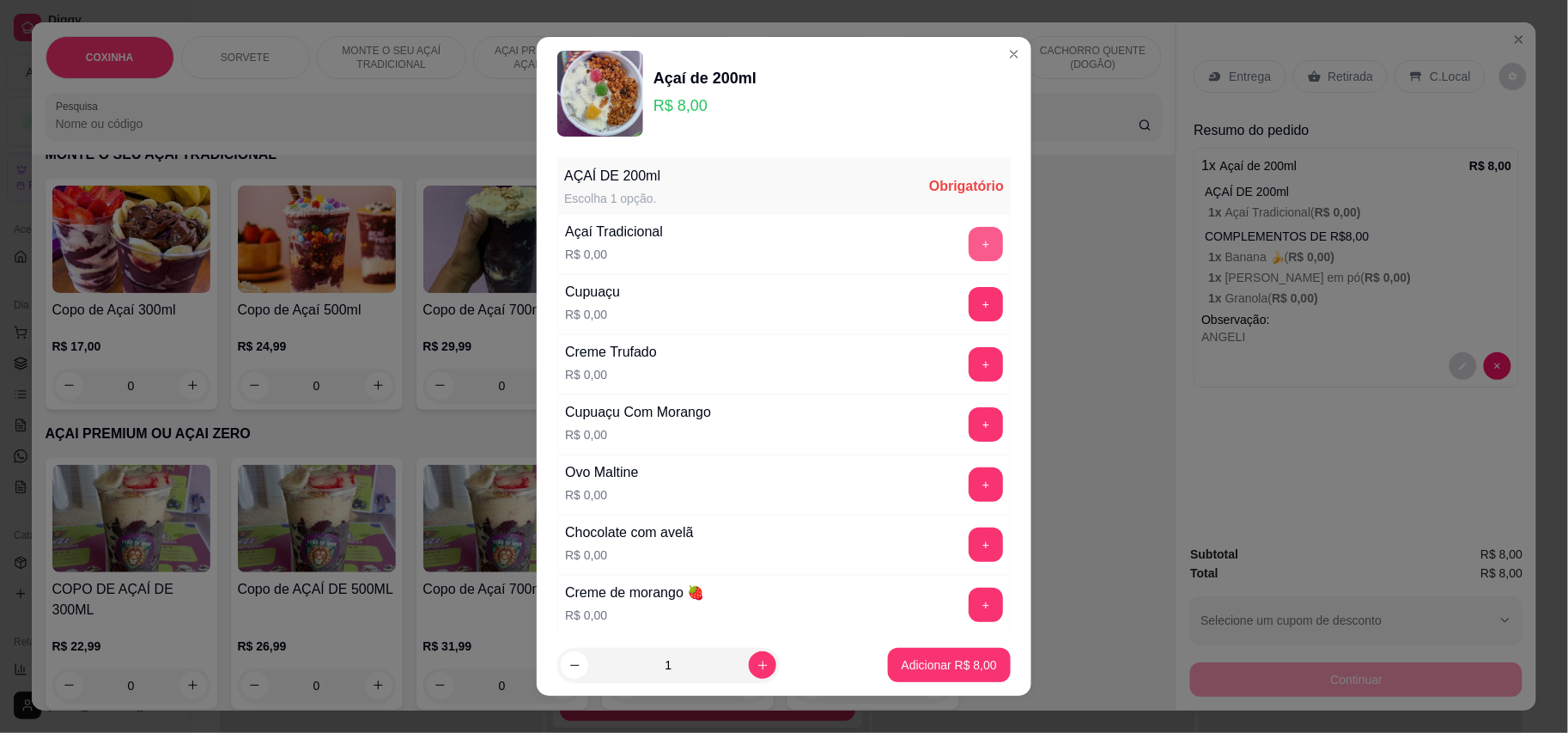
click at [969, 245] on button "+" at bounding box center [986, 244] width 35 height 35
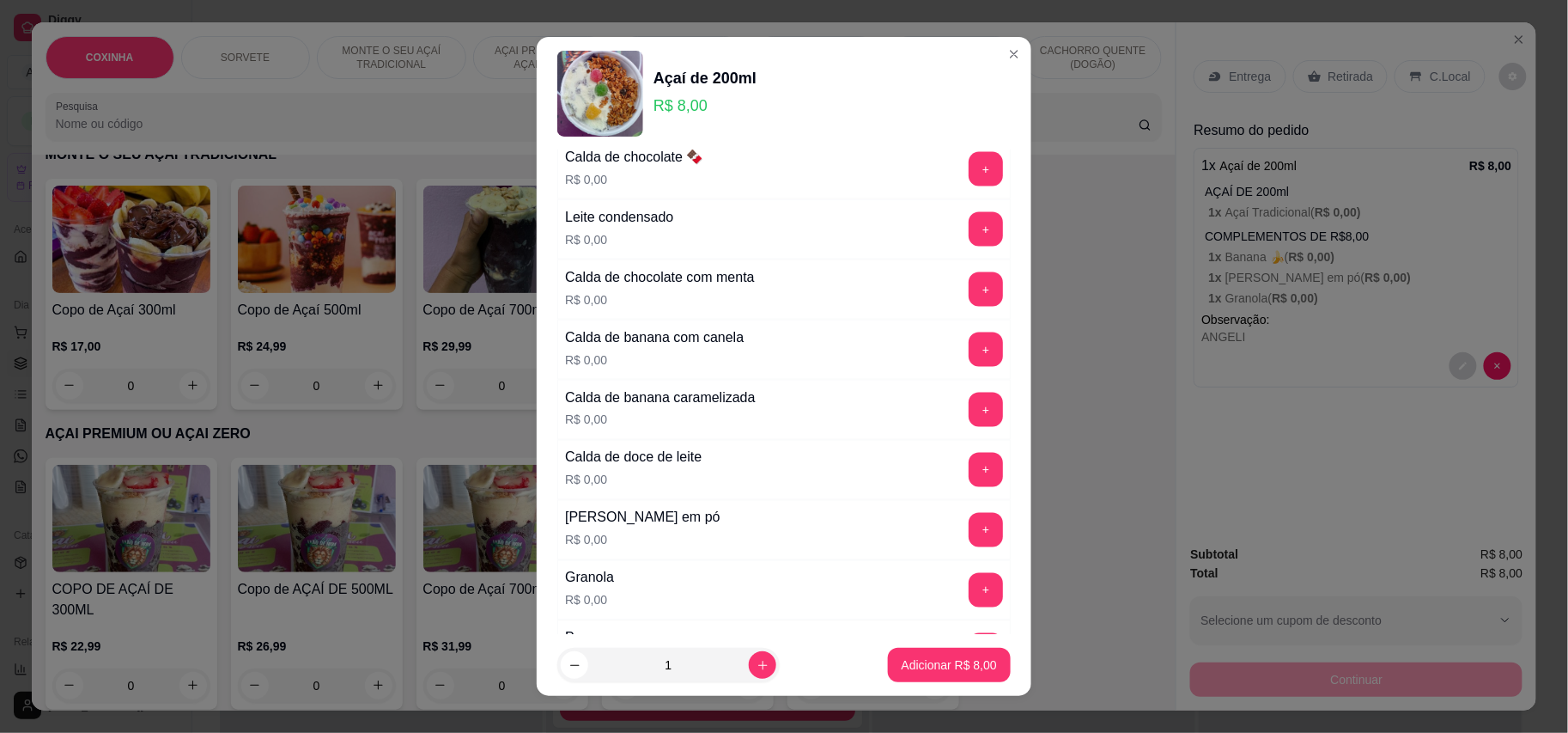
scroll to position [1030, 0]
click at [969, 416] on button "+" at bounding box center [986, 411] width 35 height 35
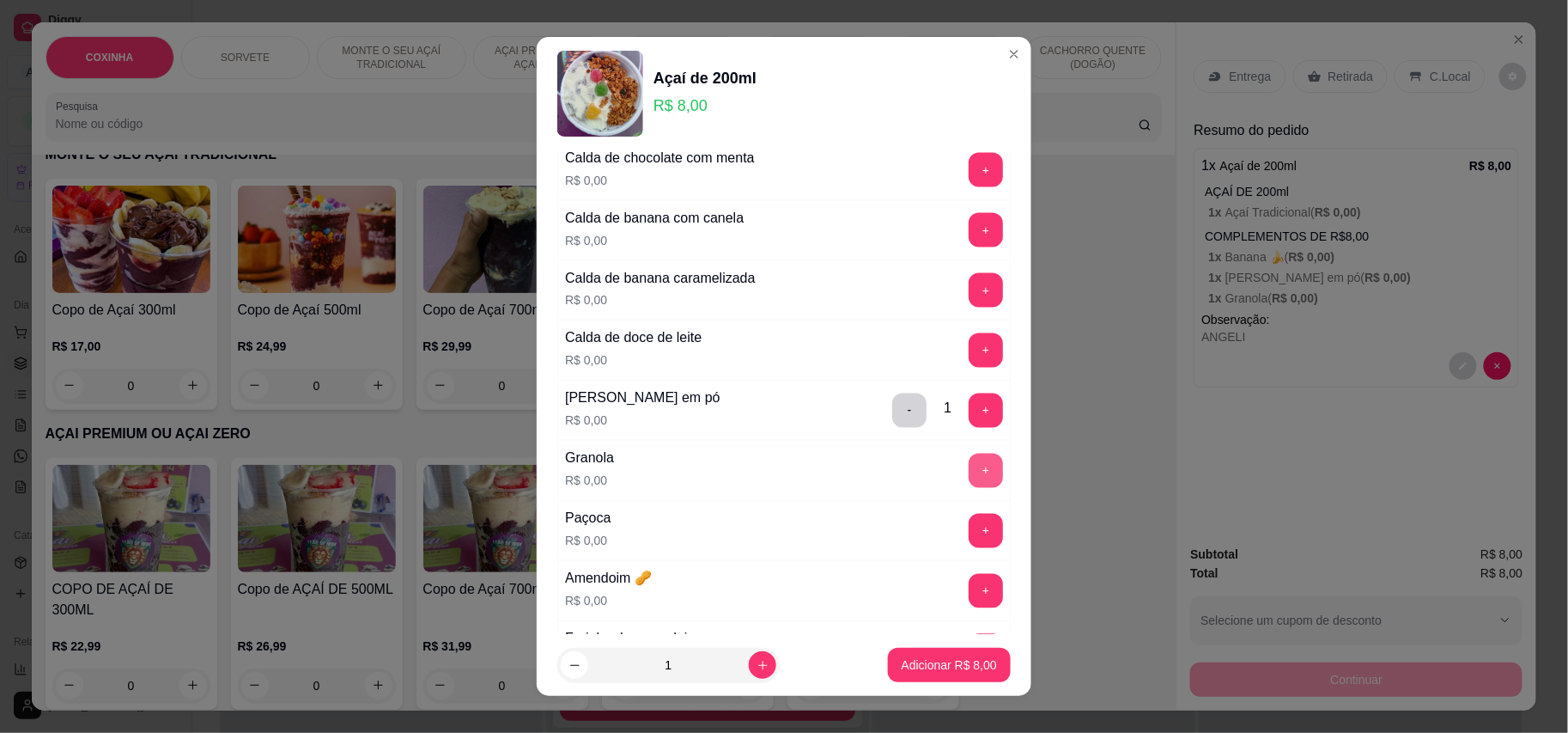
click at [969, 472] on button "+" at bounding box center [986, 470] width 35 height 35
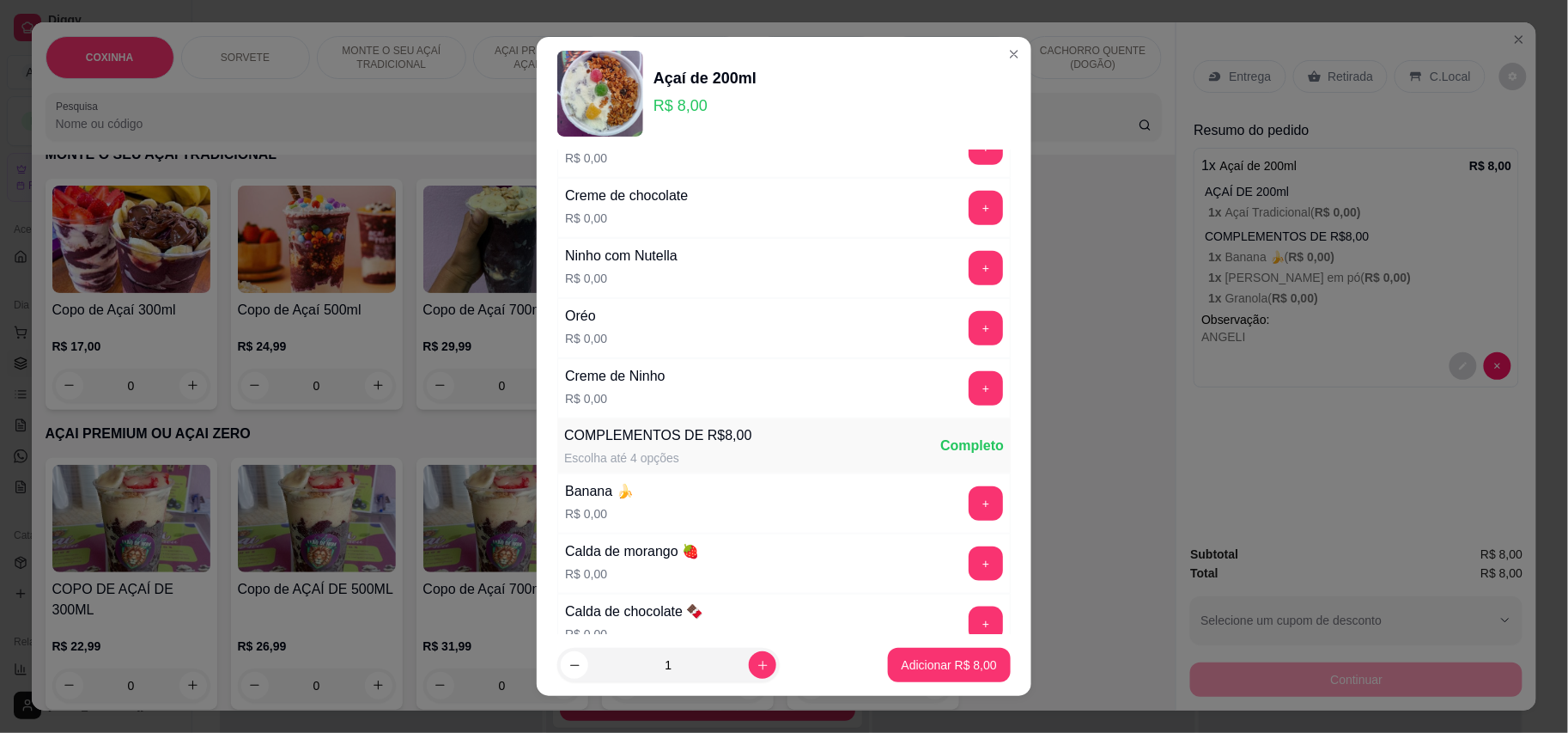
scroll to position [458, 0]
click at [969, 495] on button "+" at bounding box center [986, 502] width 35 height 35
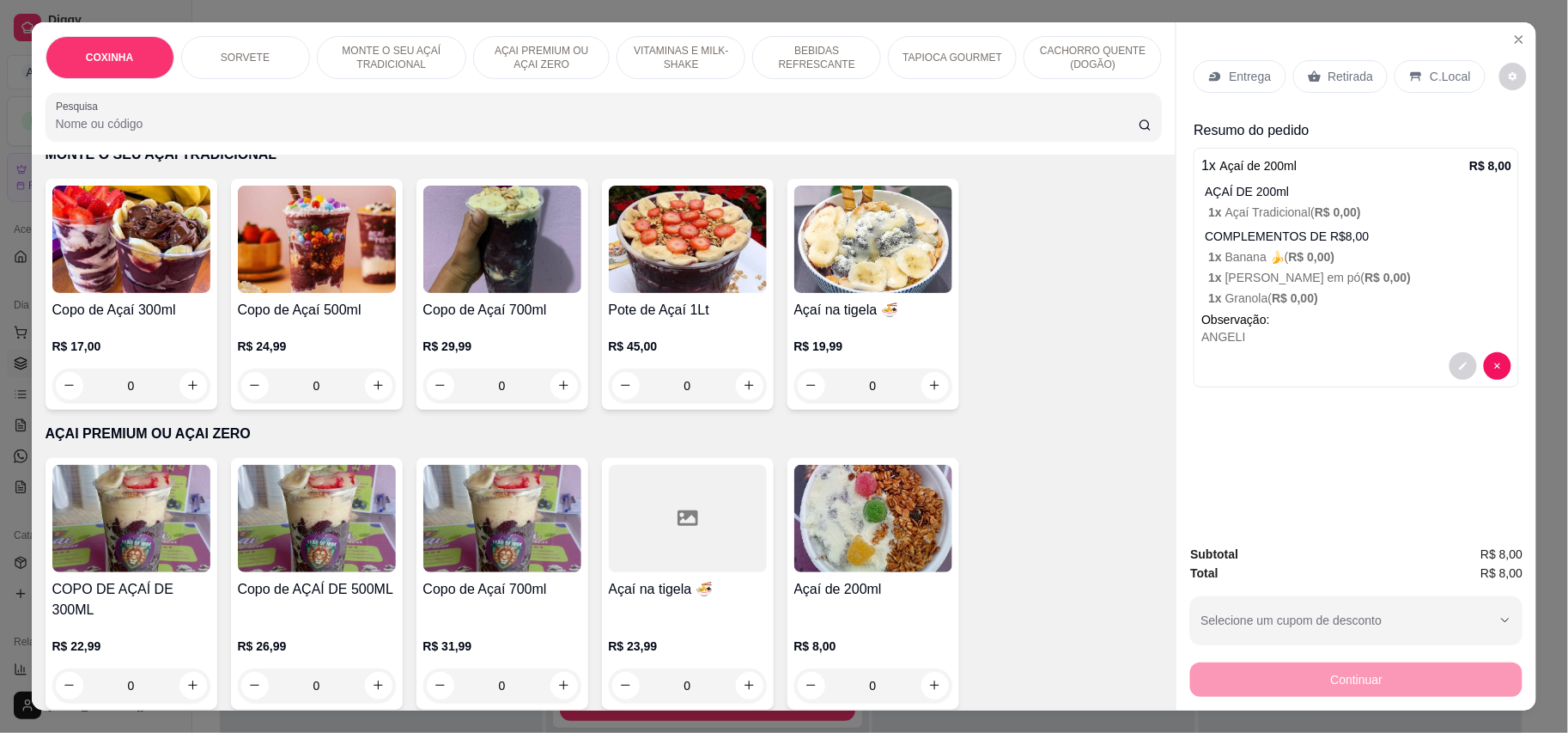
click at [1257, 262] on p "1 x Banana 🍌 ( R$ 0,00 )" at bounding box center [1360, 257] width 303 height 17
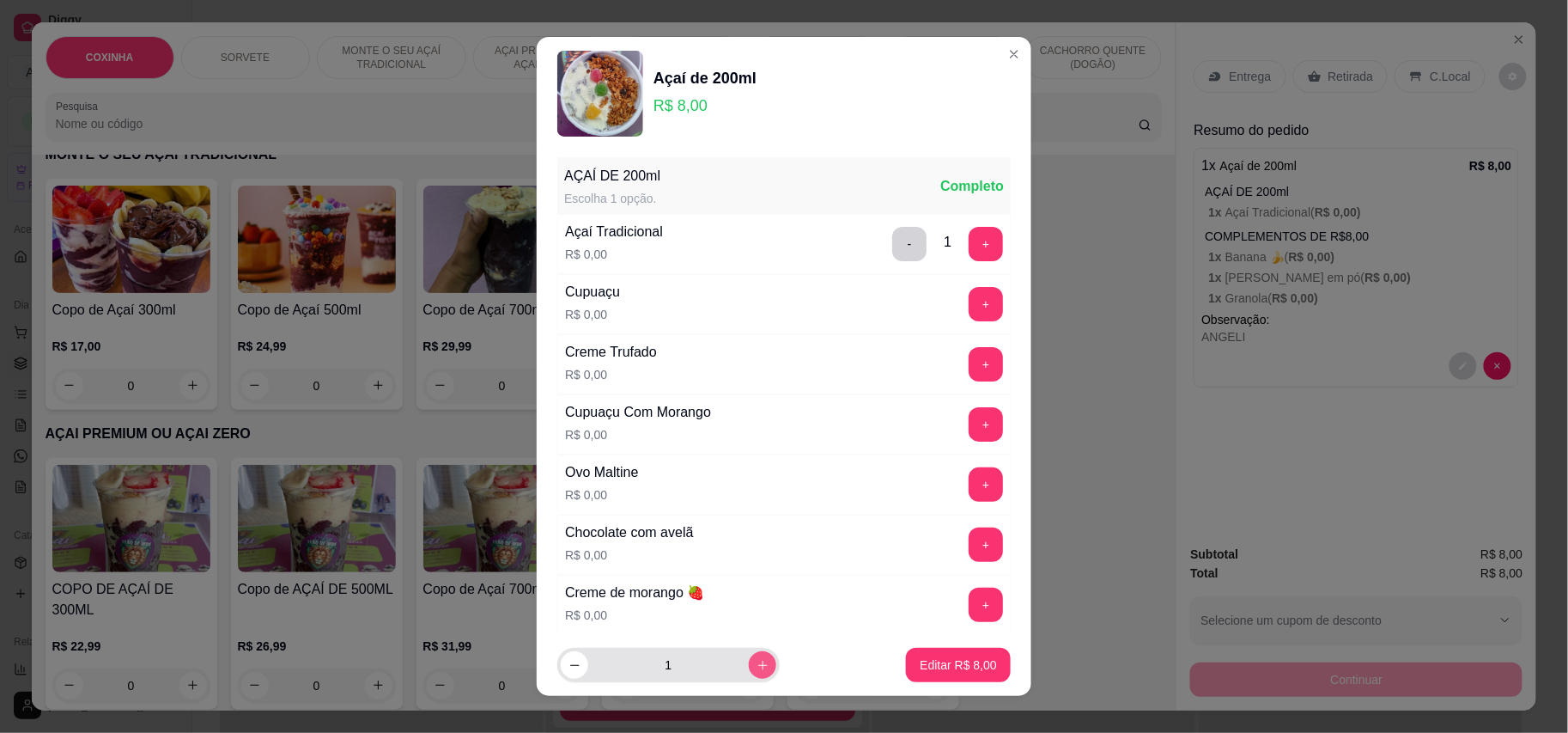
click at [757, 664] on icon "increase-product-quantity" at bounding box center [763, 665] width 12 height 12
type input "2"
click at [934, 667] on p "Editar R$ 16,00" at bounding box center [955, 664] width 84 height 17
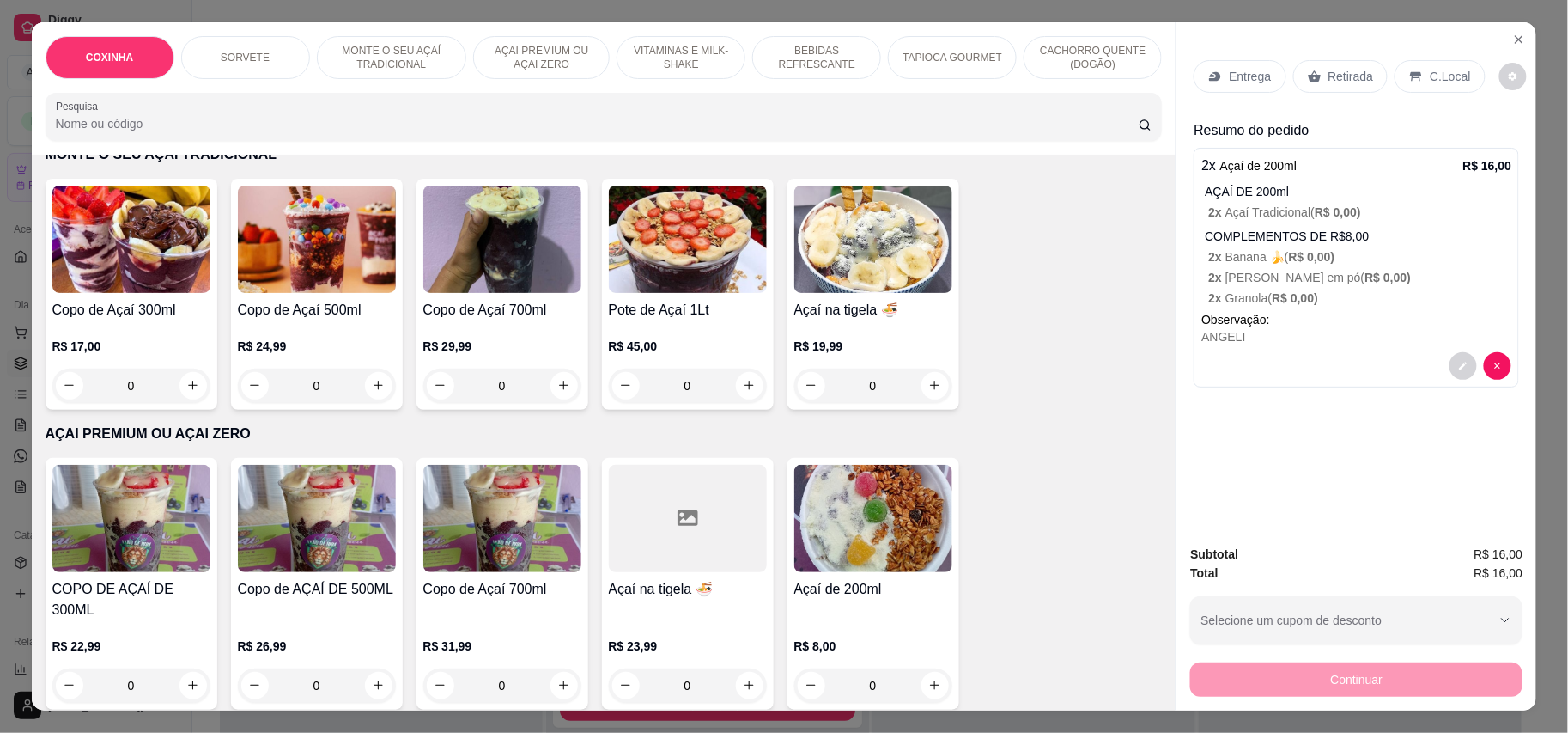
click at [871, 513] on img at bounding box center [873, 518] width 158 height 108
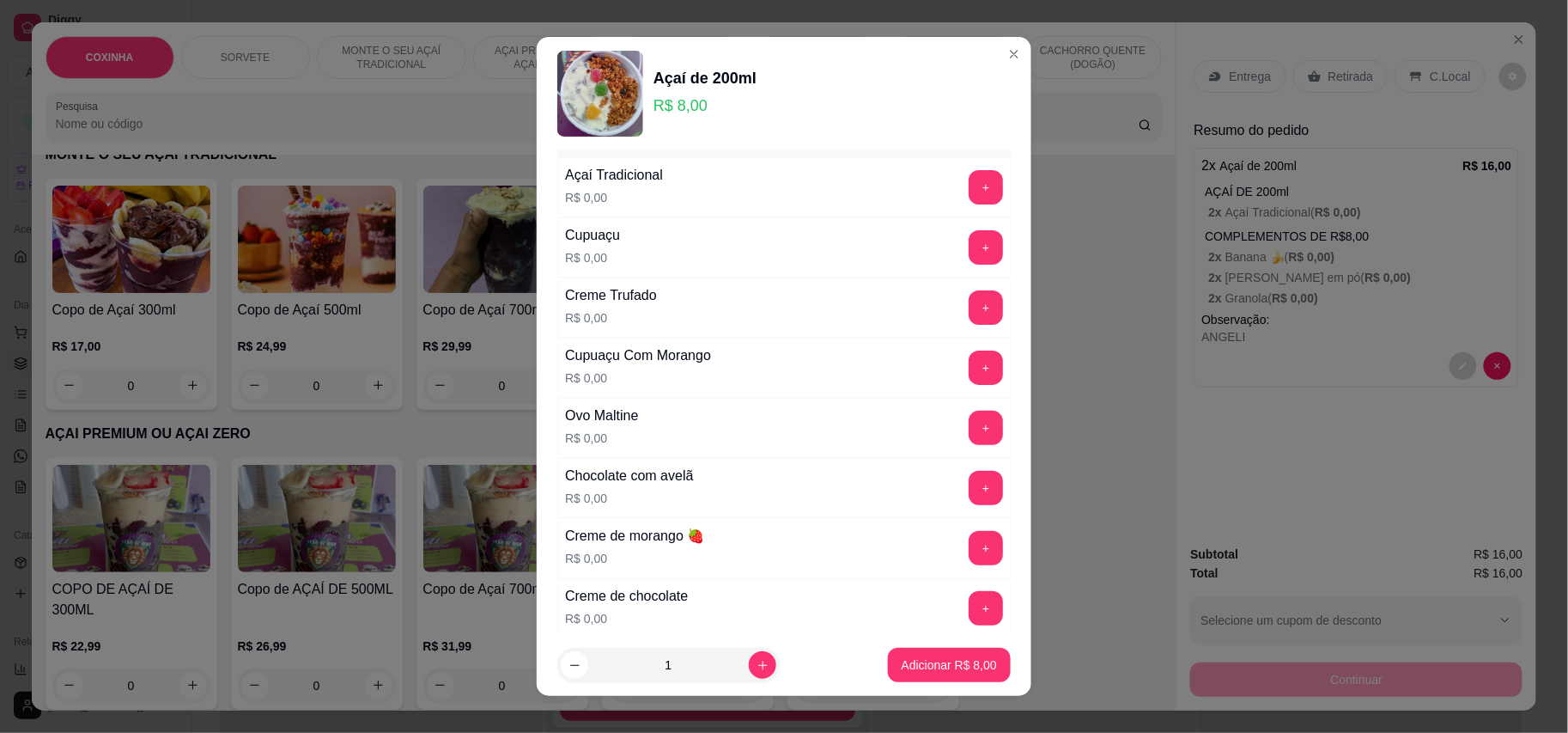
scroll to position [114, 0]
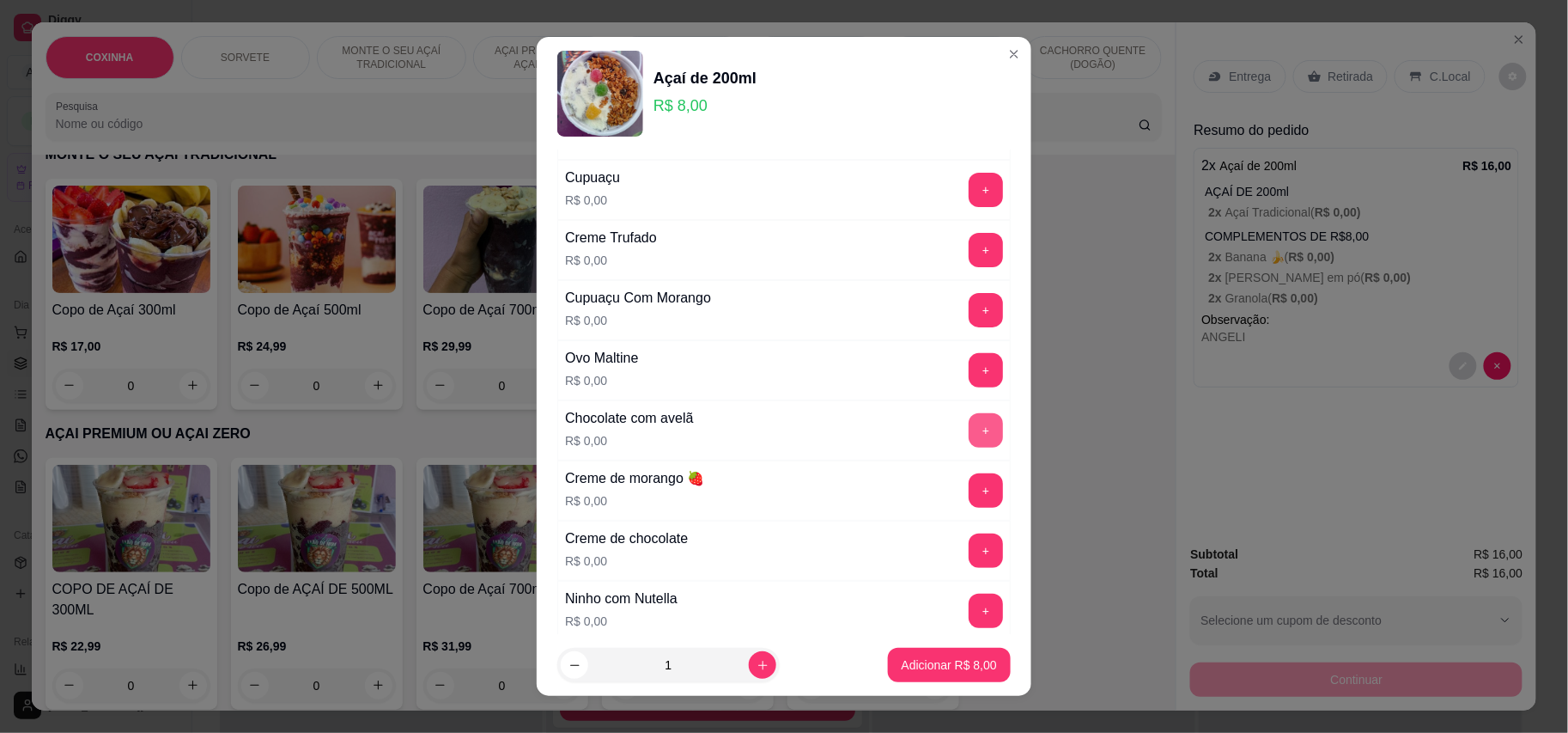
click at [969, 435] on button "+" at bounding box center [986, 430] width 35 height 35
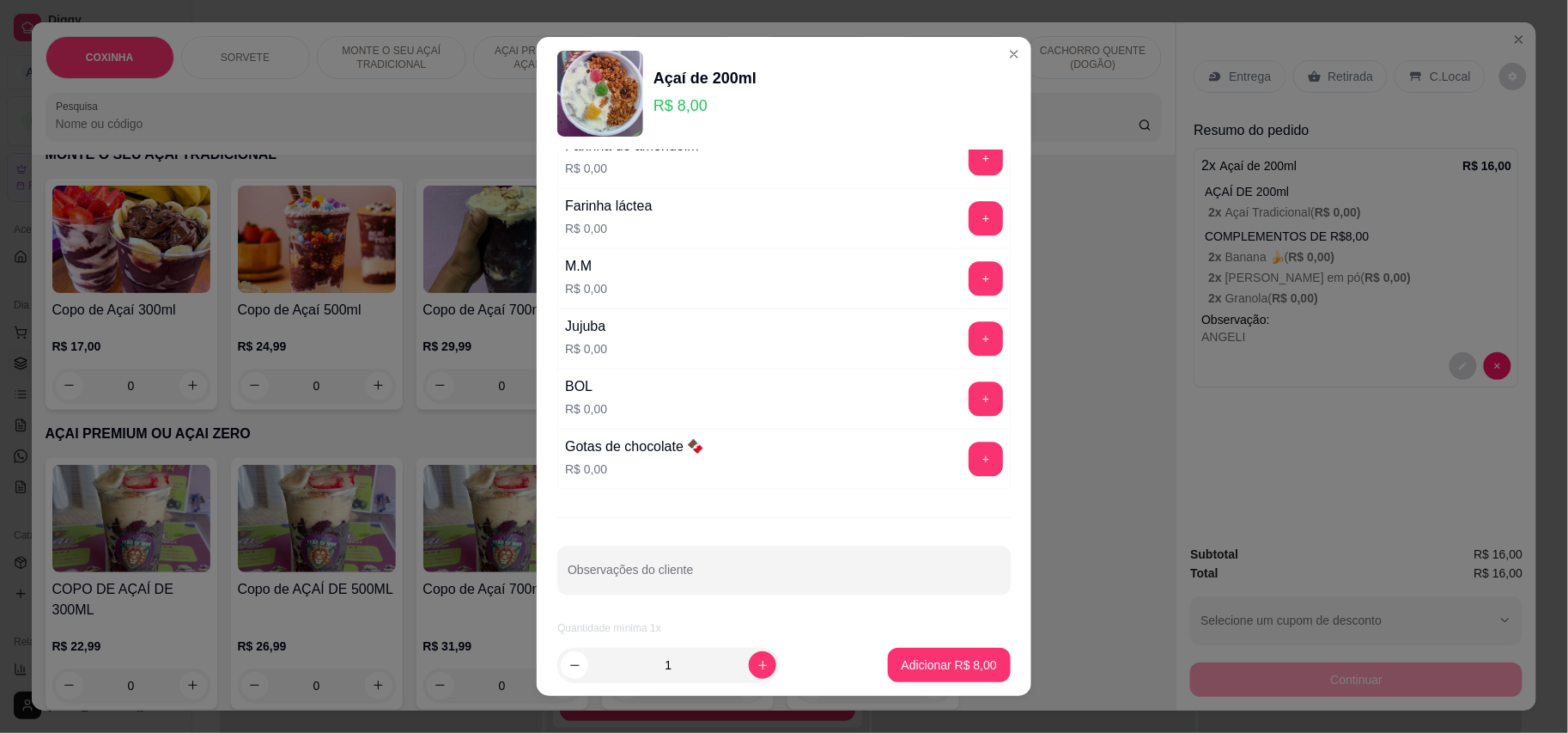
scroll to position [18, 0]
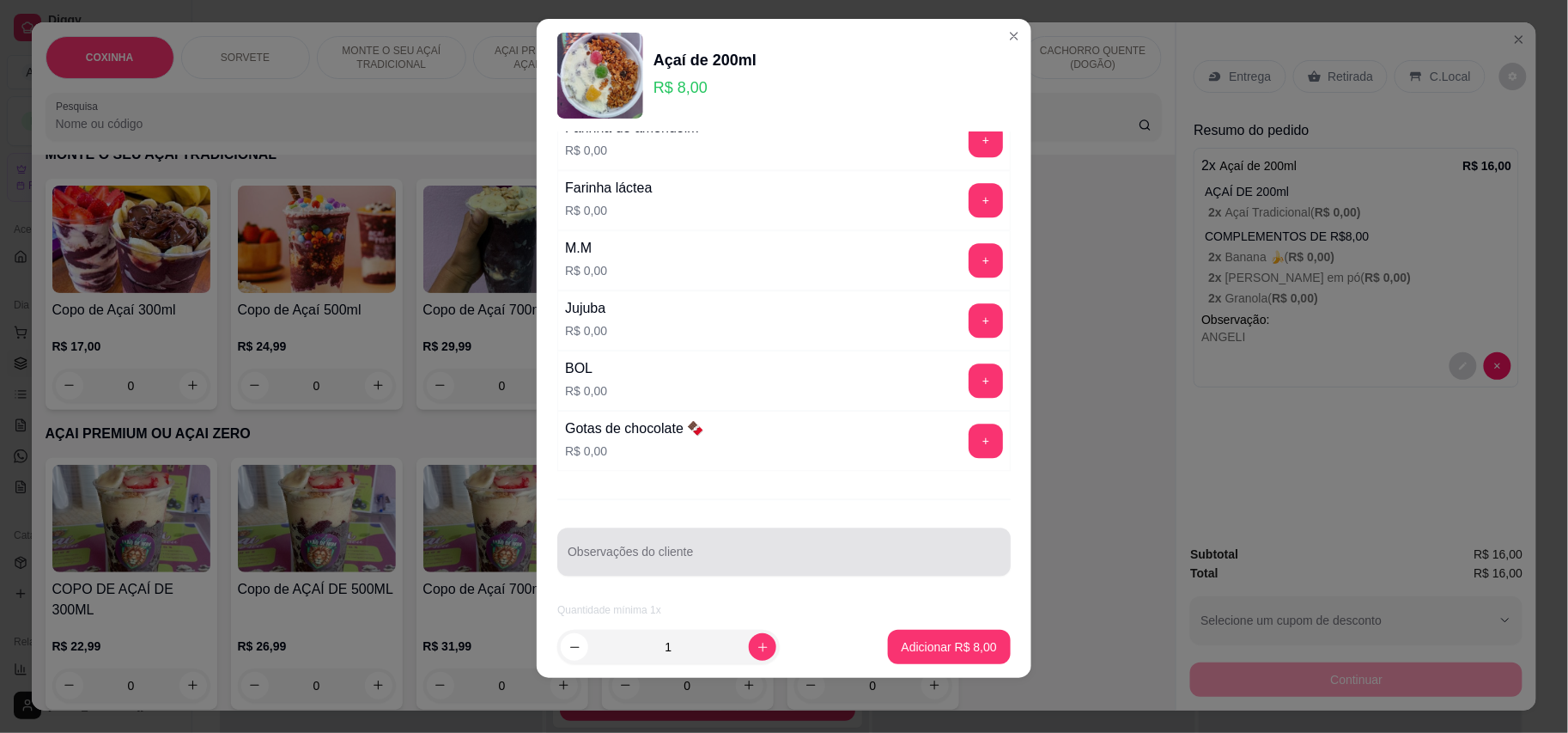
click at [736, 545] on div at bounding box center [784, 551] width 433 height 35
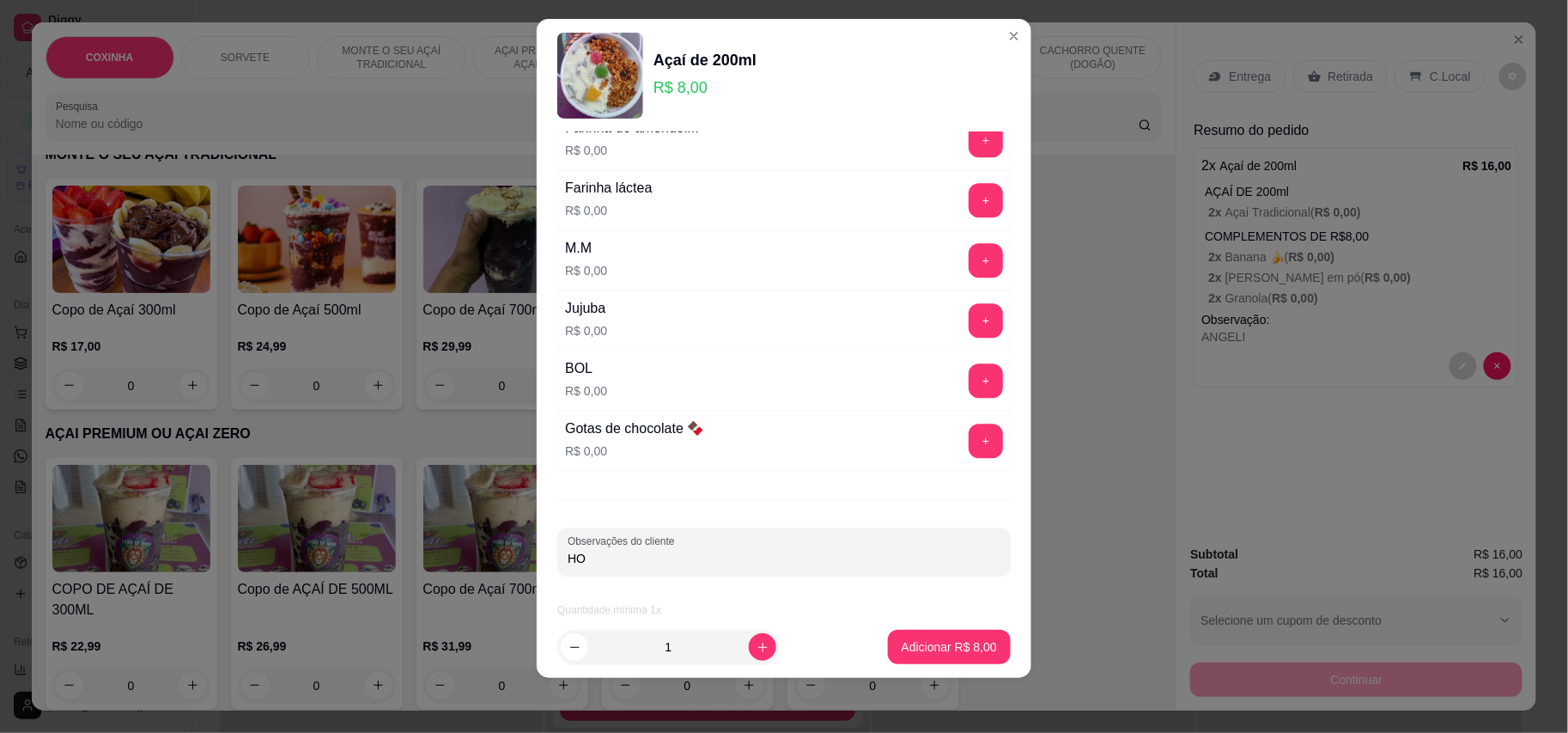
type input "H"
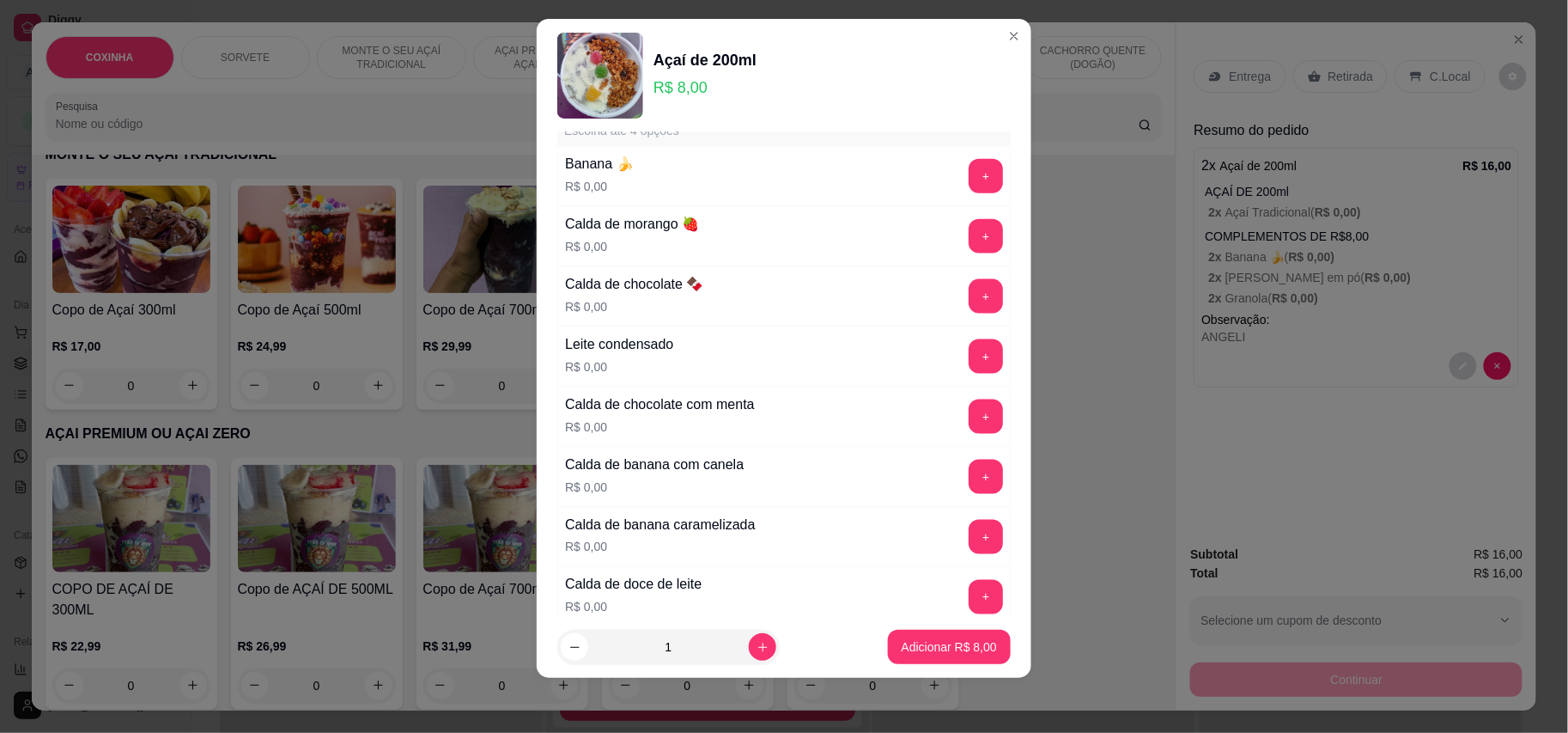
scroll to position [739, 0]
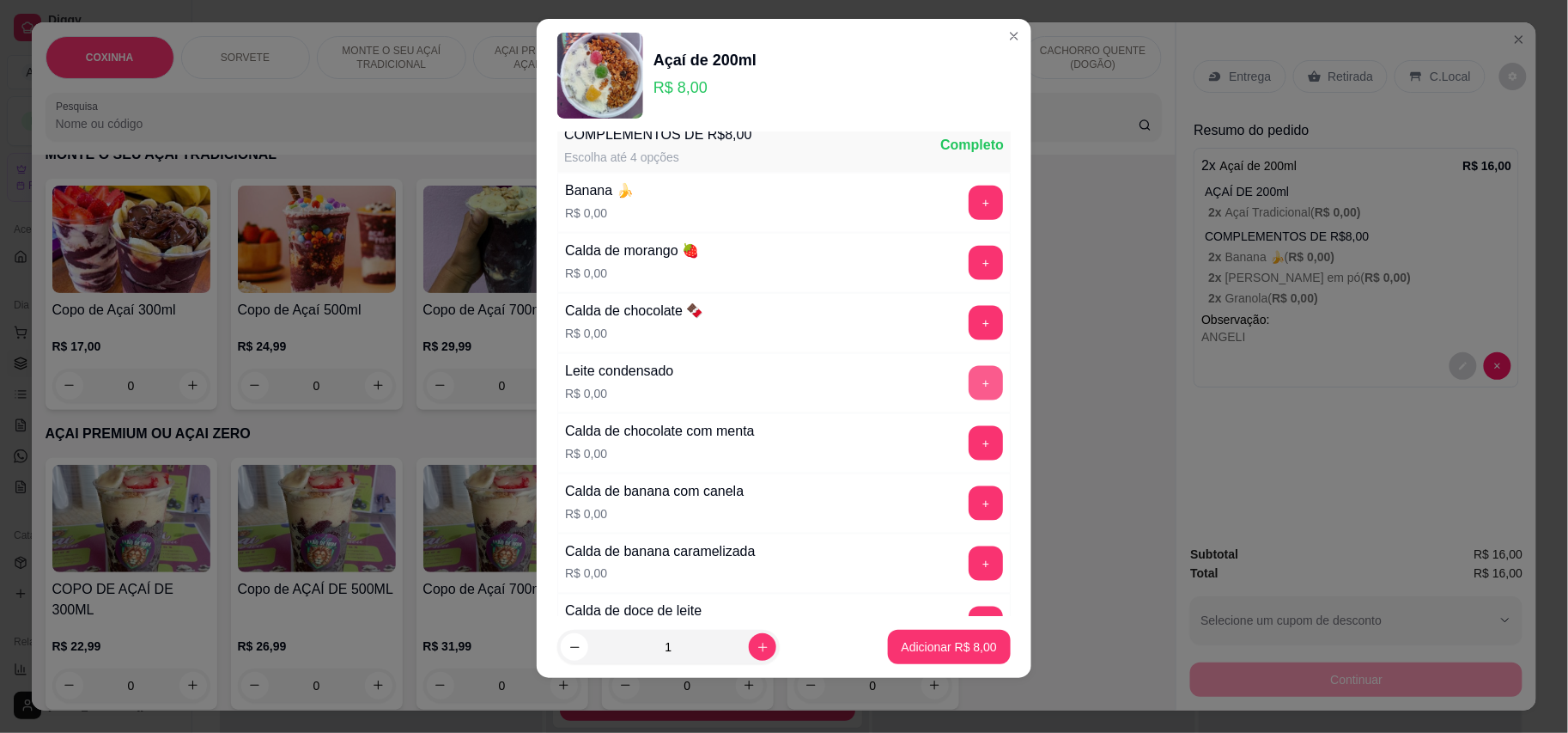
type input "CHOCOMENTA"
click at [962, 388] on div "+" at bounding box center [986, 383] width 48 height 35
click at [970, 399] on button "+" at bounding box center [987, 383] width 34 height 34
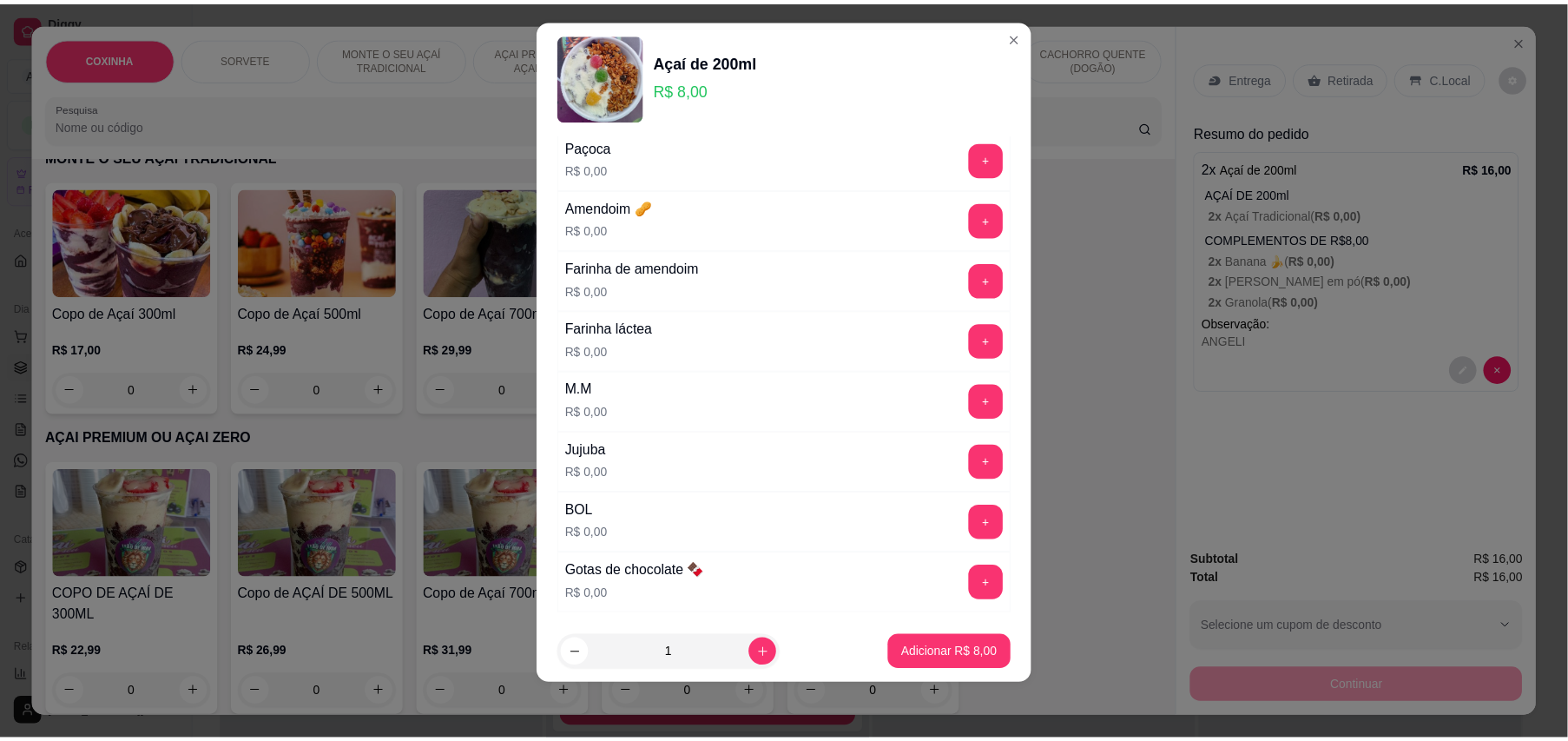
scroll to position [1442, 0]
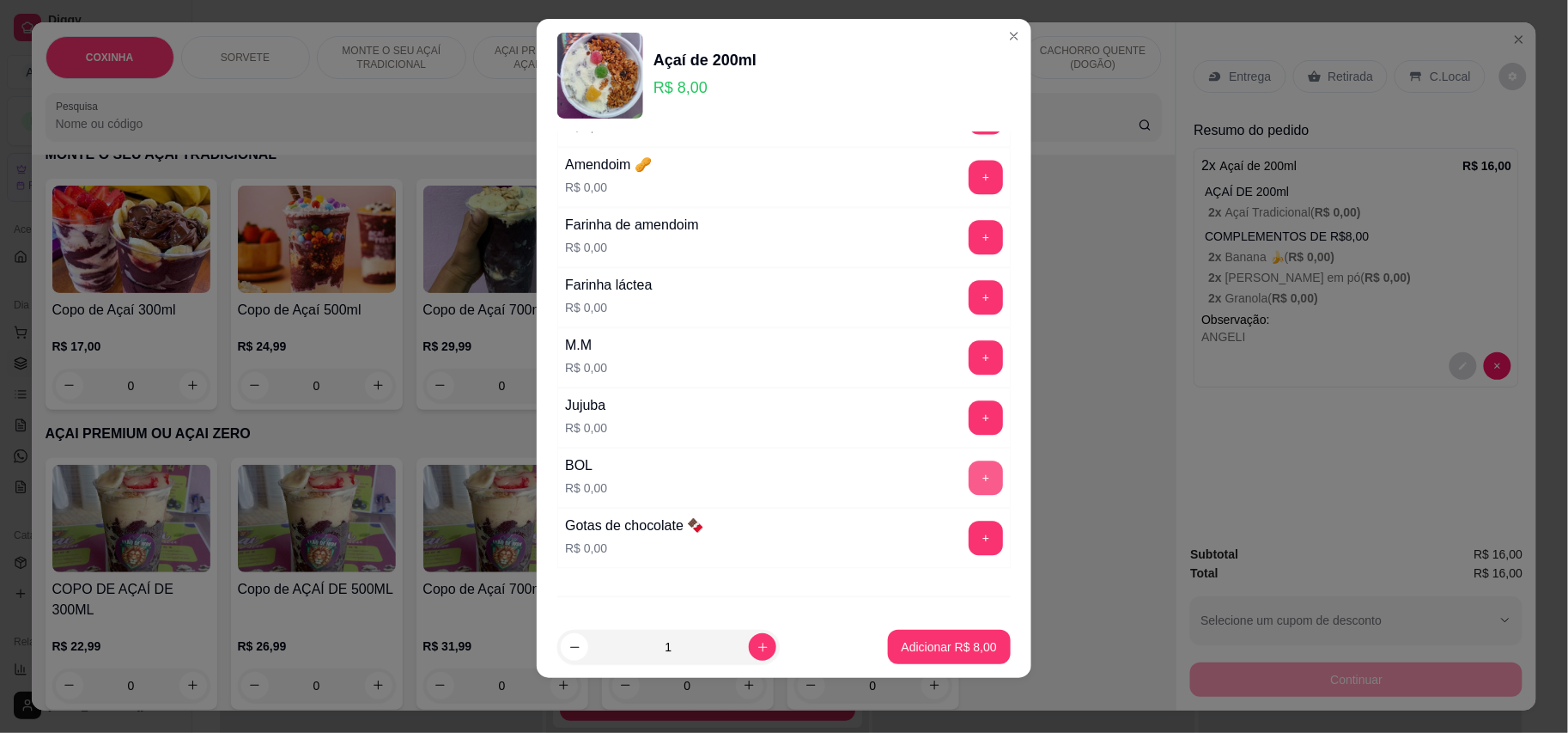
click at [969, 485] on button "+" at bounding box center [986, 477] width 35 height 35
click at [931, 660] on button "Adicionar R$ 8,00" at bounding box center [949, 647] width 119 height 34
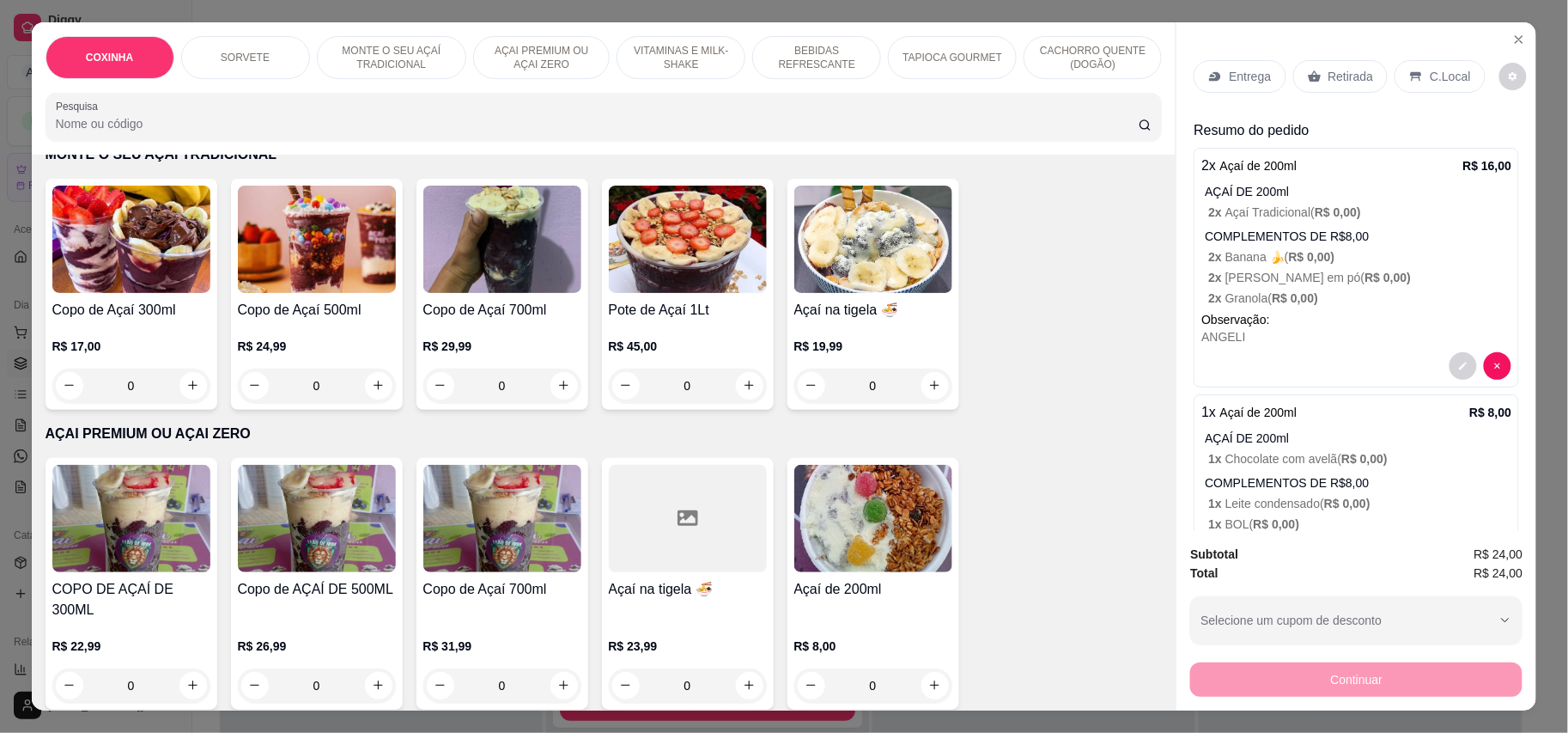
click at [1341, 79] on p "Retirada" at bounding box center [1351, 76] width 45 height 17
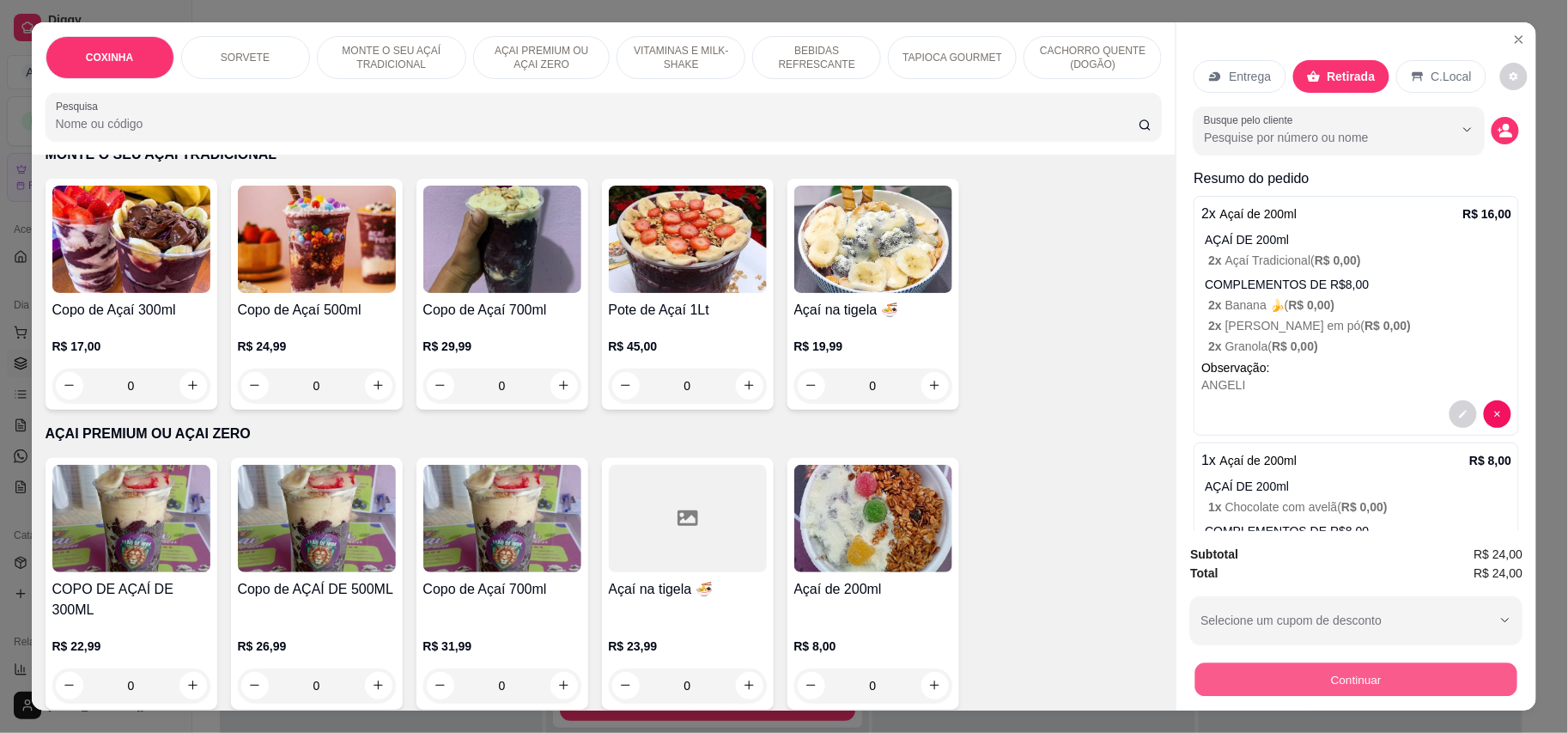
click at [1348, 680] on button "Continuar" at bounding box center [1357, 680] width 322 height 34
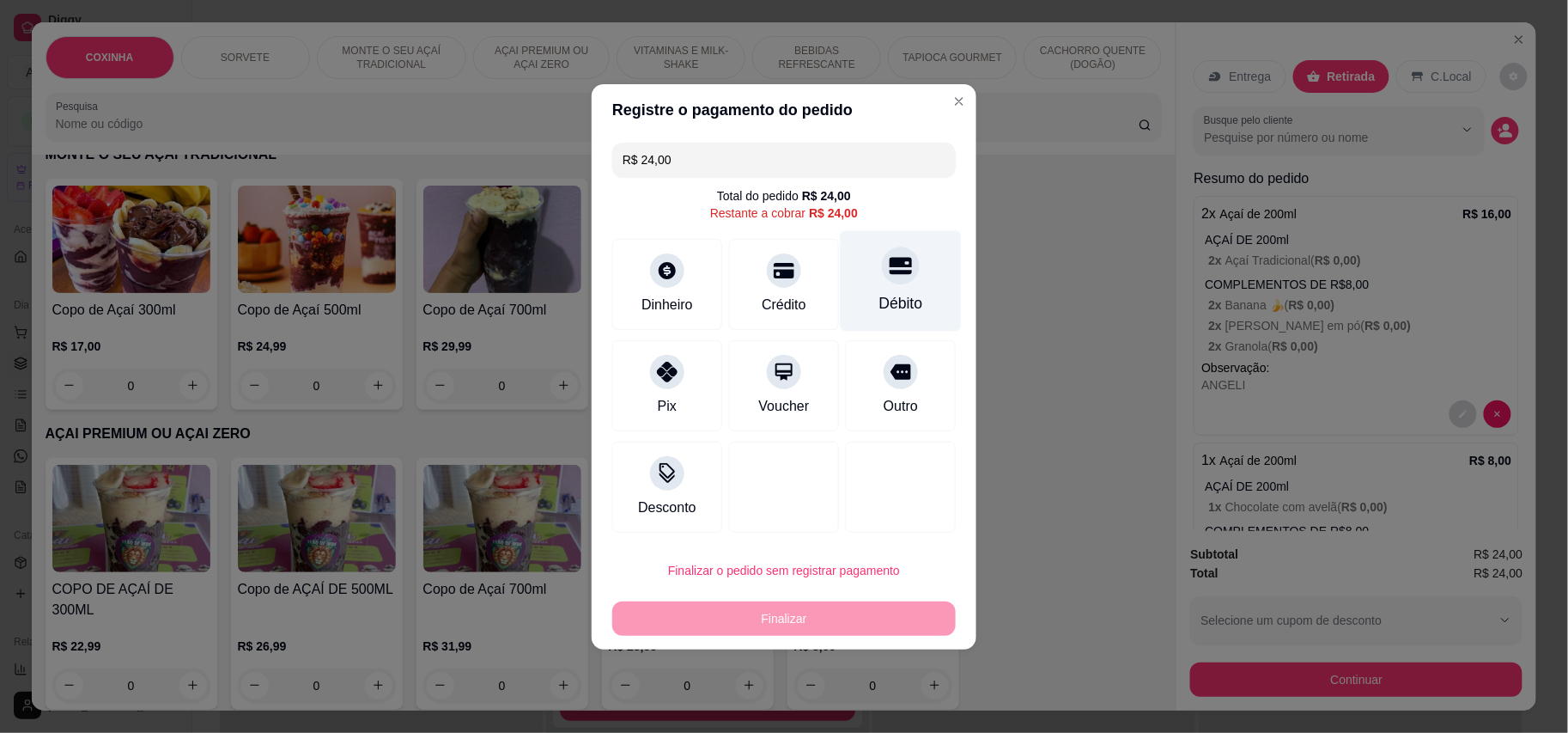
click at [882, 280] on div at bounding box center [901, 265] width 37 height 37
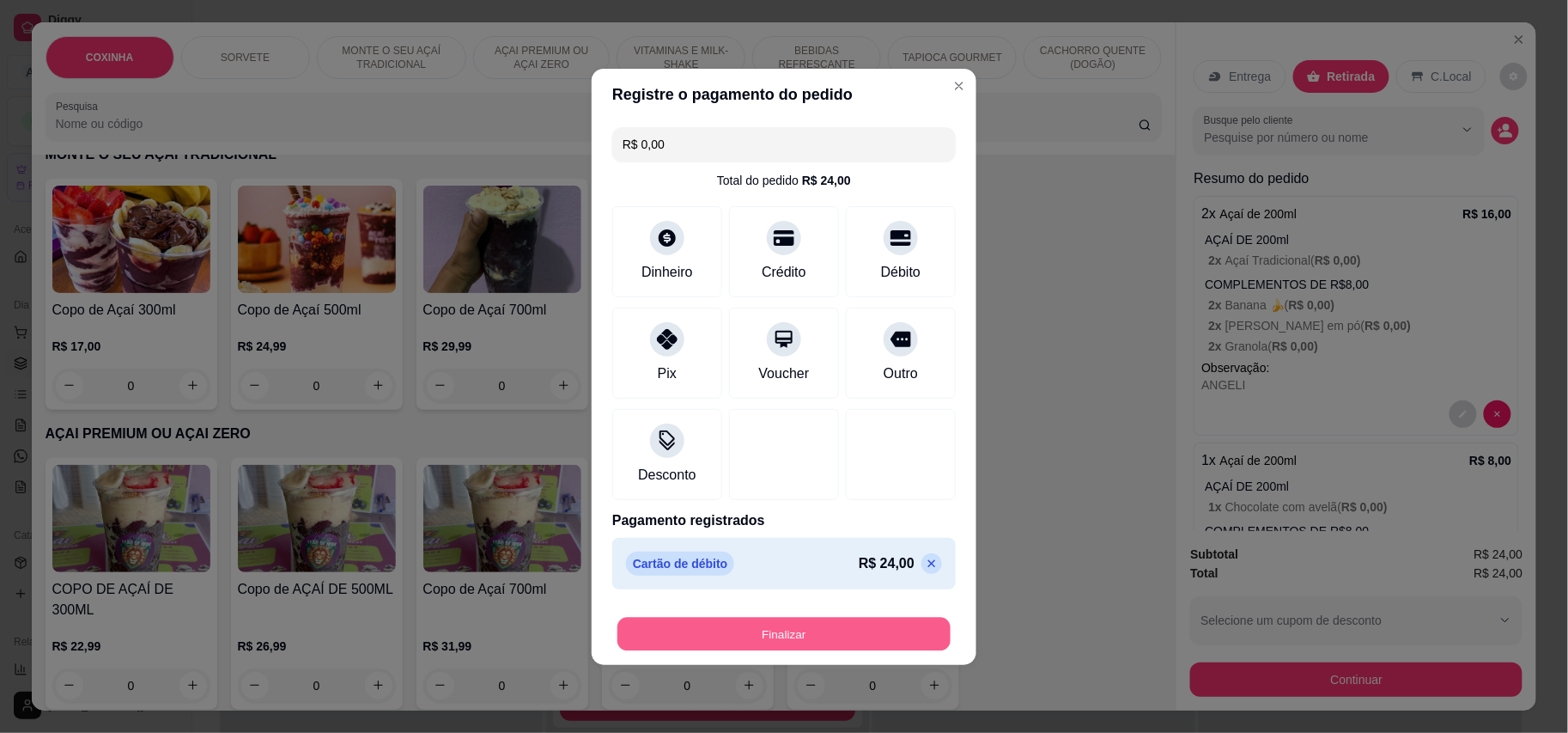
click at [818, 633] on button "Finalizar" at bounding box center [784, 634] width 333 height 34
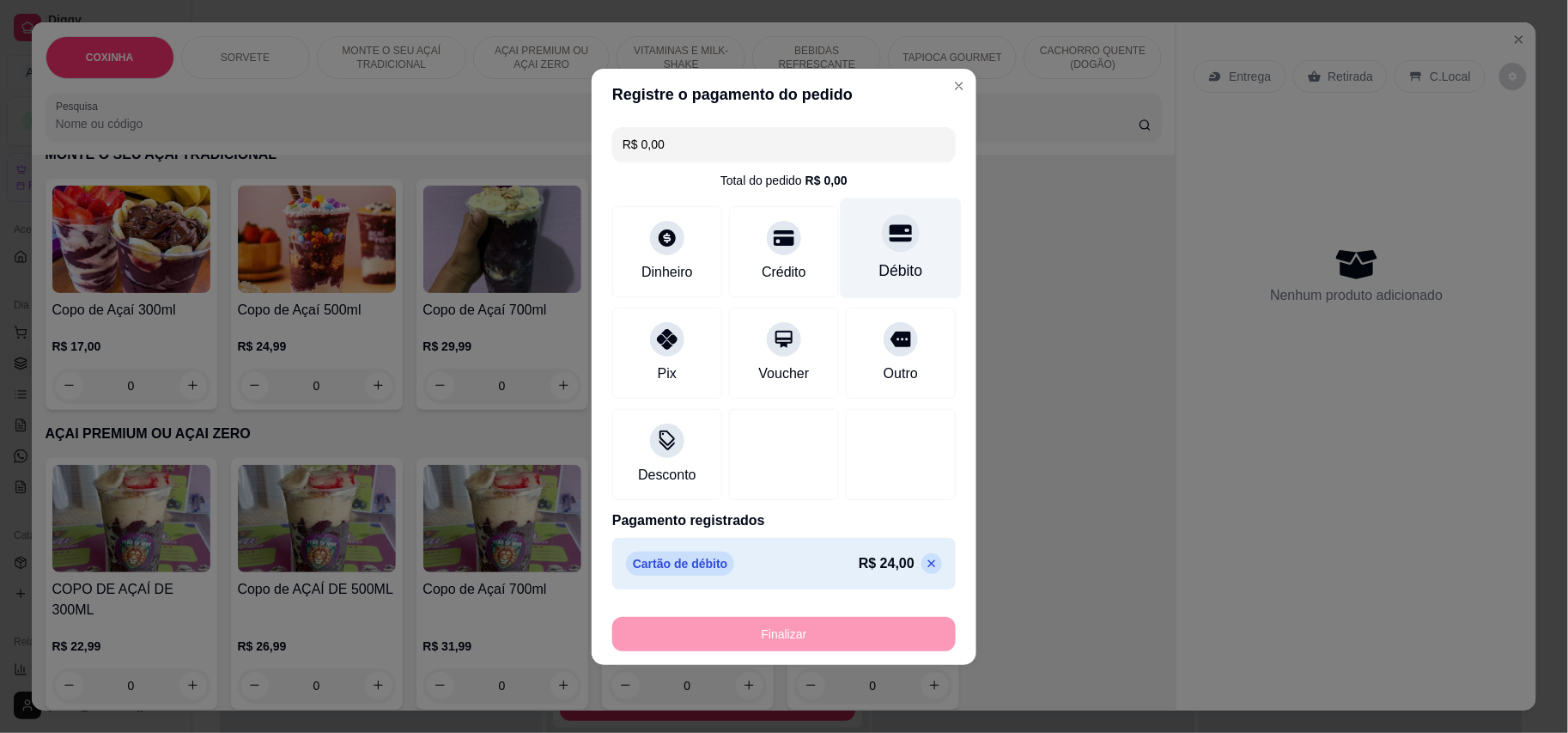
type input "-R$ 24,00"
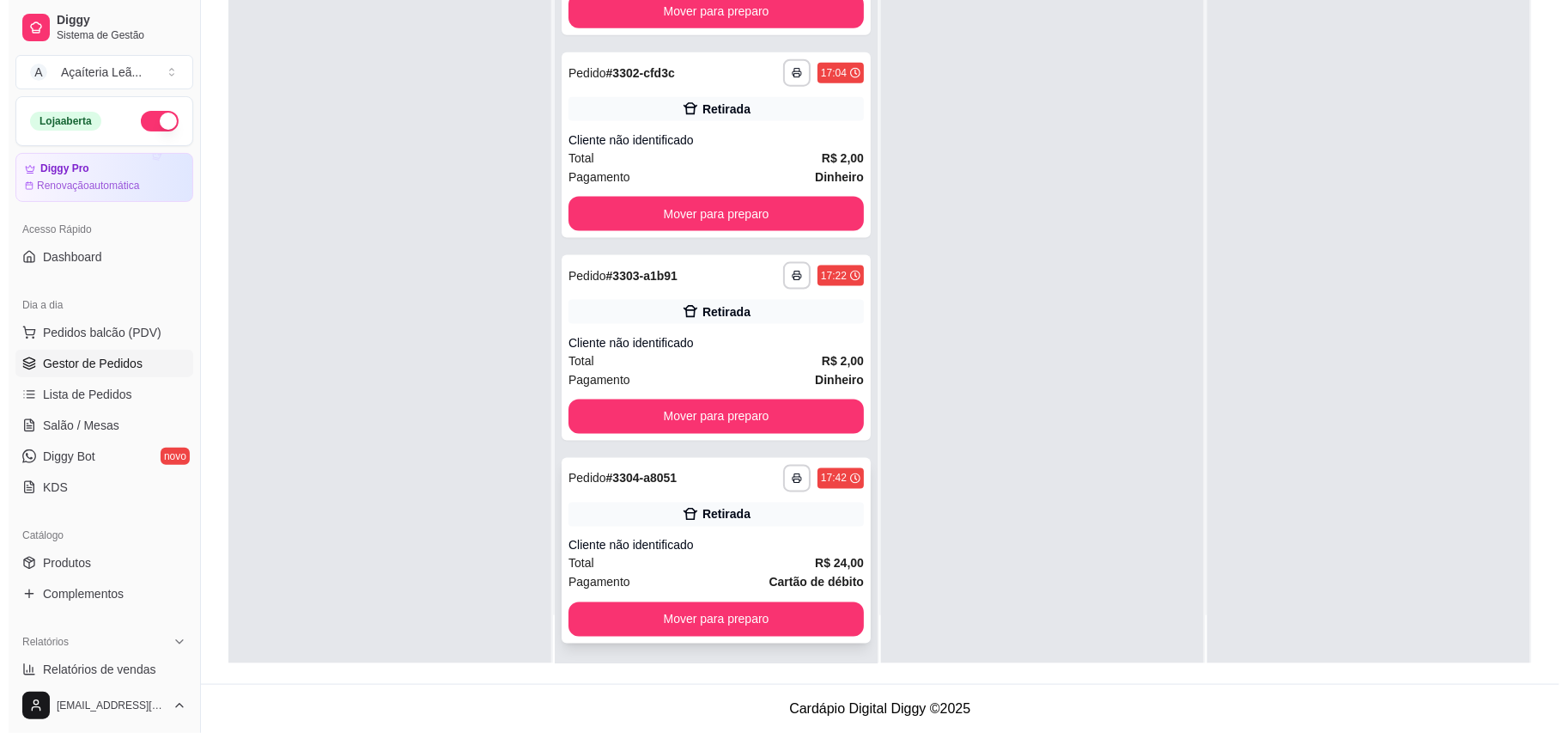
scroll to position [703, 0]
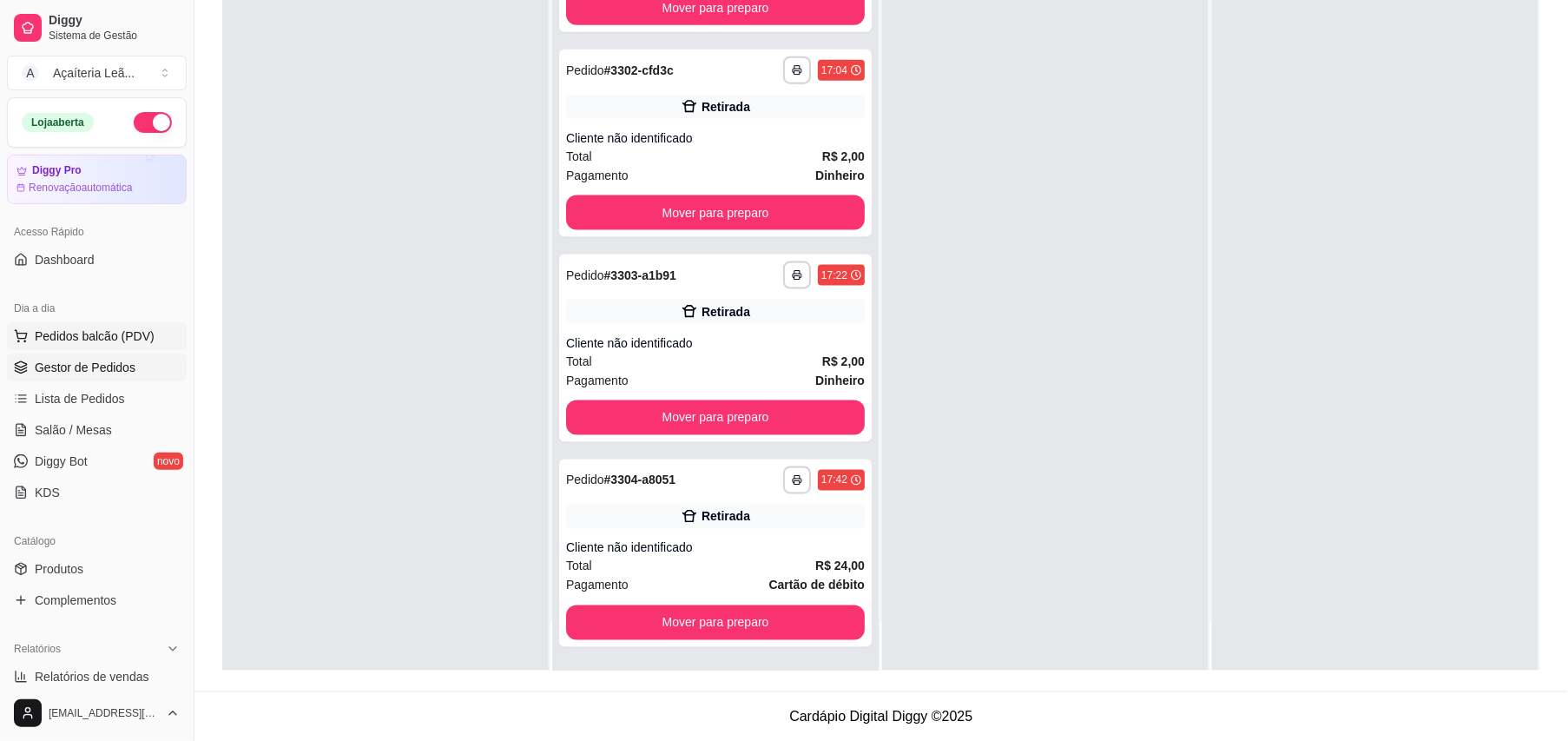
click at [103, 345] on span "Pedidos balcão (PDV)" at bounding box center [95, 336] width 120 height 17
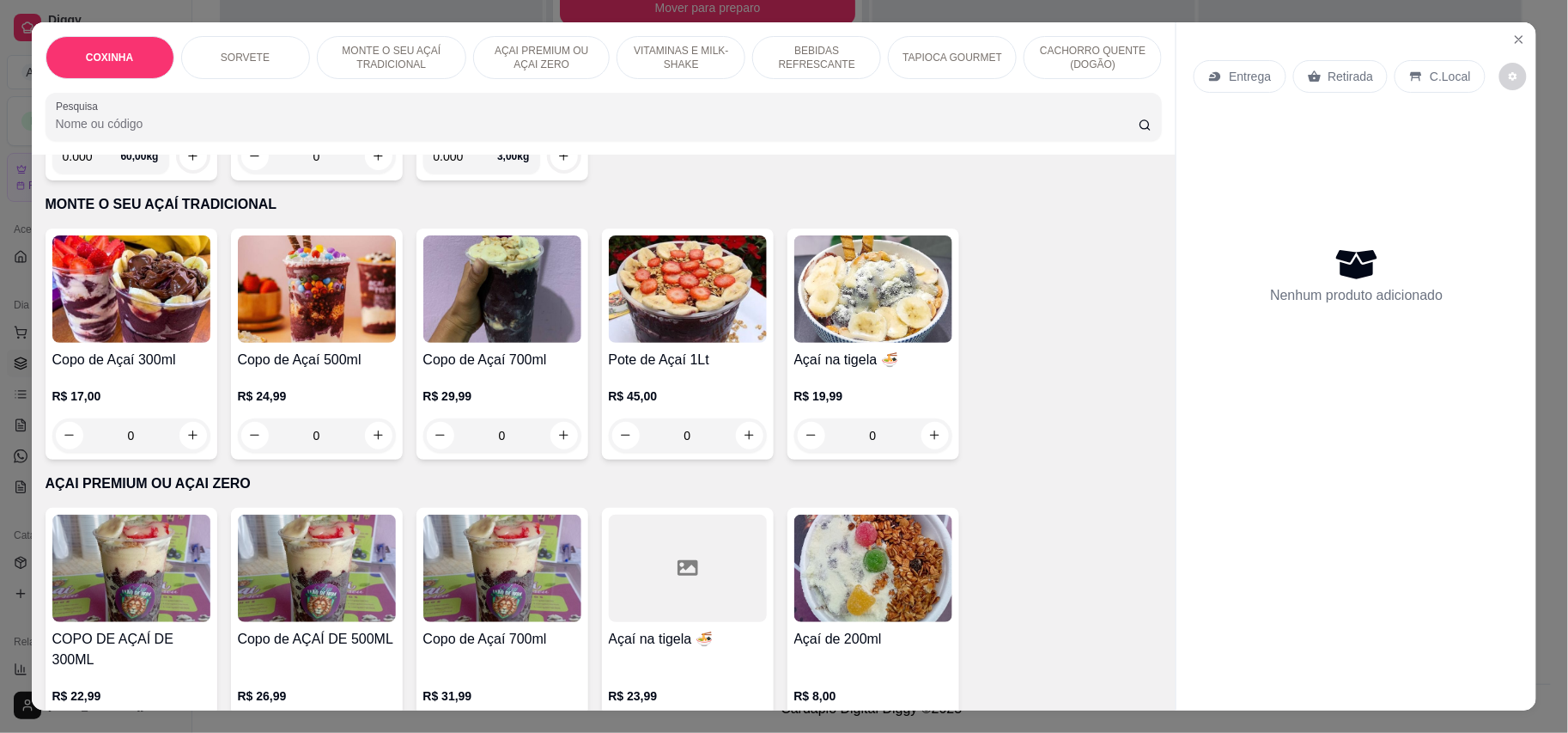
scroll to position [688, 0]
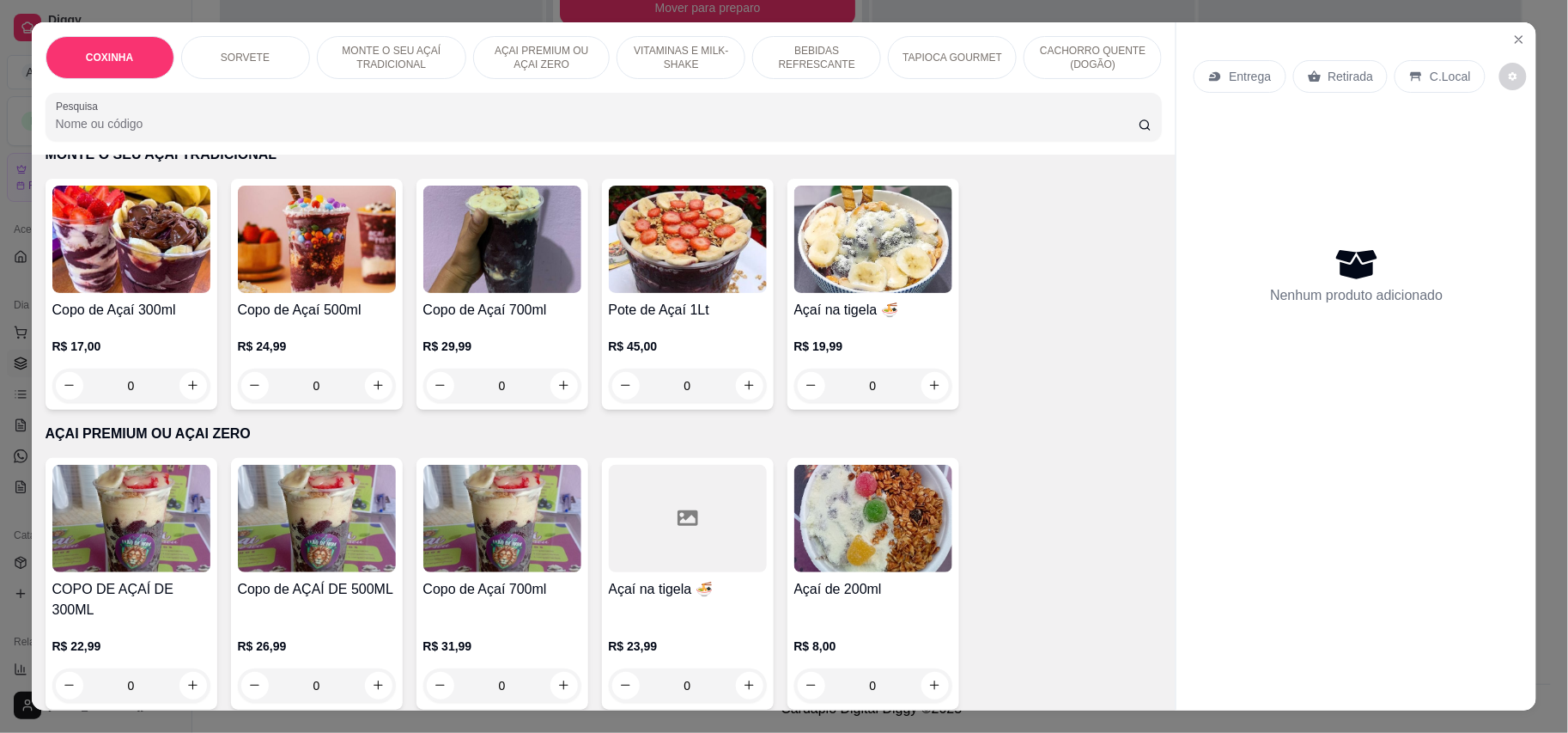
click at [802, 522] on img at bounding box center [873, 518] width 158 height 108
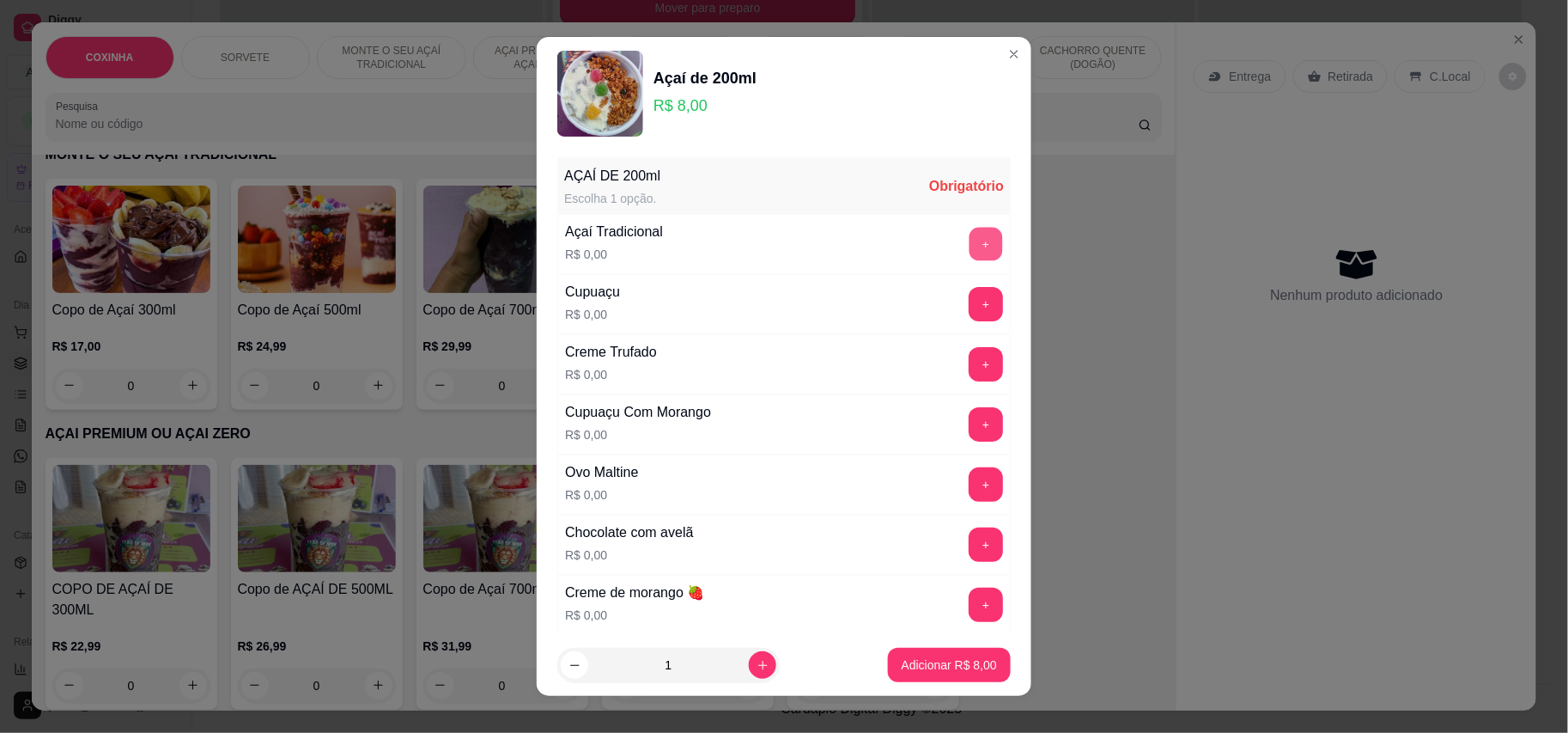
click at [970, 234] on button "+" at bounding box center [987, 244] width 34 height 34
click at [969, 301] on button "+" at bounding box center [986, 304] width 35 height 35
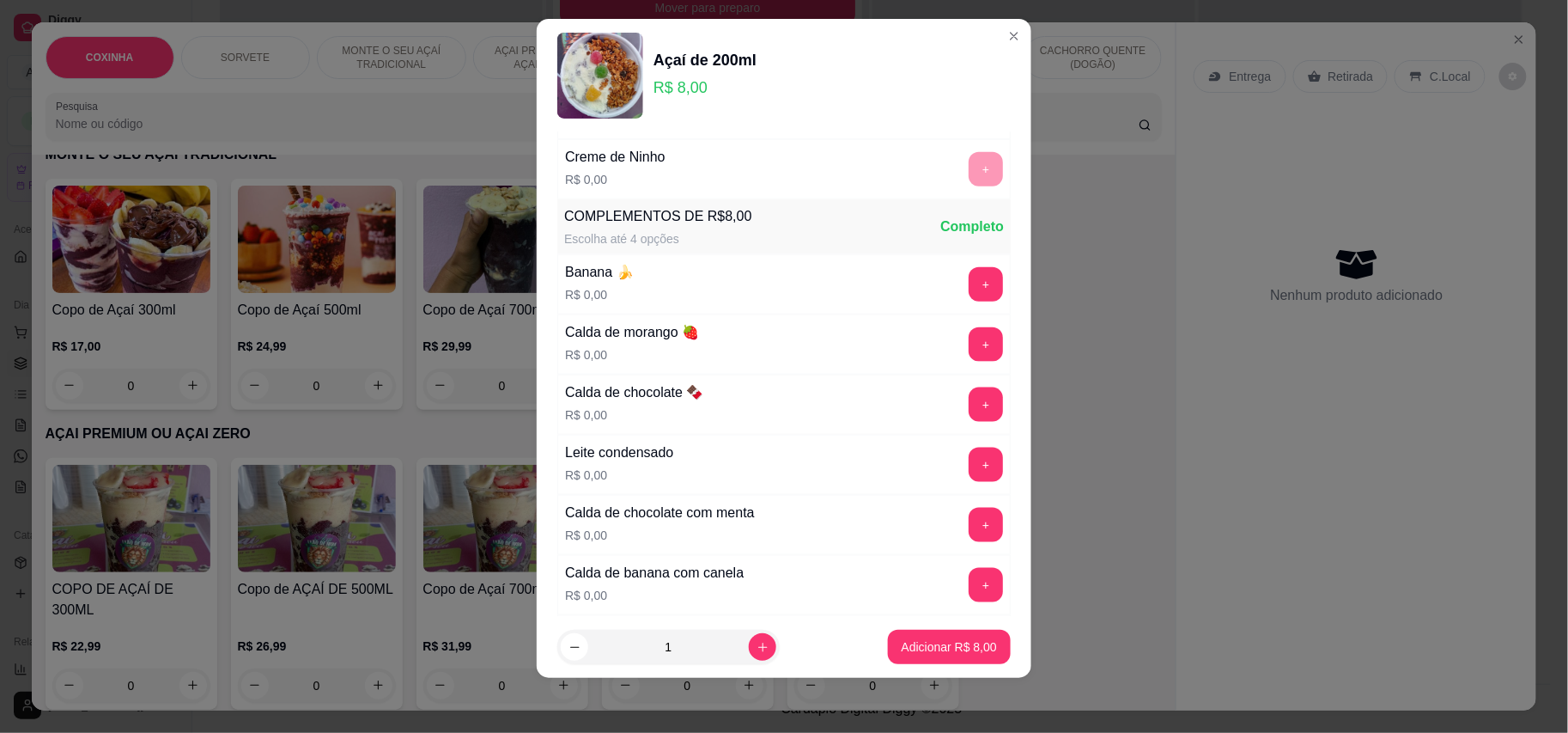
scroll to position [605, 0]
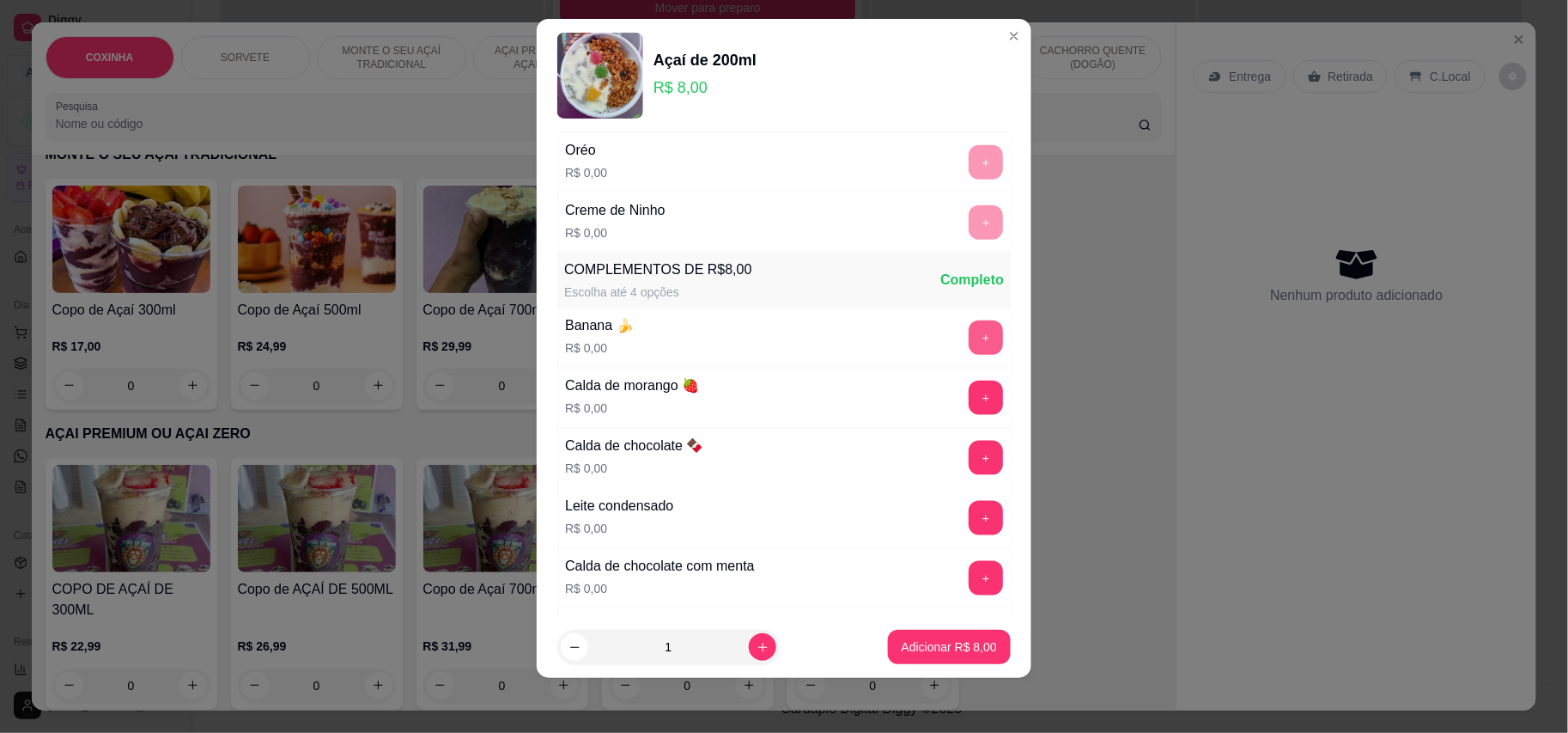
click at [969, 342] on button "+" at bounding box center [986, 338] width 35 height 35
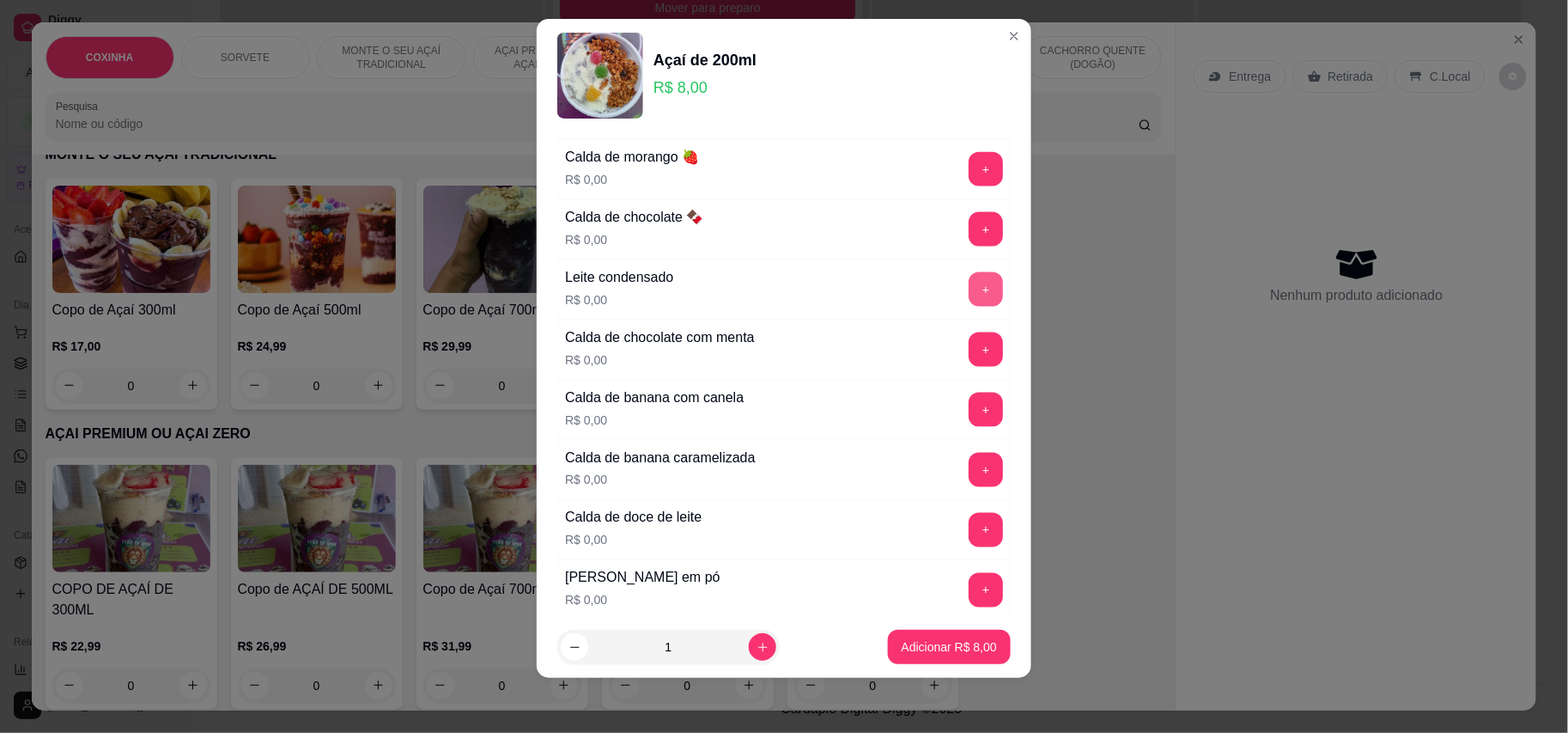
click at [969, 306] on button "+" at bounding box center [986, 289] width 35 height 35
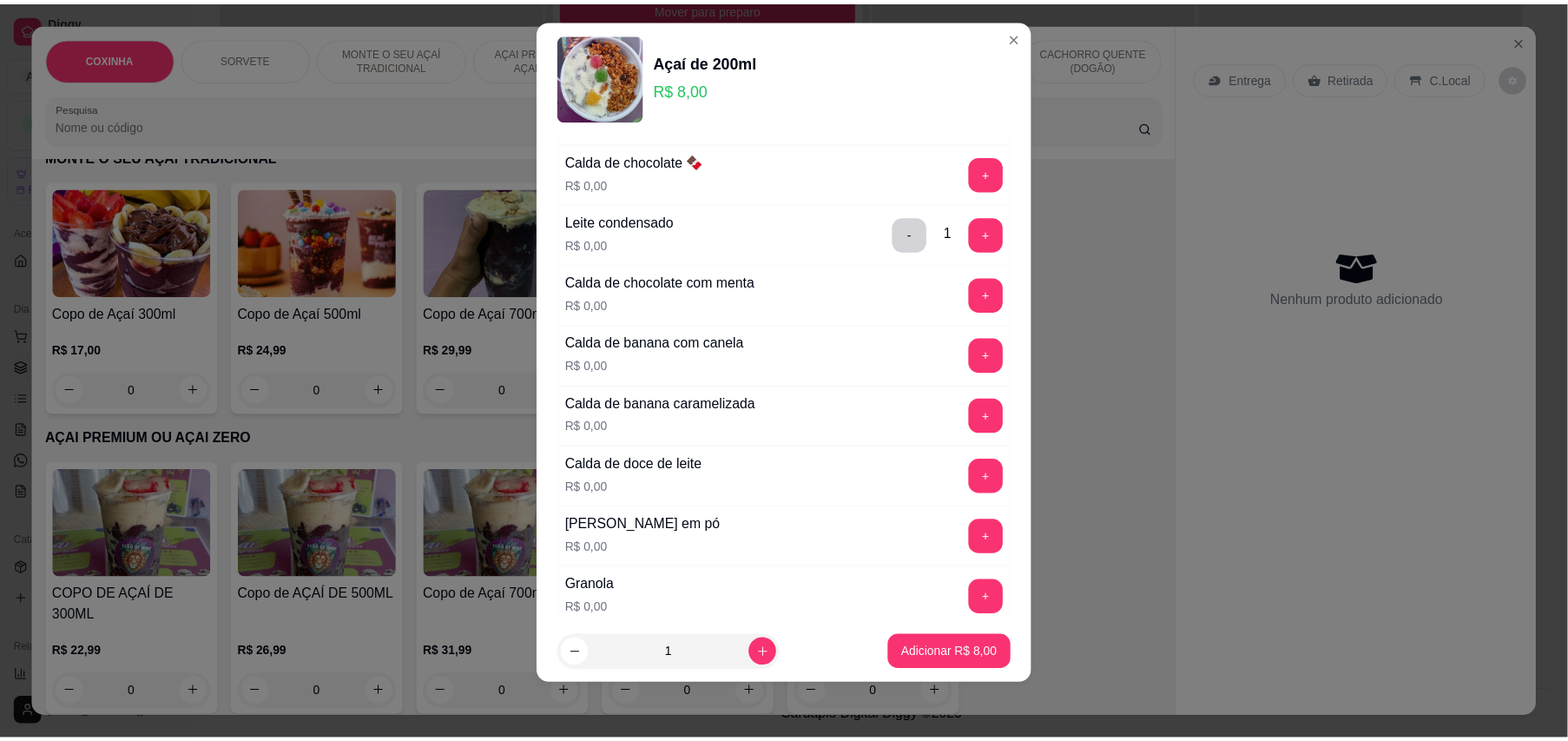
scroll to position [959, 0]
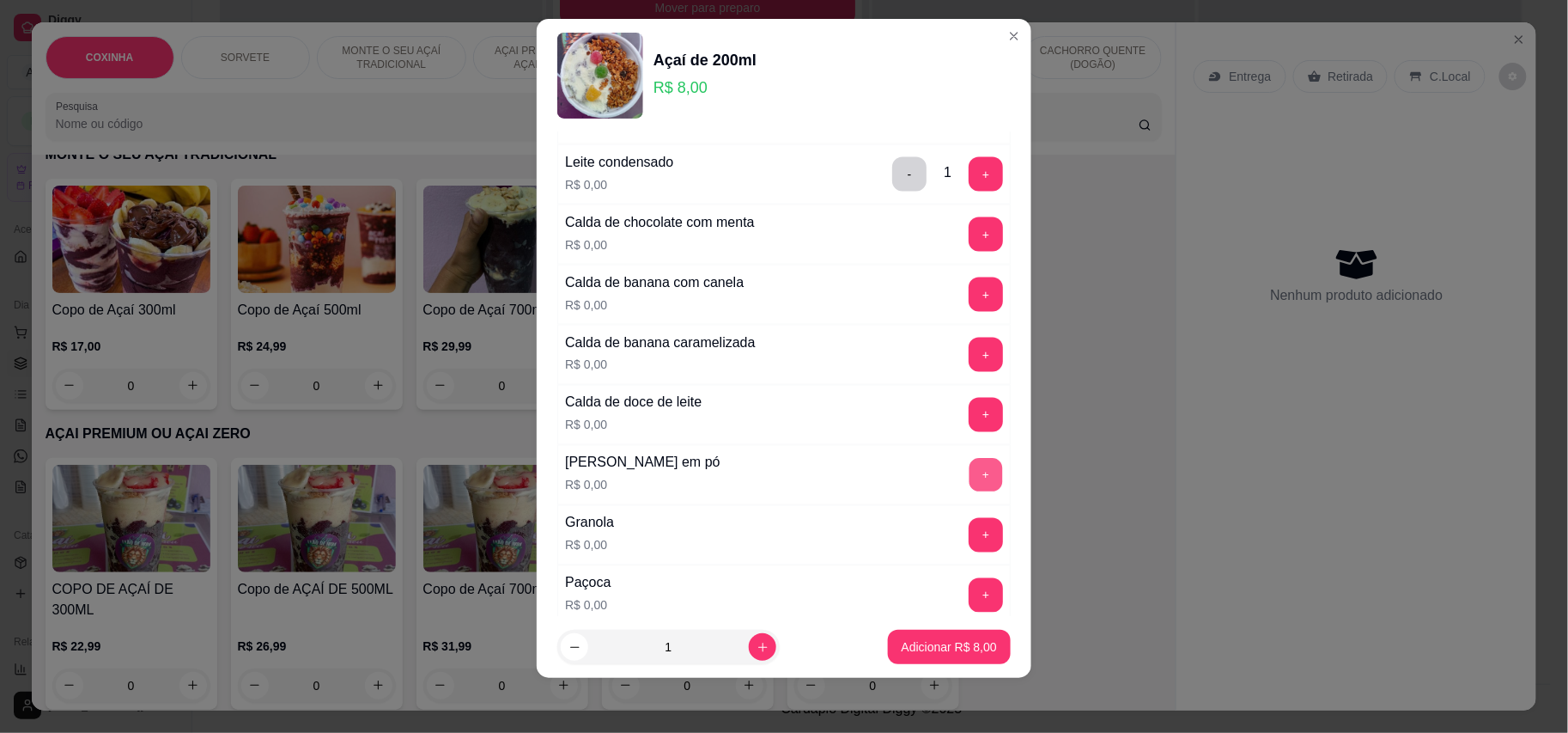
click at [970, 474] on button "+" at bounding box center [987, 475] width 34 height 34
click at [969, 550] on button "+" at bounding box center [986, 535] width 35 height 35
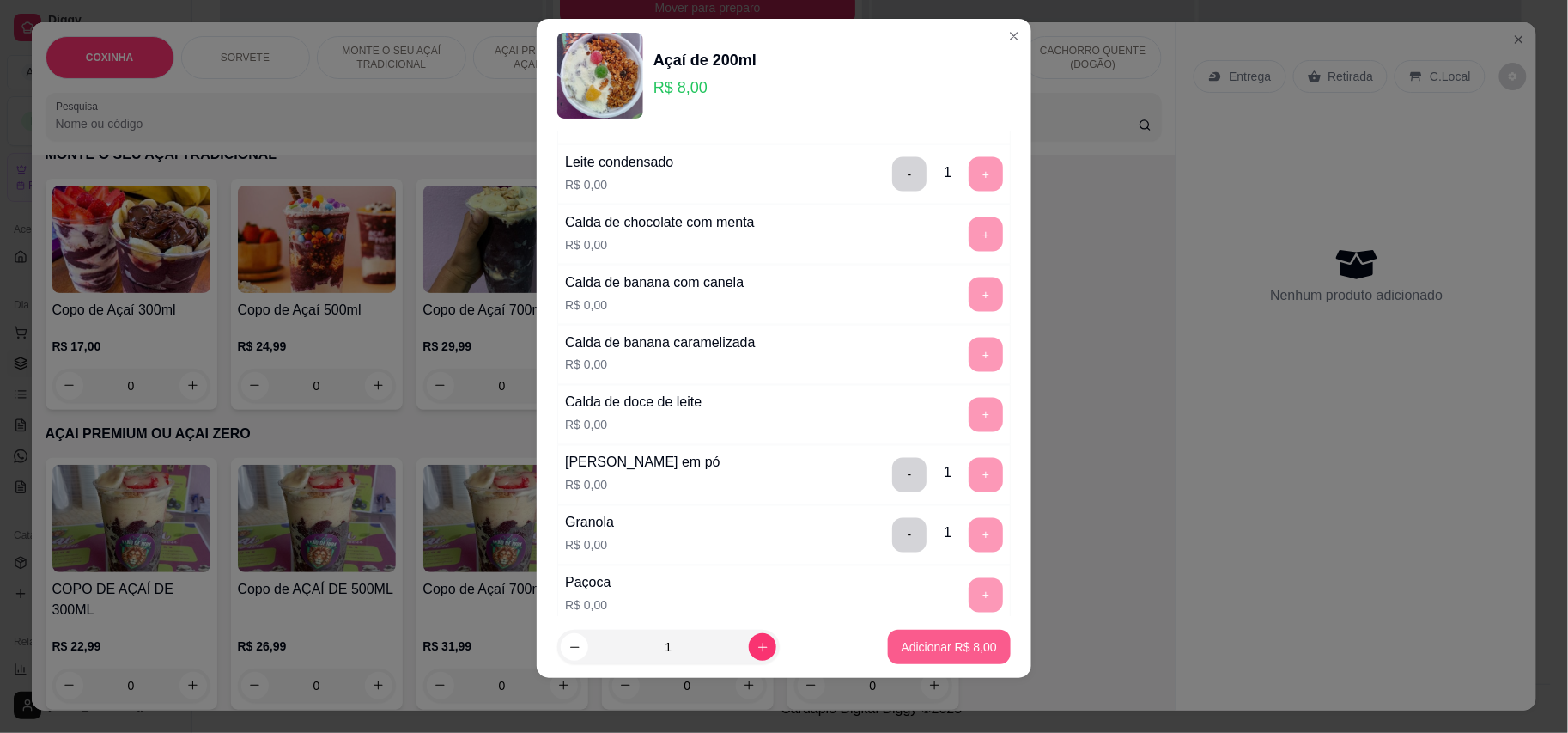
click at [919, 646] on p "Adicionar R$ 8,00" at bounding box center [949, 647] width 95 height 17
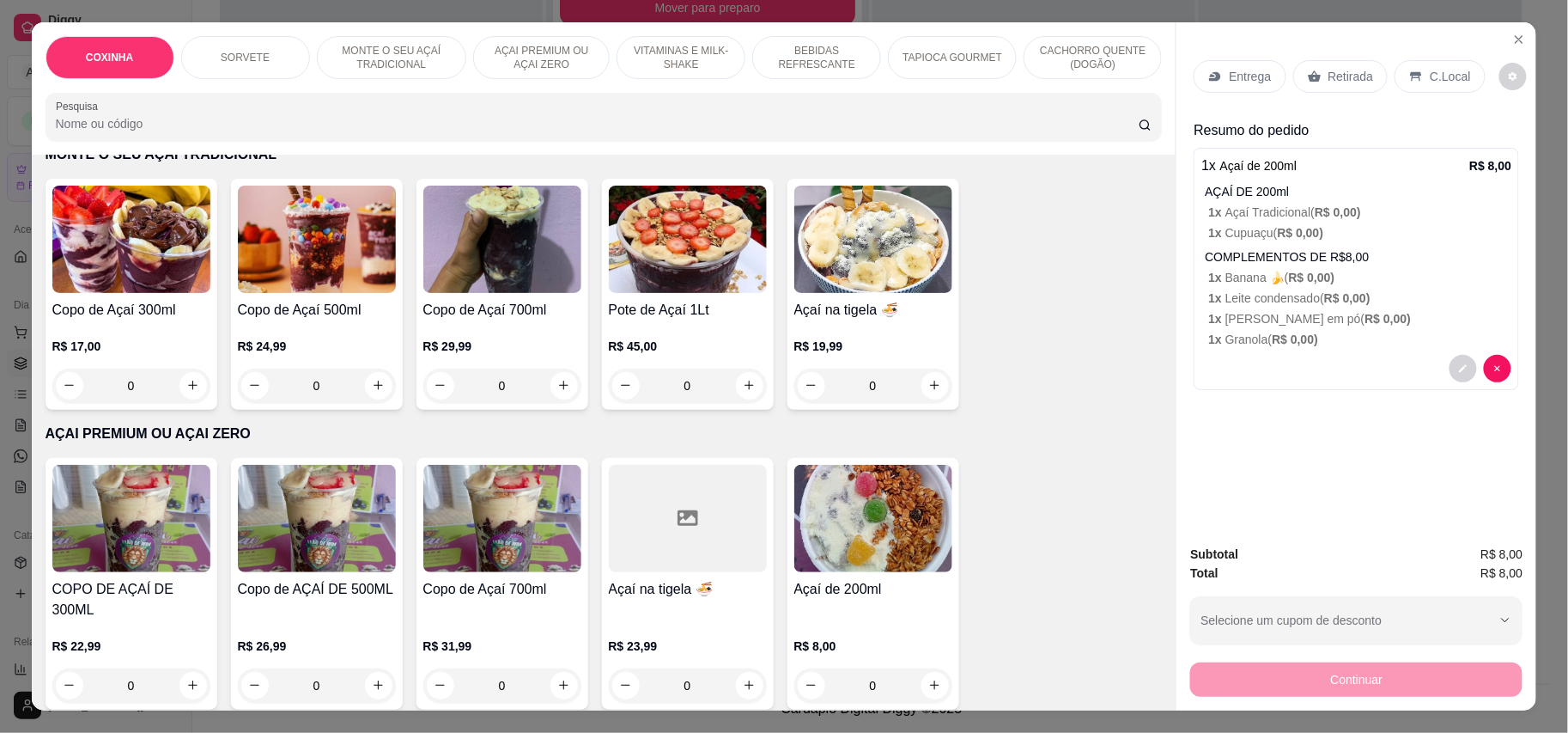
click at [1328, 69] on p "Retirada" at bounding box center [1351, 76] width 45 height 17
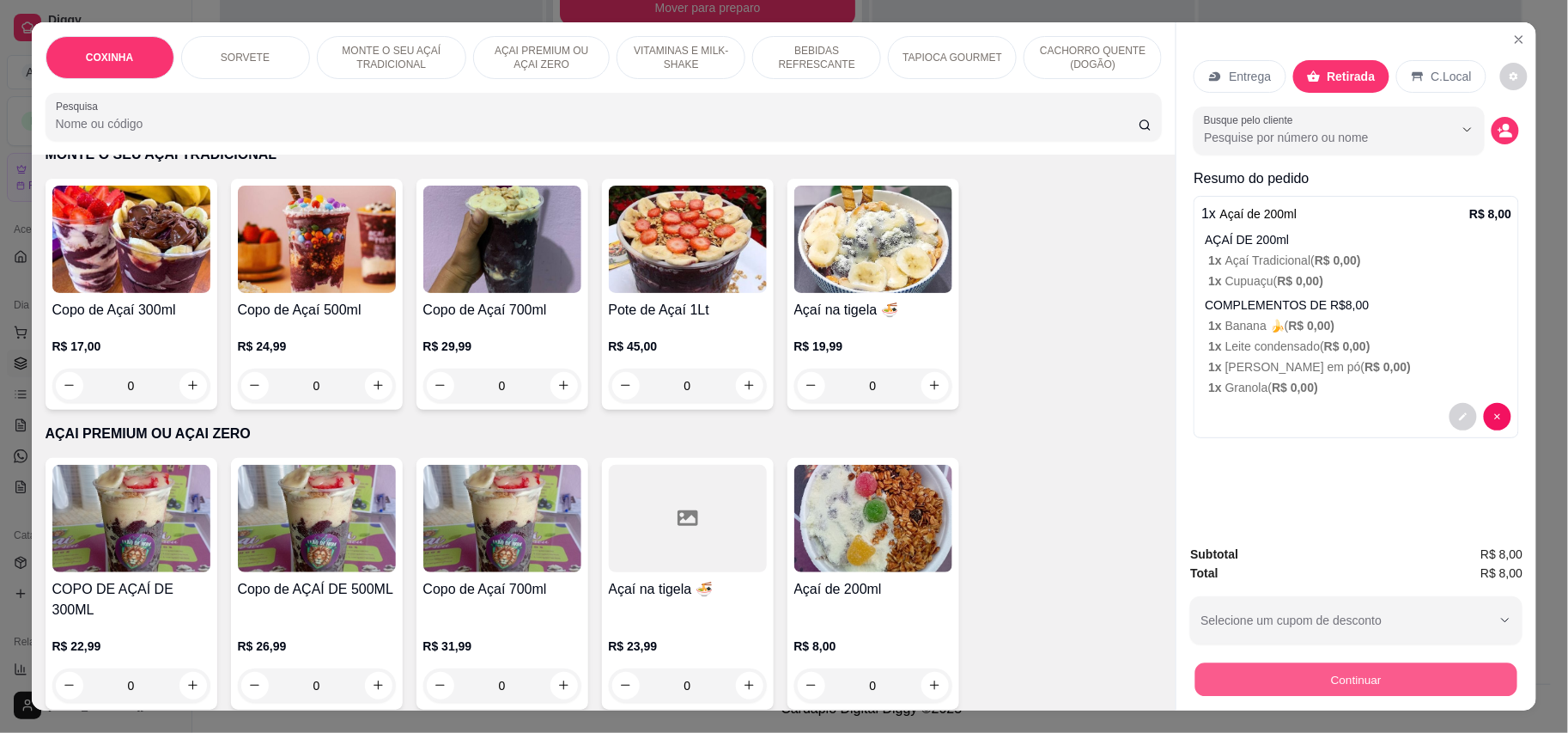
click at [1270, 684] on button "Continuar" at bounding box center [1357, 680] width 322 height 34
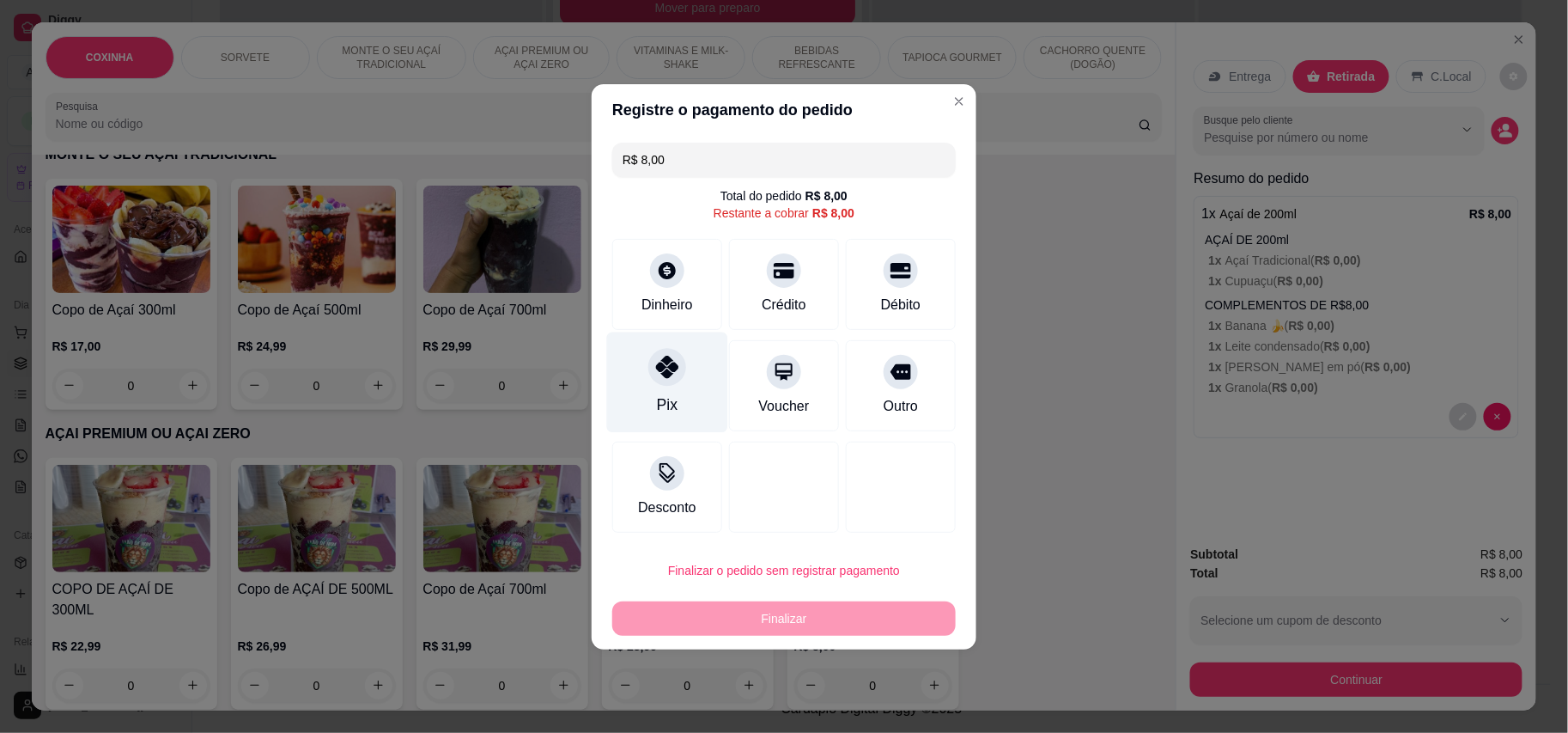
click at [663, 395] on div "Pix" at bounding box center [667, 404] width 20 height 22
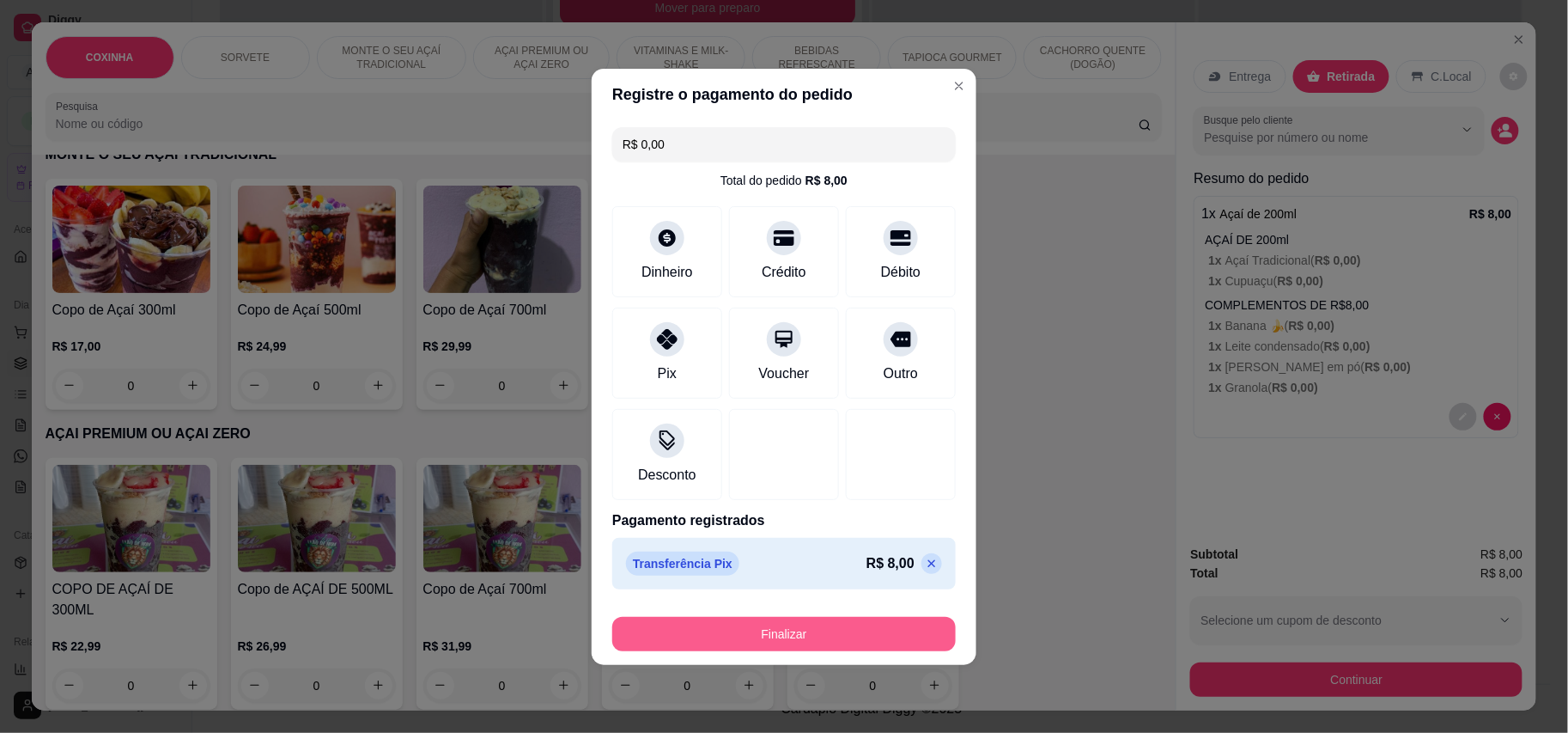
click at [795, 623] on button "Finalizar" at bounding box center [784, 634] width 344 height 35
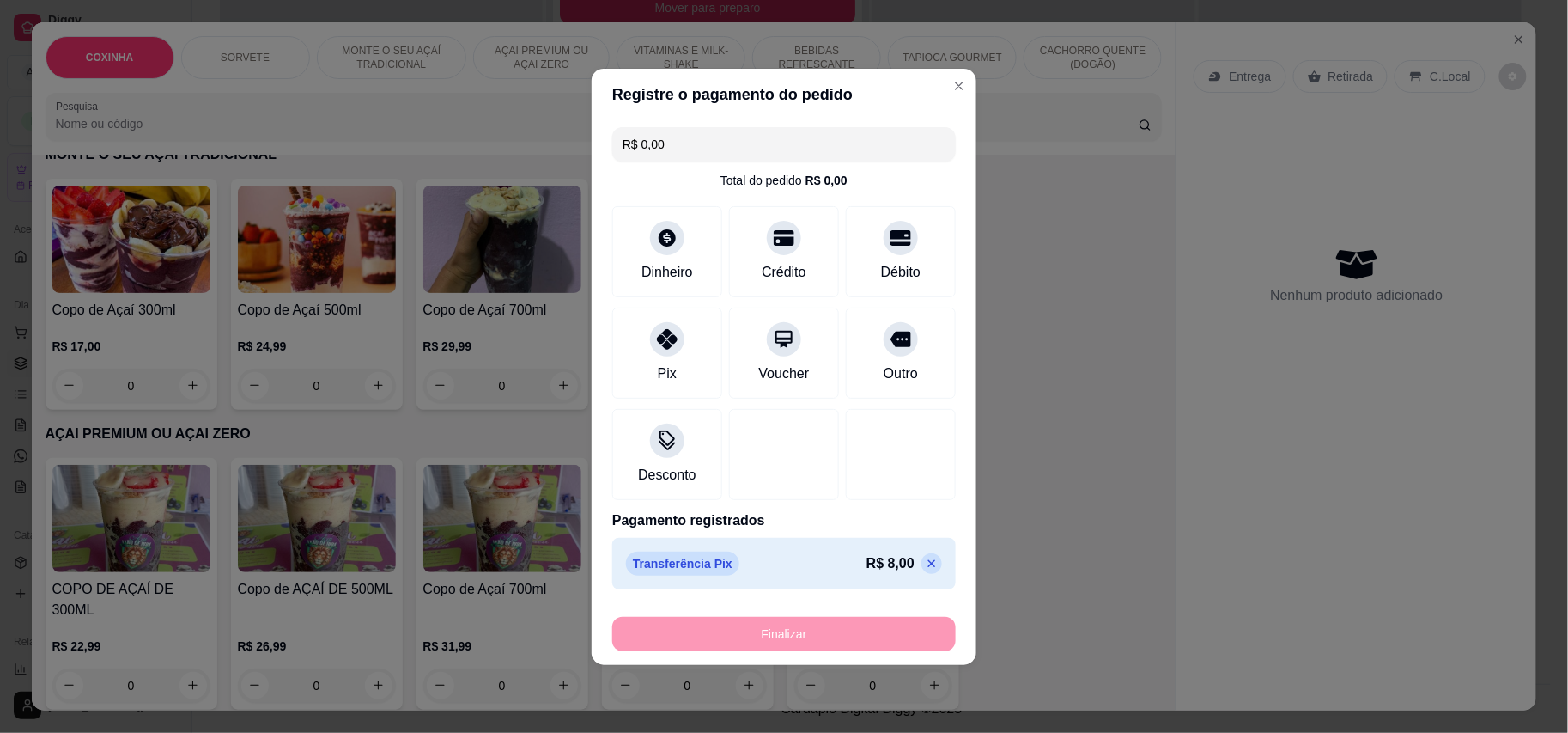
type input "-R$ 8,00"
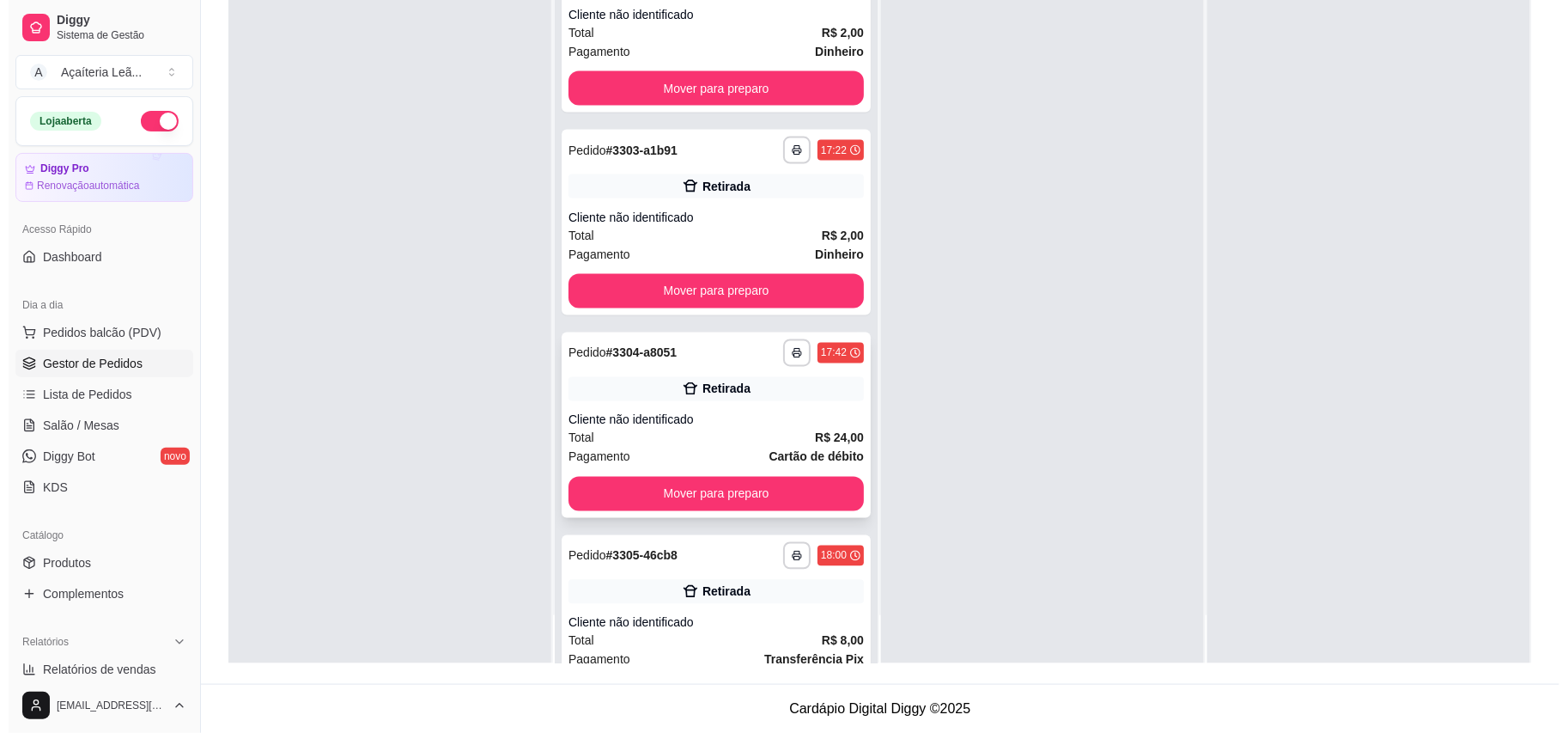
scroll to position [906, 0]
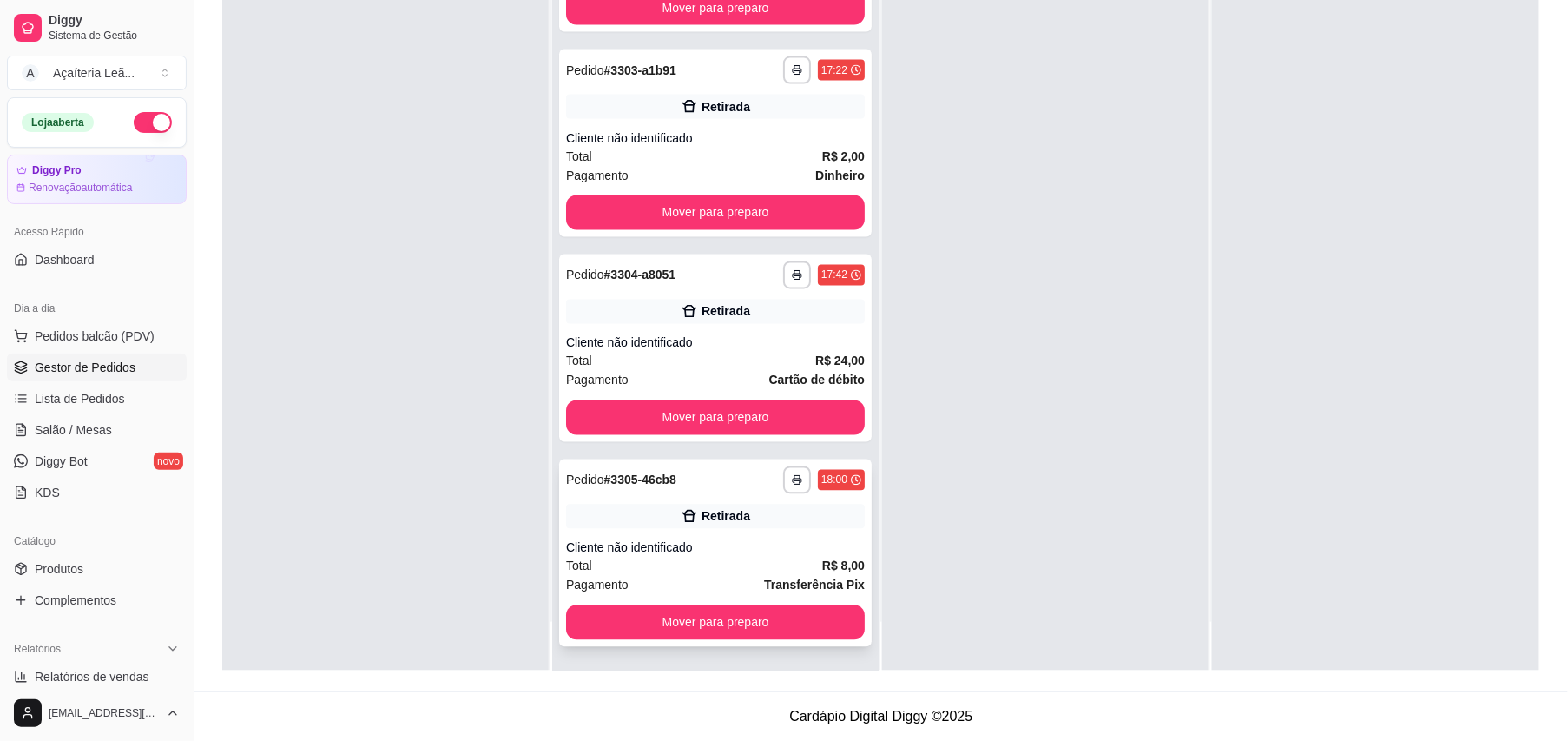
click at [755, 539] on div "Cliente não identificado" at bounding box center [716, 547] width 299 height 17
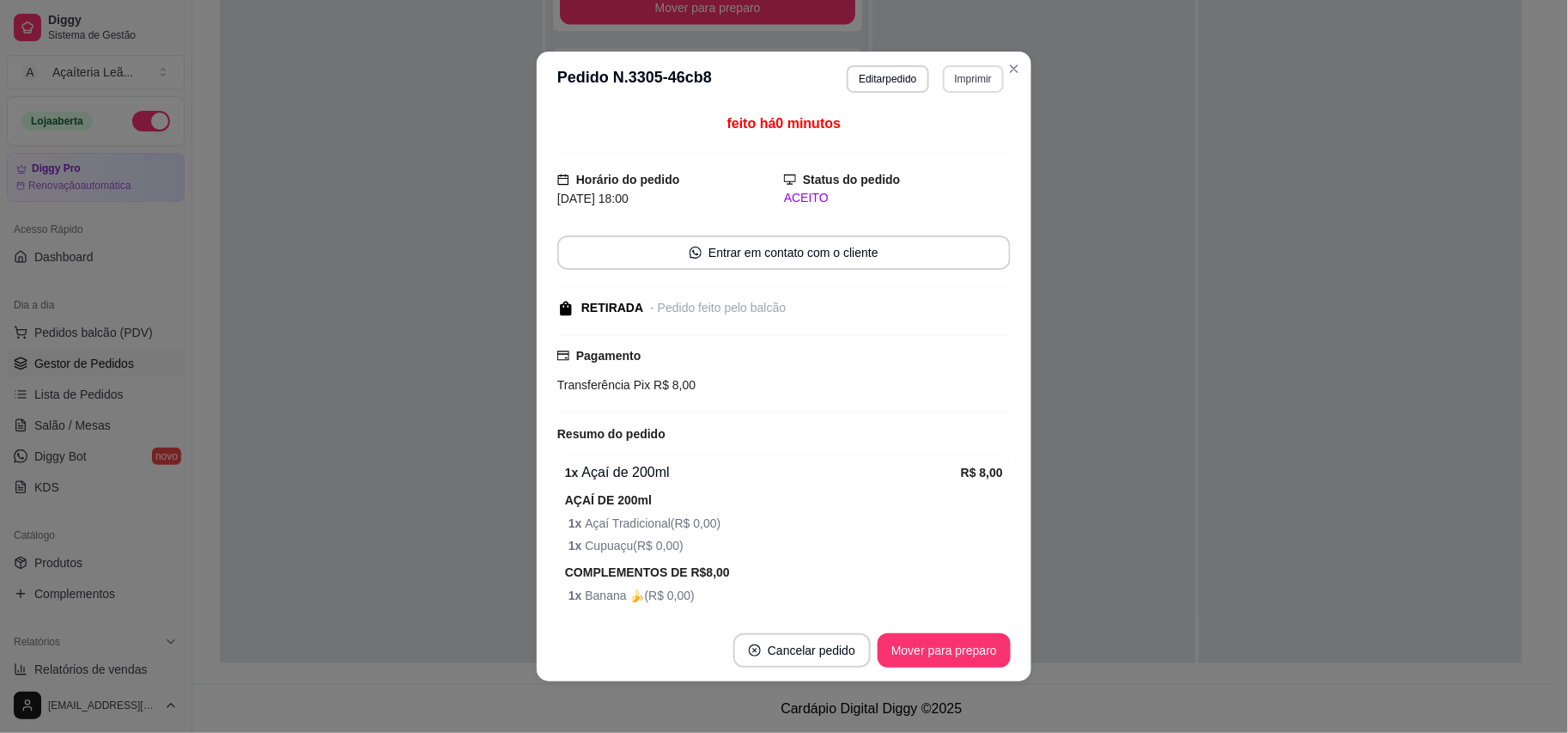
click at [980, 72] on button "Imprimir" at bounding box center [973, 78] width 61 height 28
click at [966, 134] on button "IMPRESSORA" at bounding box center [935, 139] width 125 height 28
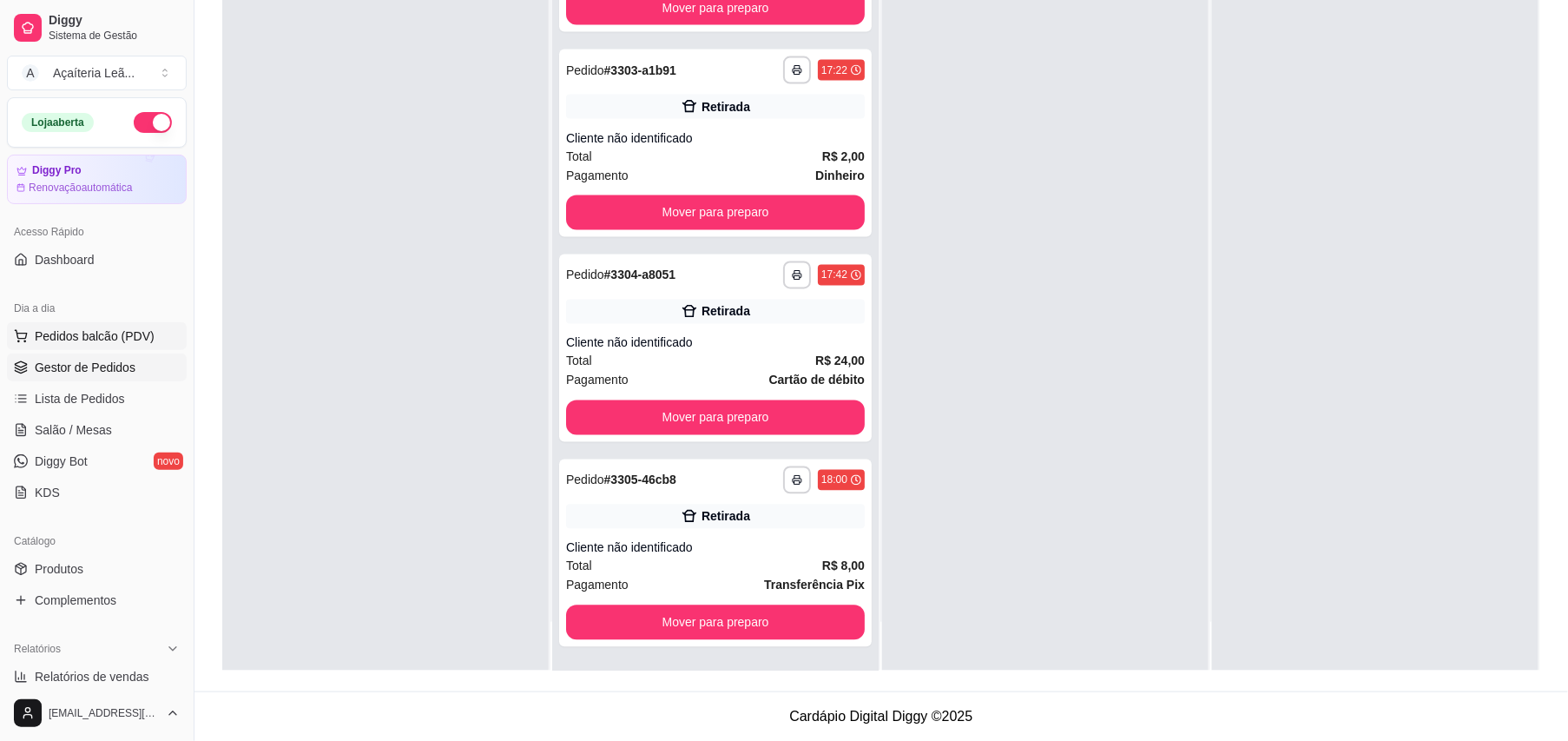
click at [95, 338] on span "Pedidos balcão (PDV)" at bounding box center [95, 336] width 120 height 17
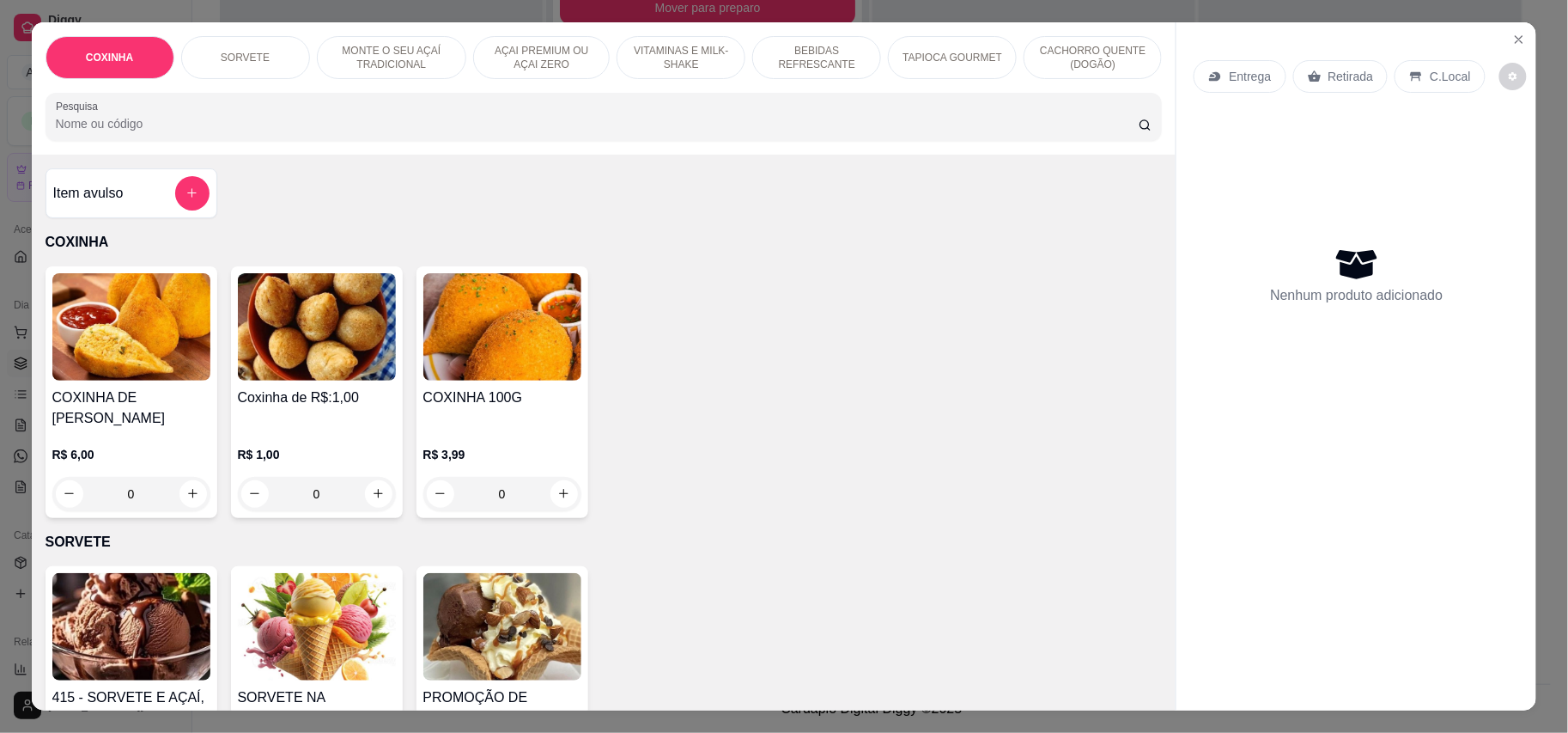
click at [272, 388] on h4 "Coxinha de R$:1,00" at bounding box center [316, 397] width 158 height 20
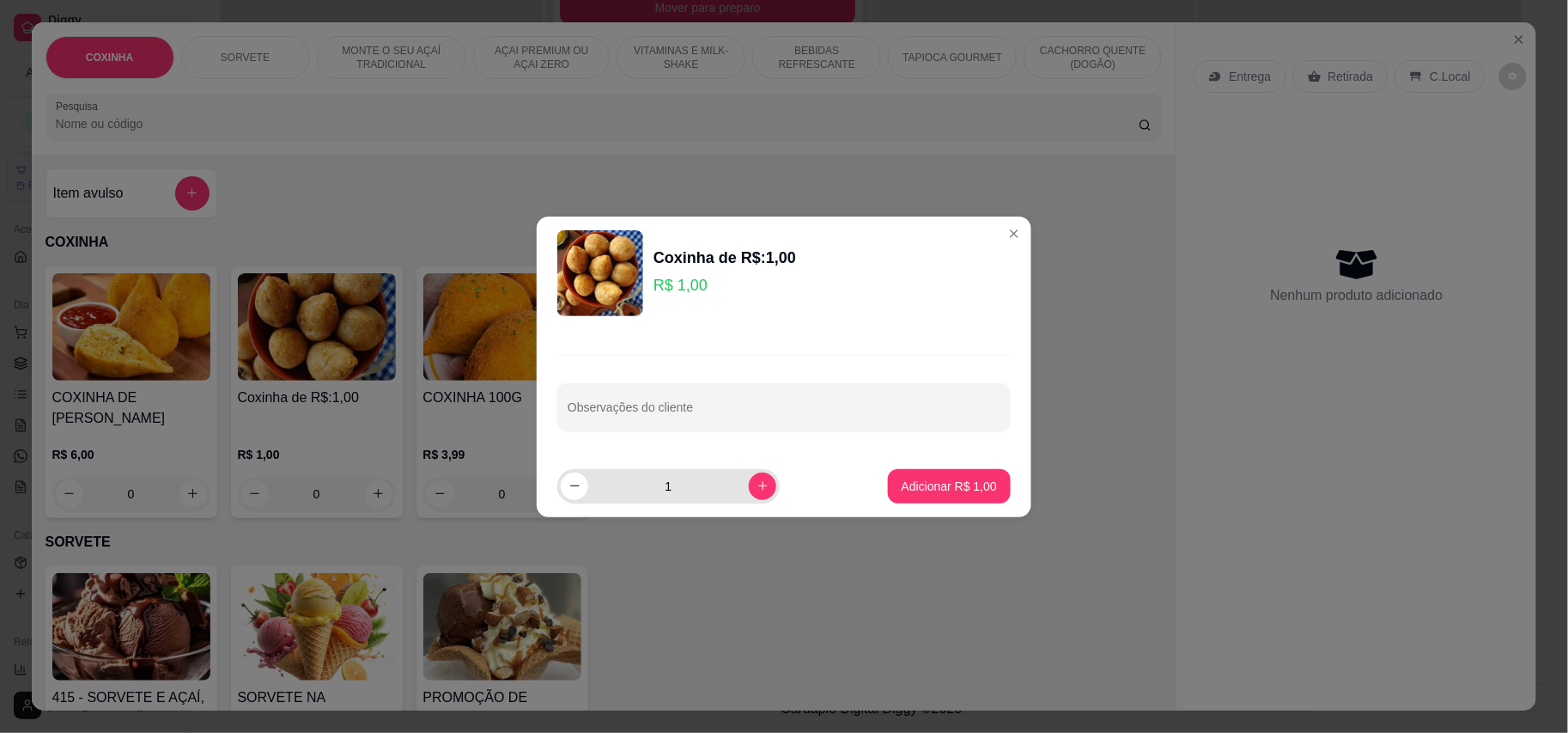
click at [668, 482] on input "1" at bounding box center [669, 486] width 160 height 35
type input "15"
click at [945, 488] on p "Adicionar R$ 15,00" at bounding box center [946, 485] width 102 height 17
type input "15"
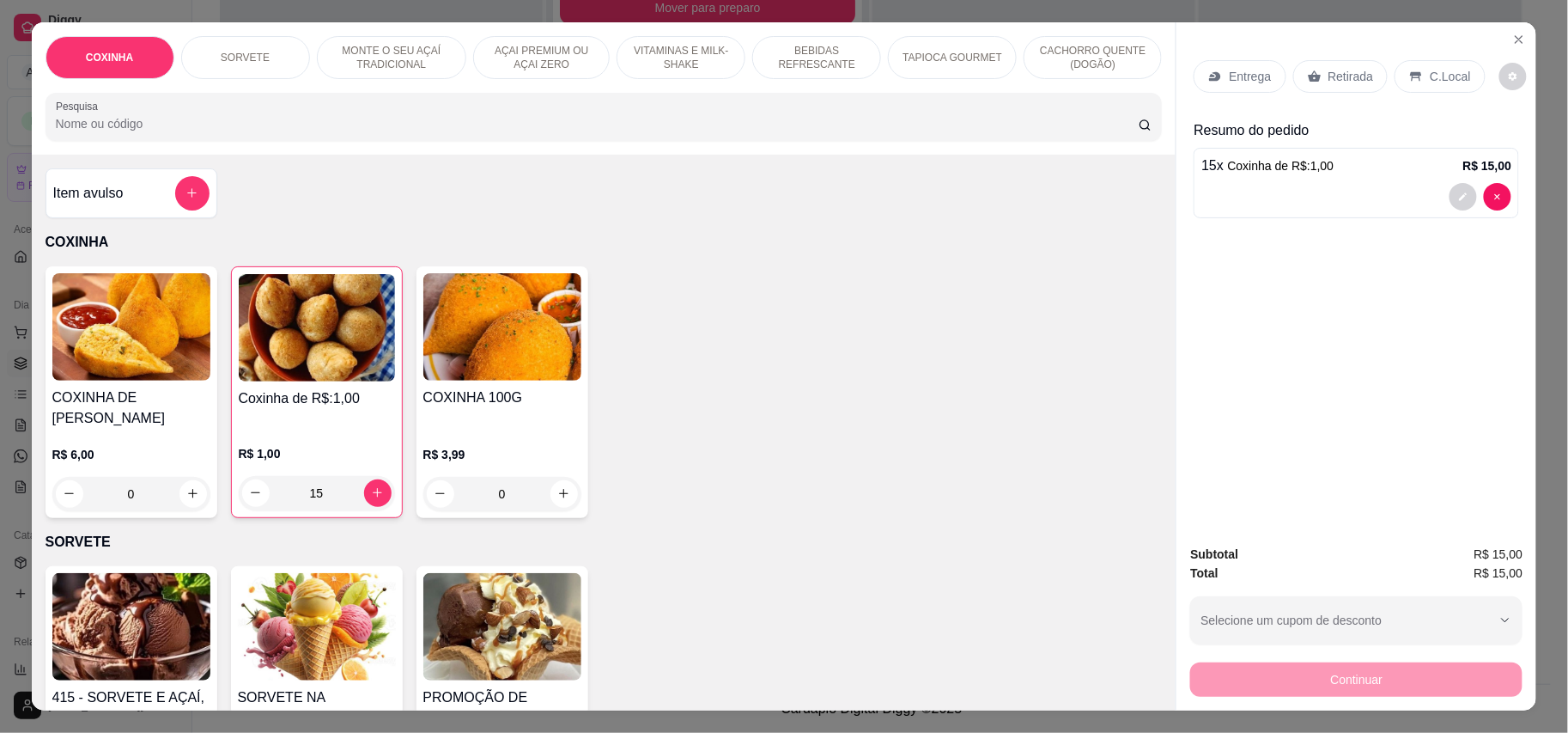
click at [1337, 68] on p "Retirada" at bounding box center [1351, 76] width 45 height 17
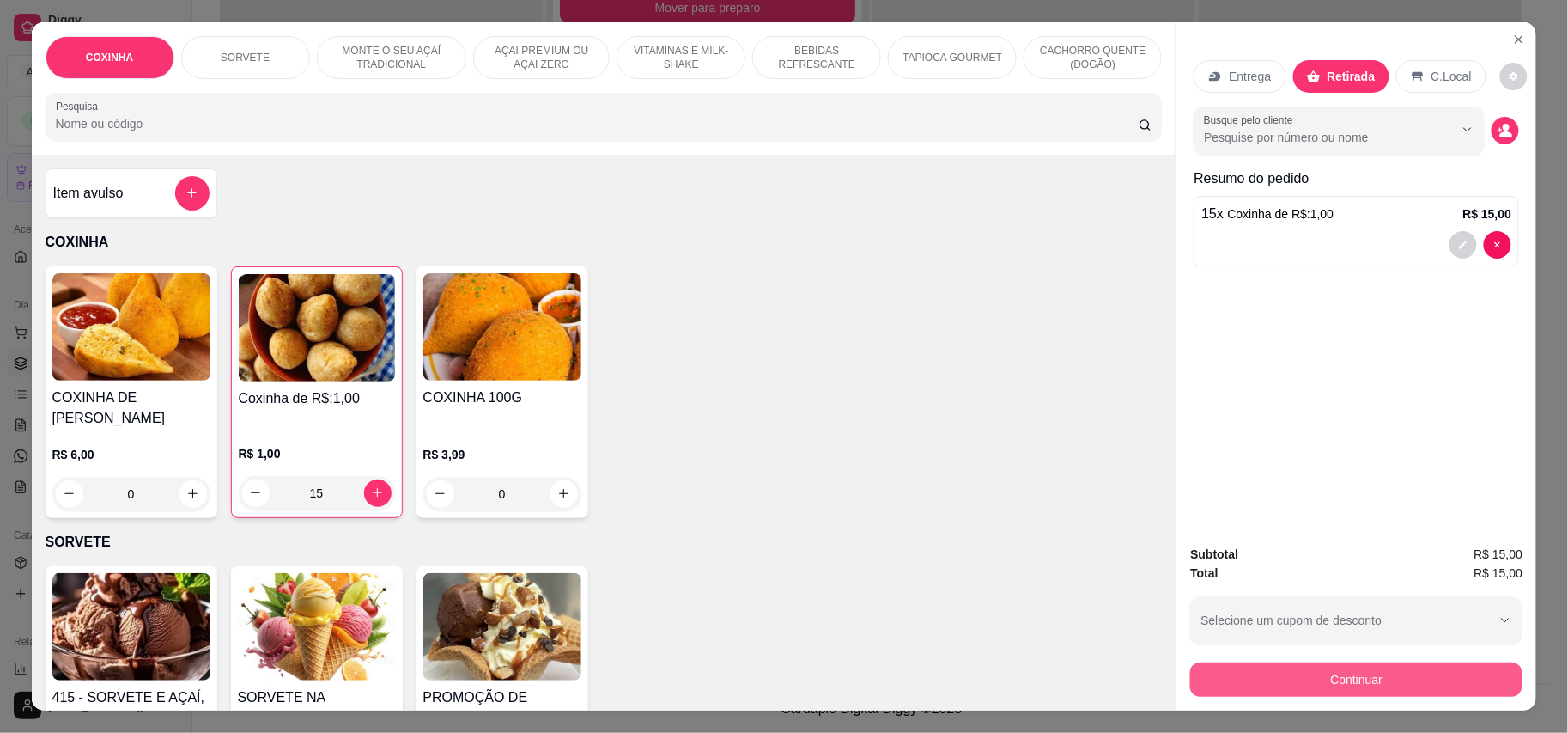
click at [1265, 681] on button "Continuar" at bounding box center [1356, 680] width 332 height 35
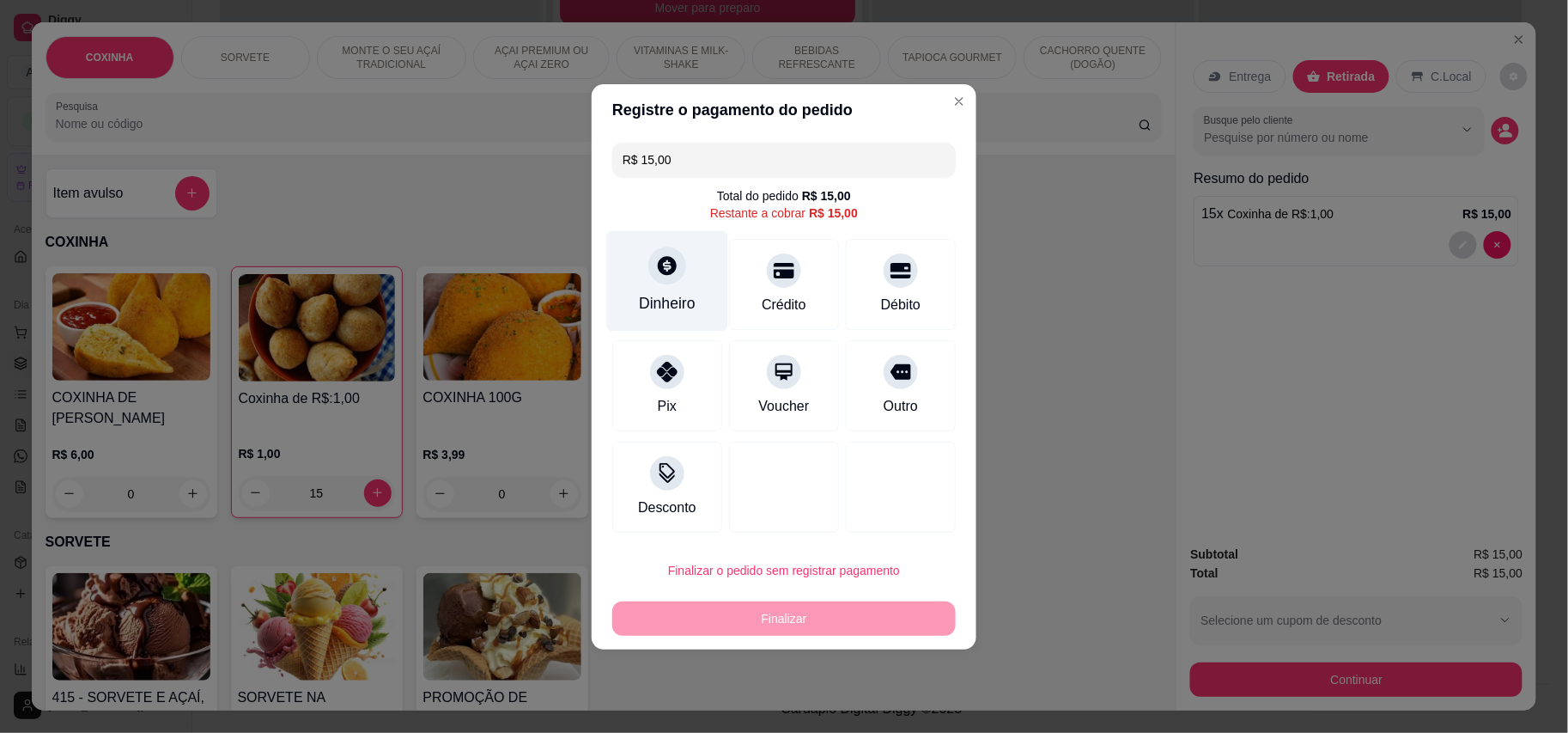
click at [678, 289] on div "Dinheiro" at bounding box center [668, 280] width 121 height 101
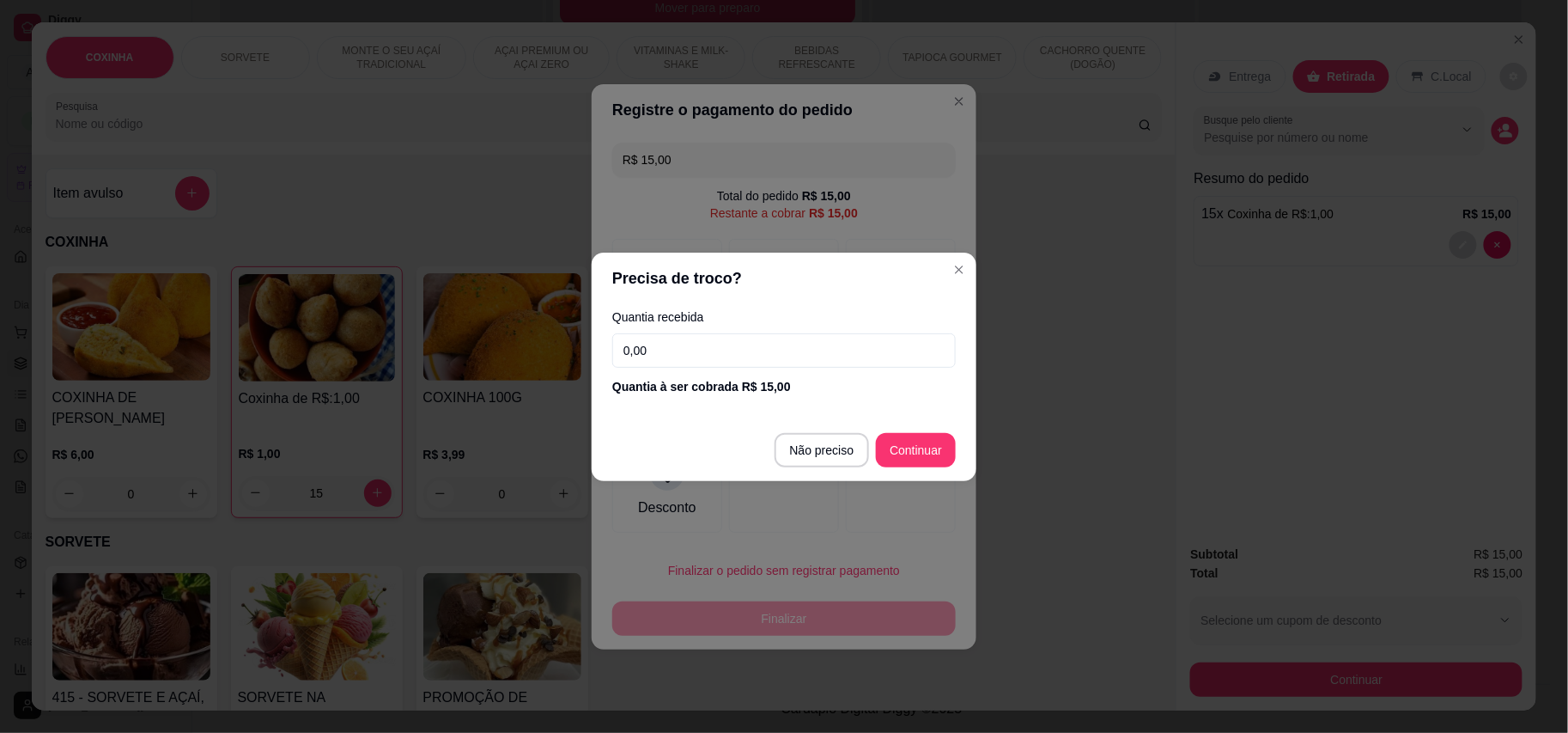
click at [963, 469] on footer "Não preciso Continuar" at bounding box center [784, 450] width 385 height 61
type input "R$ 0,00"
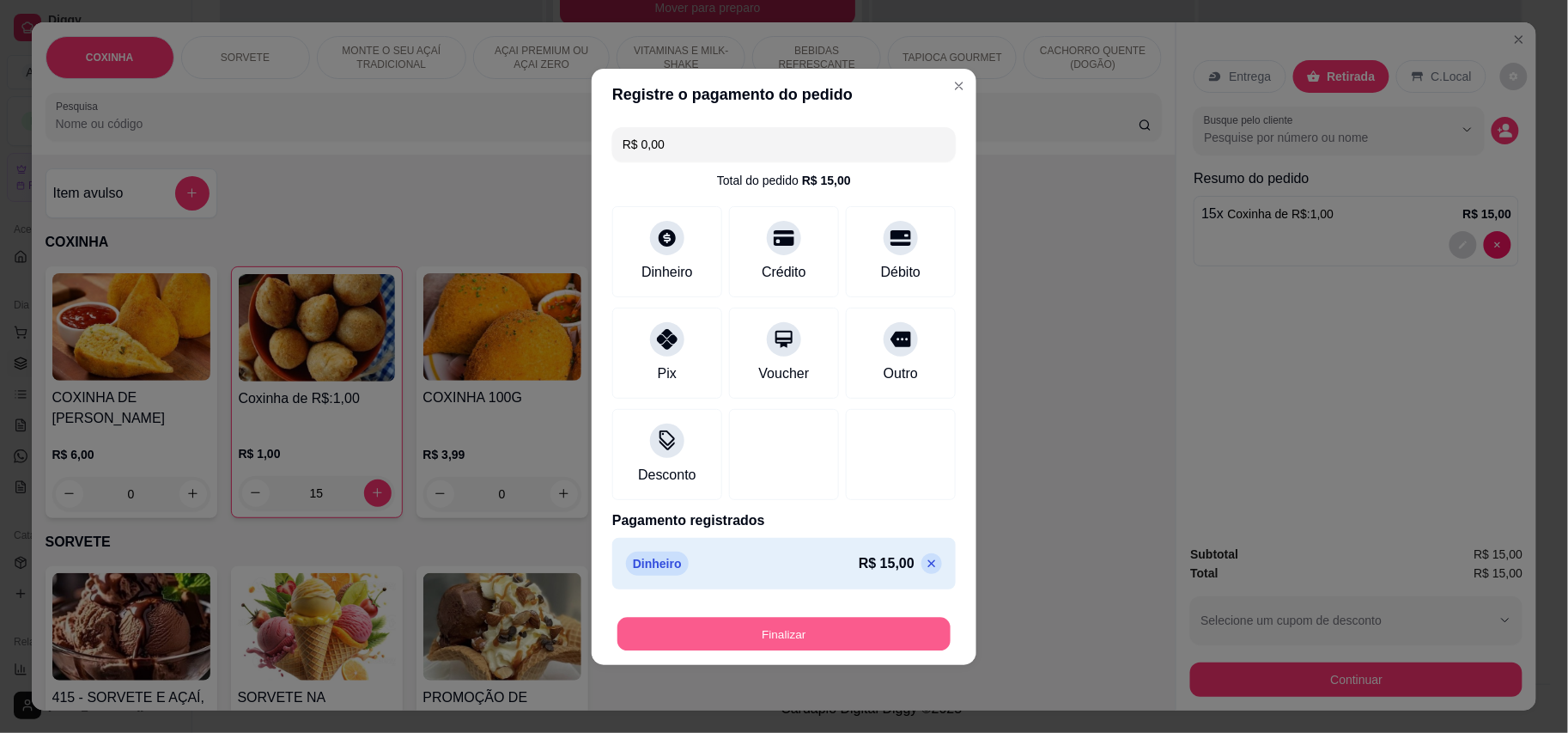
click at [907, 622] on button "Finalizar" at bounding box center [784, 634] width 333 height 34
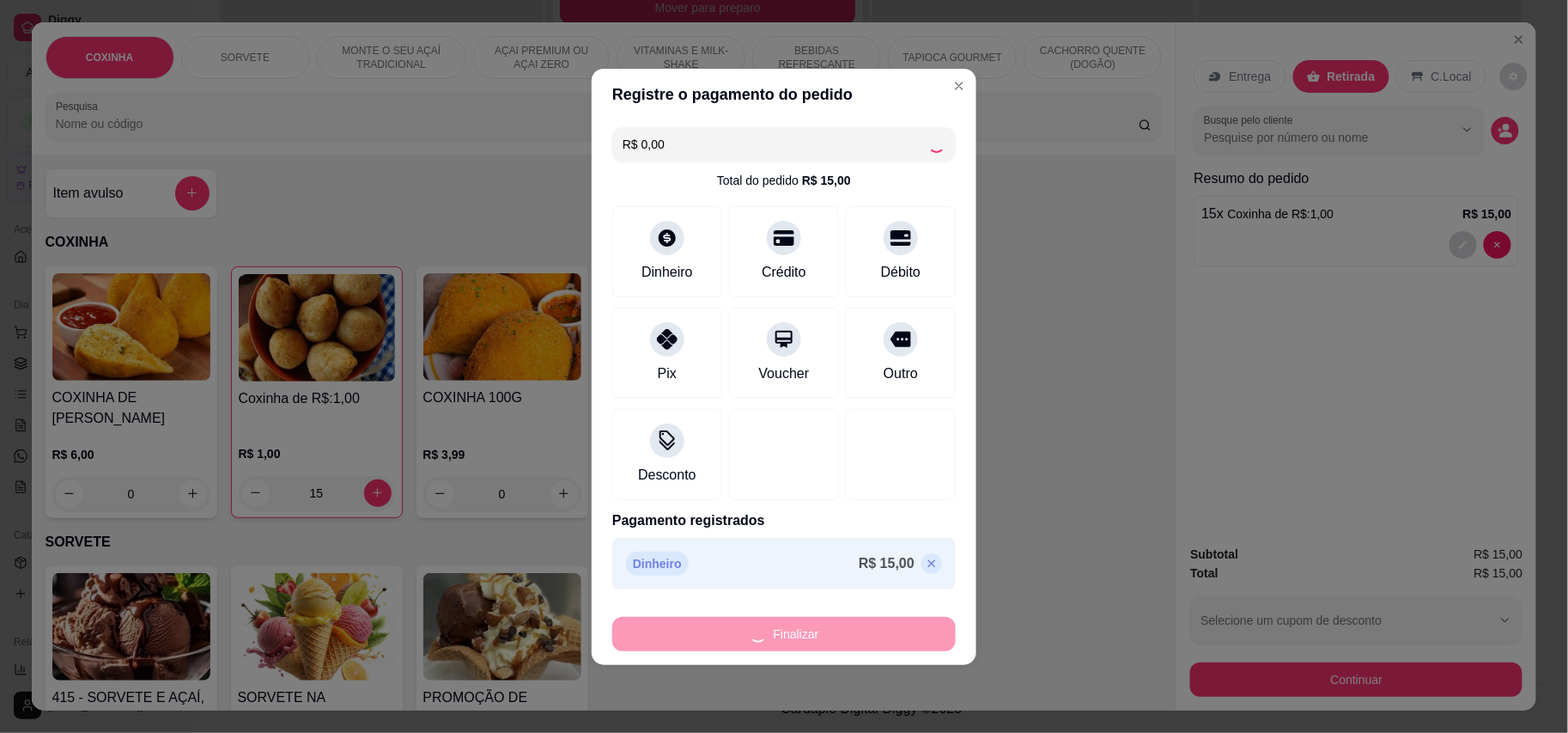
type input "0"
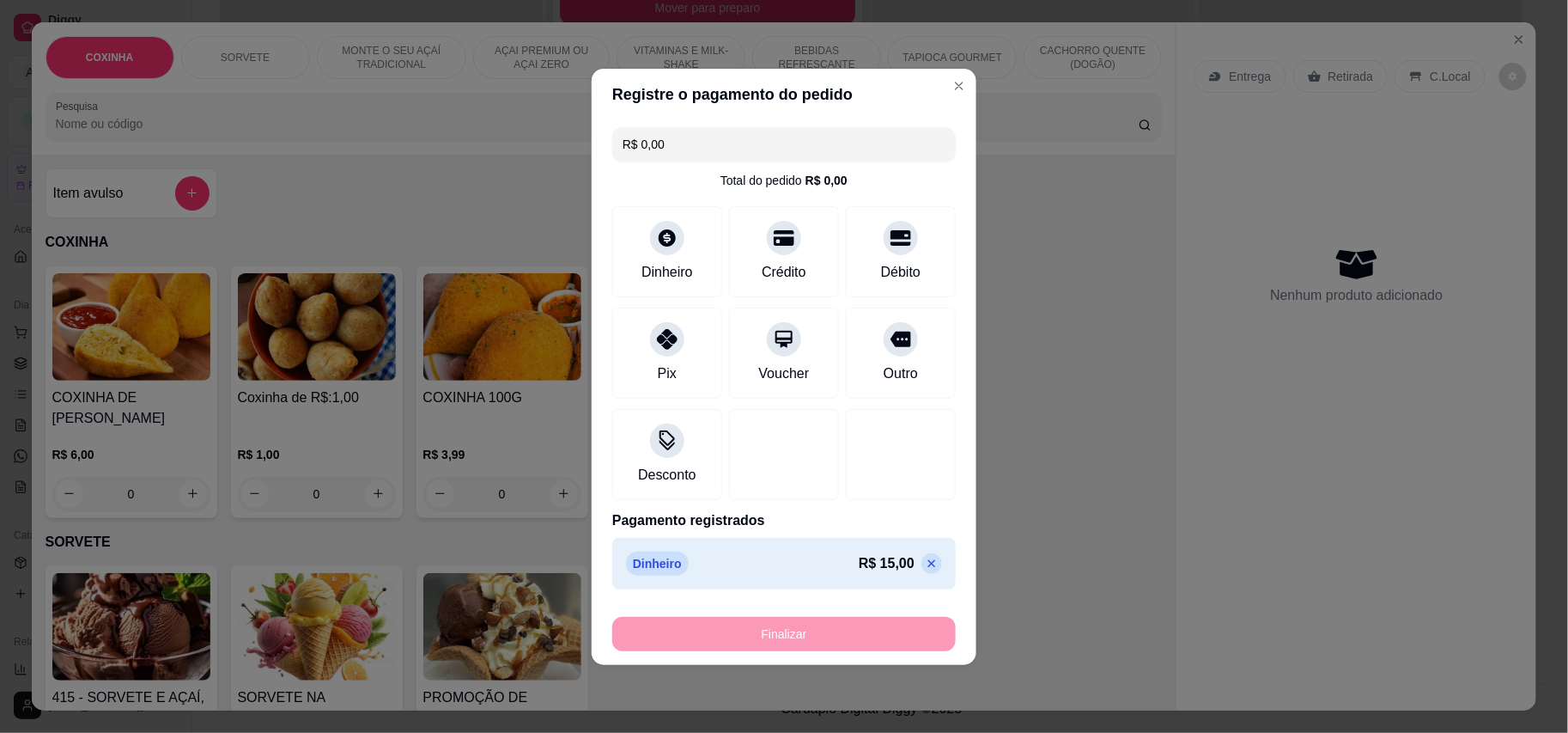
type input "-R$ 15,00"
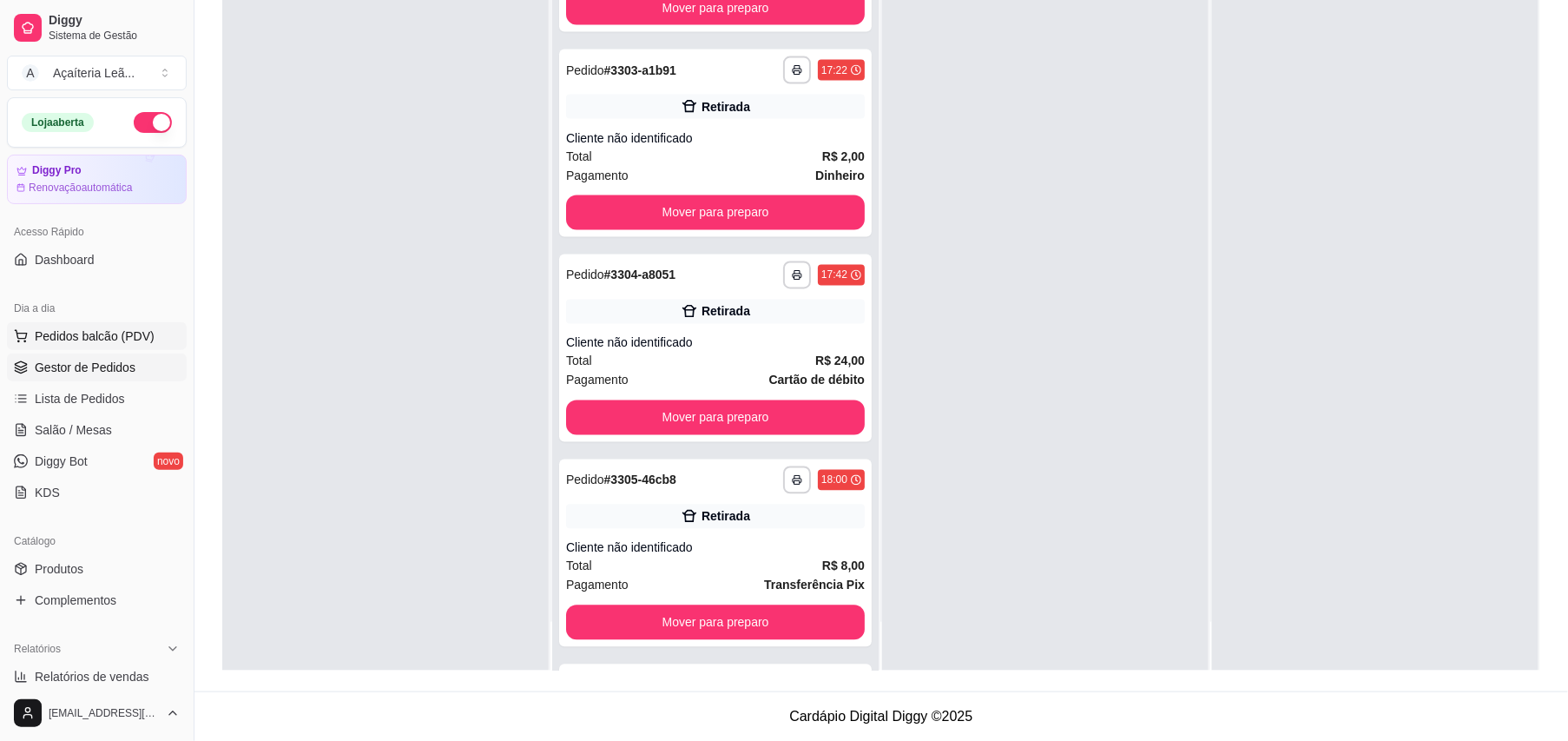
click at [86, 339] on span "Pedidos balcão (PDV)" at bounding box center [95, 336] width 120 height 17
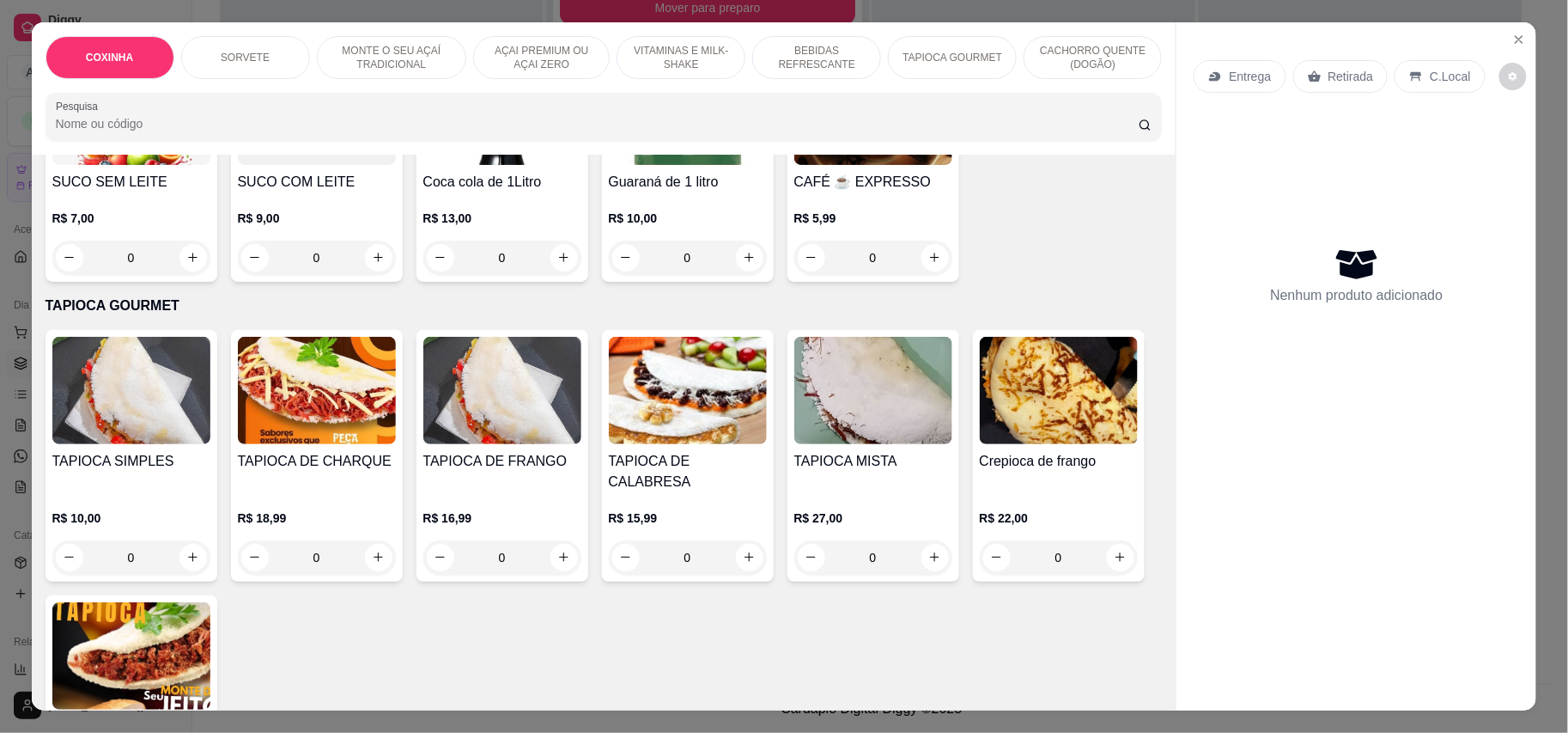
scroll to position [2307, 0]
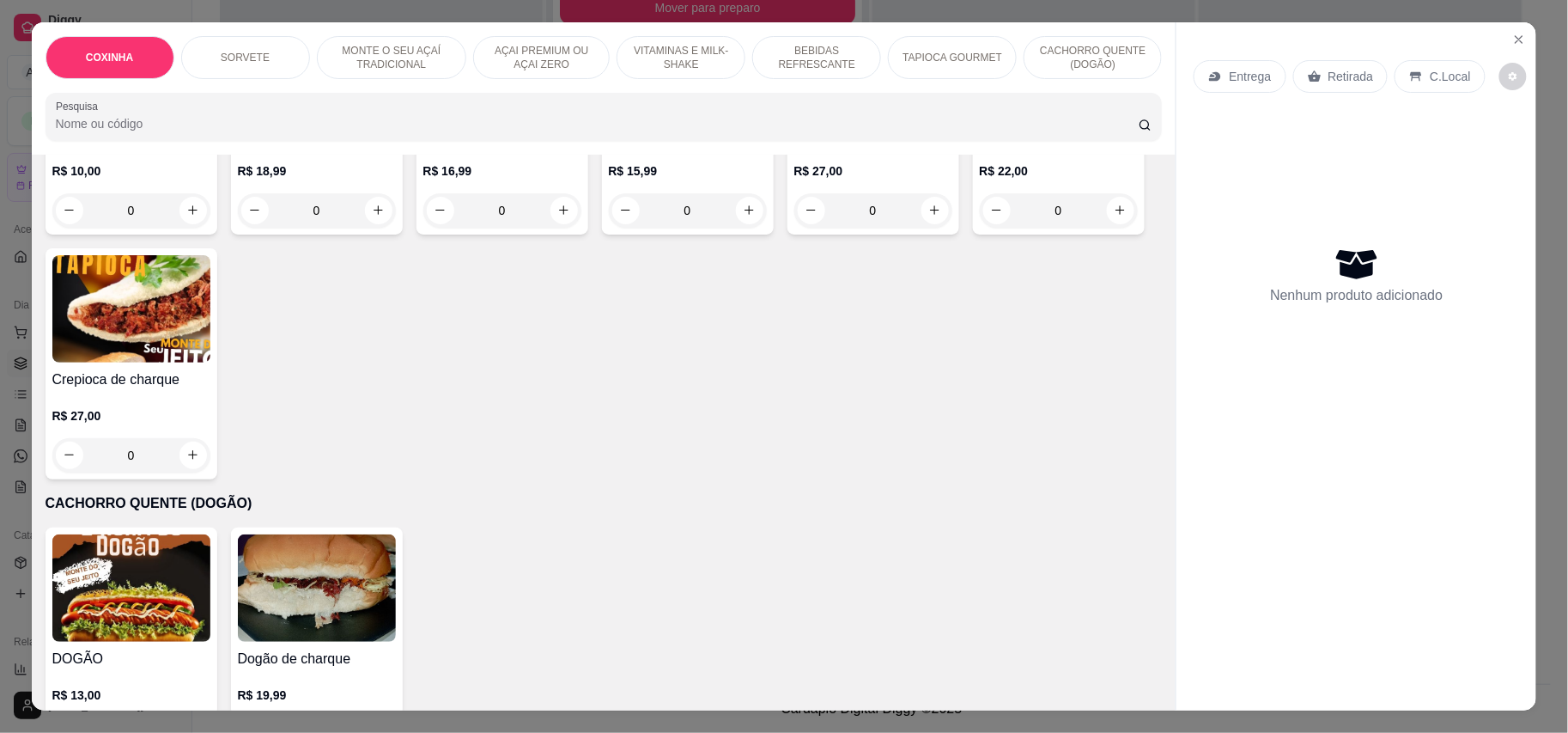
click at [93, 544] on img at bounding box center [131, 588] width 158 height 108
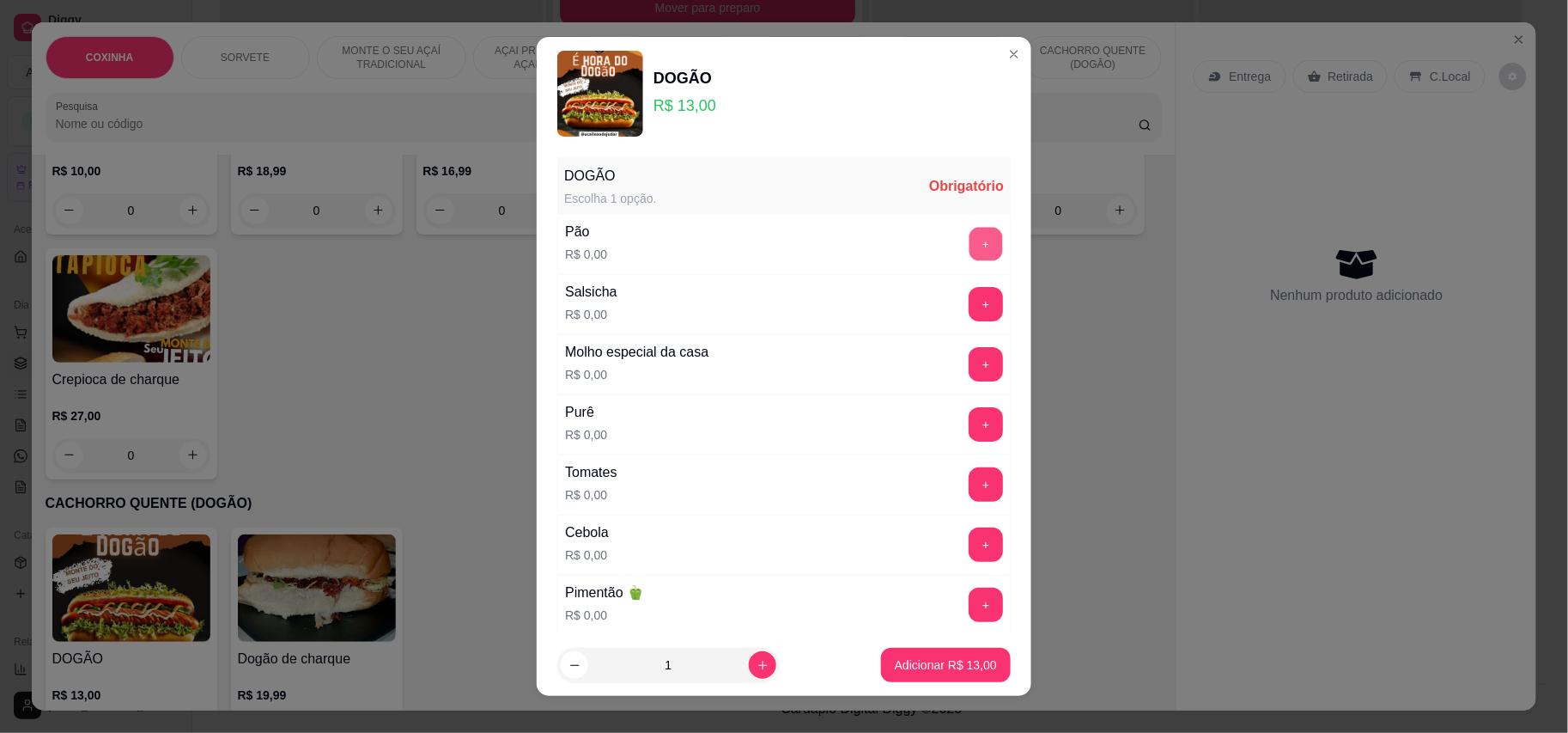
click at [970, 248] on button "+" at bounding box center [987, 244] width 34 height 34
click at [970, 299] on button "+" at bounding box center [987, 304] width 34 height 34
click at [969, 370] on button "+" at bounding box center [986, 364] width 35 height 35
click at [970, 435] on button "+" at bounding box center [987, 424] width 34 height 34
click at [970, 482] on button "+" at bounding box center [987, 485] width 34 height 34
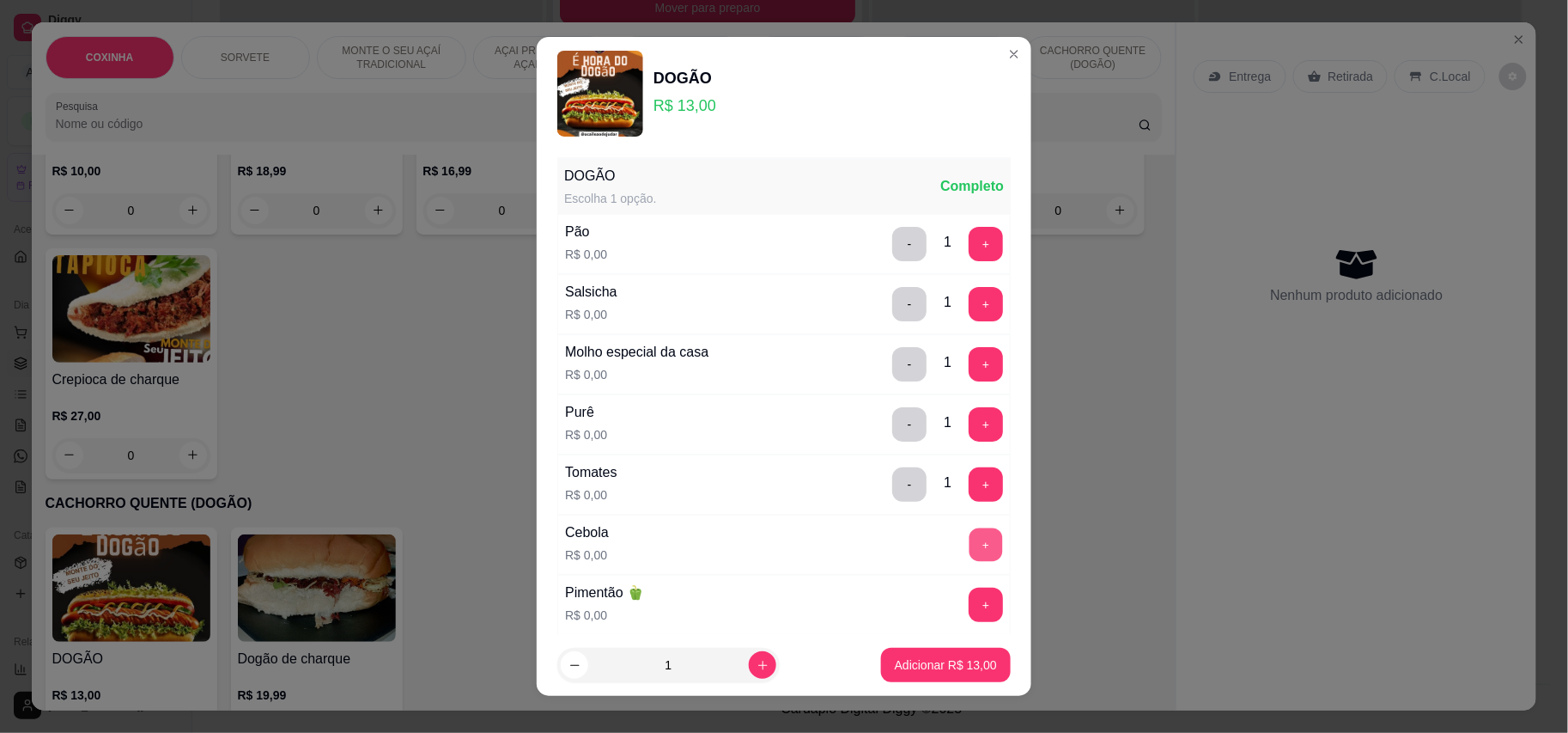
click at [970, 550] on button "+" at bounding box center [987, 544] width 34 height 34
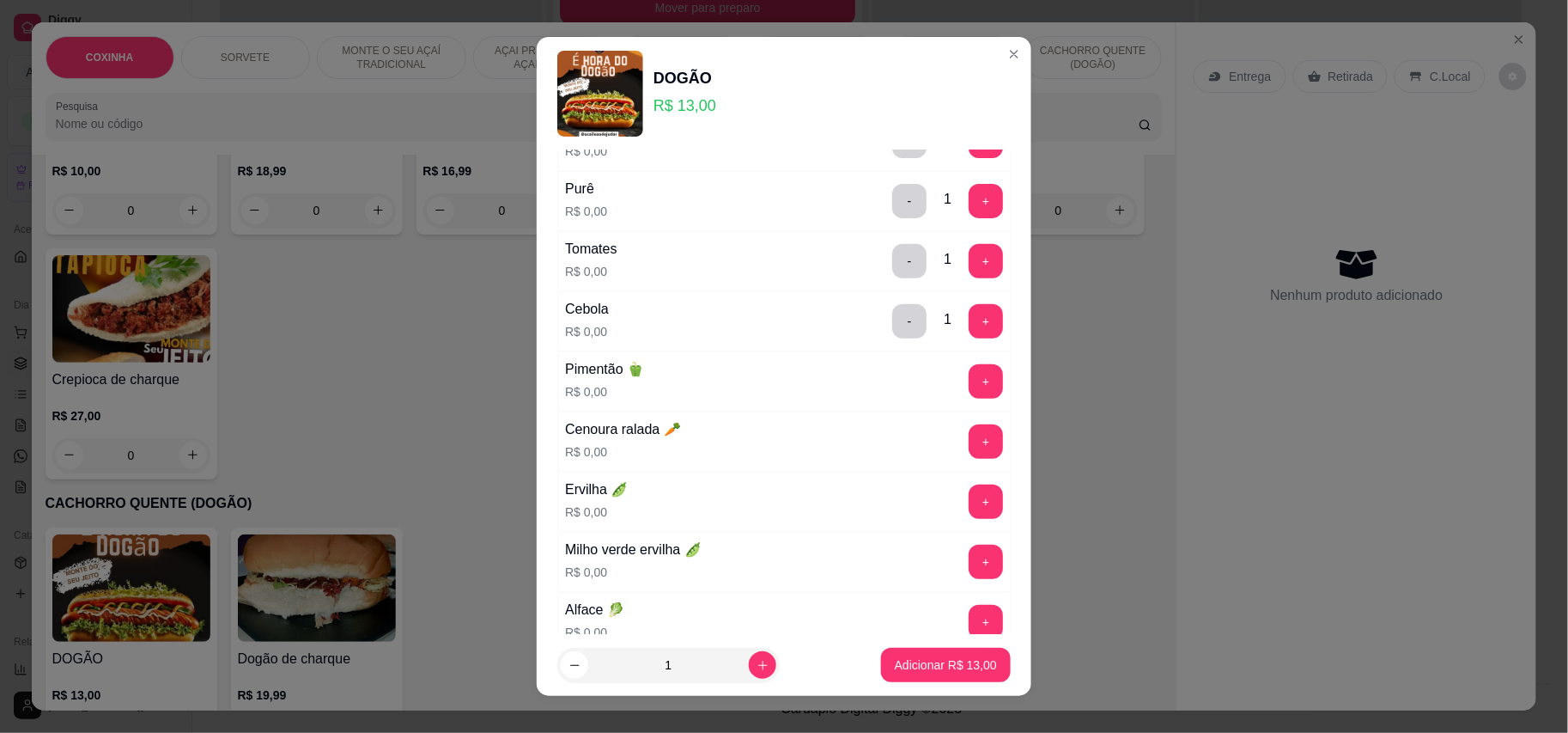
scroll to position [229, 0]
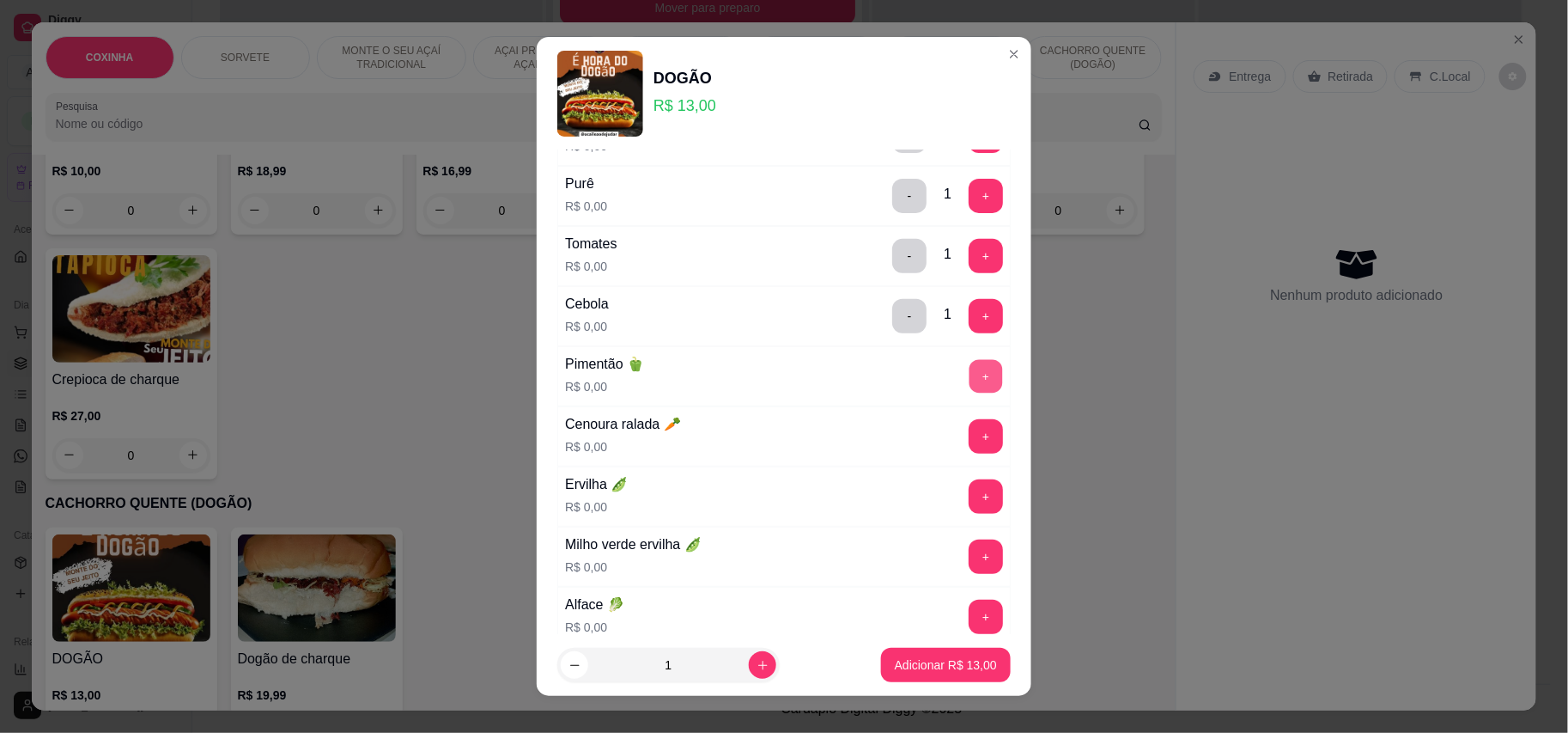
click at [970, 362] on button "+" at bounding box center [987, 376] width 34 height 34
click at [970, 442] on button "+" at bounding box center [987, 436] width 34 height 34
click at [969, 499] on button "+" at bounding box center [986, 496] width 35 height 35
click at [970, 564] on button "+" at bounding box center [987, 557] width 34 height 34
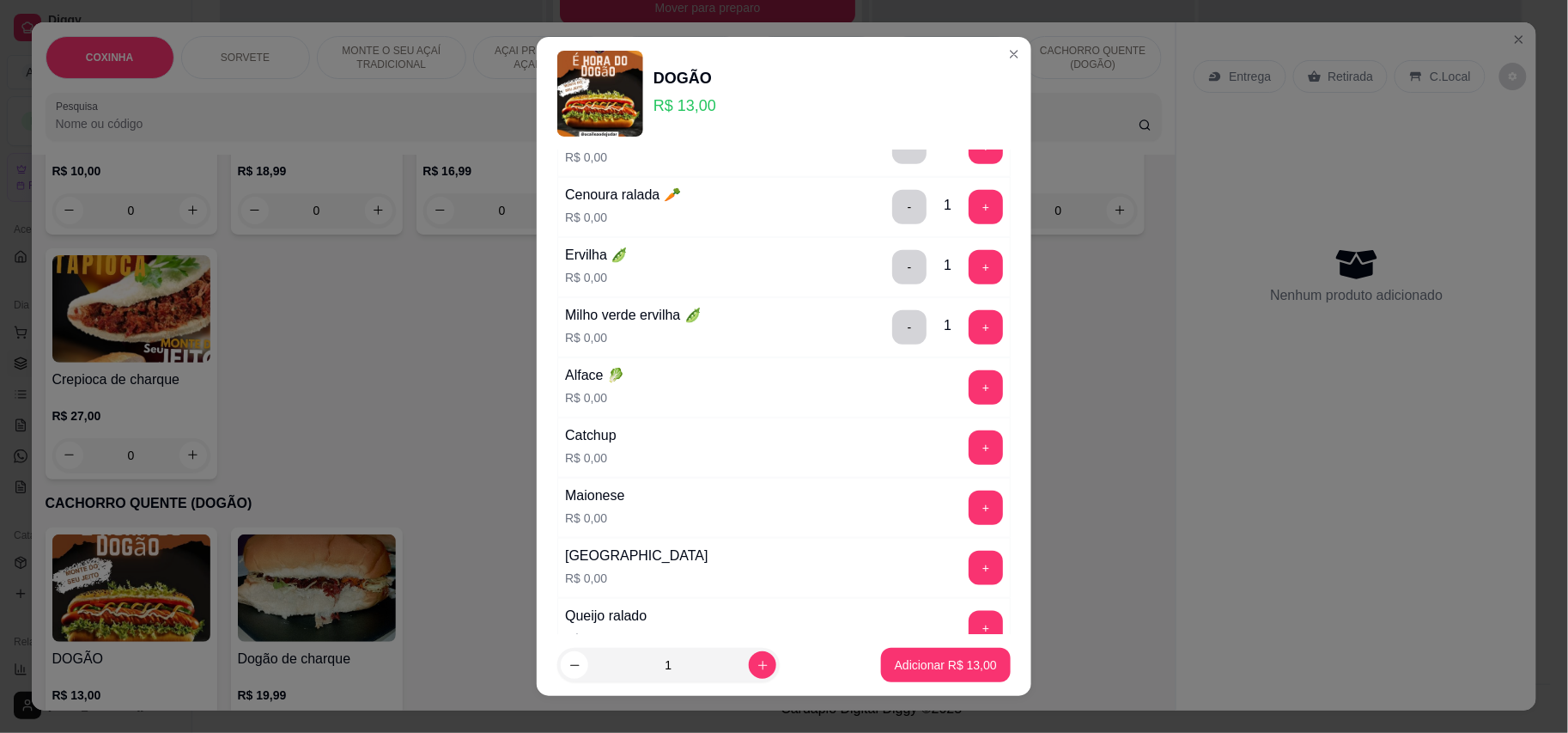
click at [969, 465] on button "+" at bounding box center [986, 447] width 35 height 35
click at [969, 512] on button "+" at bounding box center [986, 508] width 35 height 35
click at [969, 572] on button "+" at bounding box center [986, 567] width 35 height 35
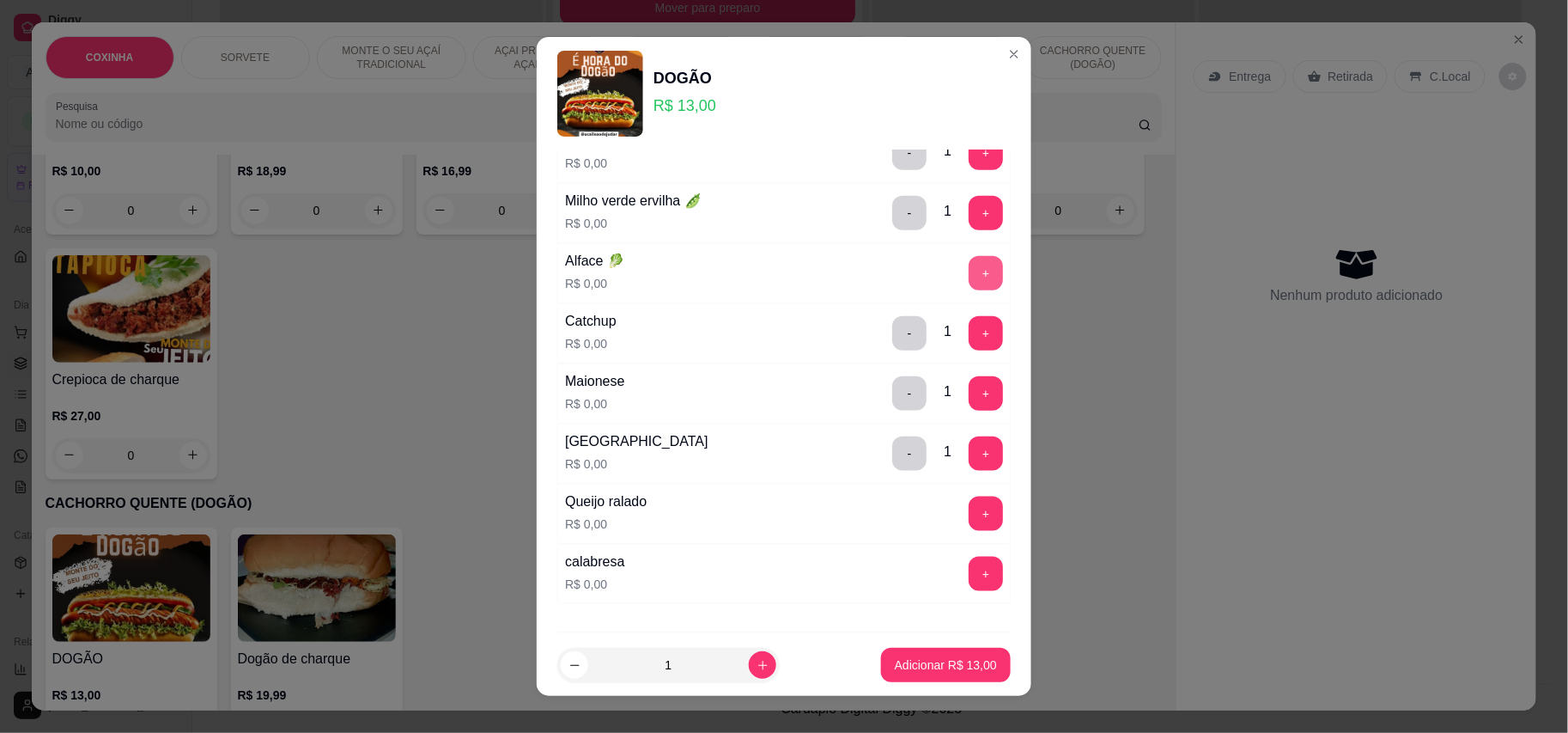
click at [969, 287] on button "+" at bounding box center [986, 273] width 35 height 35
click at [969, 513] on button "+" at bounding box center [986, 513] width 35 height 35
click at [969, 585] on button "+" at bounding box center [986, 574] width 35 height 35
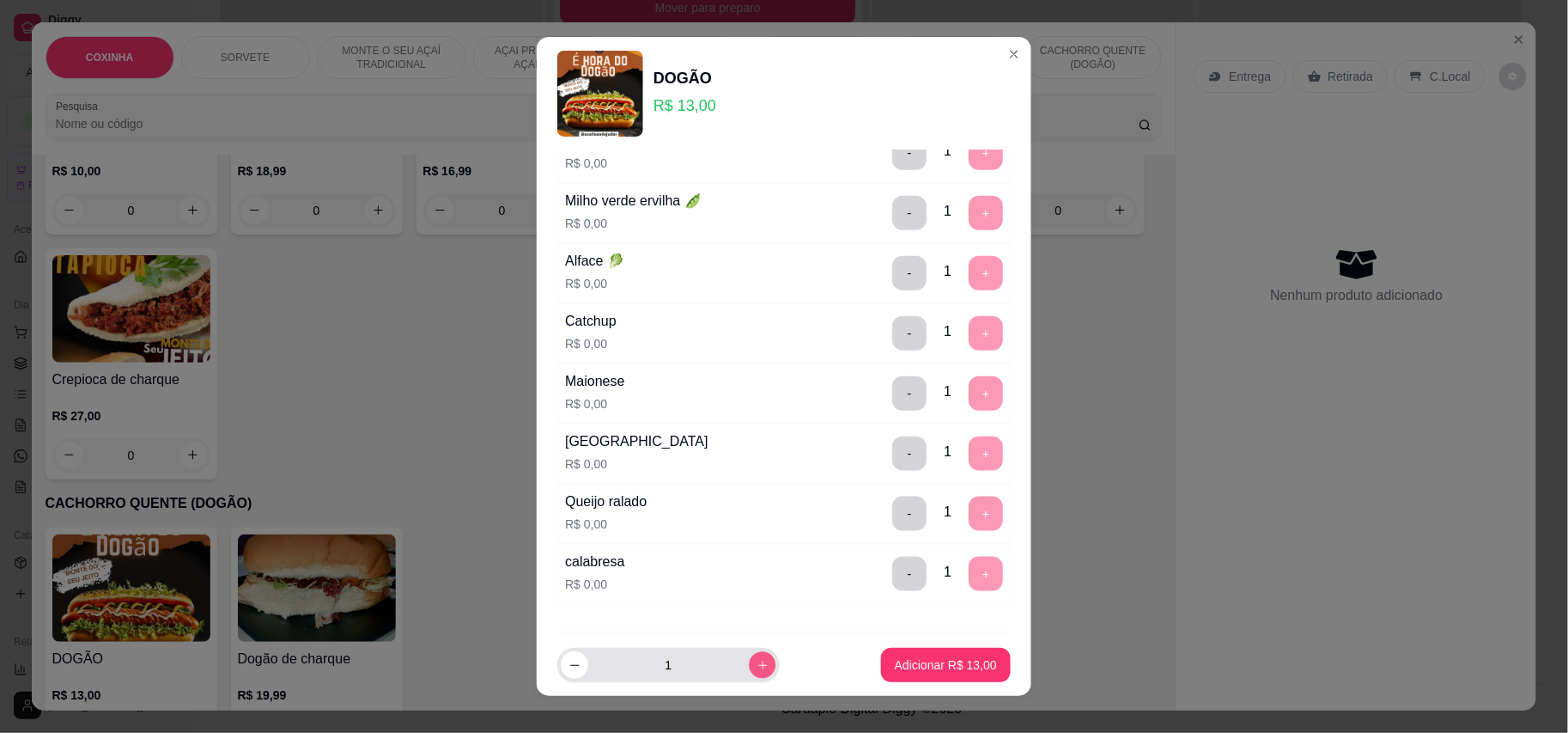
click at [757, 667] on icon "increase-product-quantity" at bounding box center [763, 665] width 12 height 12
click at [569, 661] on icon "decrease-product-quantity" at bounding box center [575, 665] width 12 height 12
type input "2"
click at [908, 653] on button "Adicionar R$ 26,00" at bounding box center [946, 664] width 130 height 35
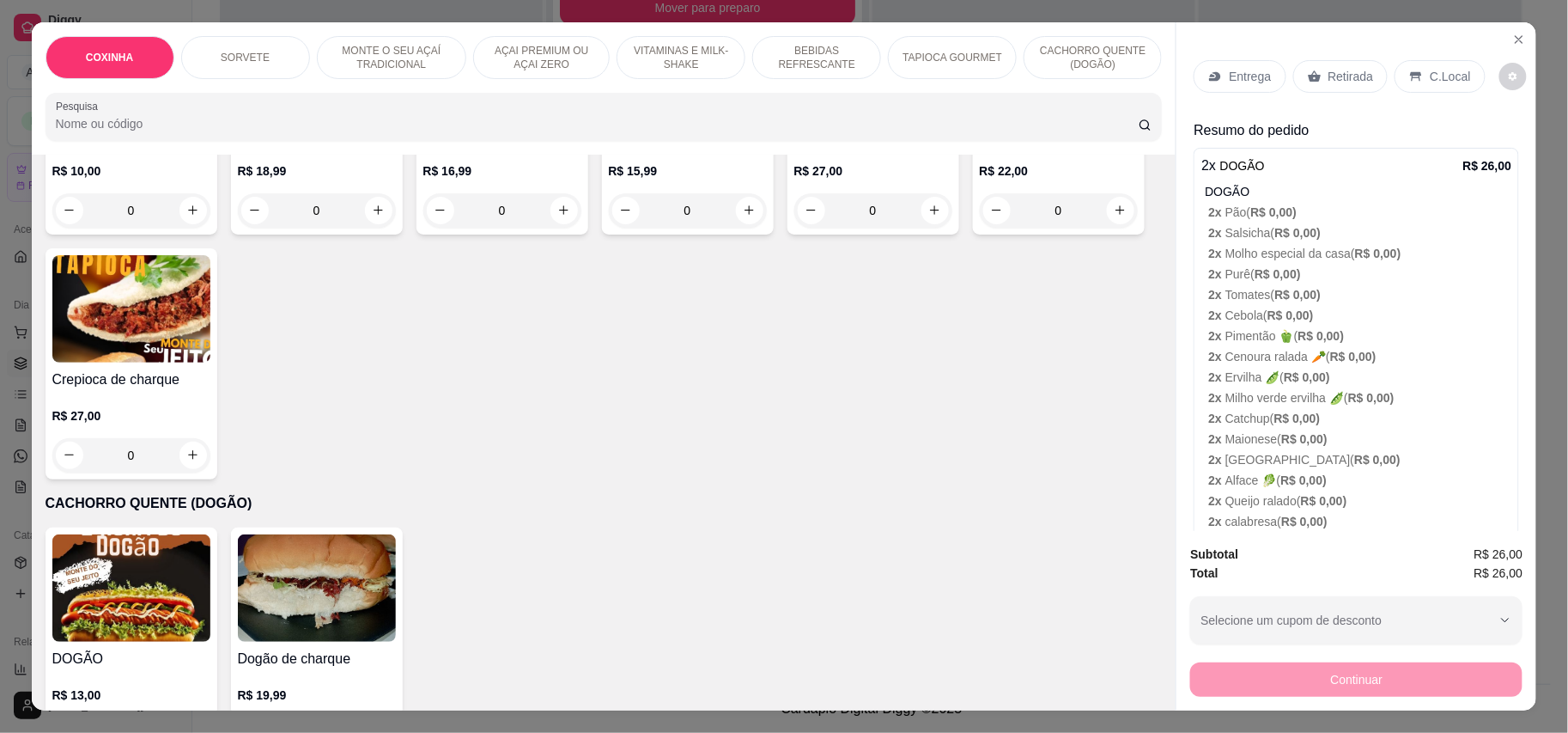
click at [187, 569] on img at bounding box center [131, 588] width 158 height 108
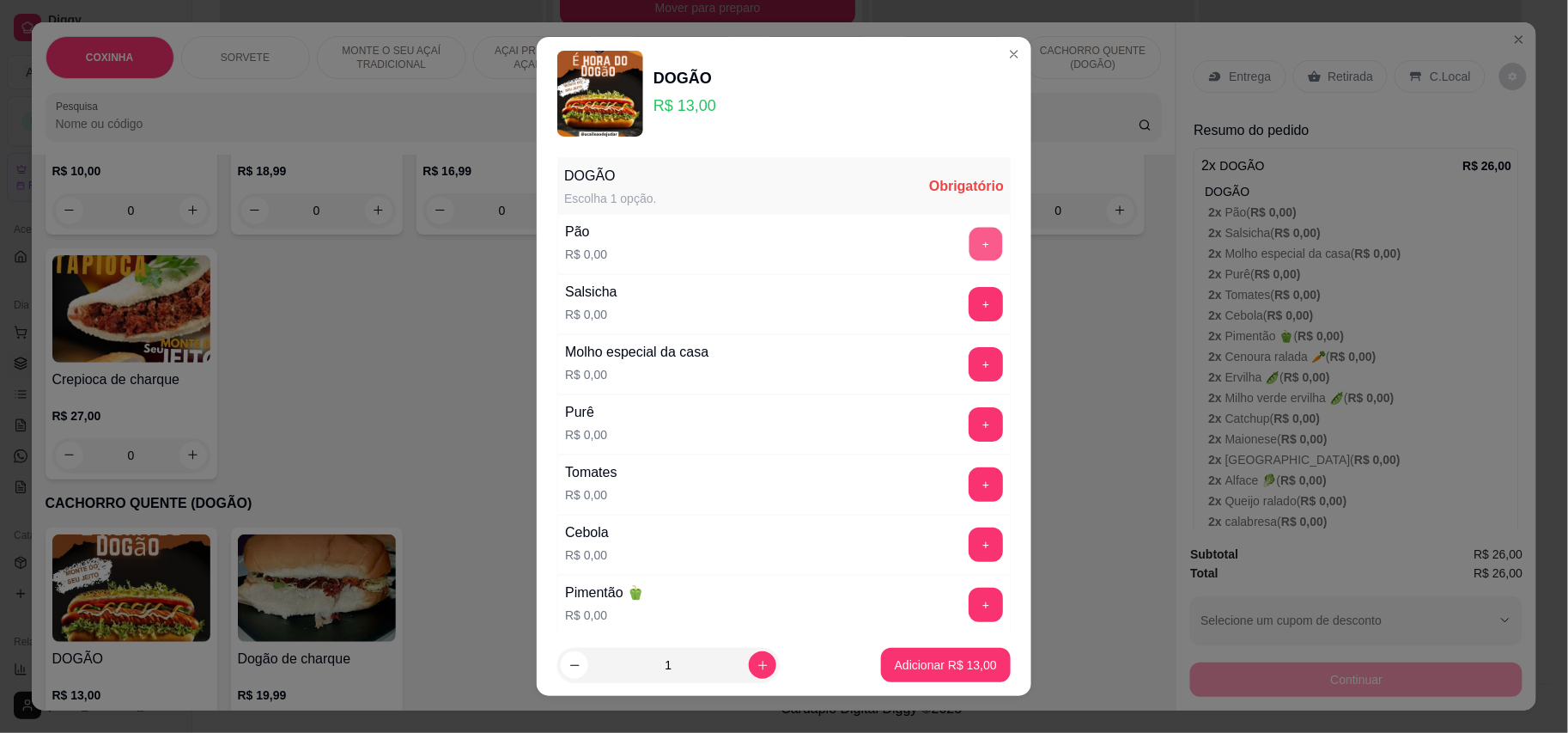
click at [970, 233] on button "+" at bounding box center [987, 244] width 34 height 34
click at [969, 317] on button "+" at bounding box center [986, 304] width 35 height 35
click at [969, 359] on button "+" at bounding box center [986, 364] width 35 height 35
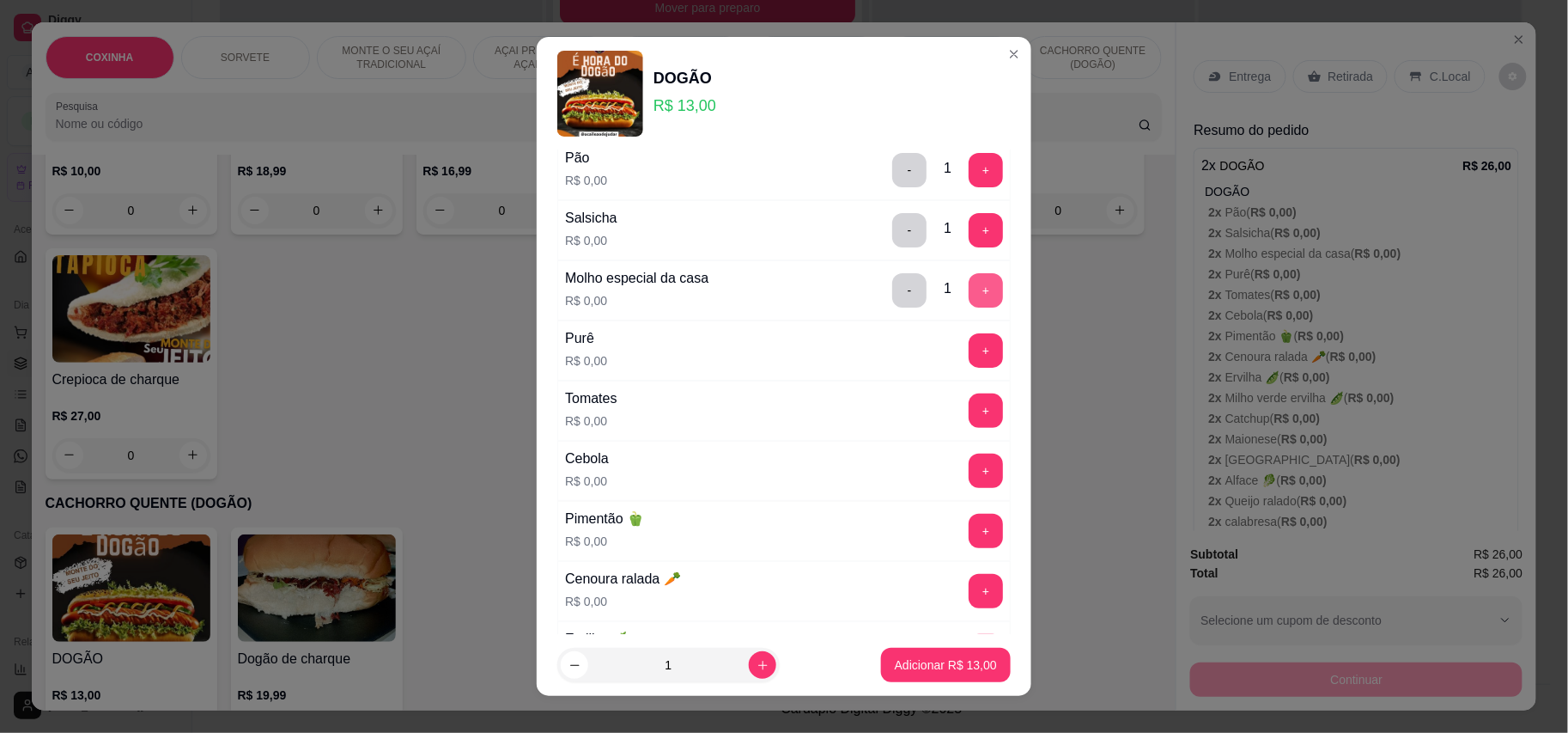
scroll to position [114, 0]
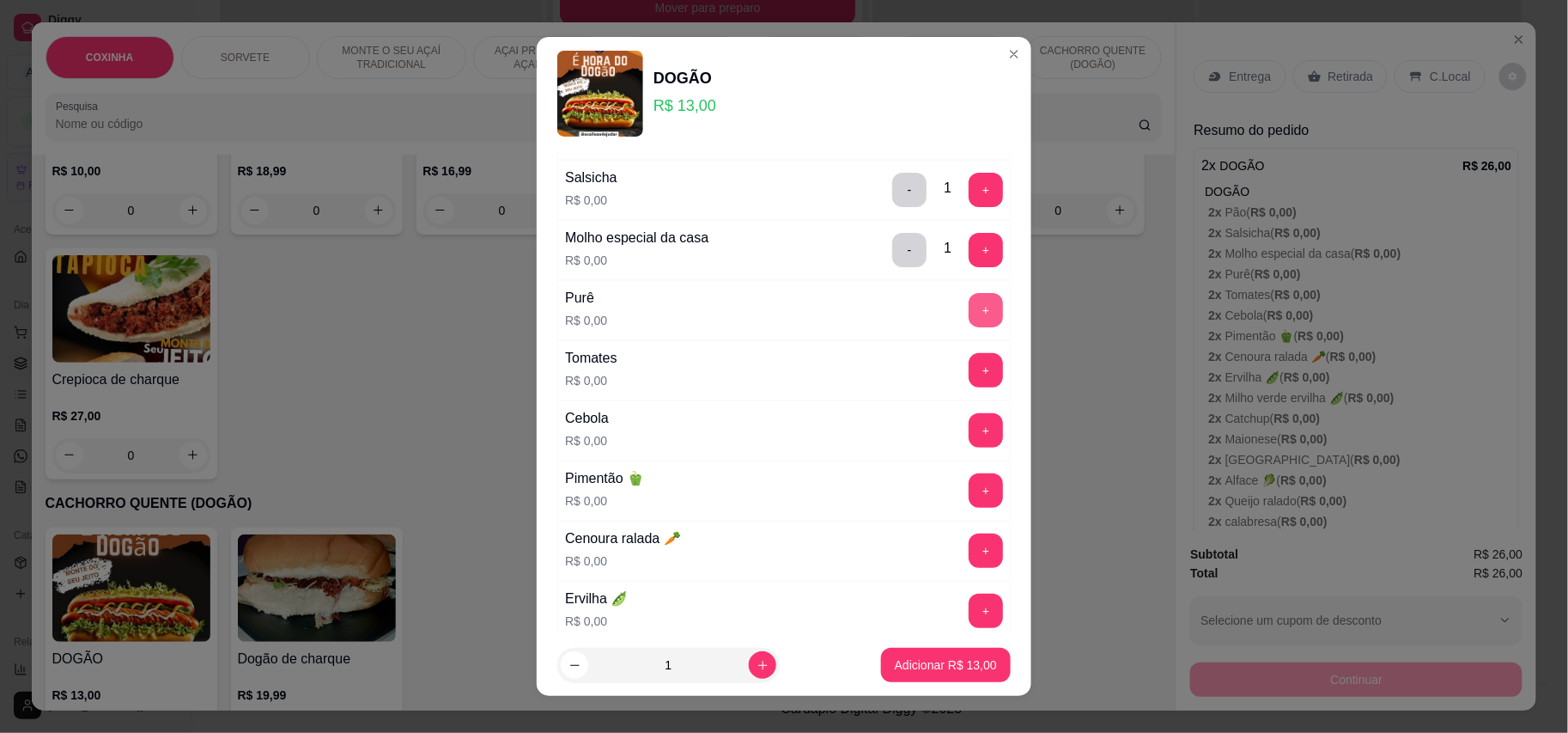
click at [969, 307] on button "+" at bounding box center [986, 310] width 35 height 35
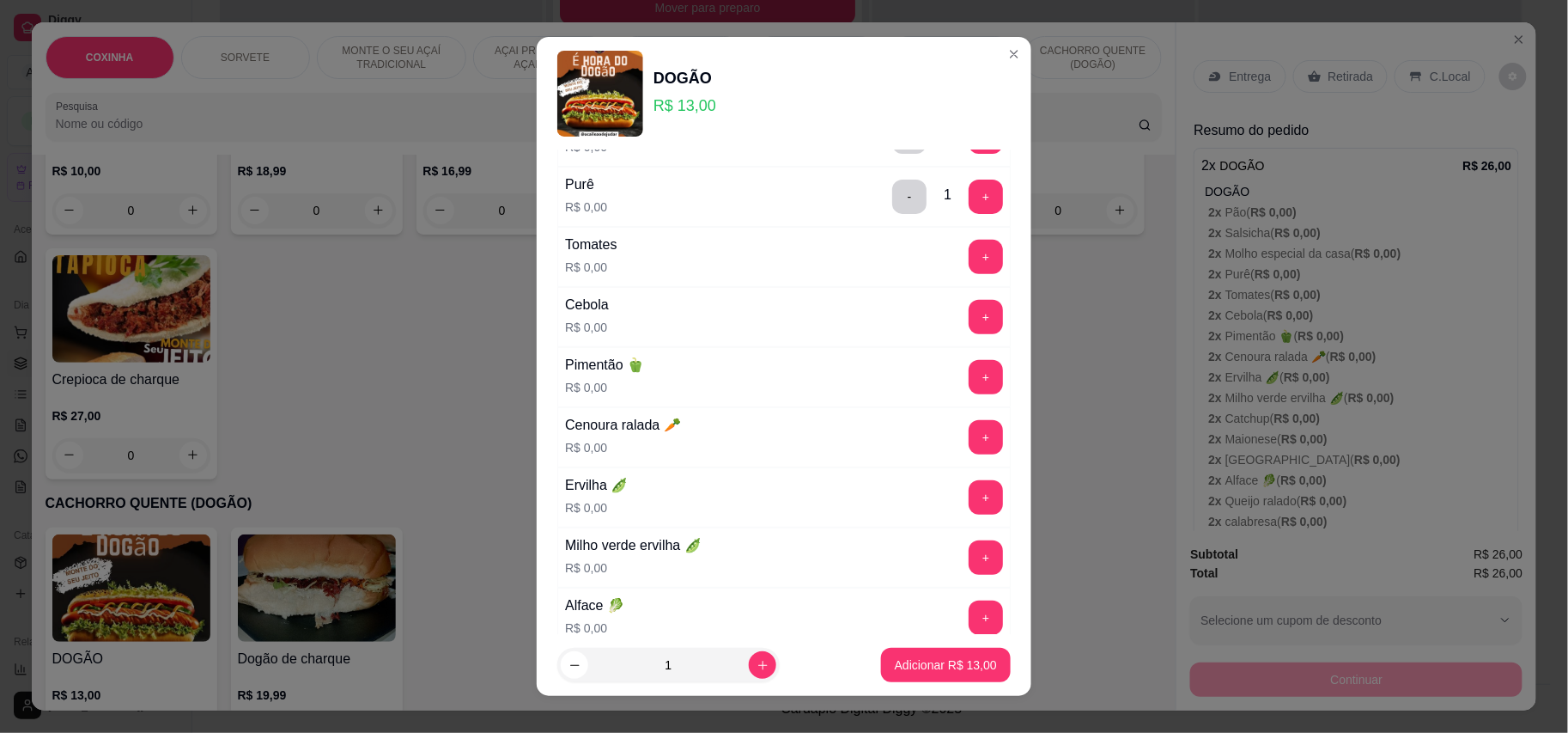
scroll to position [229, 0]
click at [969, 256] on button "+" at bounding box center [986, 256] width 35 height 35
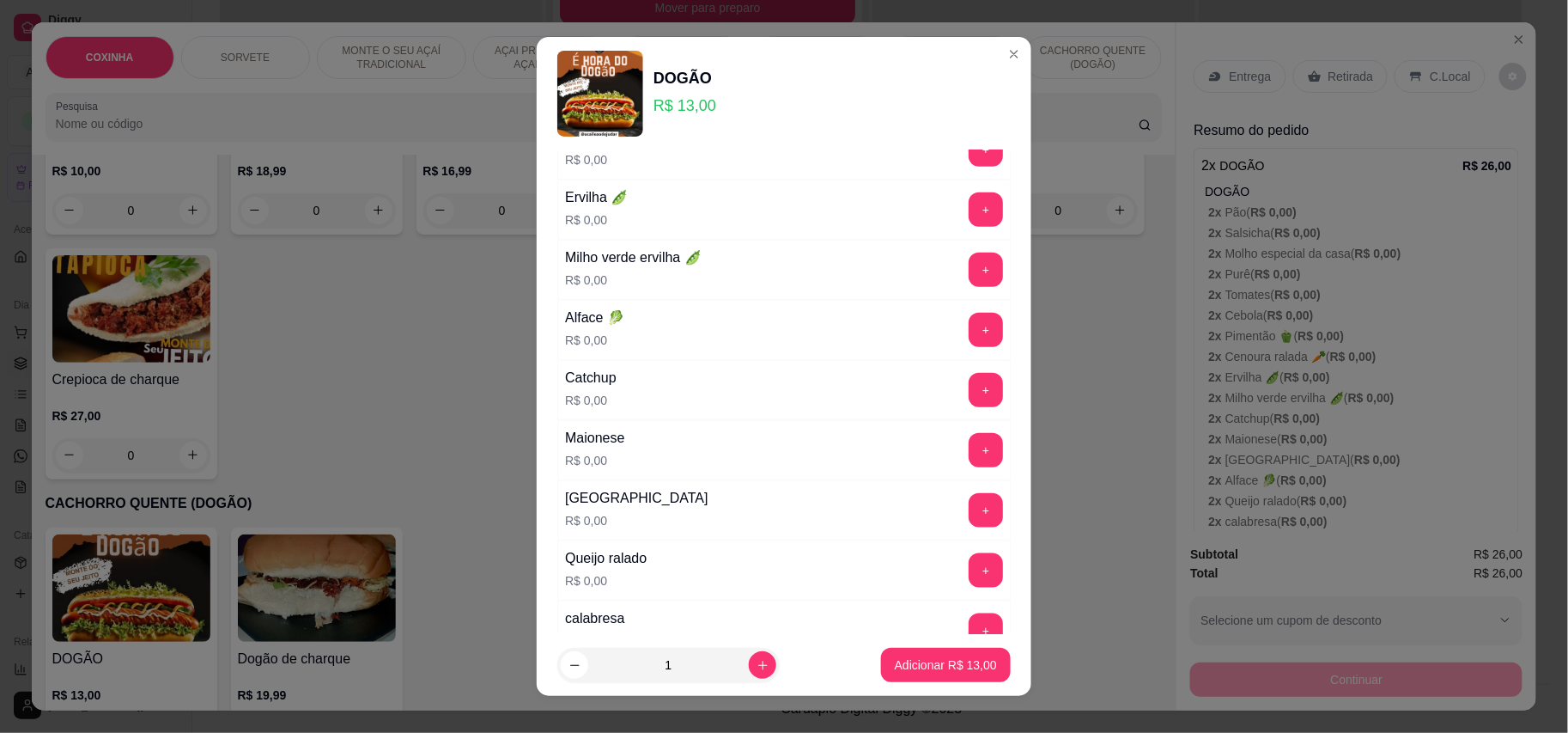
scroll to position [572, 0]
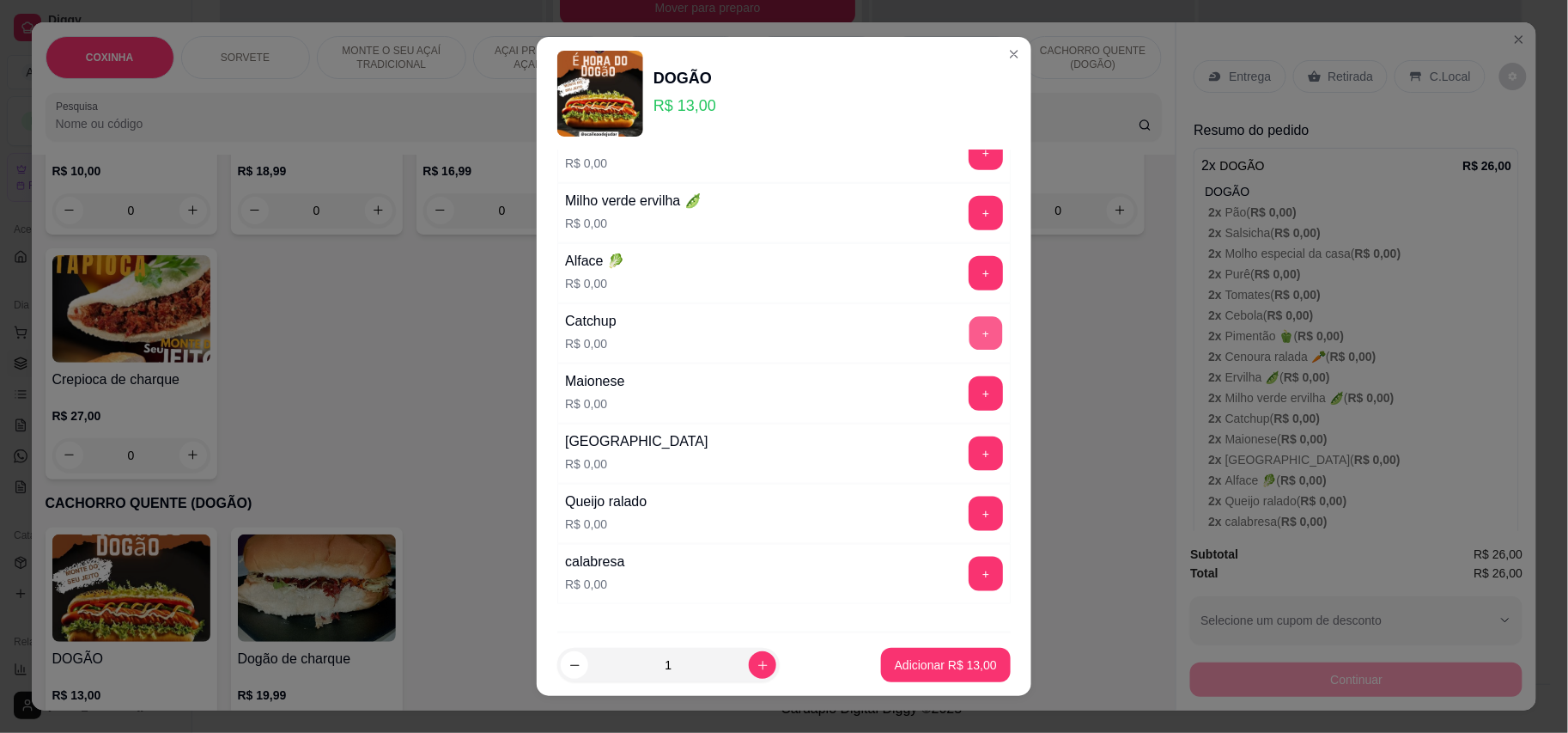
click at [970, 340] on button "+" at bounding box center [987, 333] width 34 height 34
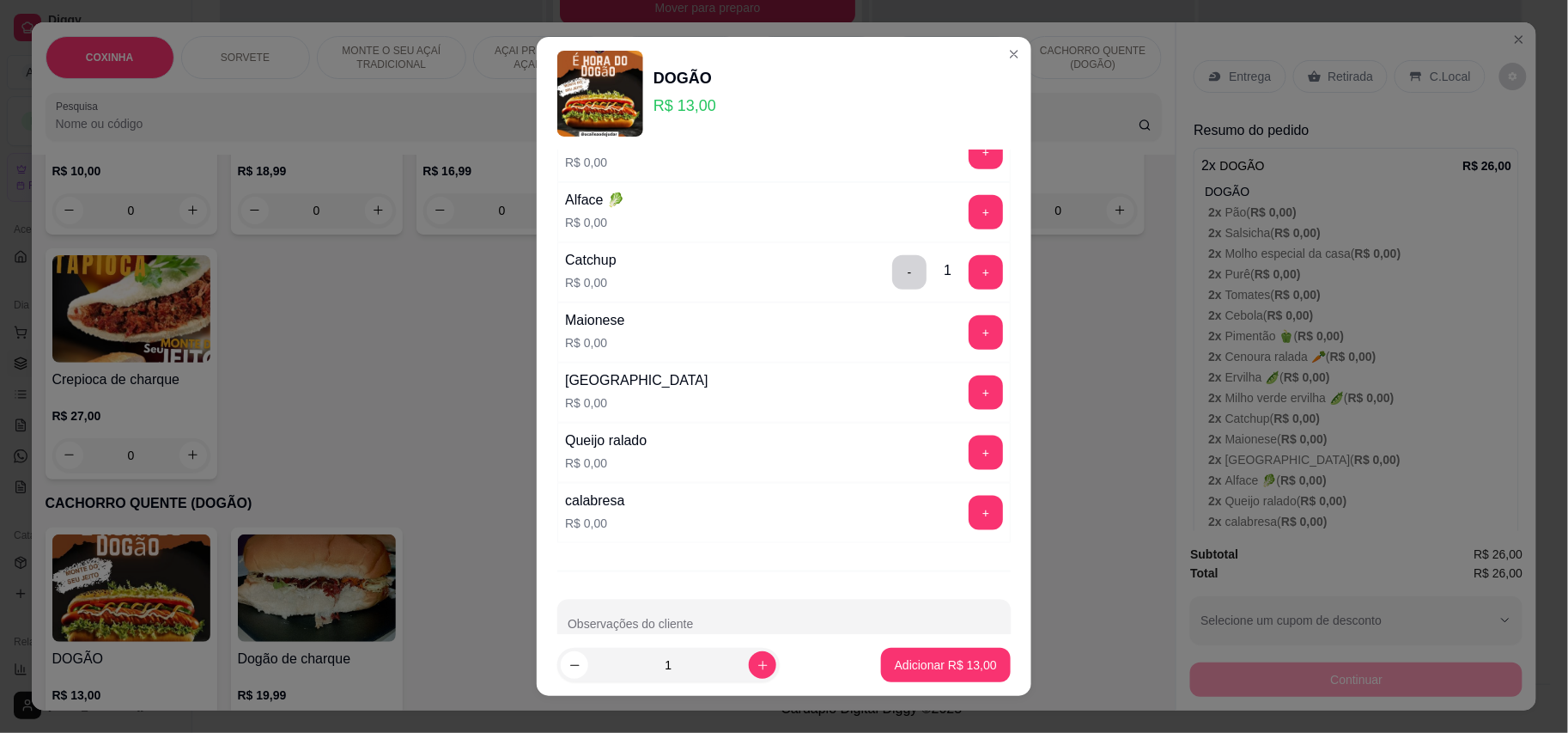
scroll to position [688, 0]
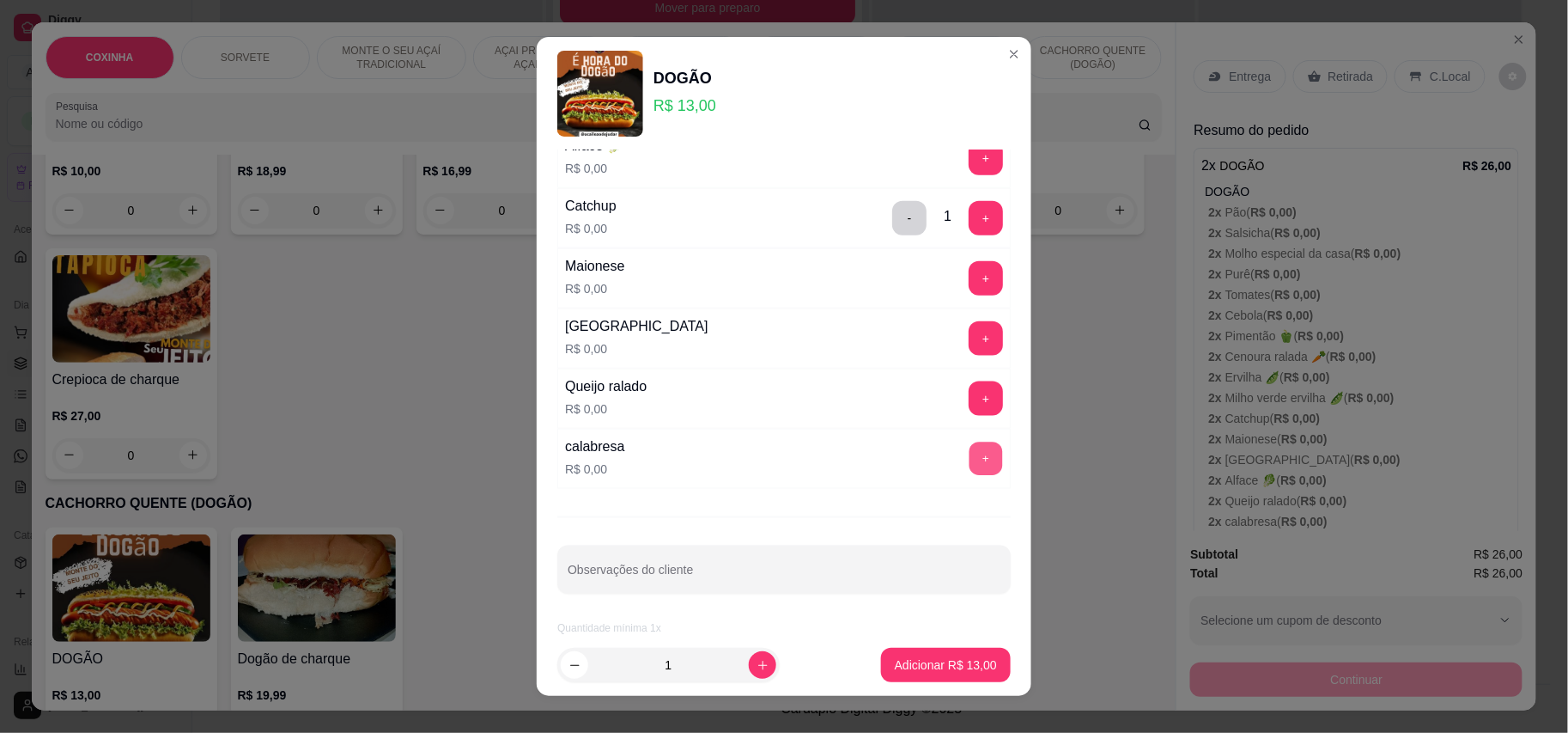
click at [970, 468] on button "+" at bounding box center [987, 459] width 34 height 34
click at [969, 416] on button "+" at bounding box center [986, 398] width 35 height 35
click at [902, 654] on button "Adicionar R$ 13,00" at bounding box center [946, 665] width 126 height 34
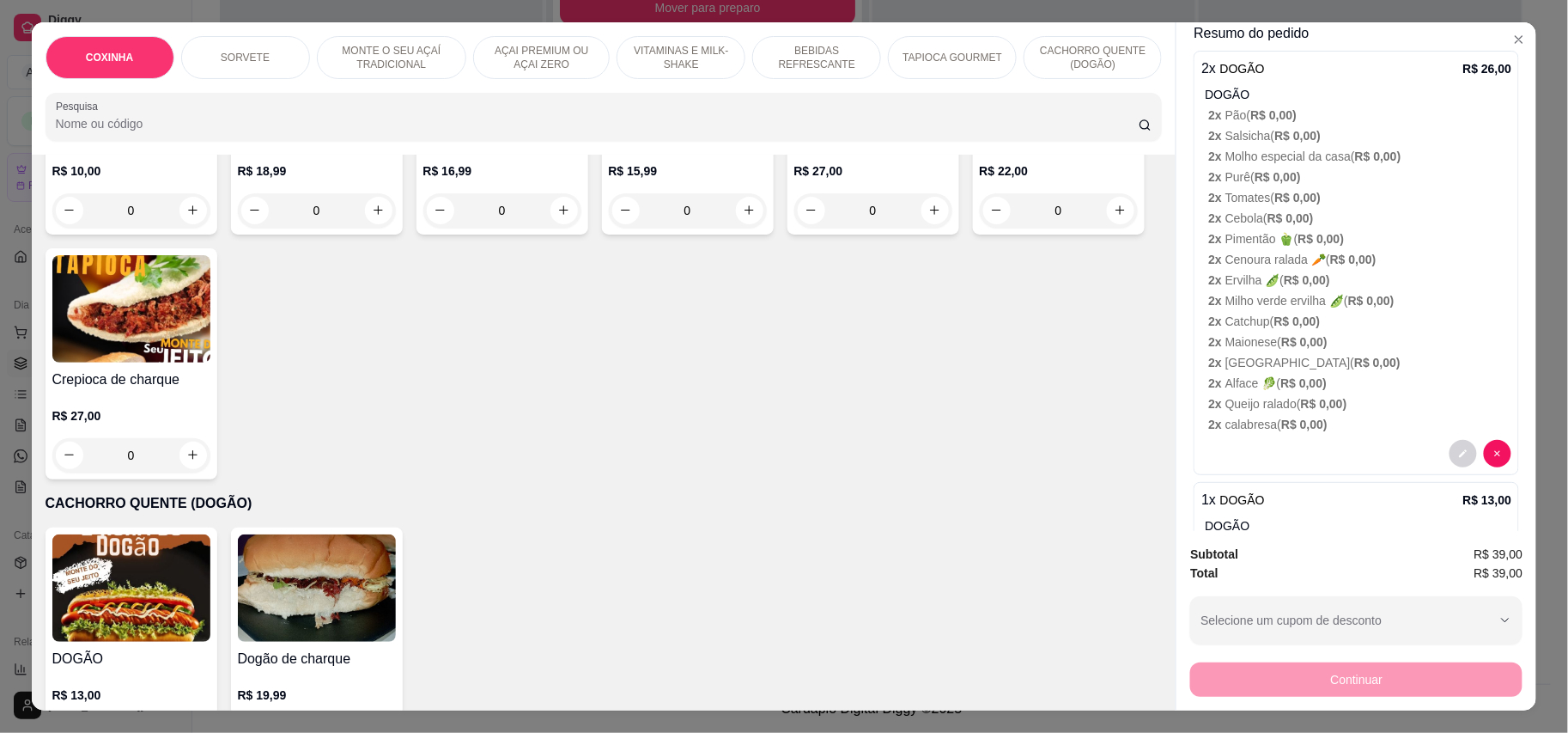
scroll to position [0, 0]
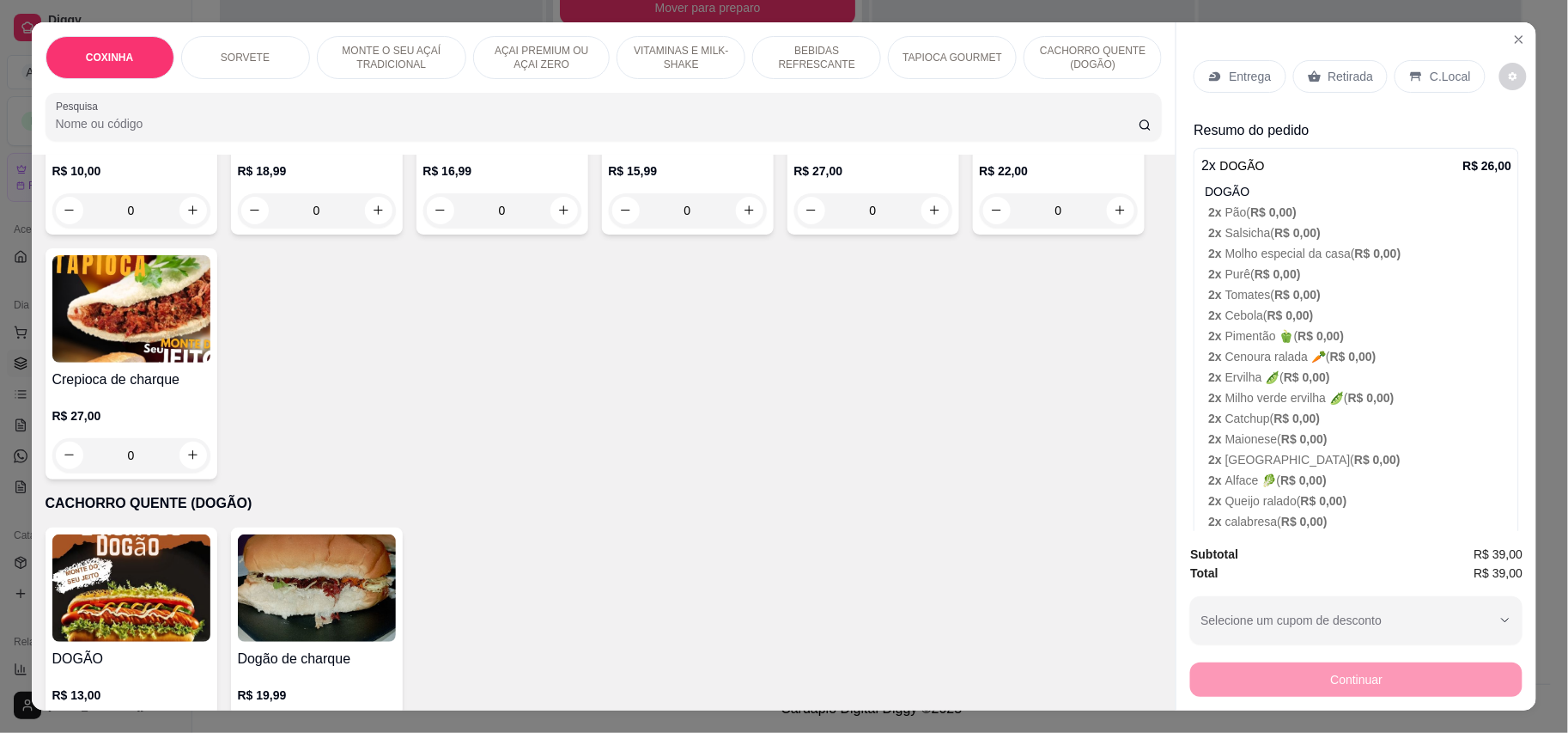
click at [1328, 85] on p "Retirada" at bounding box center [1351, 76] width 45 height 17
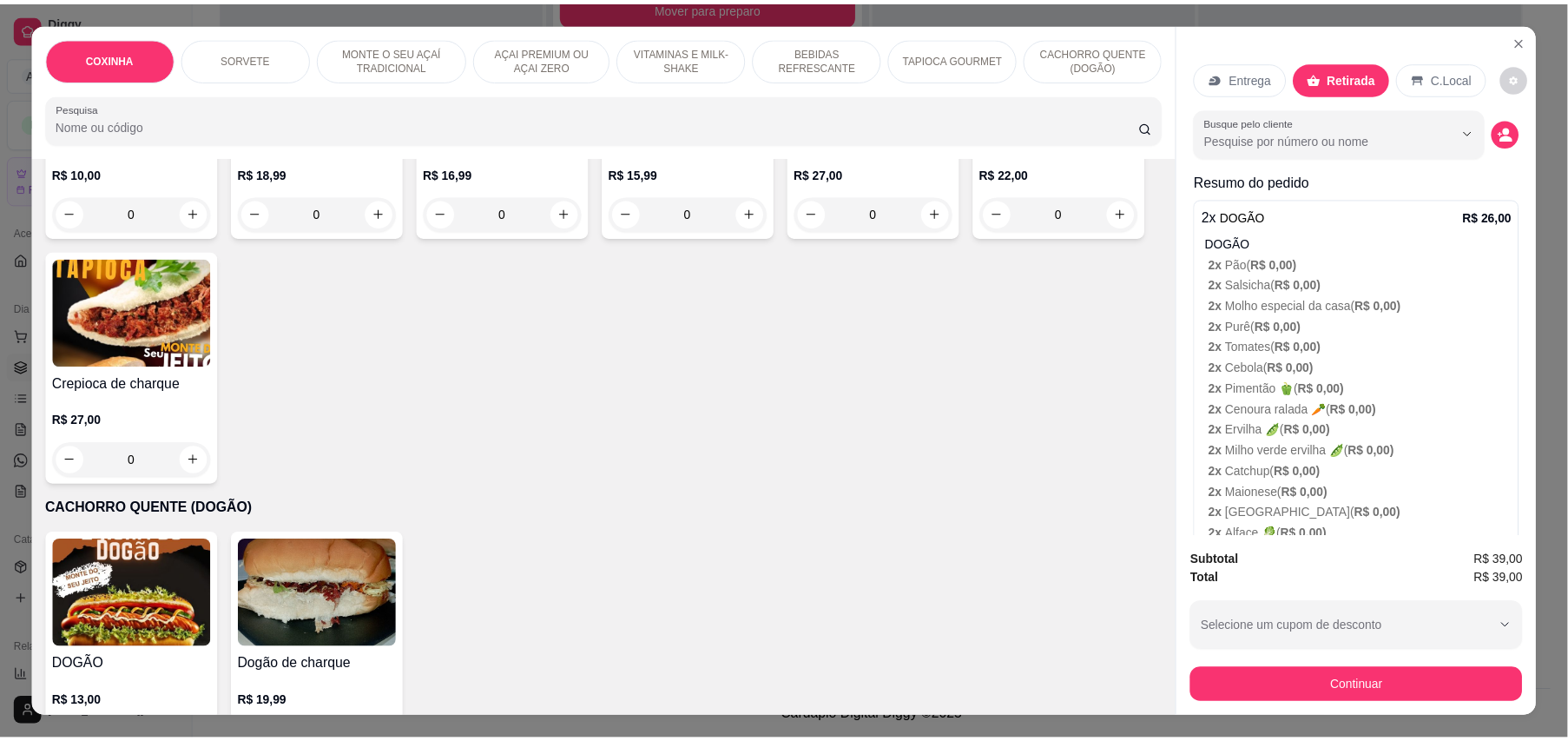
scroll to position [33, 0]
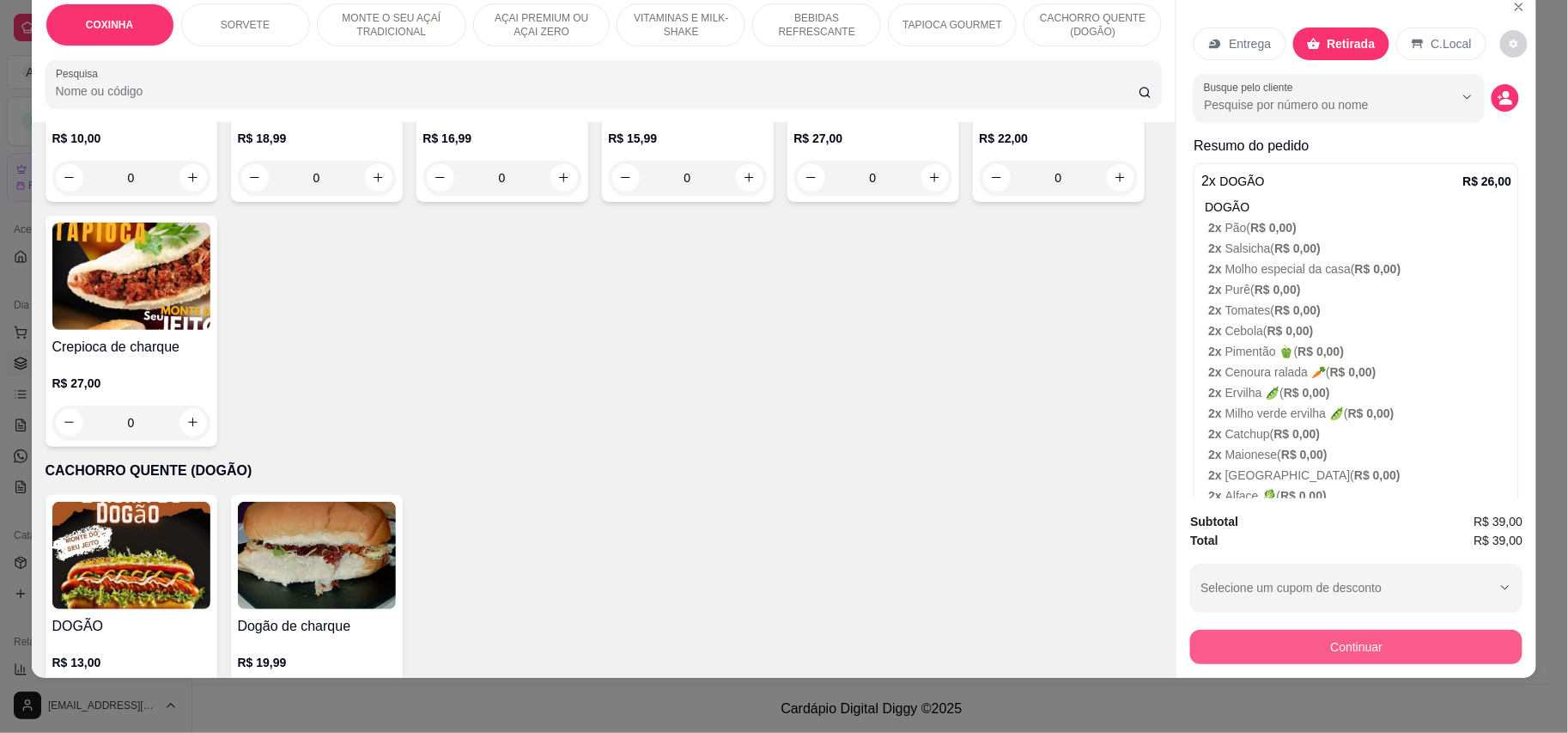
click at [1353, 651] on button "Continuar" at bounding box center [1356, 647] width 332 height 35
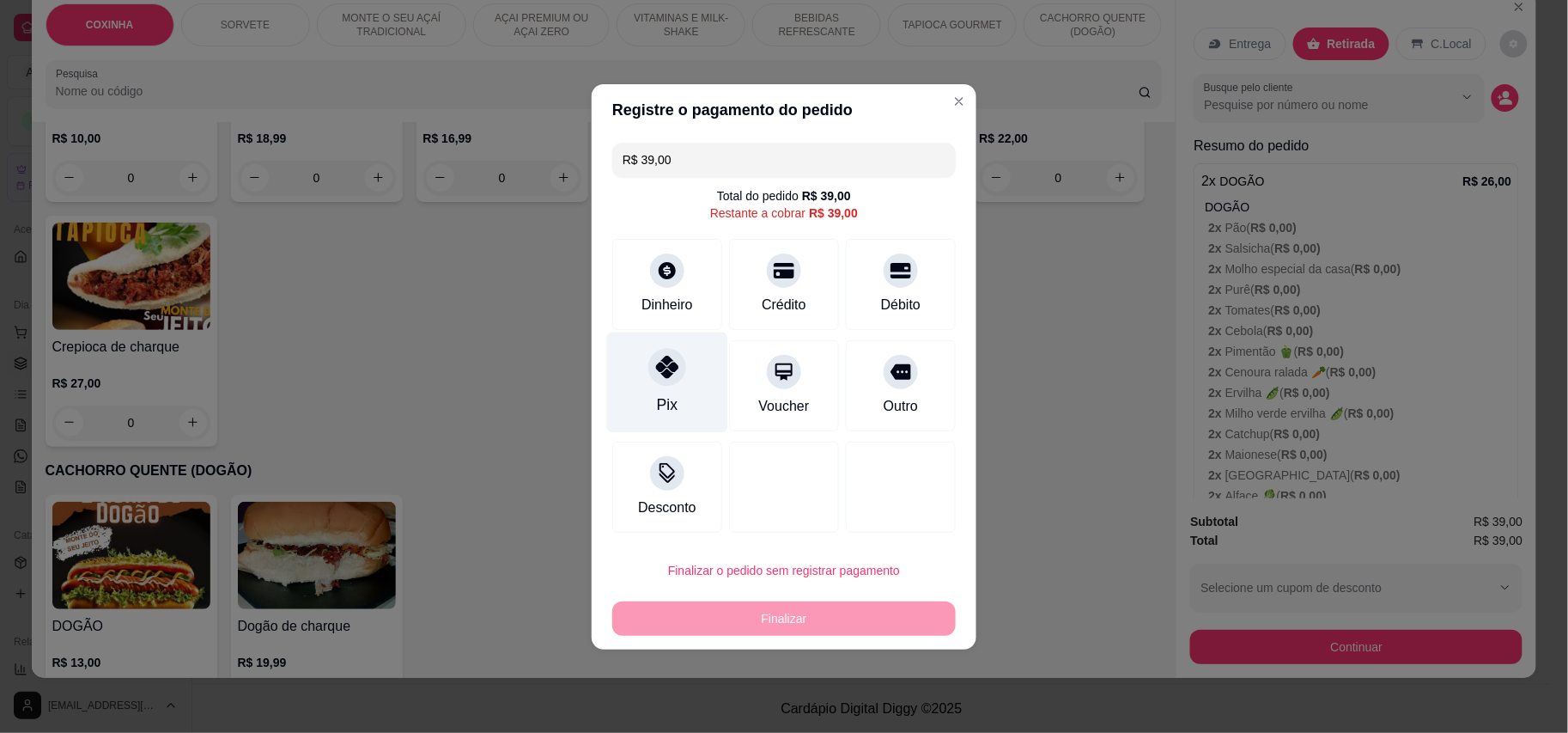
click at [654, 387] on div "Pix" at bounding box center [668, 381] width 121 height 101
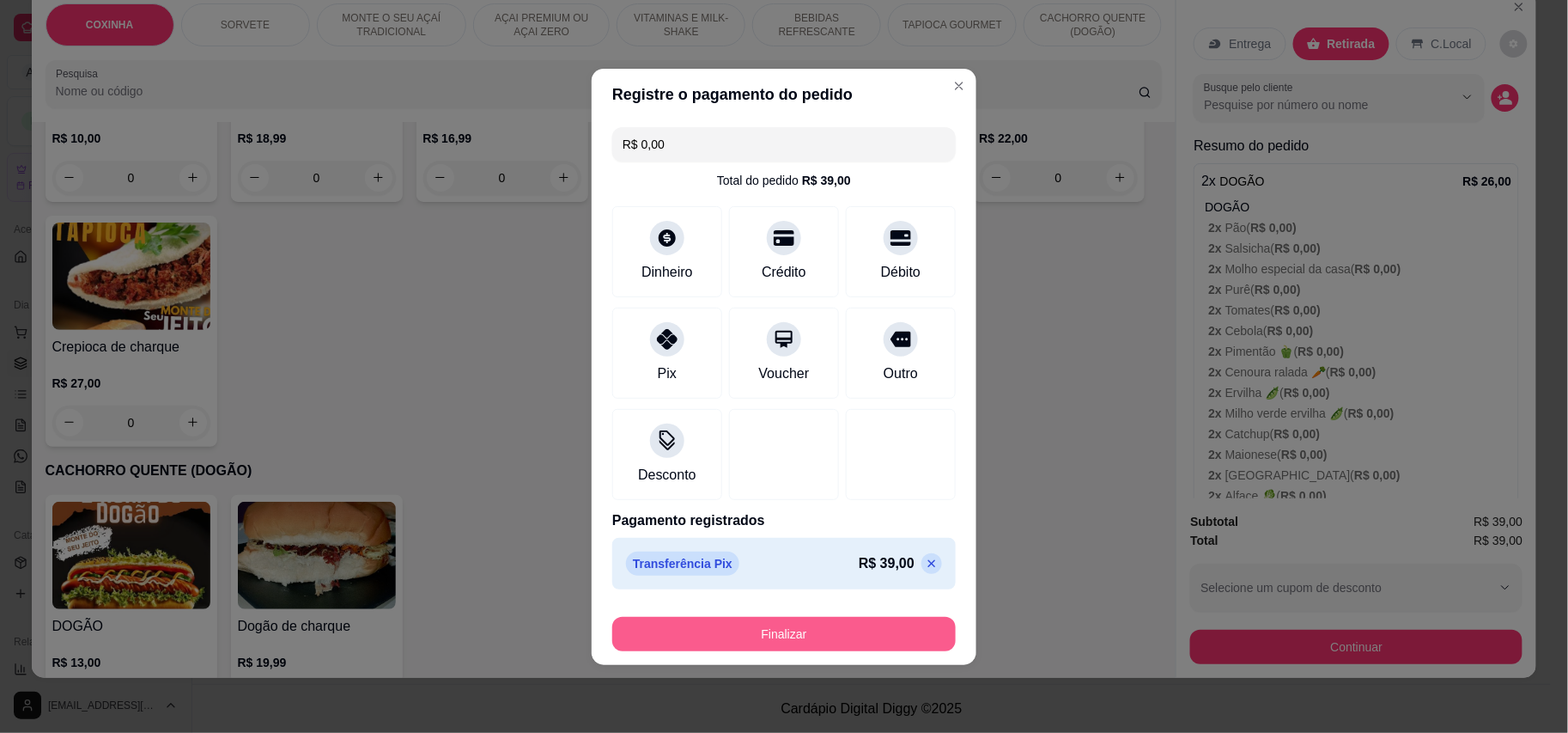
click at [793, 622] on button "Finalizar" at bounding box center [784, 634] width 344 height 35
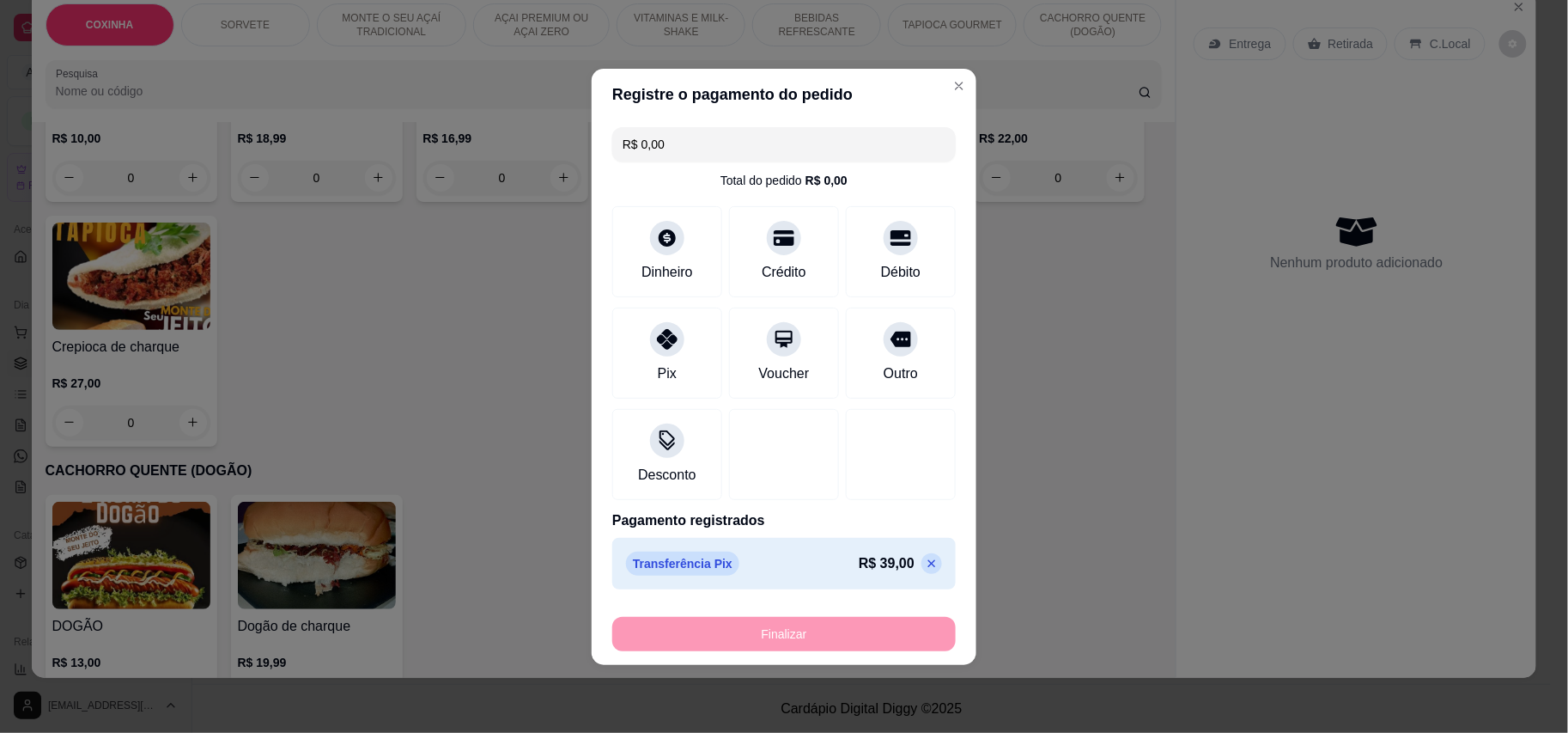
type input "-R$ 39,00"
